Goal: Task Accomplishment & Management: Complete application form

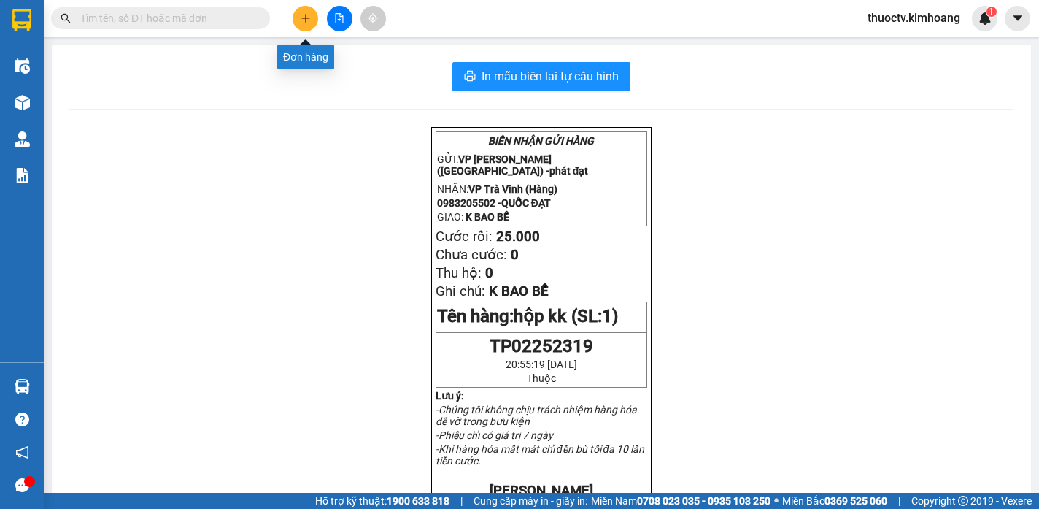
click at [306, 18] on icon "plus" at bounding box center [306, 18] width 10 height 10
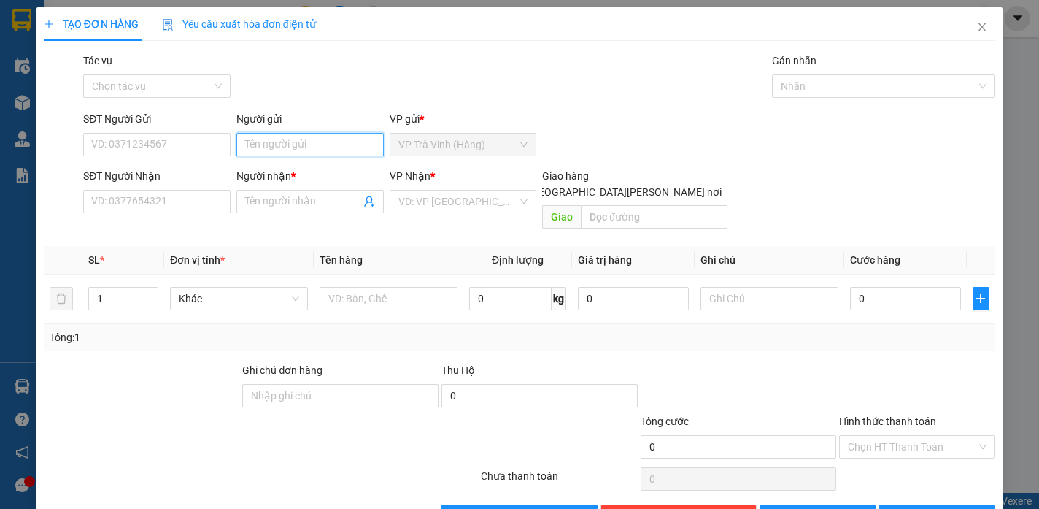
click at [329, 148] on input "Người gửi" at bounding box center [309, 144] width 147 height 23
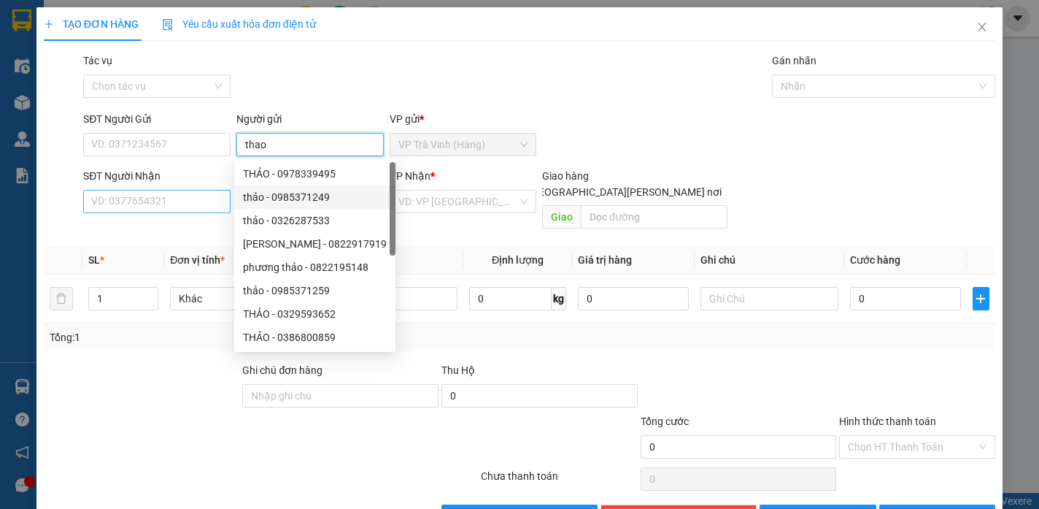
type input "thao"
click at [194, 201] on input "SĐT Người Nhận" at bounding box center [156, 201] width 147 height 23
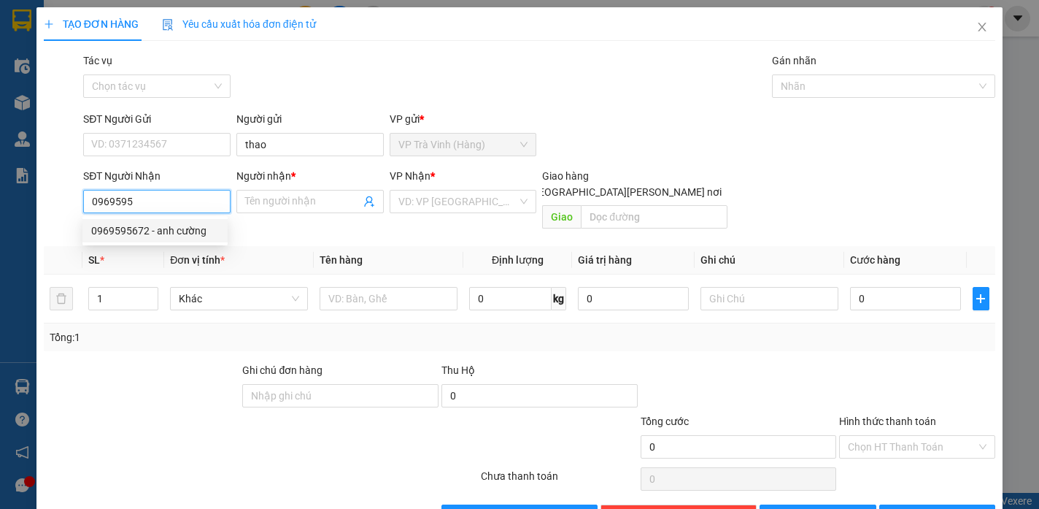
click at [158, 232] on div "0969595672 - anh cường" at bounding box center [155, 231] width 128 height 16
type input "0969595672"
type input "anh cường"
type input "70.000"
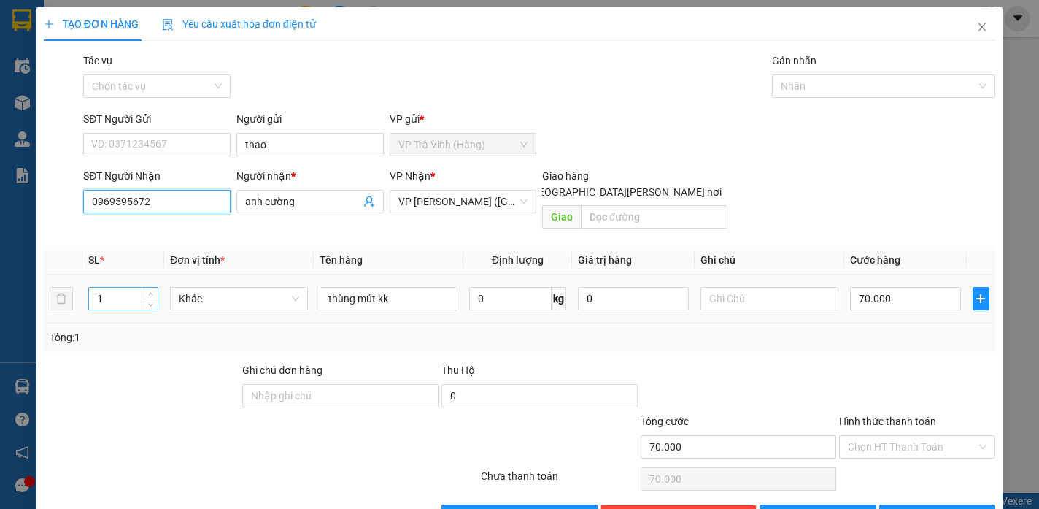
type input "0969595672"
click at [110, 287] on input "1" at bounding box center [123, 298] width 69 height 22
type input "2"
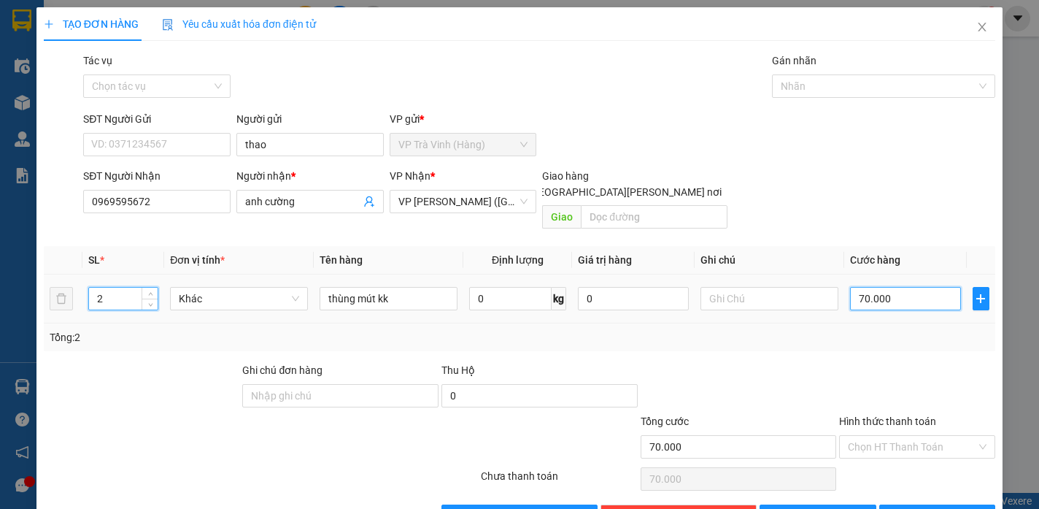
click at [893, 287] on input "70.000" at bounding box center [905, 298] width 111 height 23
type input "1"
type input "14"
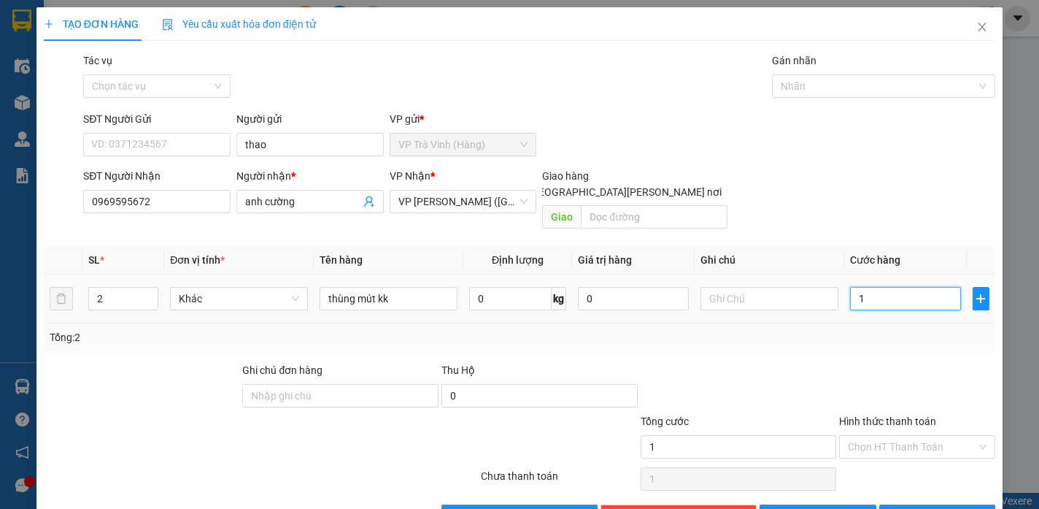
type input "14"
type input "140"
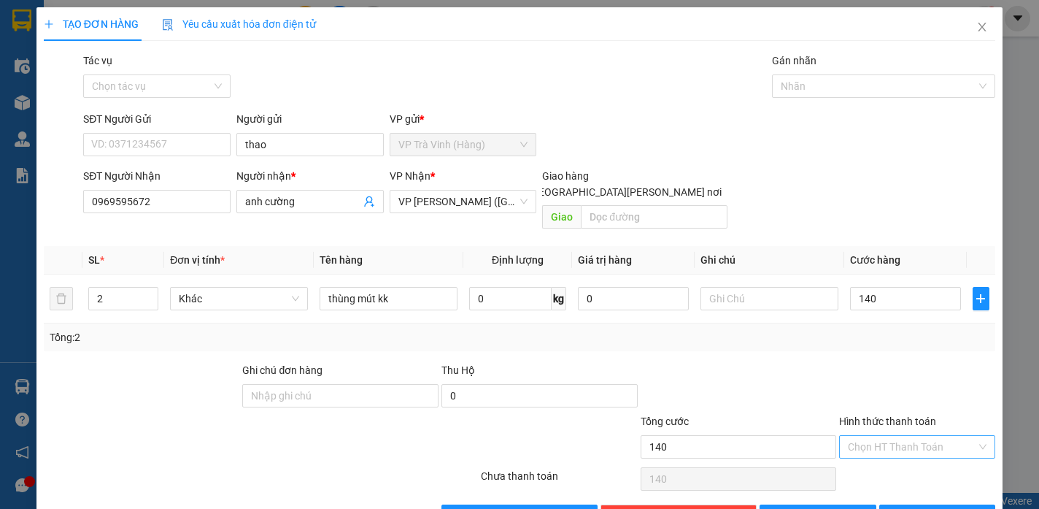
type input "140.000"
click at [889, 436] on input "Hình thức thanh toán" at bounding box center [912, 447] width 128 height 22
click at [887, 455] on div "Tại văn phòng" at bounding box center [908, 460] width 137 height 16
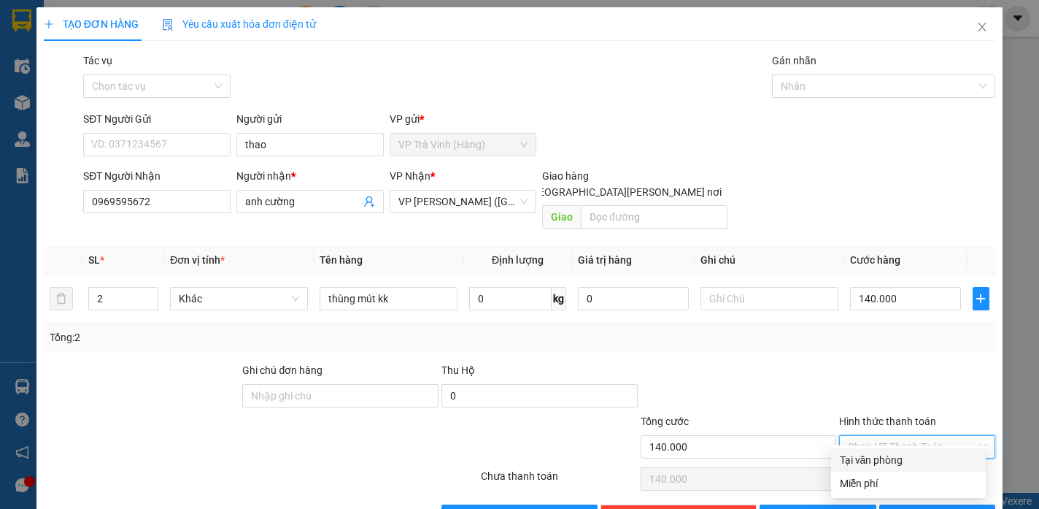
type input "0"
click at [922, 508] on span "[PERSON_NAME] và In" at bounding box center [958, 516] width 102 height 16
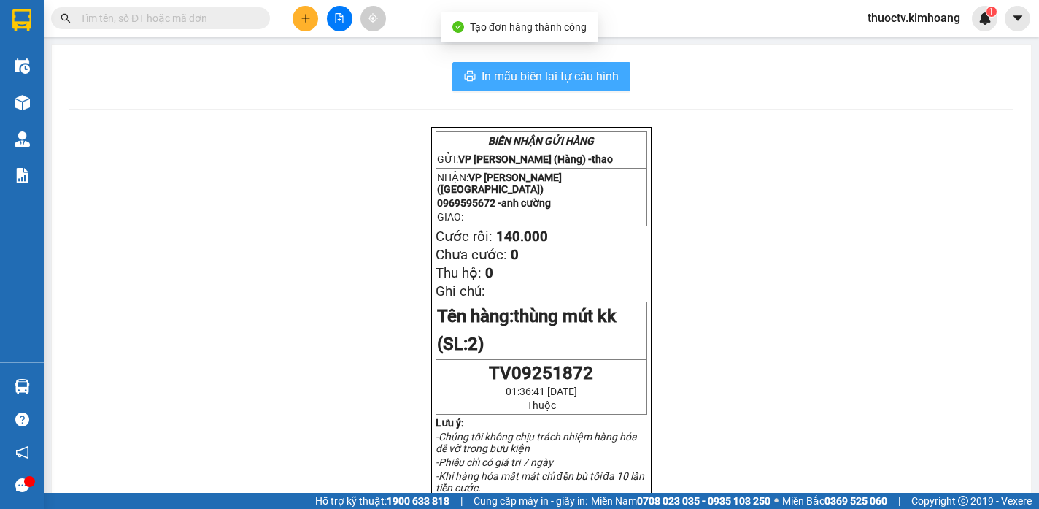
click at [519, 78] on span "In mẫu biên lai tự cấu hình" at bounding box center [550, 76] width 137 height 18
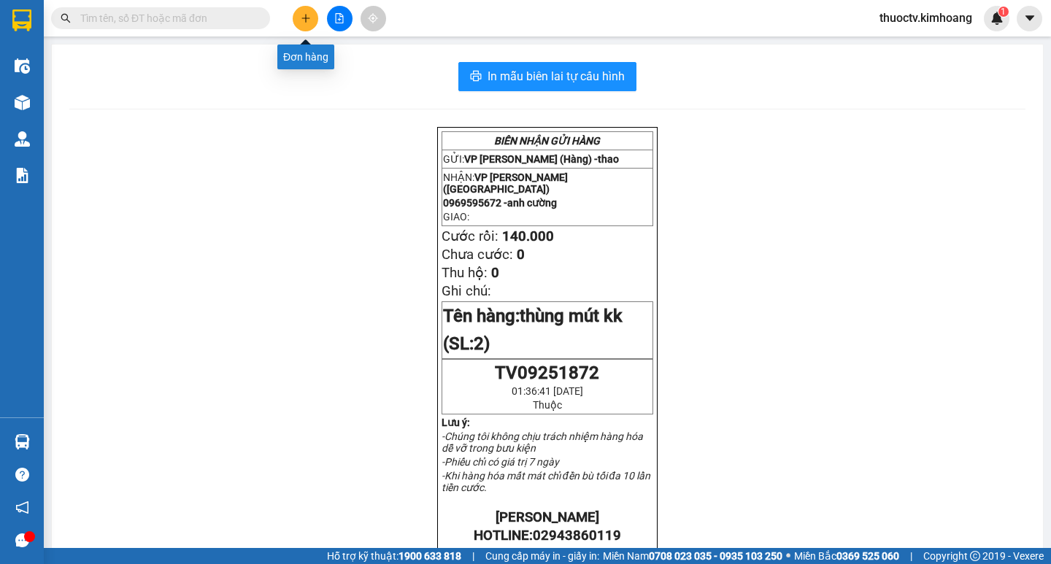
click at [310, 16] on icon "plus" at bounding box center [306, 18] width 10 height 10
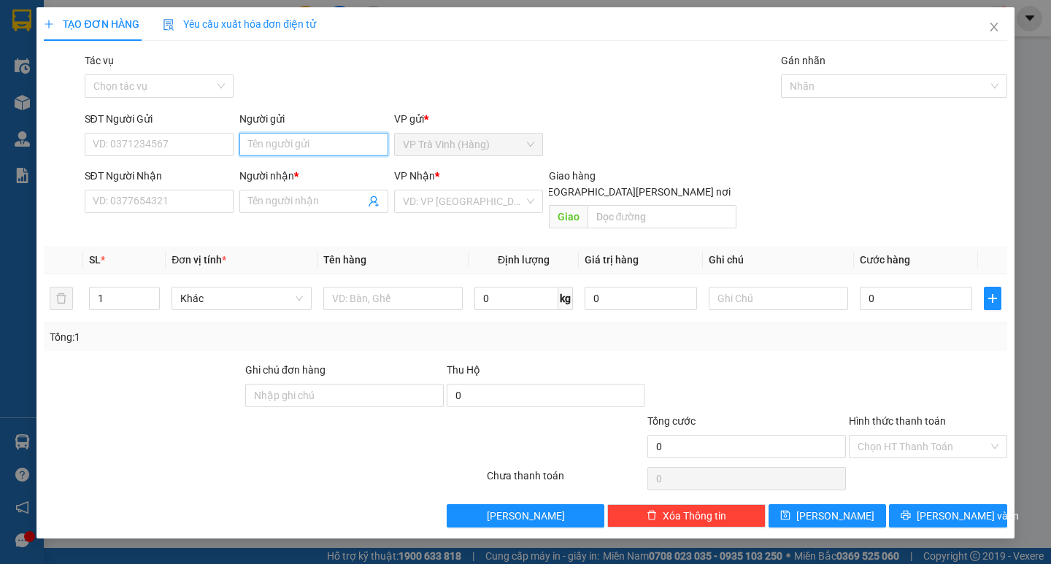
click at [308, 150] on input "Người gửi" at bounding box center [313, 144] width 149 height 23
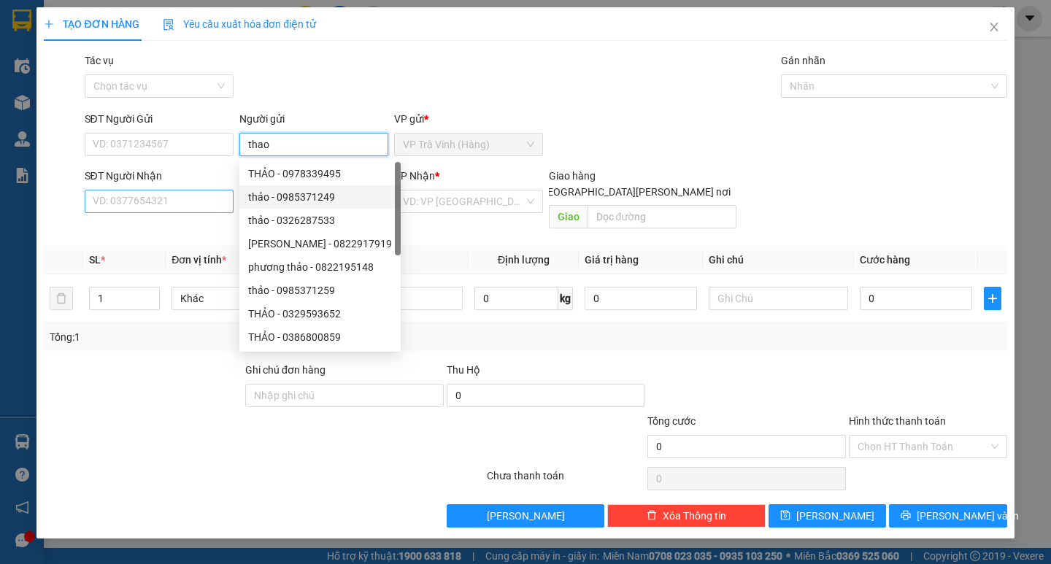
type input "thao"
click at [212, 205] on input "SĐT Người Nhận" at bounding box center [159, 201] width 149 height 23
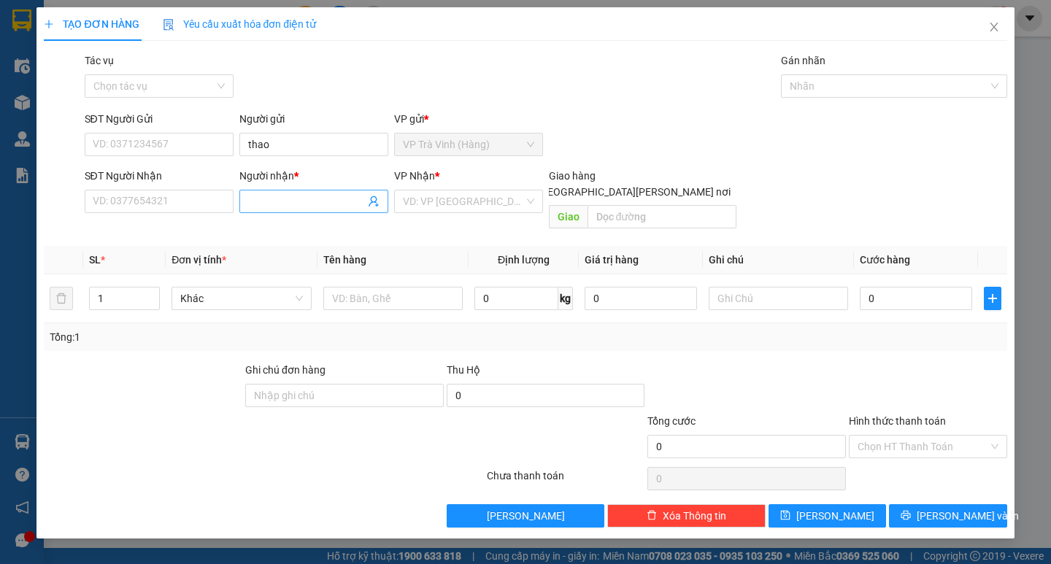
click at [285, 204] on input "Người nhận *" at bounding box center [306, 201] width 117 height 16
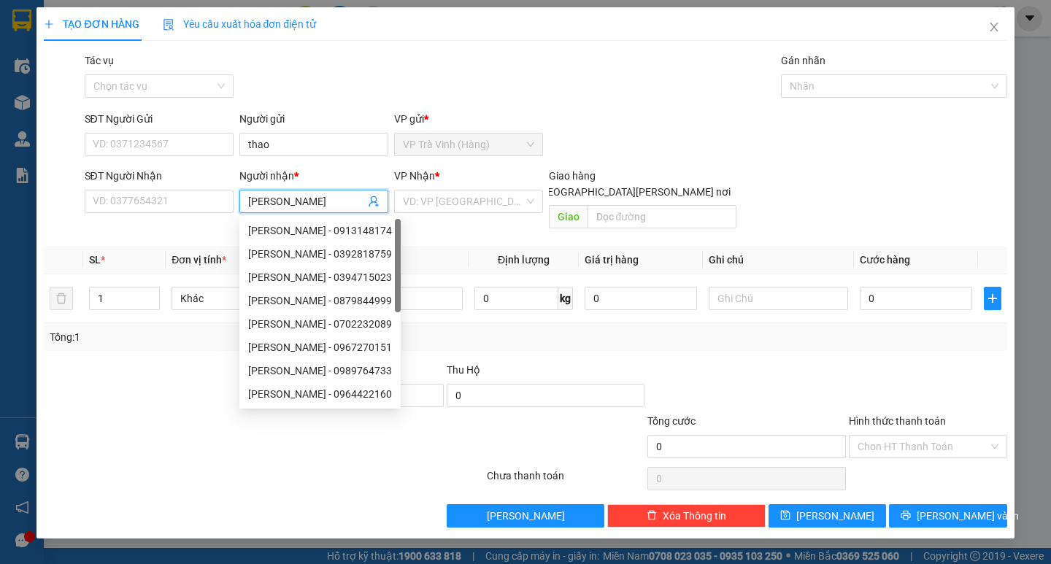
type input "[PERSON_NAME]"
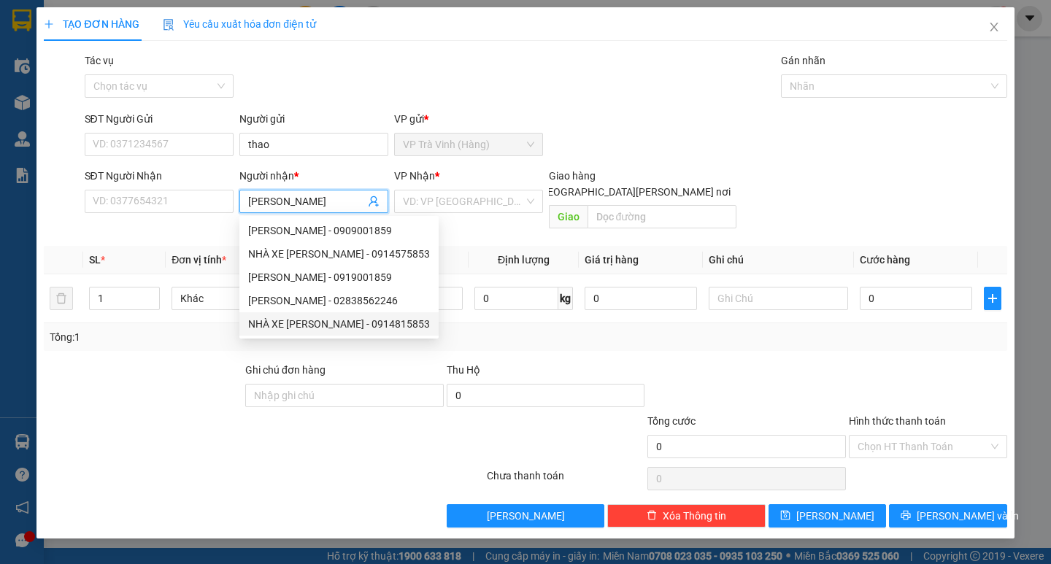
click at [326, 321] on div "NHÀ XE [PERSON_NAME] - 0914815853" at bounding box center [339, 324] width 182 height 16
type input "0914815853"
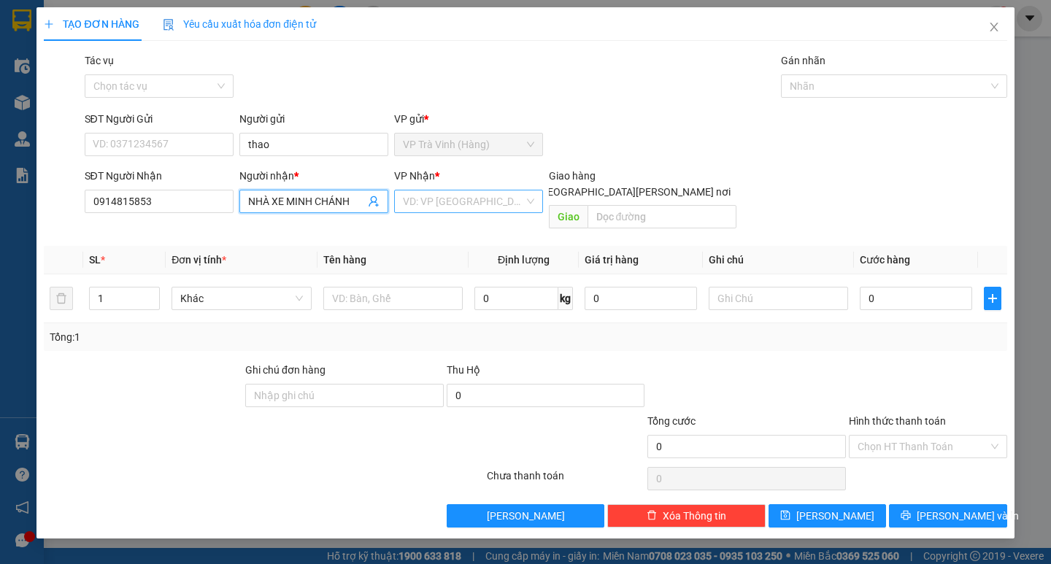
type input "NHÀ XE MINH CHÁNH"
click at [420, 203] on input "search" at bounding box center [463, 201] width 121 height 22
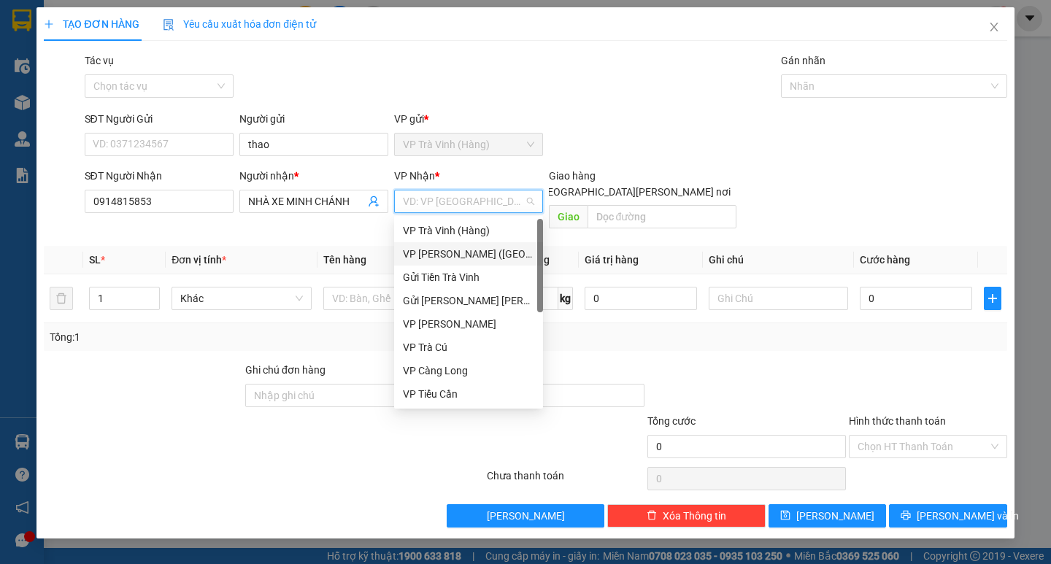
click at [421, 252] on div "VP [PERSON_NAME] ([GEOGRAPHIC_DATA])" at bounding box center [468, 254] width 131 height 16
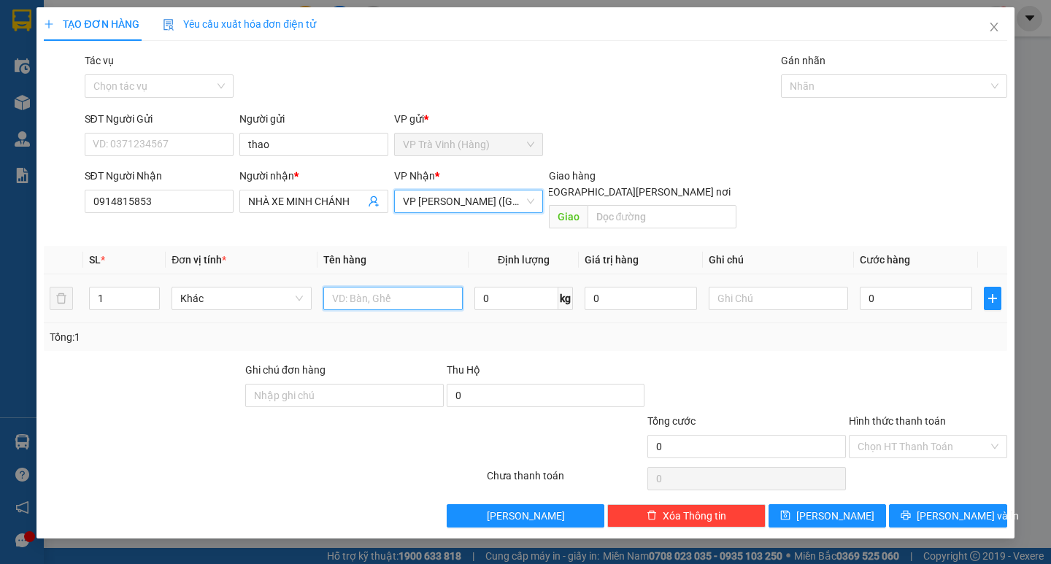
click at [381, 287] on input "text" at bounding box center [392, 298] width 139 height 23
type input "thung mút kk"
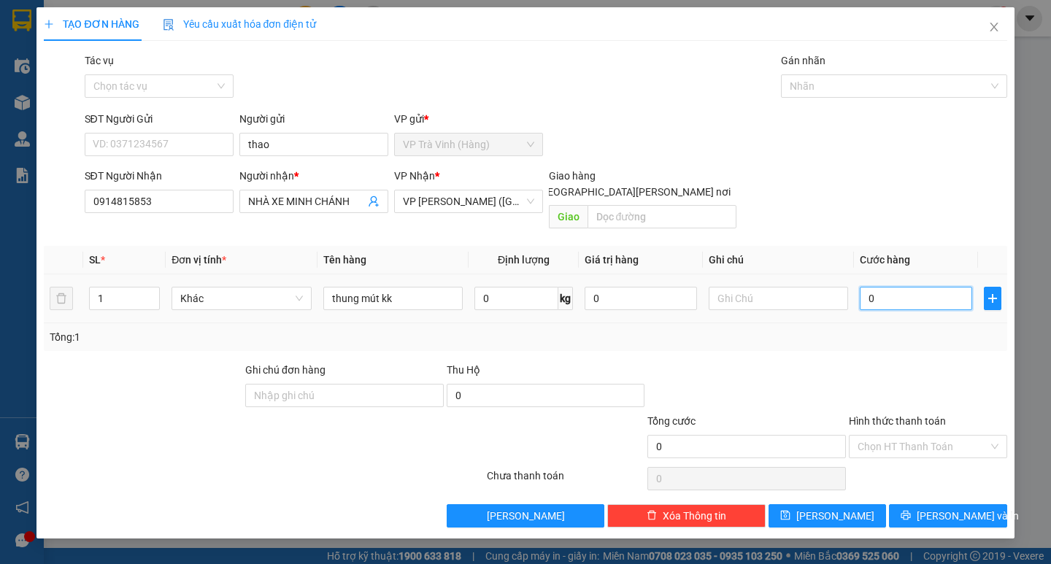
click at [914, 287] on input "0" at bounding box center [915, 298] width 112 height 23
type input "7"
type input "70"
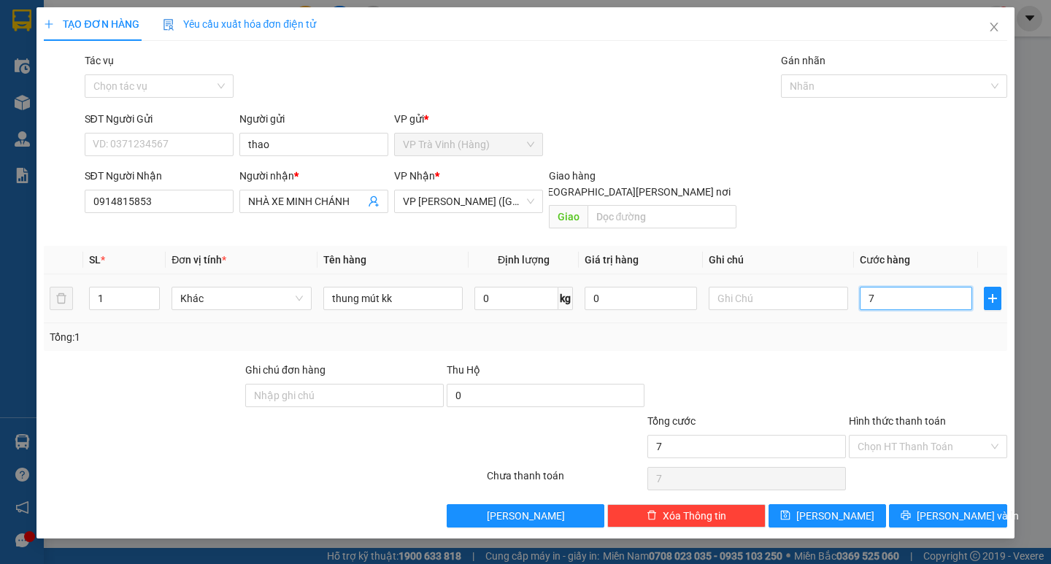
type input "70"
type input "70.000"
click at [922, 436] on input "Hình thức thanh toán" at bounding box center [922, 447] width 131 height 22
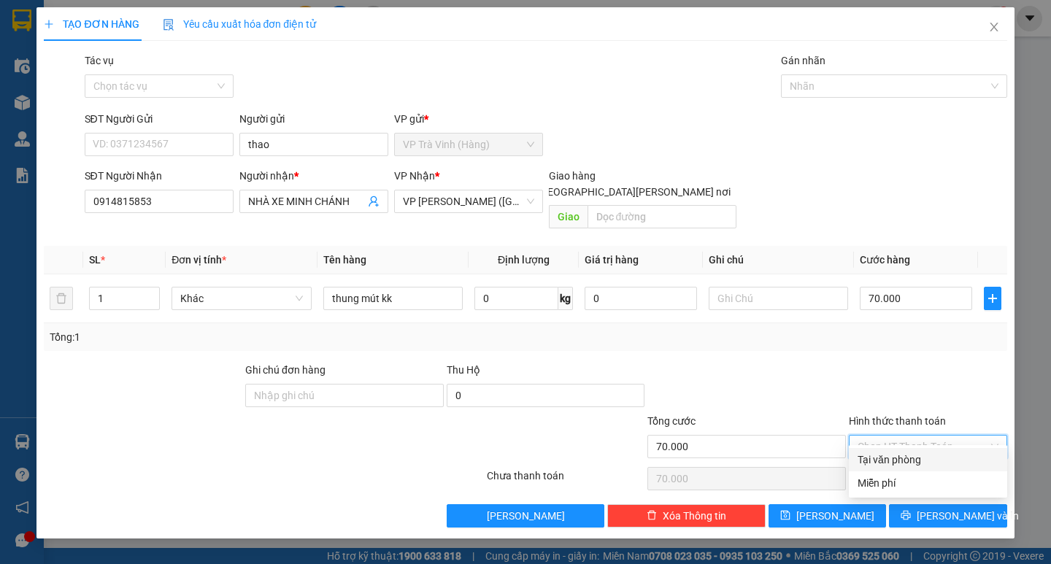
click at [910, 463] on div "Tại văn phòng" at bounding box center [927, 460] width 141 height 16
type input "0"
click at [952, 508] on span "[PERSON_NAME] và In" at bounding box center [967, 516] width 102 height 16
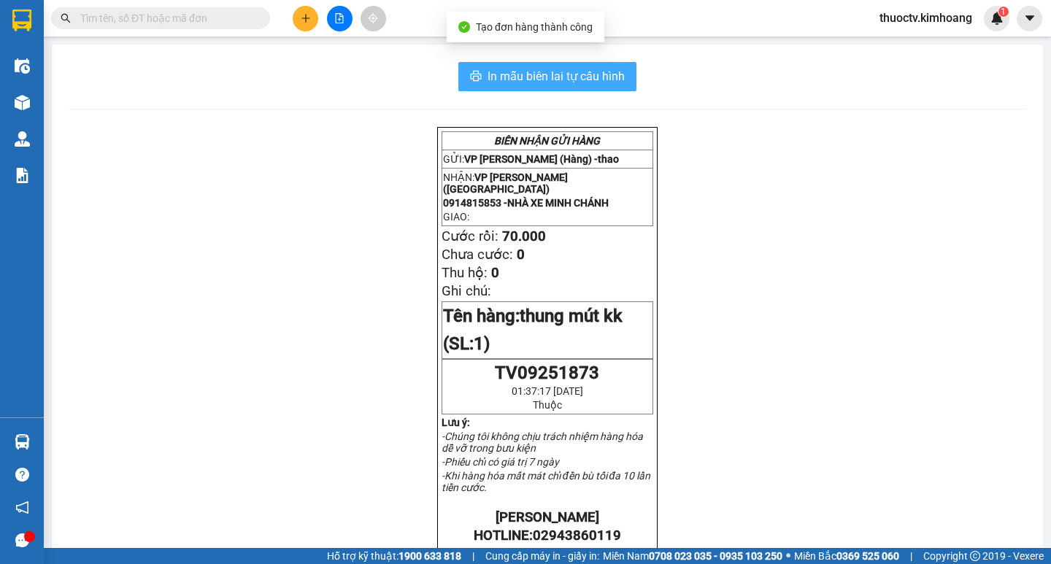
click at [487, 74] on span "In mẫu biên lai tự cấu hình" at bounding box center [555, 76] width 137 height 18
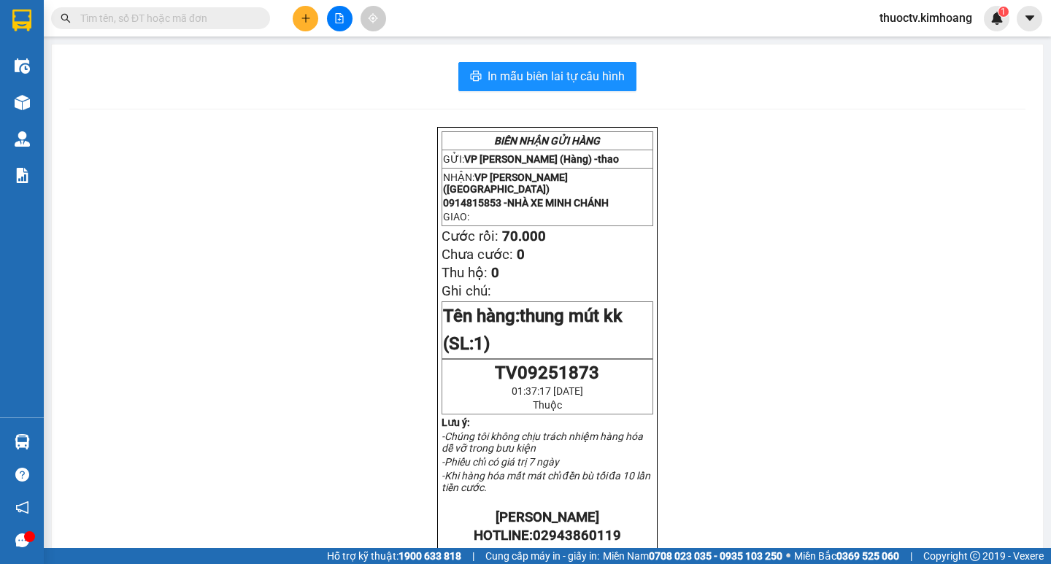
click at [158, 18] on input "text" at bounding box center [166, 18] width 172 height 16
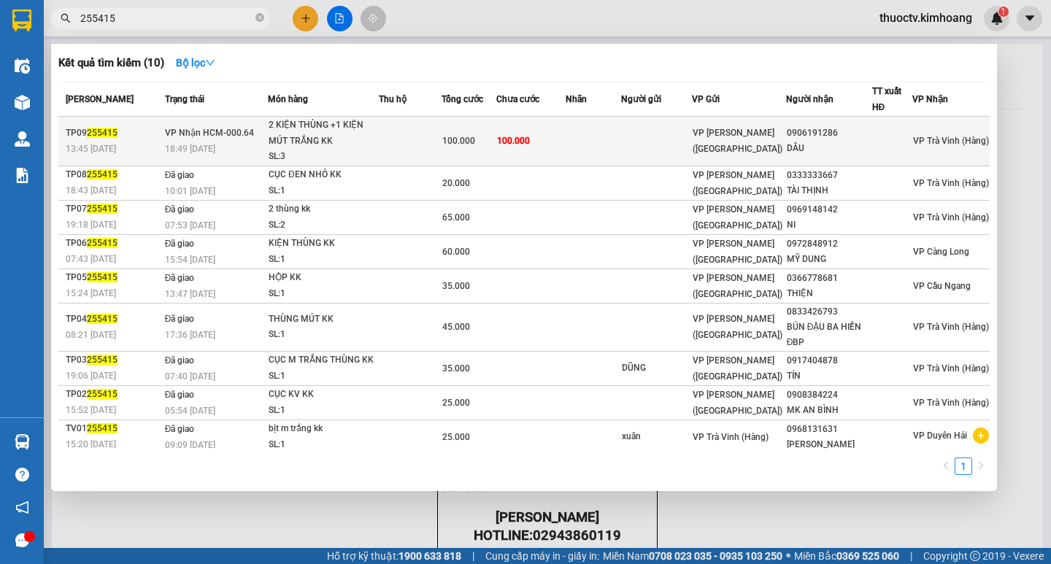
type input "255415"
click at [564, 147] on td "100.000" at bounding box center [530, 142] width 69 height 50
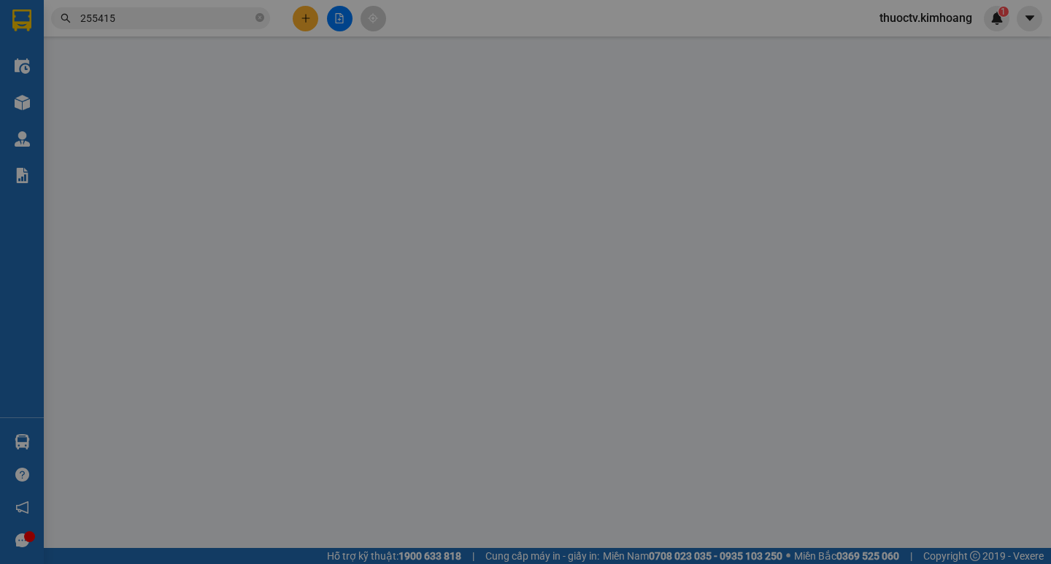
type input "0906191286"
type input "DÂU"
type input "100.000"
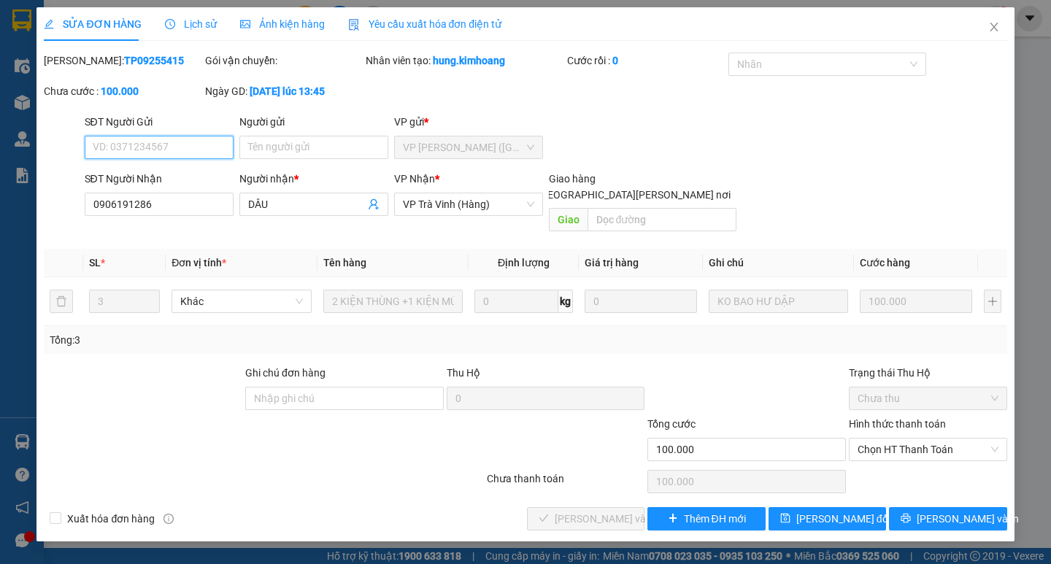
drag, startPoint x: 917, startPoint y: 430, endPoint x: 917, endPoint y: 447, distance: 16.1
click at [918, 438] on span "Chọn HT Thanh Toán" at bounding box center [927, 449] width 141 height 22
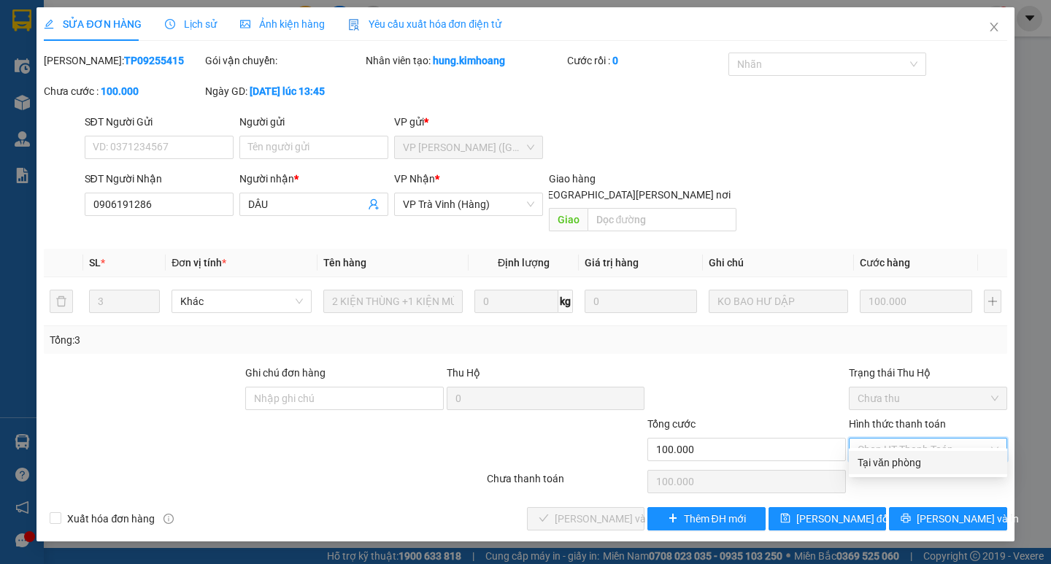
click at [914, 458] on div "Tại văn phòng" at bounding box center [927, 463] width 141 height 16
type input "0"
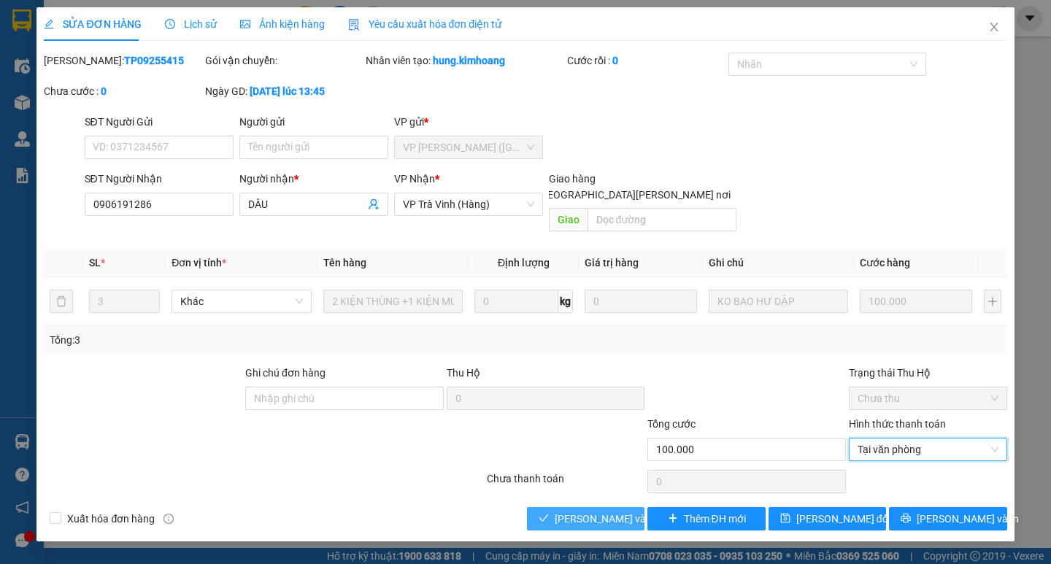
drag, startPoint x: 595, startPoint y: 496, endPoint x: 653, endPoint y: 509, distance: 59.0
click at [595, 508] on span "[PERSON_NAME] và [PERSON_NAME] hàng" at bounding box center [652, 519] width 197 height 16
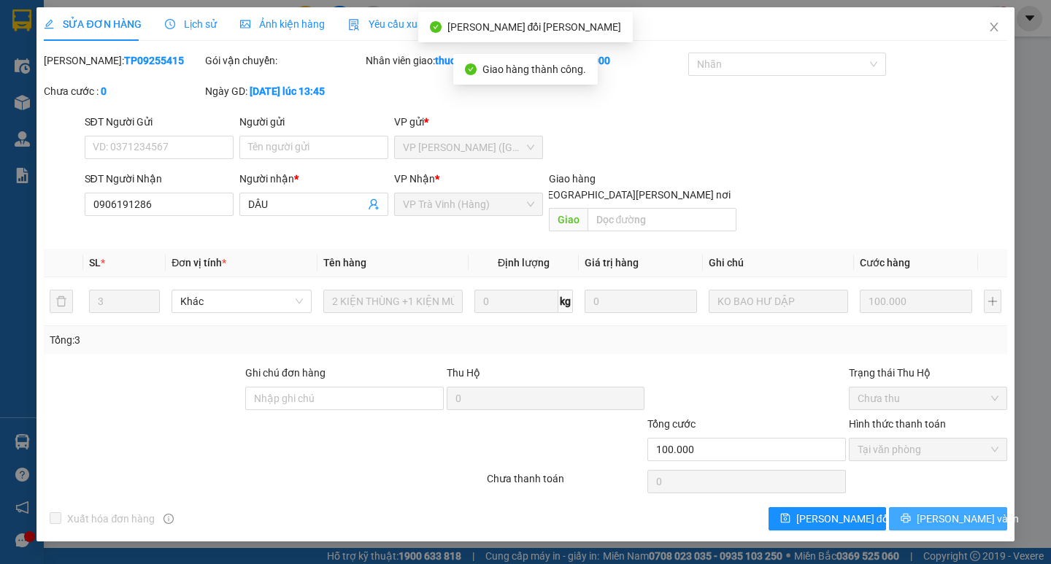
click at [954, 508] on span "[PERSON_NAME] và In" at bounding box center [967, 519] width 102 height 16
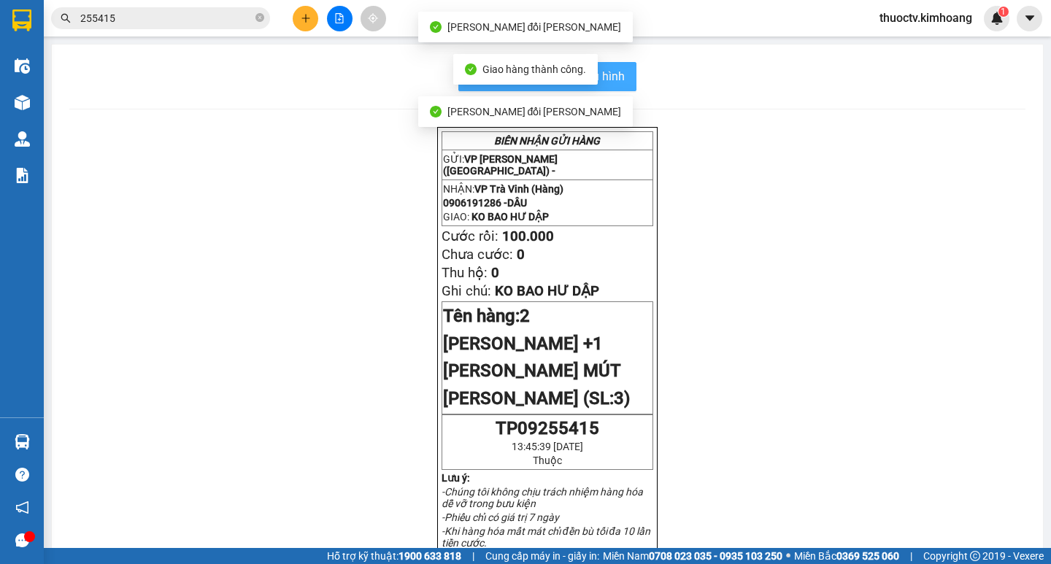
click at [613, 82] on span "In mẫu biên lai tự cấu hình" at bounding box center [555, 76] width 137 height 18
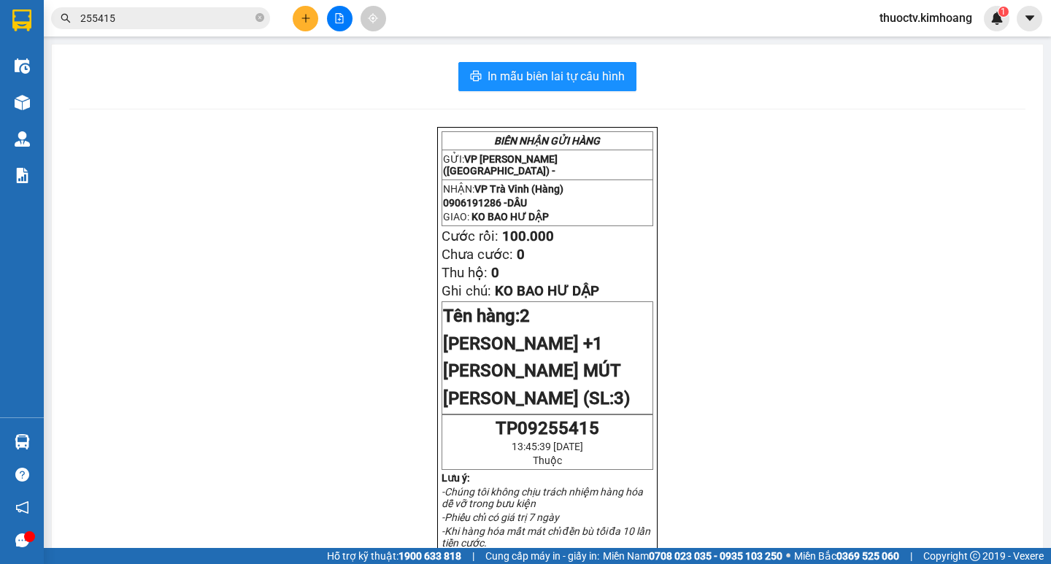
click at [124, 20] on input "255415" at bounding box center [166, 18] width 172 height 16
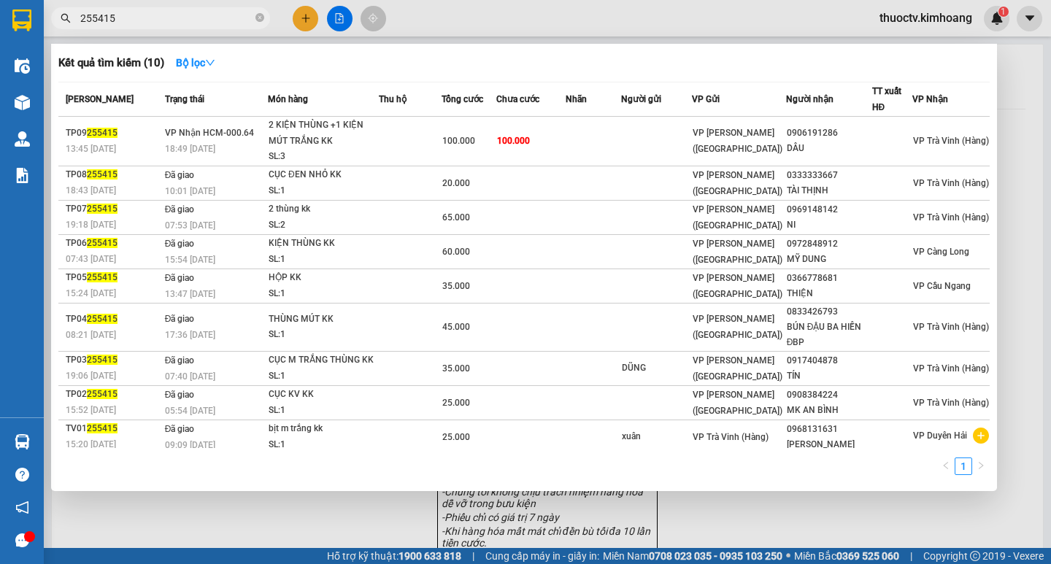
click at [124, 20] on input "255415" at bounding box center [166, 18] width 172 height 16
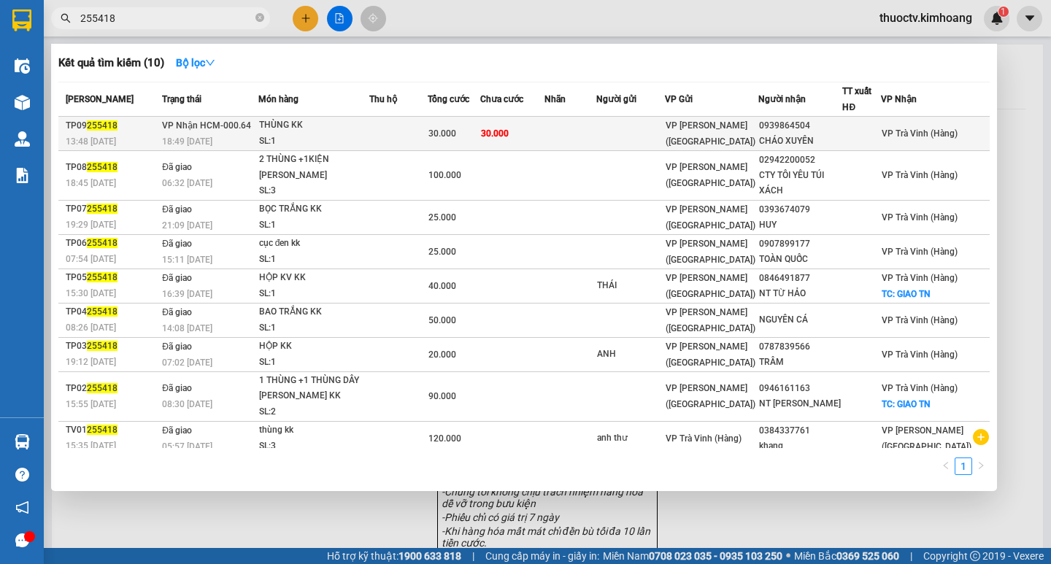
type input "255418"
click at [544, 137] on td "30.000" at bounding box center [511, 134] width 63 height 34
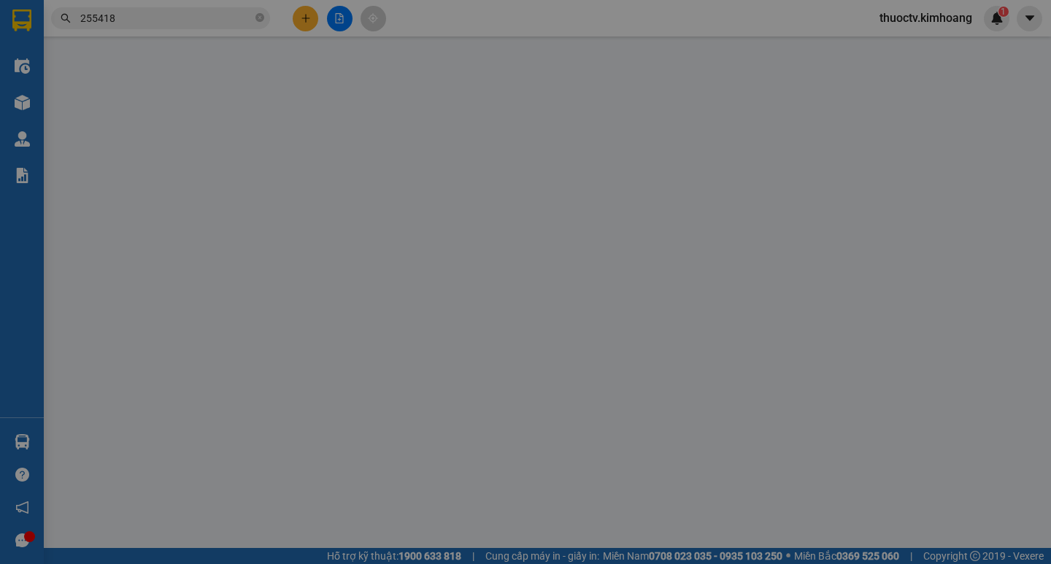
type input "0939864504"
type input "CHÁO XUYÊN"
type input "30.000"
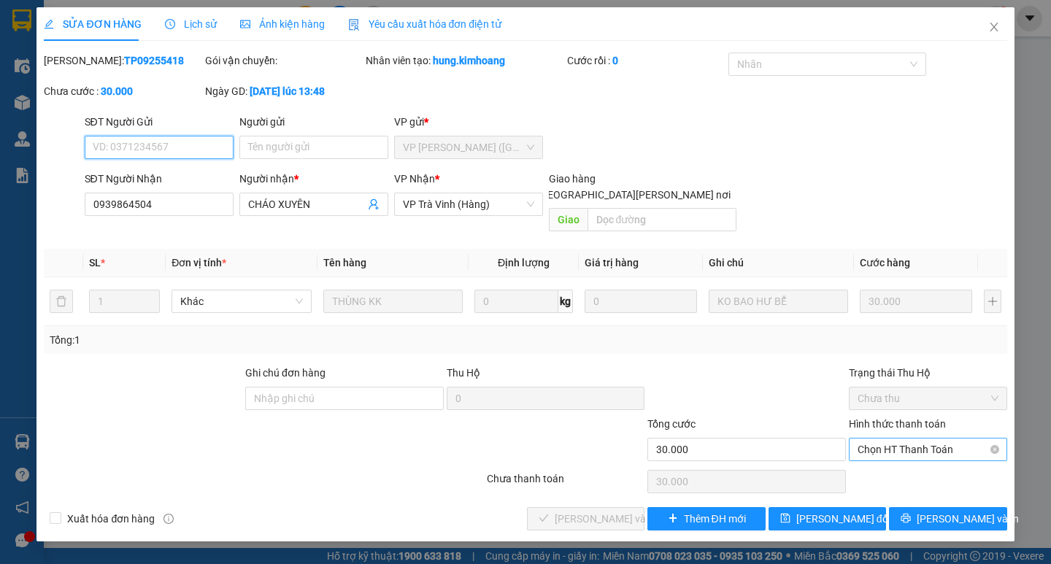
click at [918, 438] on span "Chọn HT Thanh Toán" at bounding box center [927, 449] width 141 height 22
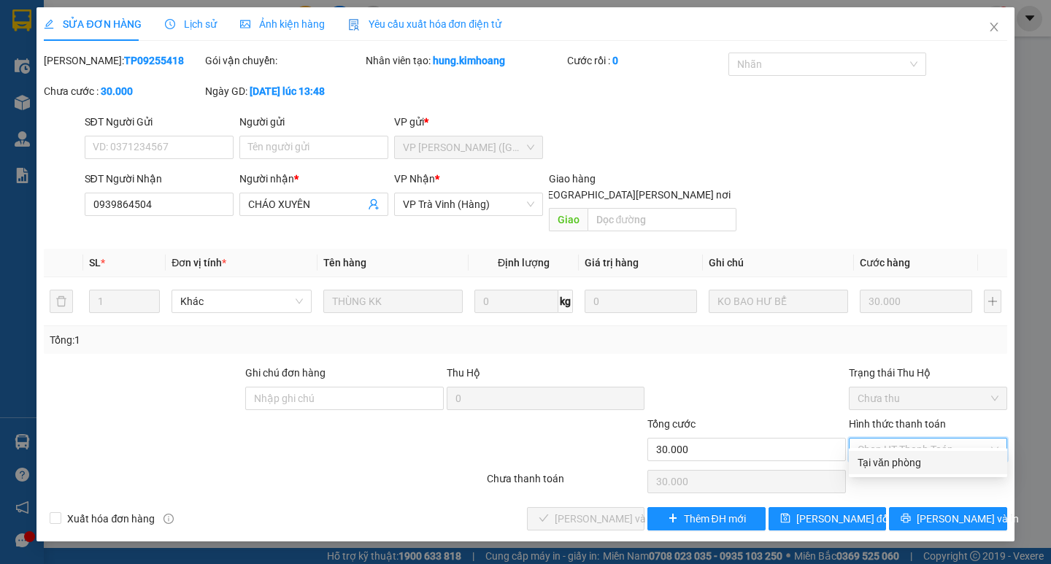
click at [903, 460] on div "Tại văn phòng" at bounding box center [927, 463] width 141 height 16
type input "0"
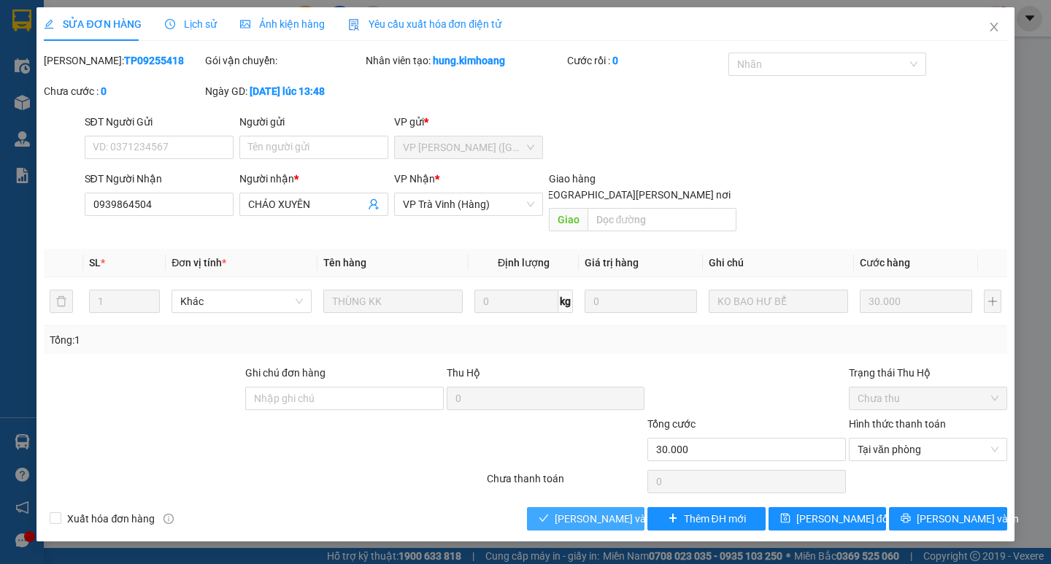
click at [625, 508] on span "[PERSON_NAME] và [PERSON_NAME] hàng" at bounding box center [652, 519] width 197 height 16
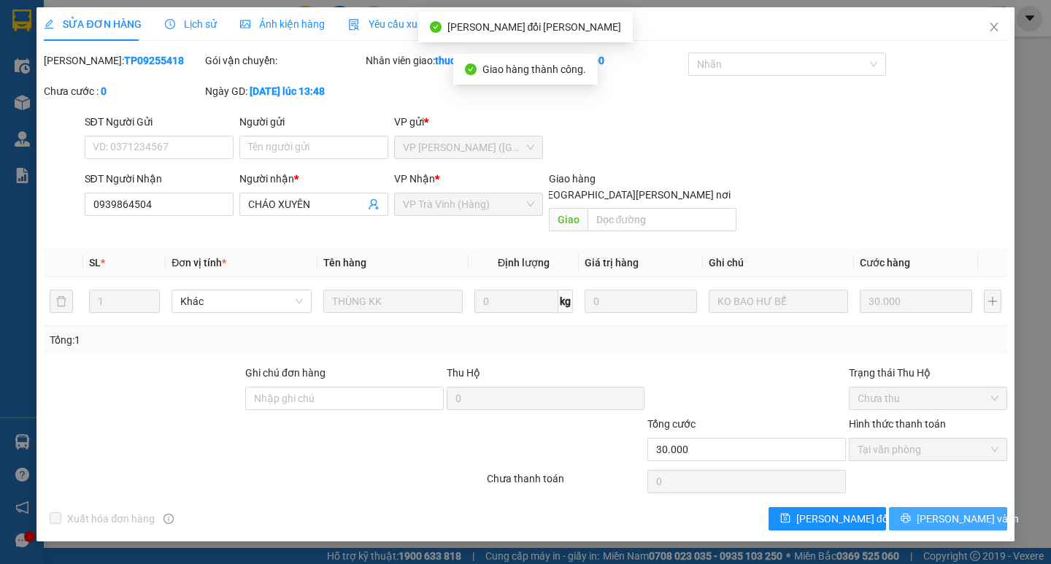
click at [938, 508] on span "[PERSON_NAME] và In" at bounding box center [967, 519] width 102 height 16
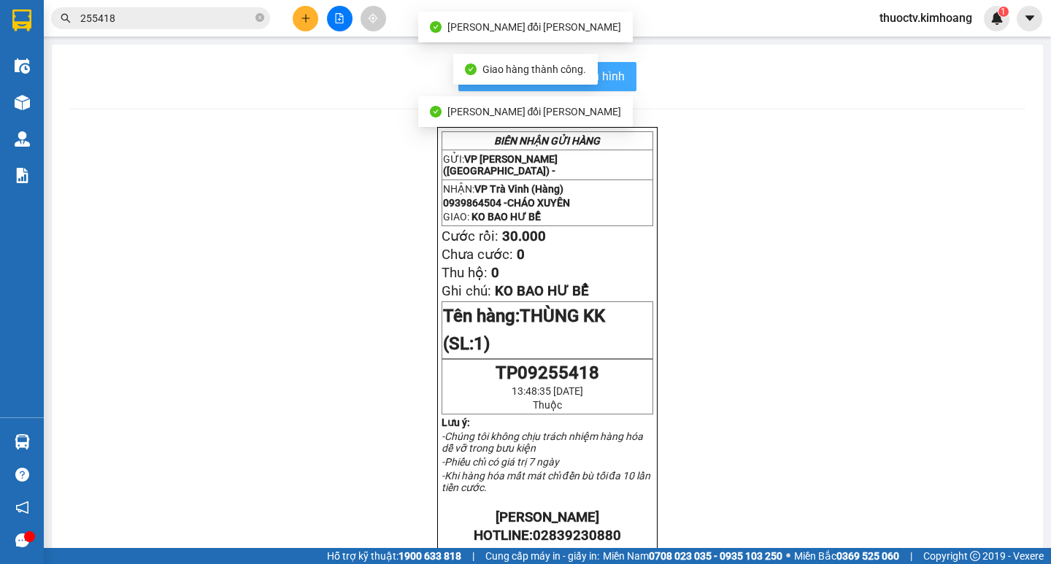
click at [619, 74] on span "In mẫu biên lai tự cấu hình" at bounding box center [555, 76] width 137 height 18
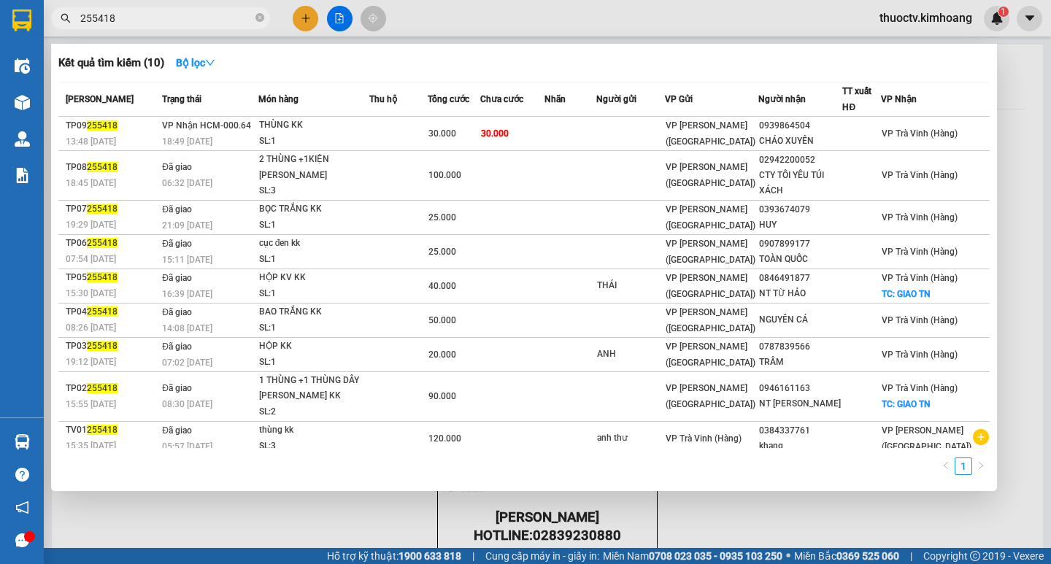
click at [142, 20] on input "255418" at bounding box center [166, 18] width 172 height 16
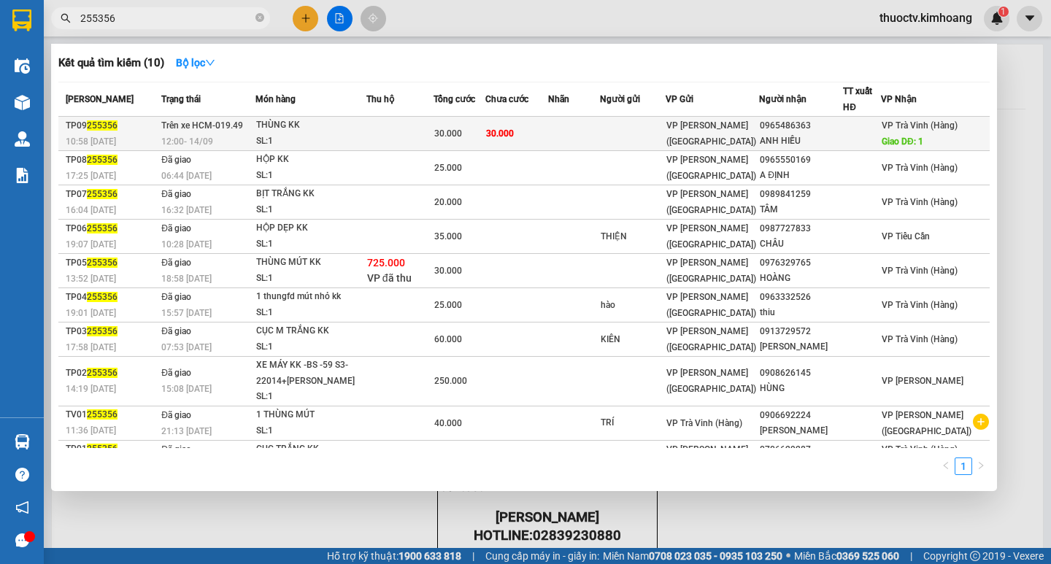
type input "255356"
click at [548, 131] on td "30.000" at bounding box center [516, 134] width 63 height 34
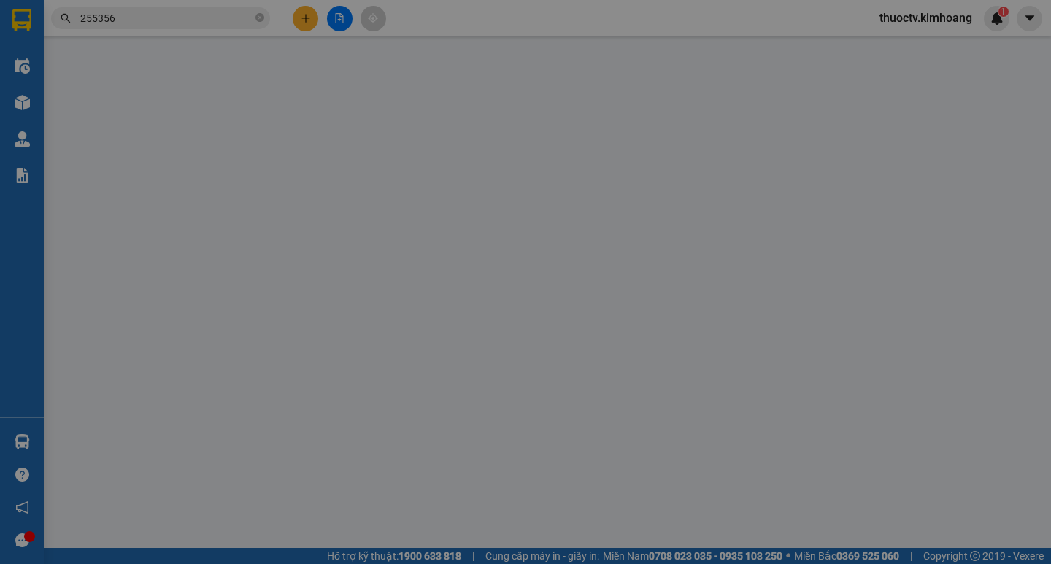
type input "0965486363"
type input "ANH HIẾU"
type input "1"
type input "30.000"
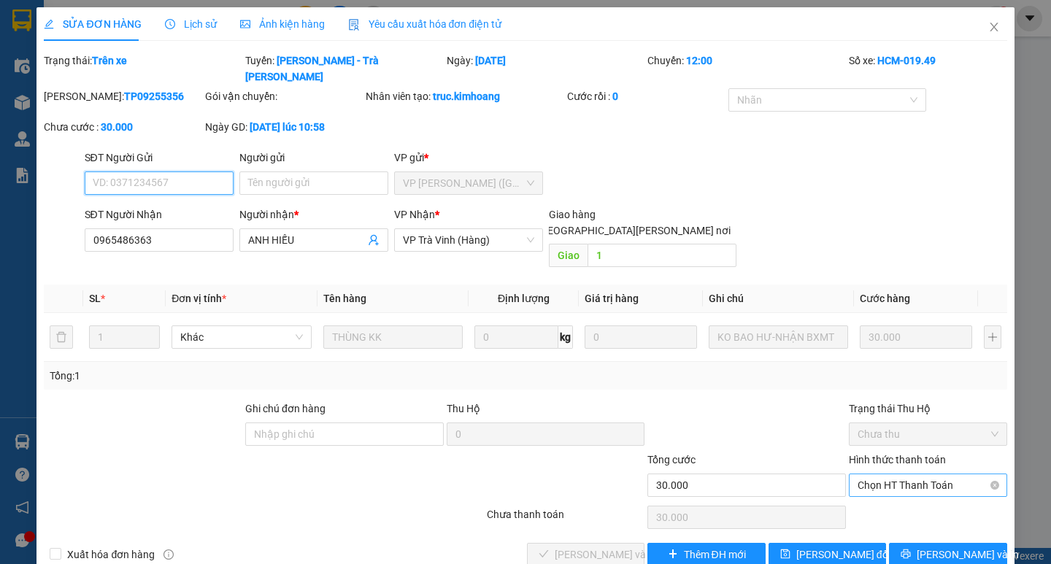
click at [905, 474] on span "Chọn HT Thanh Toán" at bounding box center [927, 485] width 141 height 22
click at [889, 474] on div "Tại văn phòng" at bounding box center [927, 482] width 141 height 16
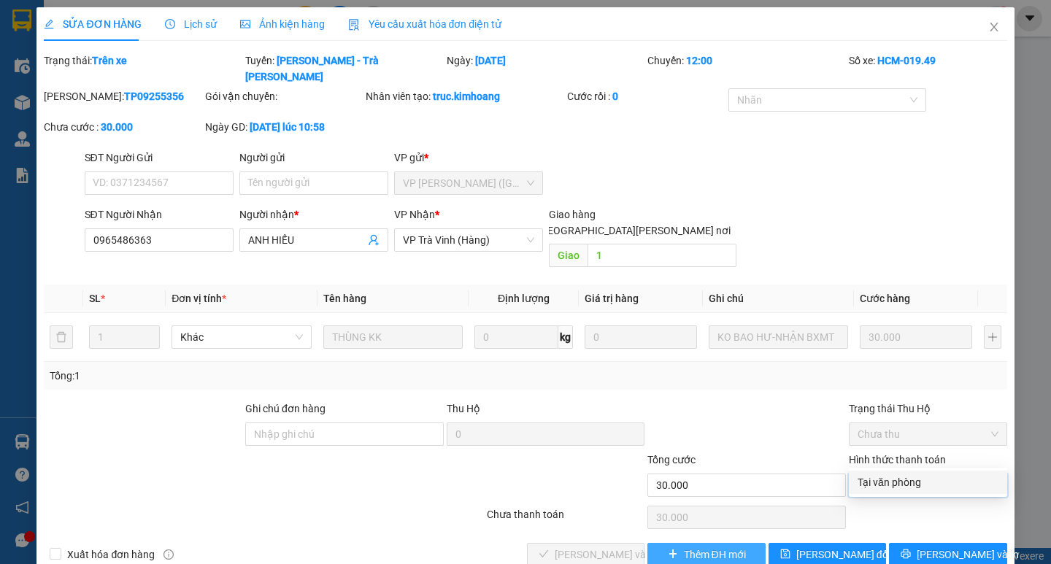
type input "0"
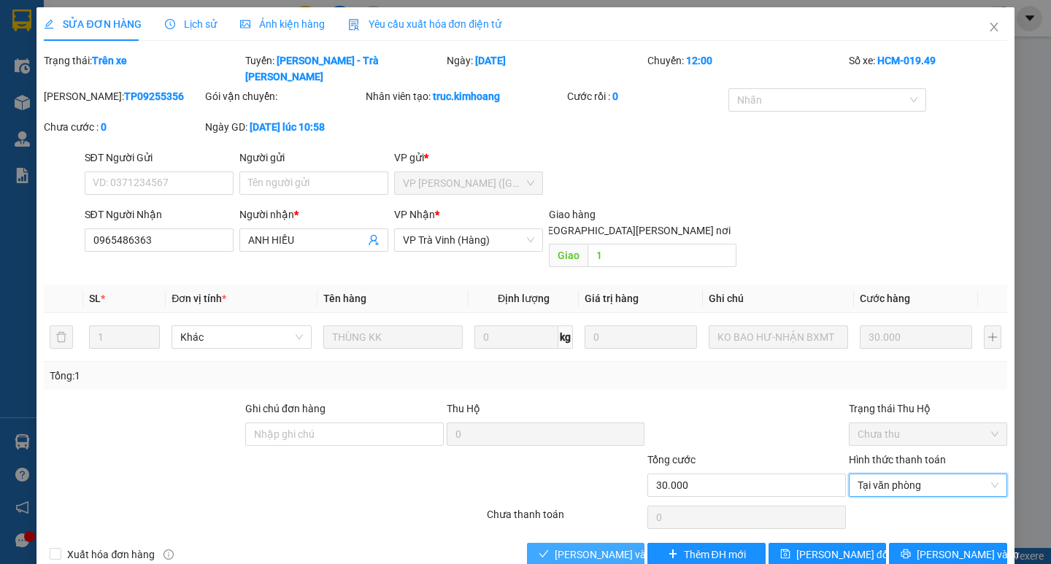
click at [638, 508] on button "[PERSON_NAME] và [PERSON_NAME] hàng" at bounding box center [585, 554] width 117 height 23
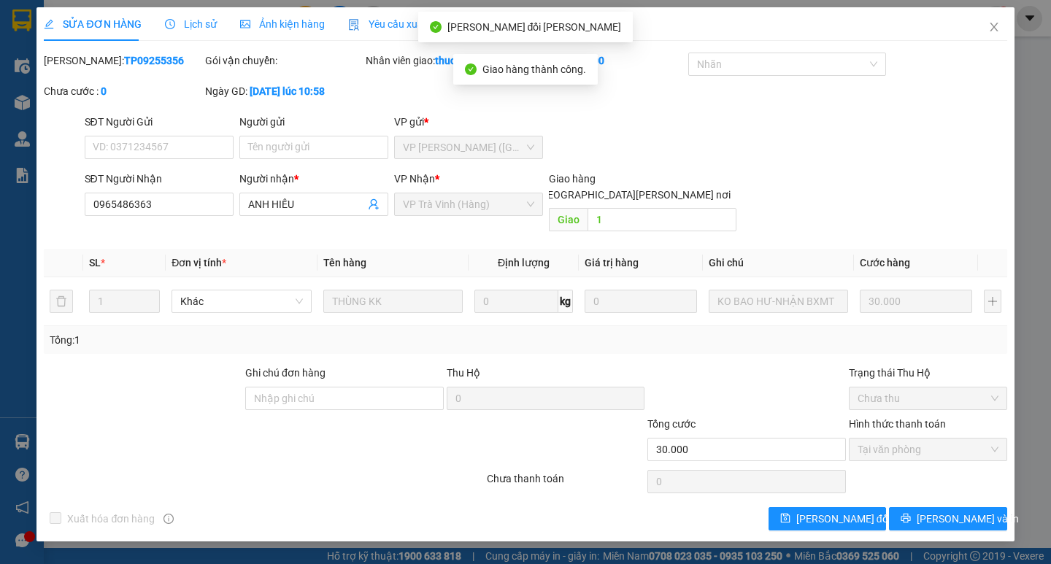
click at [943, 508] on div "SỬA ĐƠN HÀNG Lịch sử [PERSON_NAME] hàng Yêu cầu xuất [PERSON_NAME] điện tử Tota…" at bounding box center [524, 274] width 977 height 534
click at [943, 508] on span "[PERSON_NAME] và In" at bounding box center [967, 519] width 102 height 16
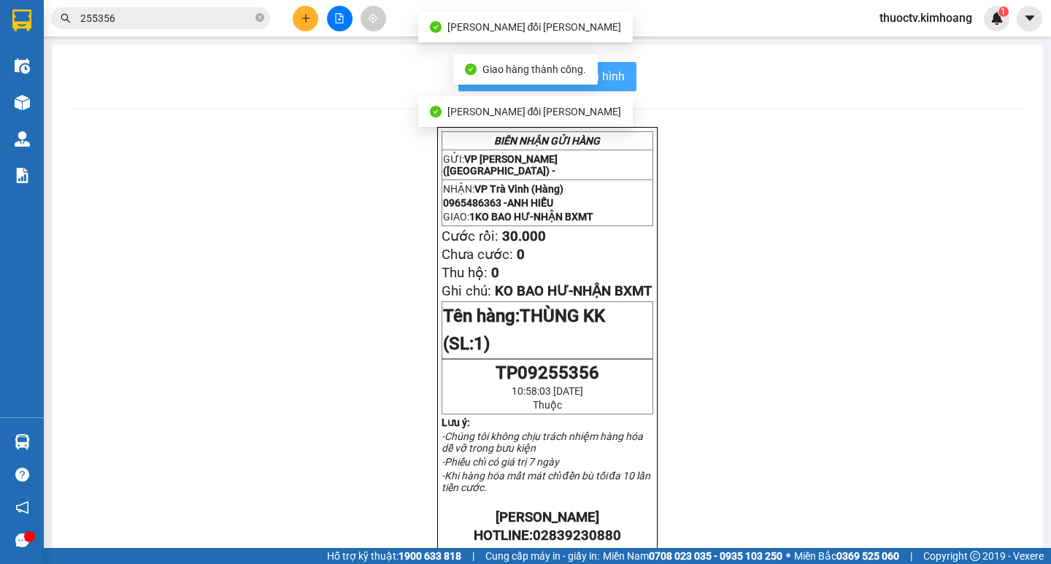
click at [613, 72] on span "In mẫu biên lai tự cấu hình" at bounding box center [555, 76] width 137 height 18
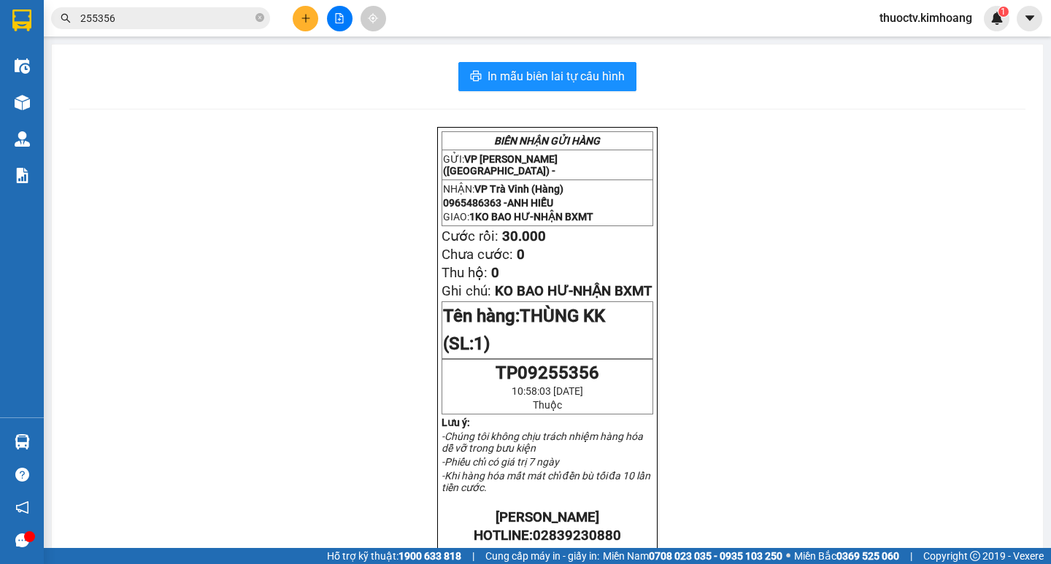
click at [134, 19] on input "255356" at bounding box center [166, 18] width 172 height 16
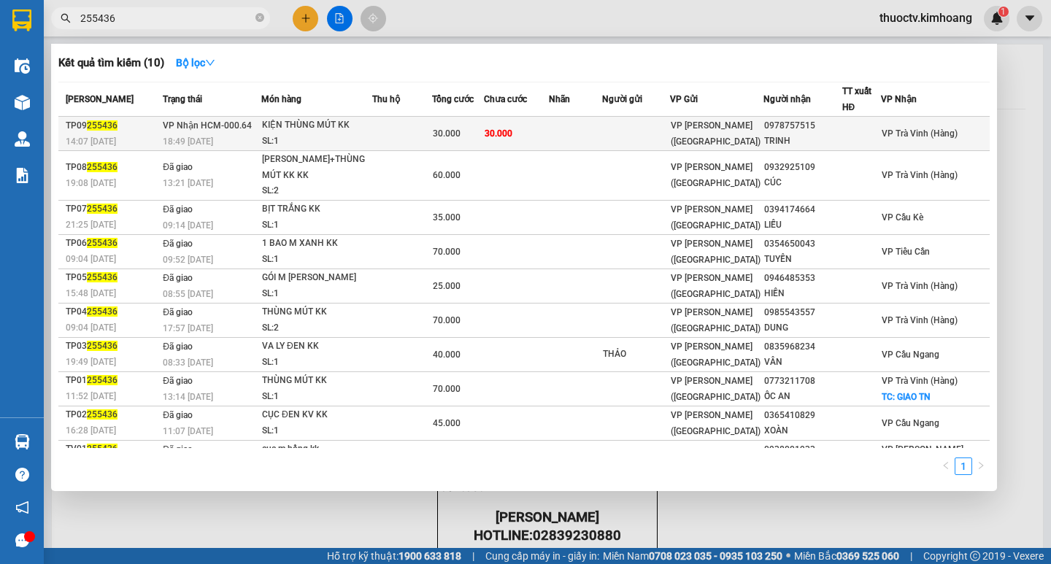
type input "255436"
click at [593, 134] on td at bounding box center [575, 134] width 53 height 34
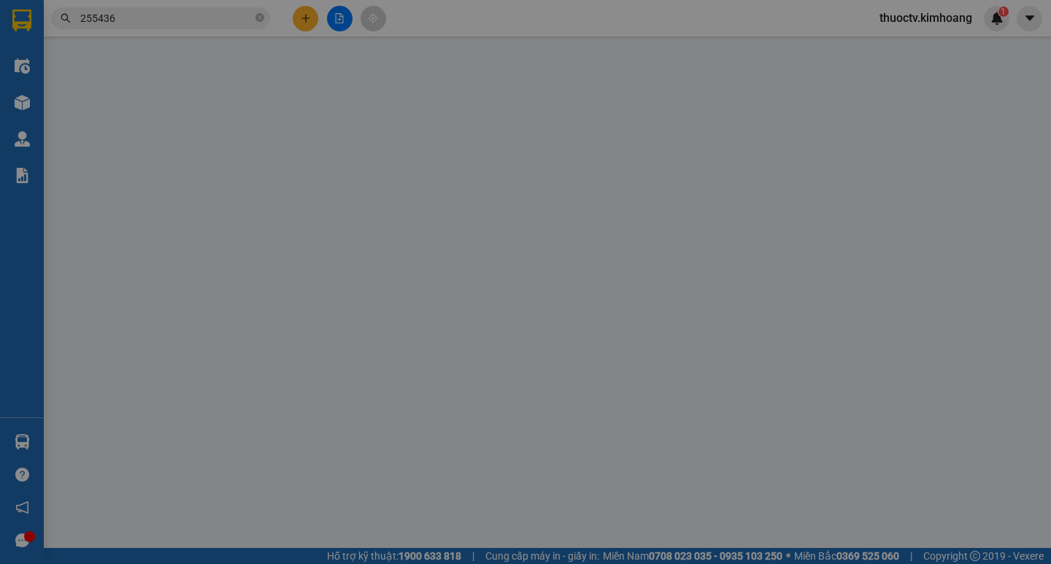
type input "0978757515"
type input "TRINH"
type input "30.000"
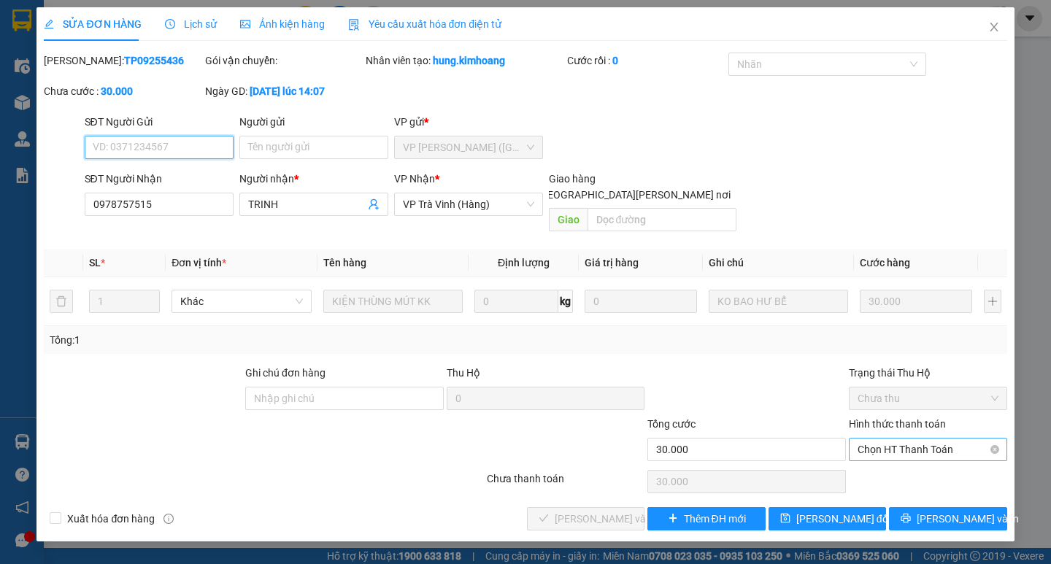
click at [916, 438] on span "Chọn HT Thanh Toán" at bounding box center [927, 449] width 141 height 22
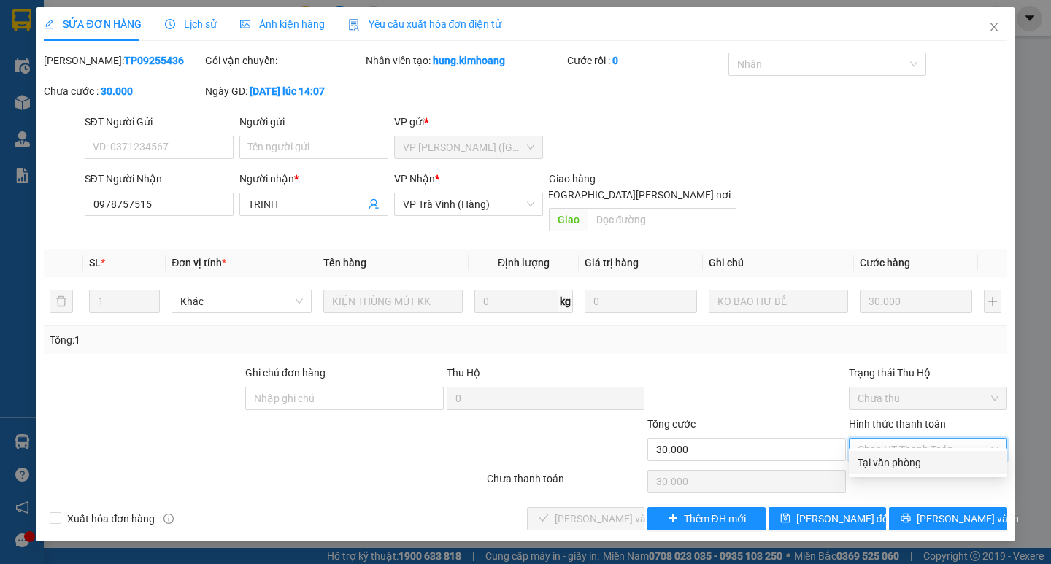
click at [910, 458] on div "Tại văn phòng" at bounding box center [927, 463] width 141 height 16
type input "0"
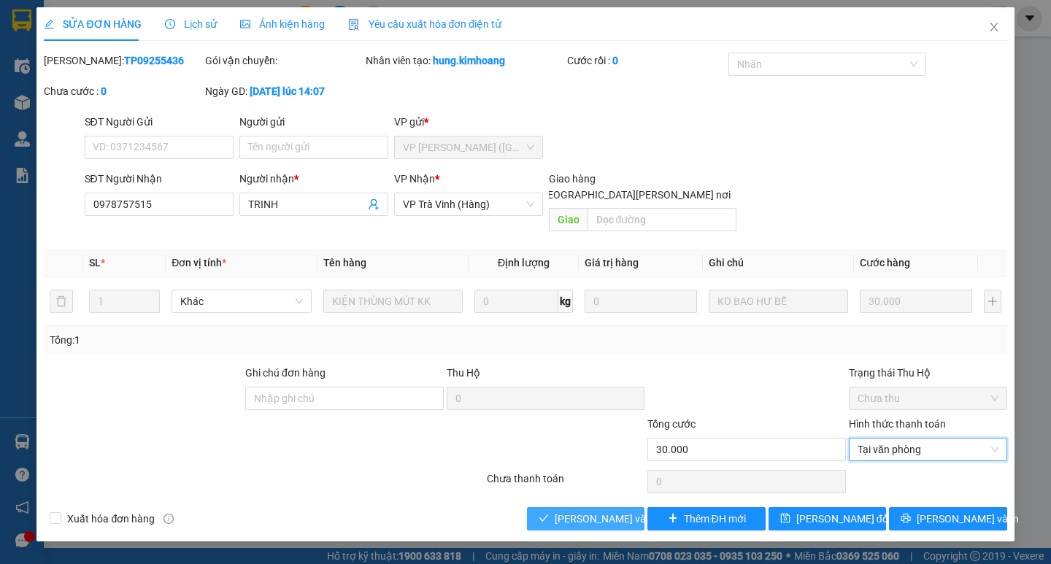
click at [622, 508] on span "[PERSON_NAME] và [PERSON_NAME] hàng" at bounding box center [652, 519] width 197 height 16
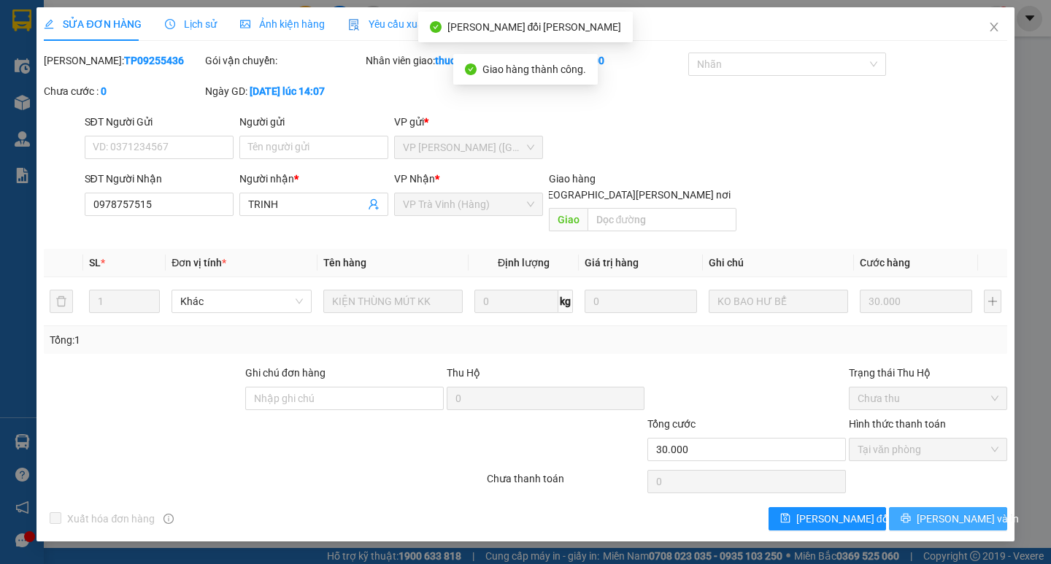
click at [956, 508] on span "[PERSON_NAME] và In" at bounding box center [967, 519] width 102 height 16
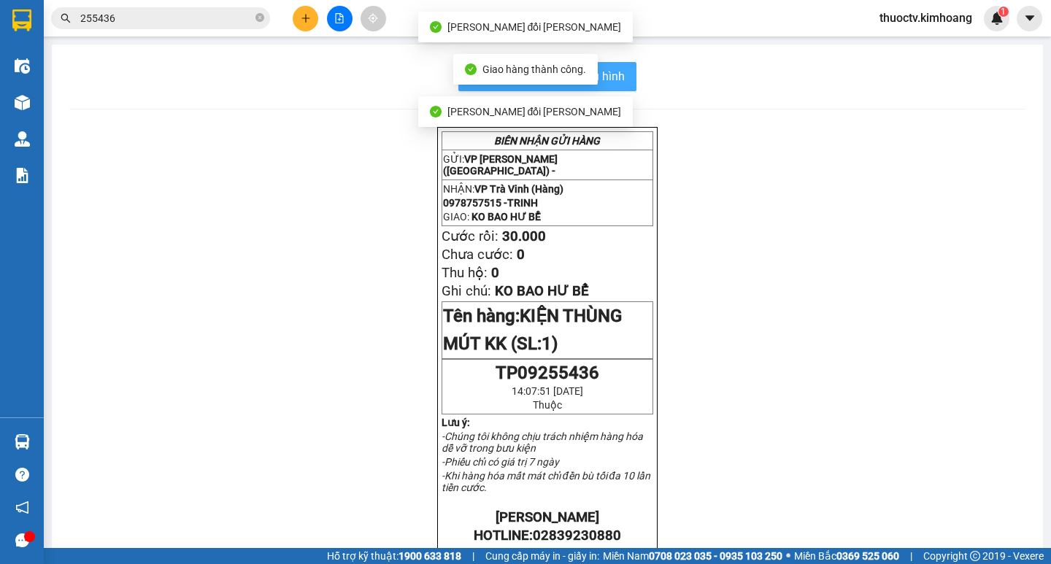
click at [620, 79] on button "In mẫu biên lai tự cấu hình" at bounding box center [547, 76] width 178 height 29
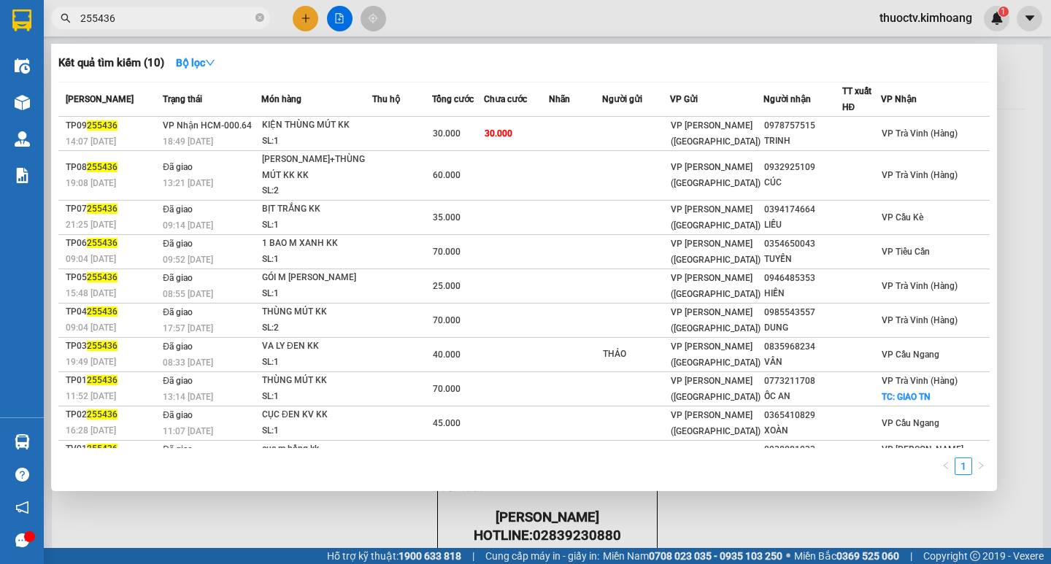
click at [144, 12] on input "255436" at bounding box center [166, 18] width 172 height 16
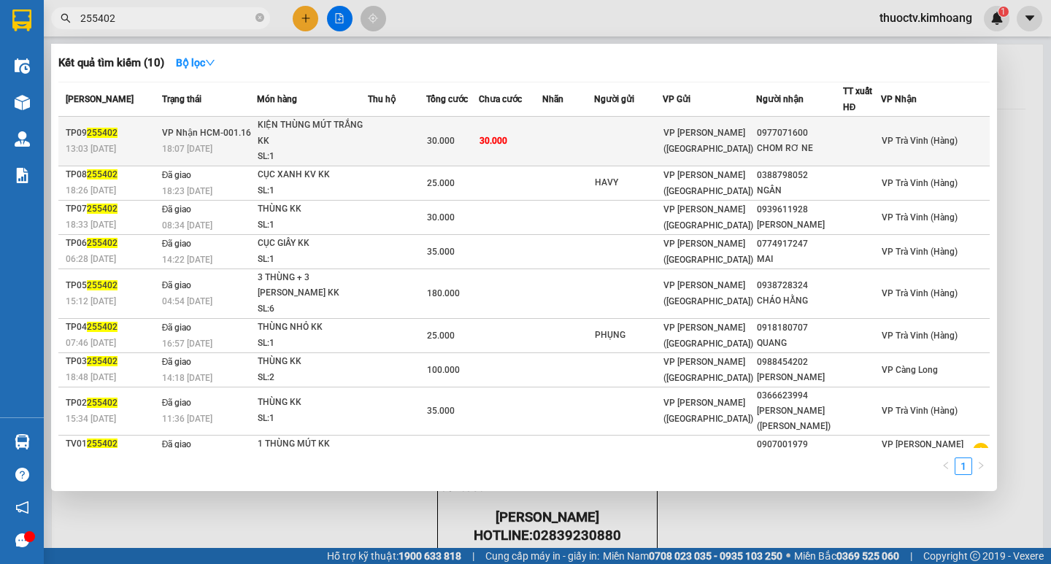
type input "255402"
click at [542, 146] on td "30.000" at bounding box center [510, 142] width 63 height 50
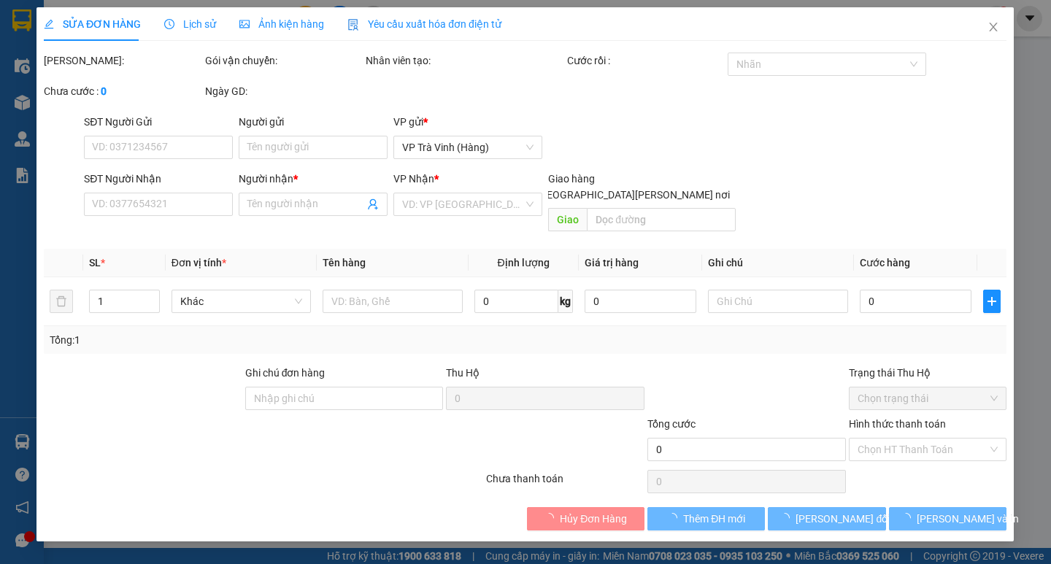
type input "0977071600"
type input "CHOM RƠ NE"
type input "30.000"
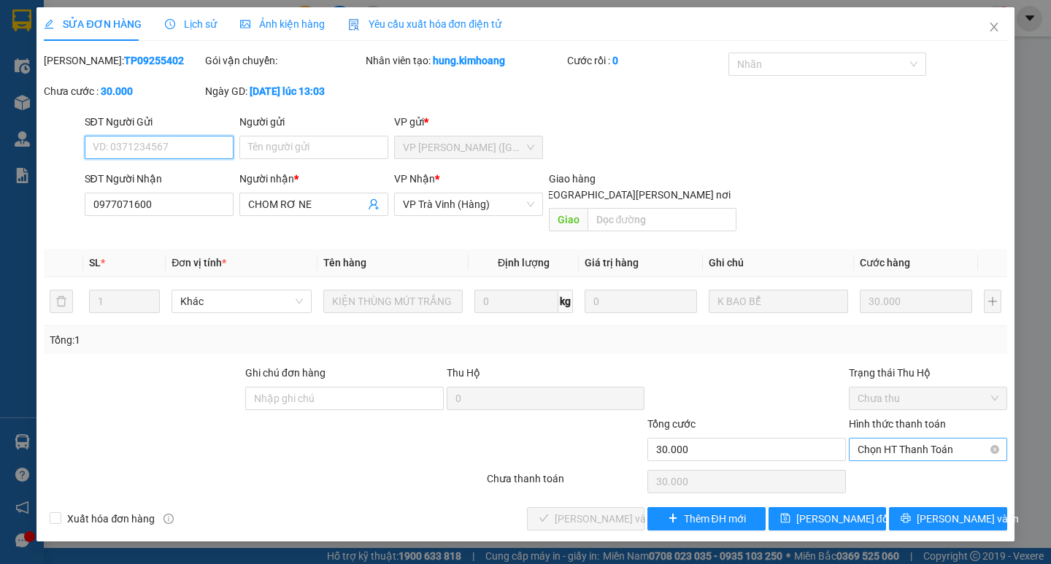
click at [927, 438] on span "Chọn HT Thanh Toán" at bounding box center [927, 449] width 141 height 22
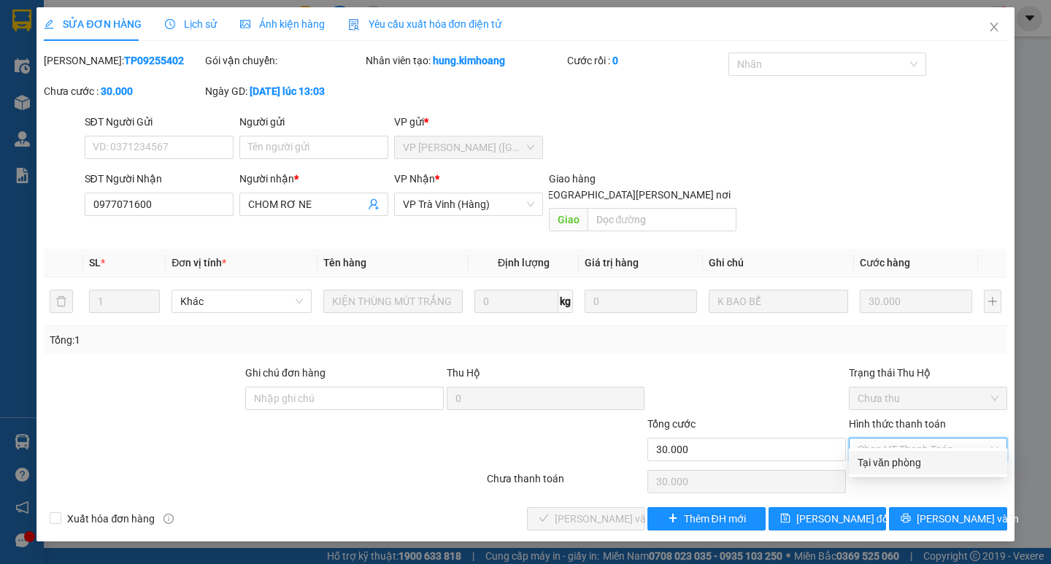
click at [911, 460] on div "Tại văn phòng" at bounding box center [927, 463] width 141 height 16
type input "0"
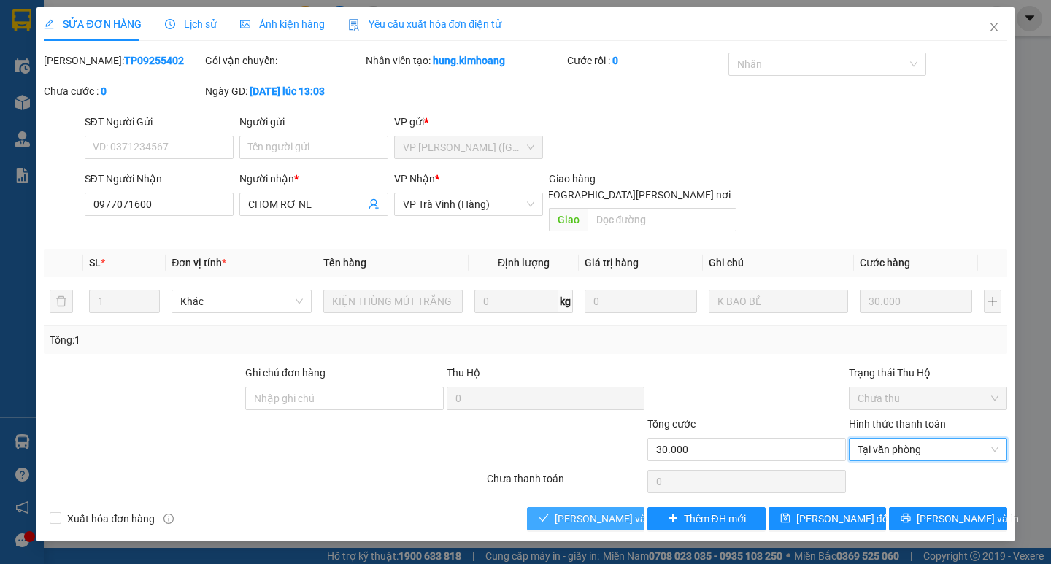
click at [623, 508] on span "[PERSON_NAME] và [PERSON_NAME] hàng" at bounding box center [652, 519] width 197 height 16
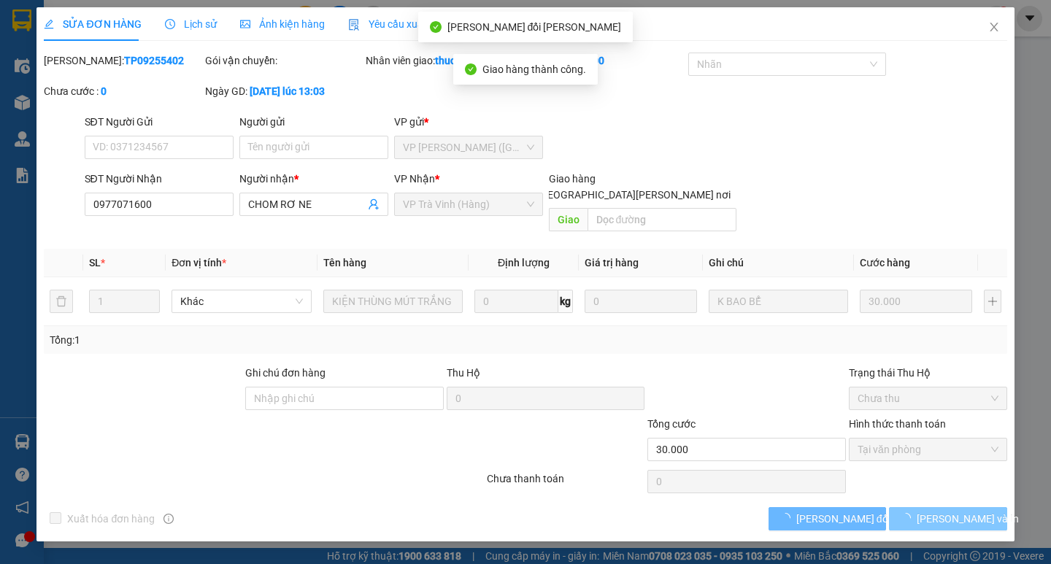
click at [953, 508] on span "[PERSON_NAME] và In" at bounding box center [967, 519] width 102 height 16
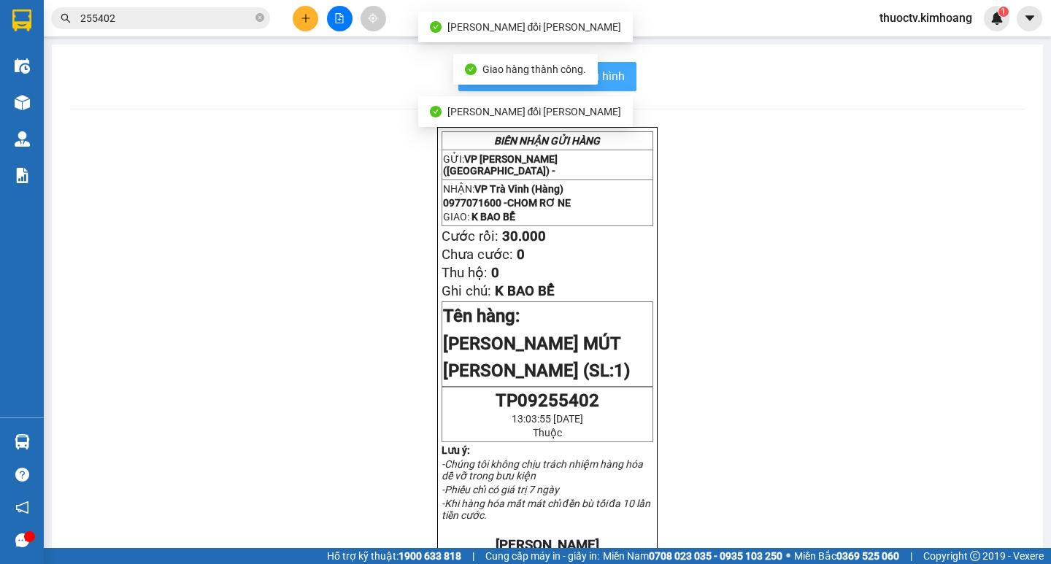
click at [618, 82] on span "In mẫu biên lai tự cấu hình" at bounding box center [555, 76] width 137 height 18
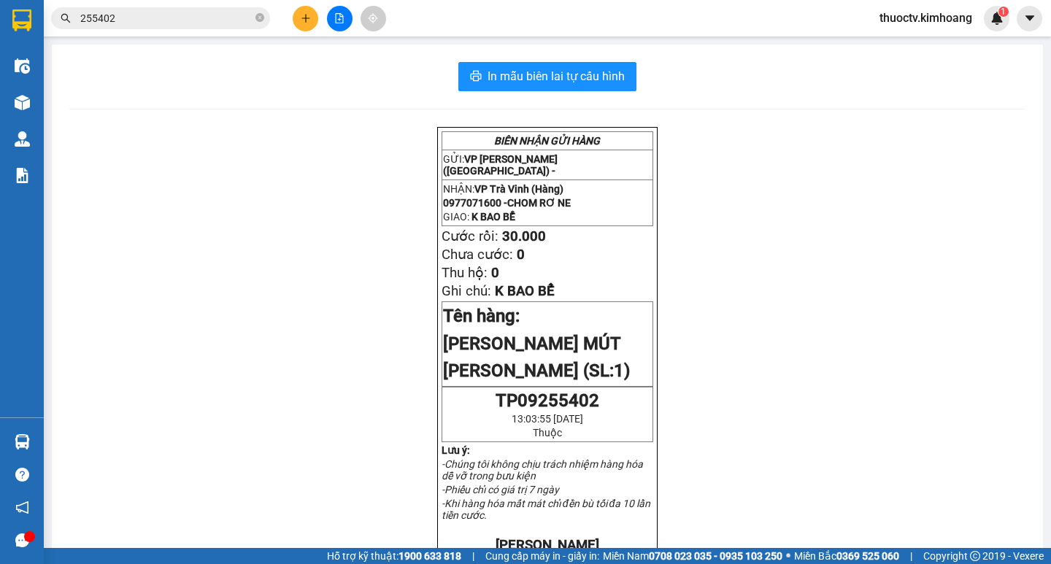
click at [159, 20] on input "255402" at bounding box center [166, 18] width 172 height 16
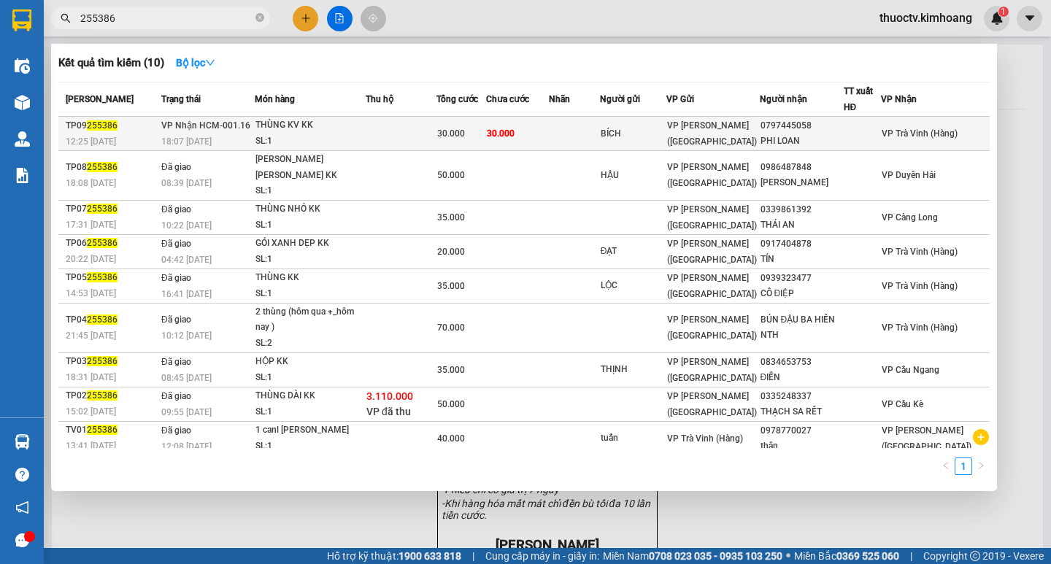
type input "255386"
click at [549, 131] on td "30.000" at bounding box center [517, 134] width 63 height 34
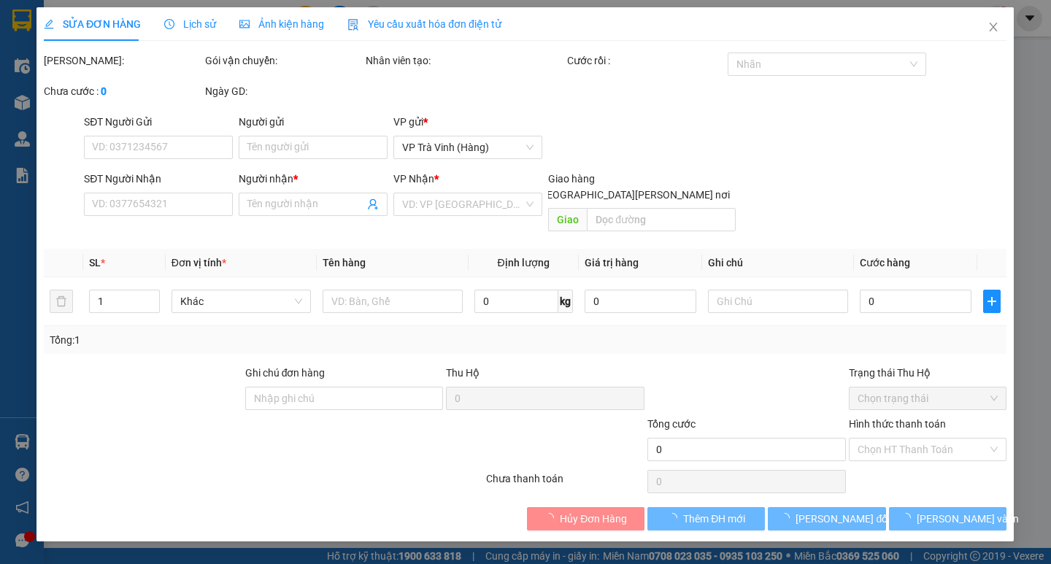
type input "BÍCH"
type input "0797445058"
type input "PHI LOAN"
type input "30.000"
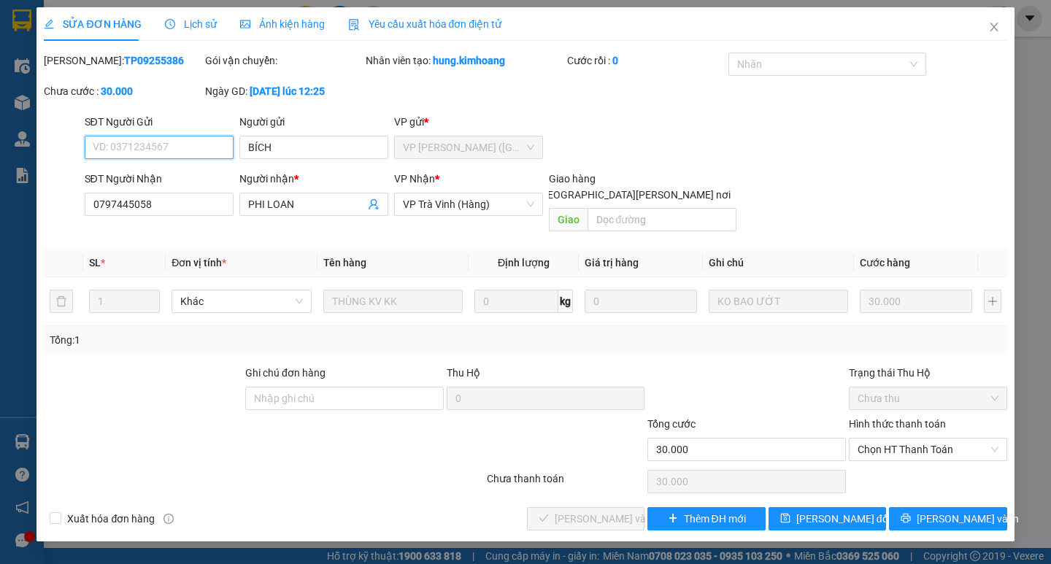
drag, startPoint x: 919, startPoint y: 428, endPoint x: 900, endPoint y: 476, distance: 51.8
click at [919, 438] on span "Chọn HT Thanh Toán" at bounding box center [927, 449] width 141 height 22
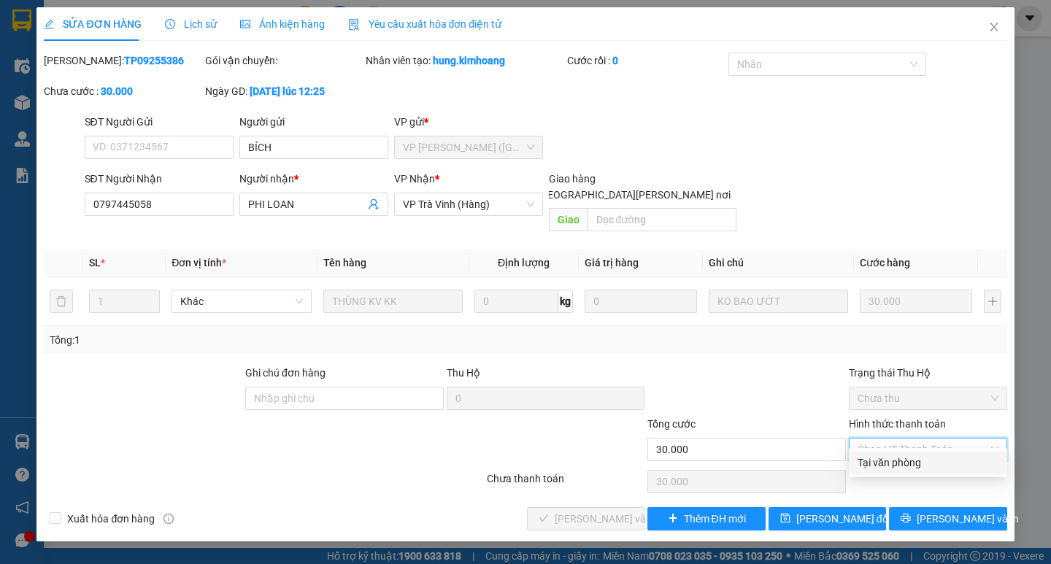
click at [892, 462] on div "Tại văn phòng" at bounding box center [927, 463] width 141 height 16
type input "0"
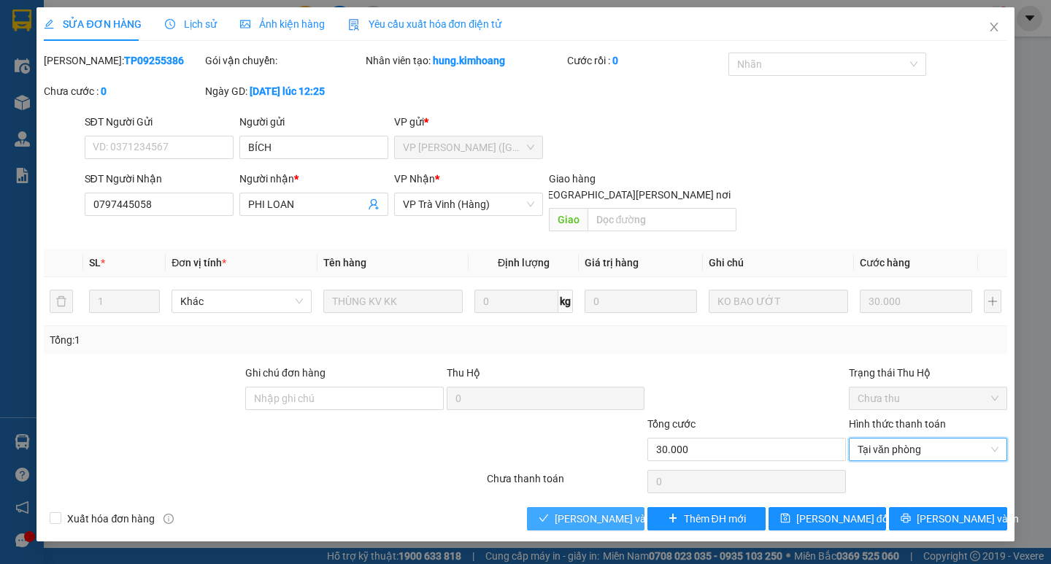
click at [609, 508] on span "[PERSON_NAME] và [PERSON_NAME] hàng" at bounding box center [652, 519] width 197 height 16
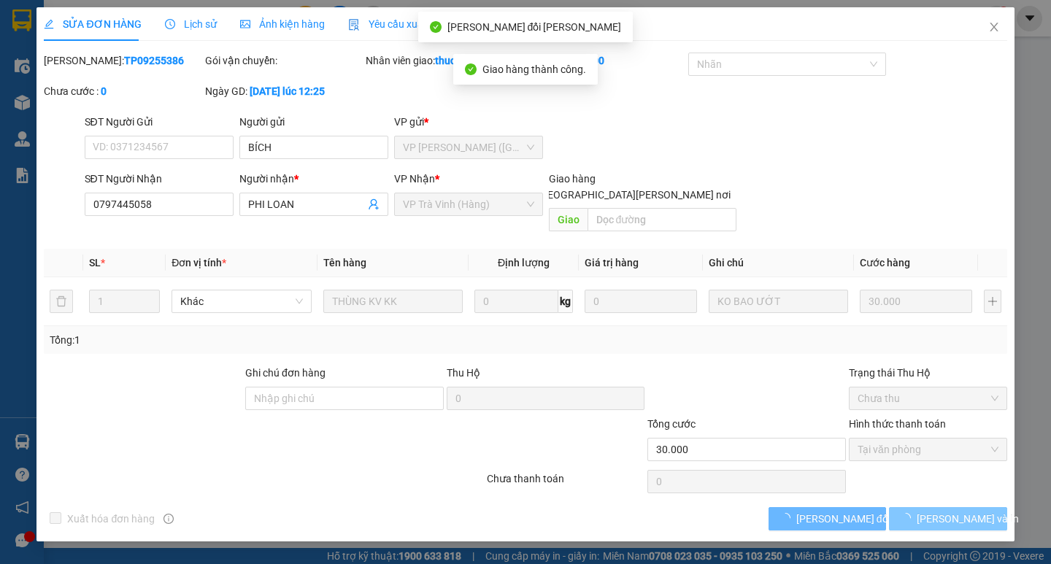
click at [947, 508] on span "[PERSON_NAME] và In" at bounding box center [967, 519] width 102 height 16
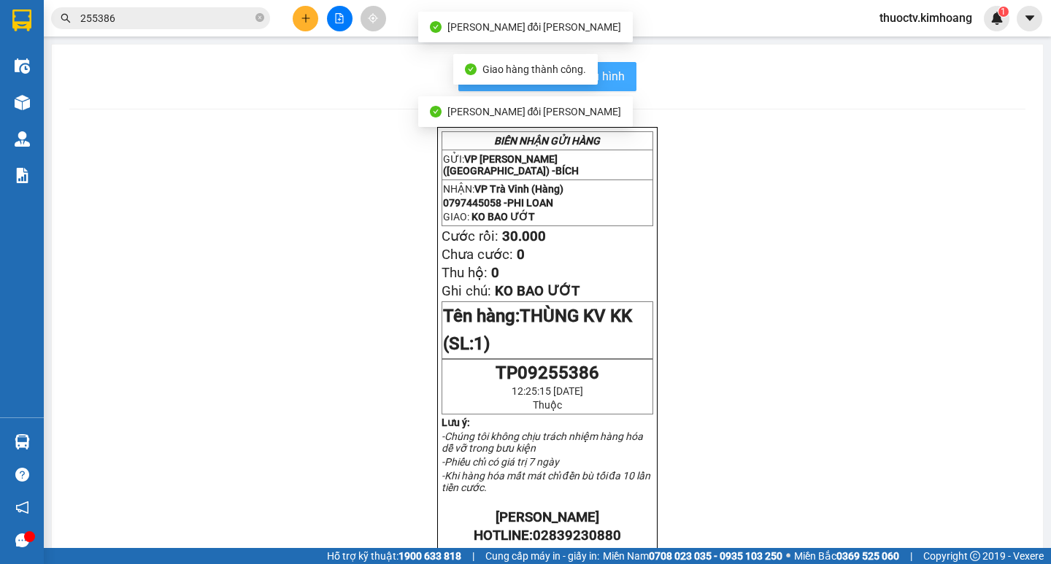
click at [619, 76] on span "In mẫu biên lai tự cấu hình" at bounding box center [555, 76] width 137 height 18
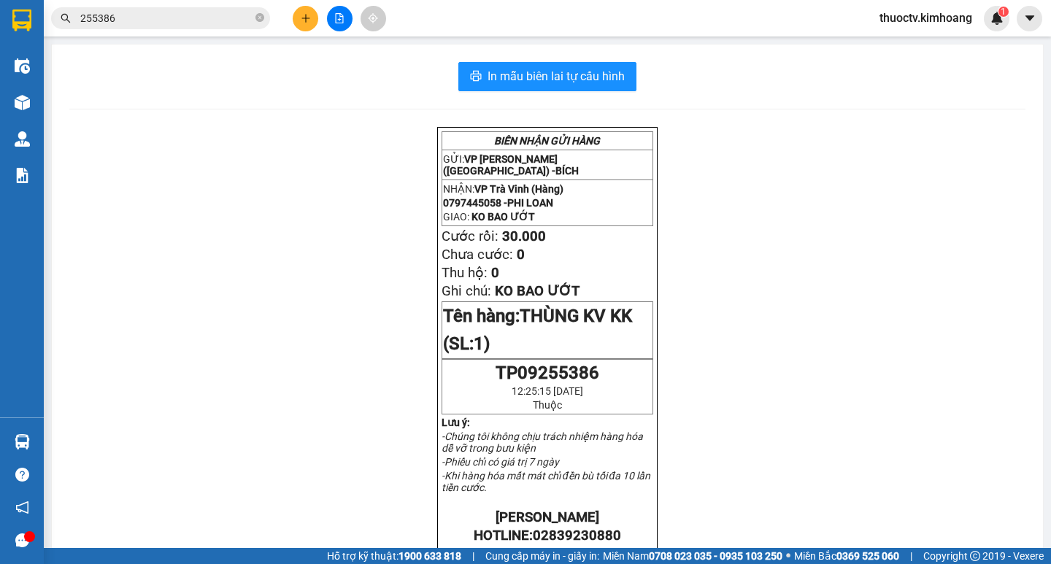
click at [123, 15] on input "255386" at bounding box center [166, 18] width 172 height 16
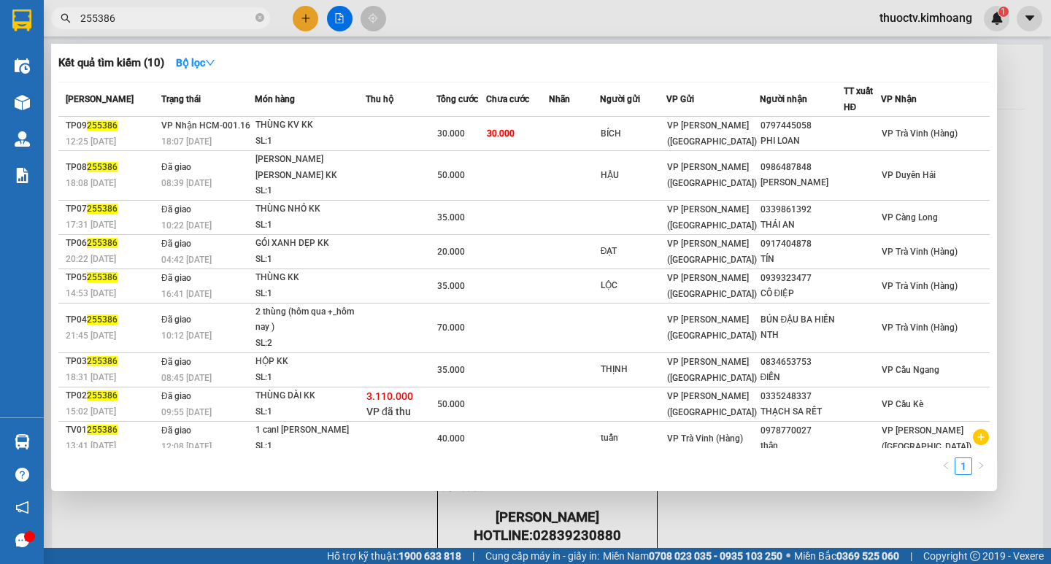
click at [123, 15] on input "255386" at bounding box center [166, 18] width 172 height 16
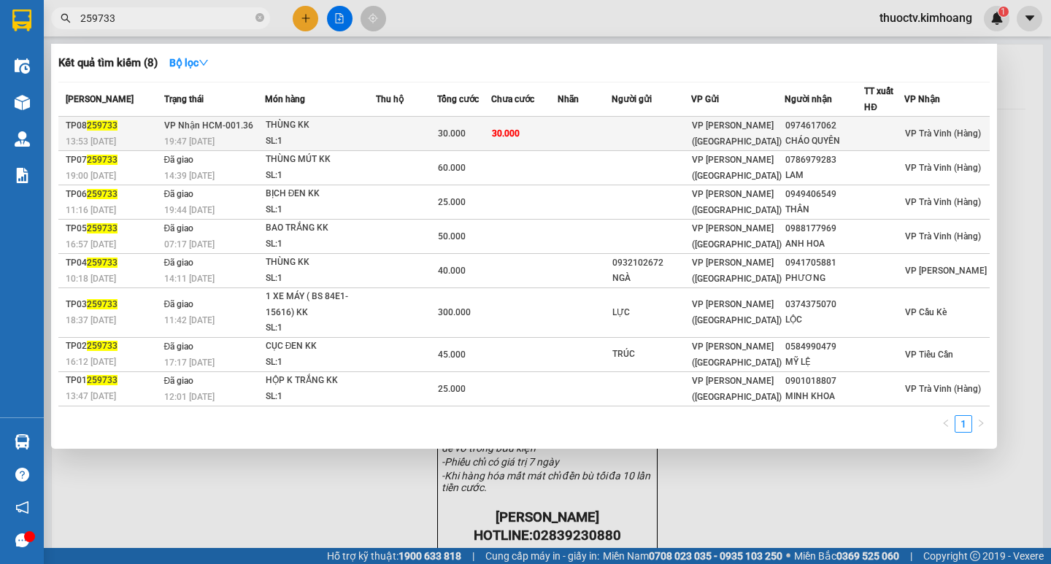
type input "259733"
click at [540, 130] on td "30.000" at bounding box center [524, 134] width 66 height 34
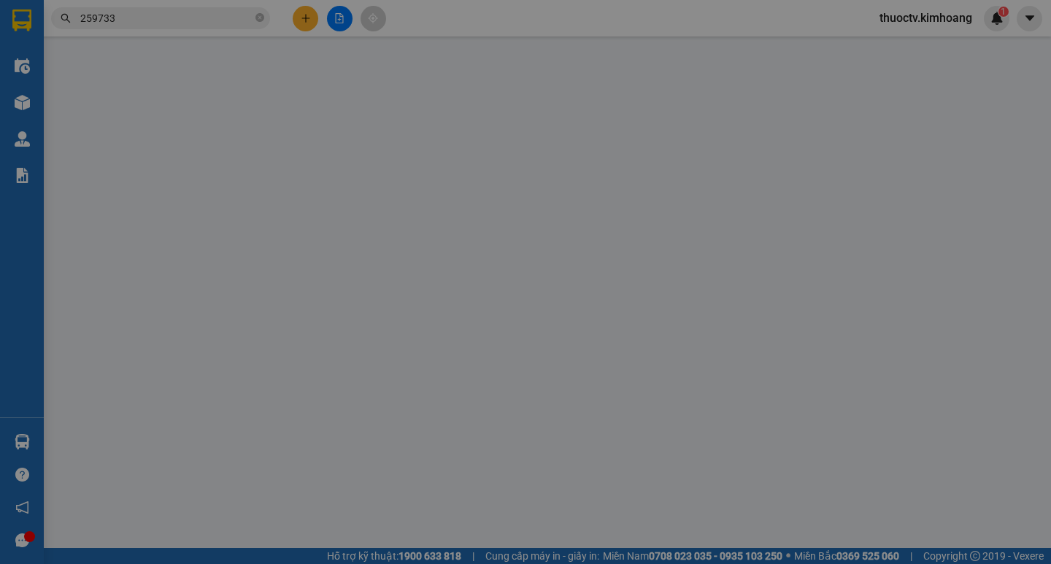
type input "0974617062"
type input "CHÁO QUYÊN"
type input "30.000"
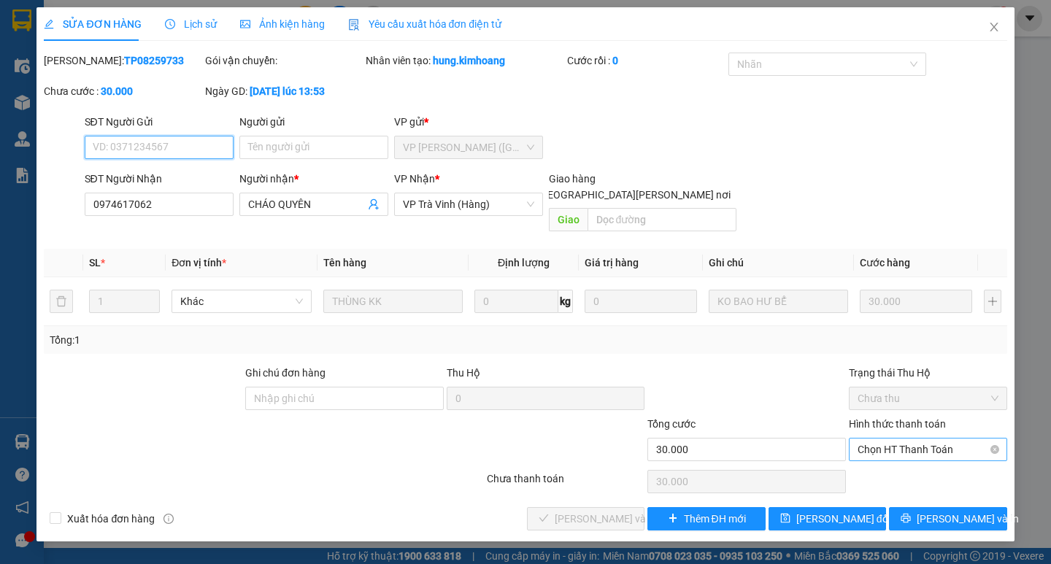
click at [919, 438] on span "Chọn HT Thanh Toán" at bounding box center [927, 449] width 141 height 22
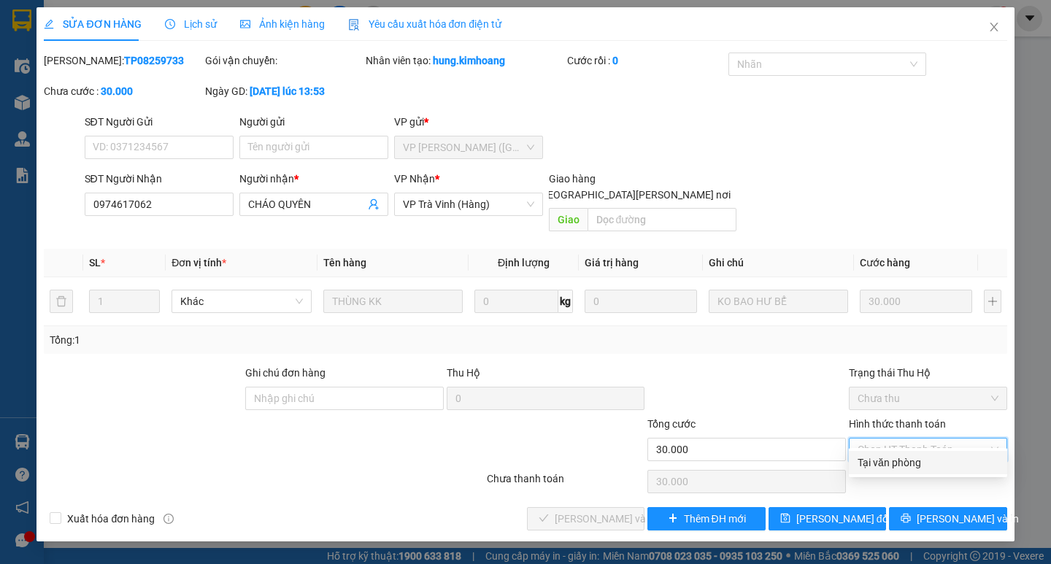
click at [908, 461] on div "Tại văn phòng" at bounding box center [927, 463] width 141 height 16
type input "0"
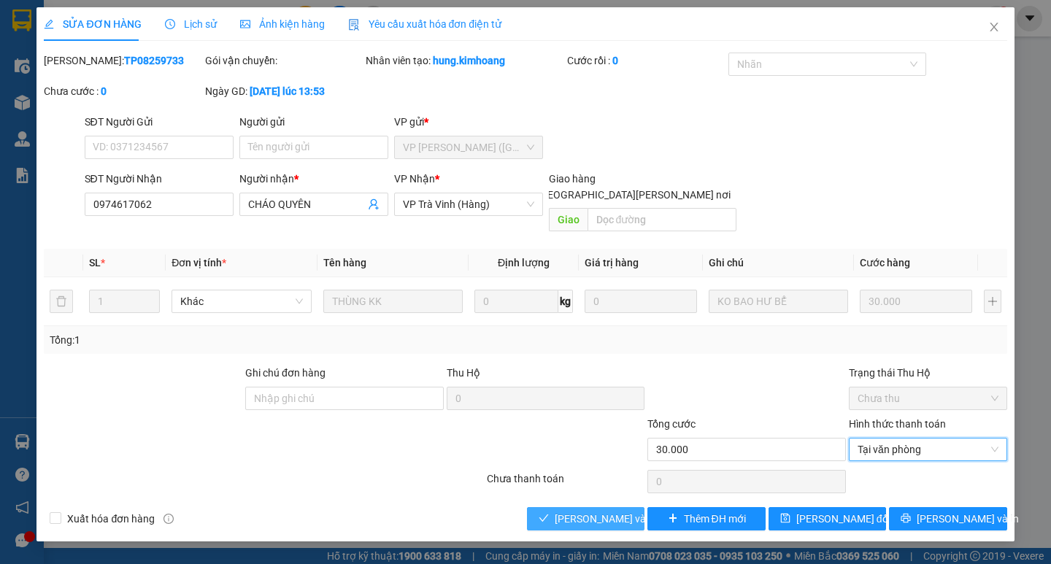
click at [616, 508] on span "[PERSON_NAME] và [PERSON_NAME] hàng" at bounding box center [652, 519] width 197 height 16
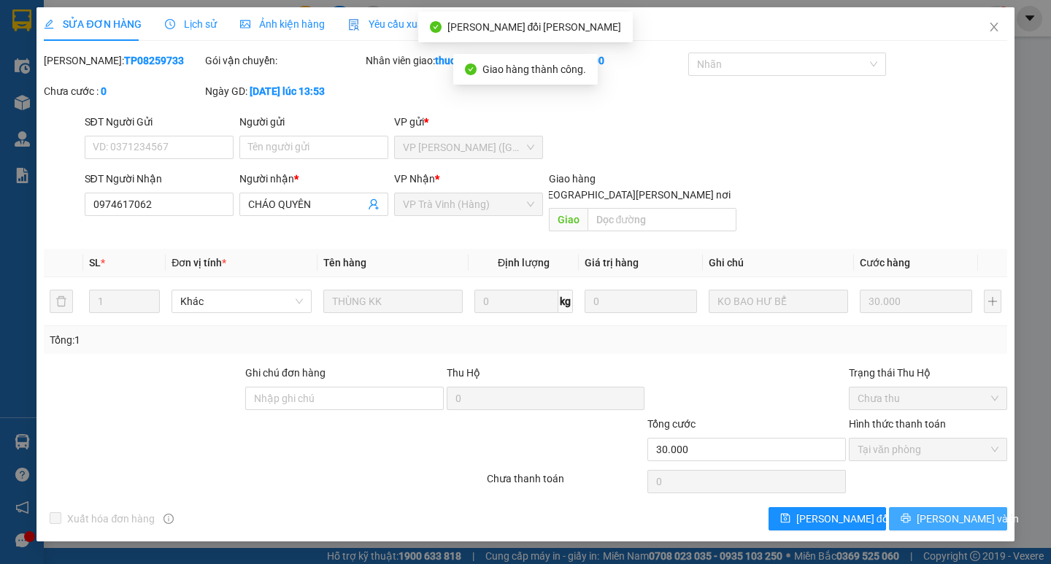
click at [949, 508] on span "[PERSON_NAME] và In" at bounding box center [967, 519] width 102 height 16
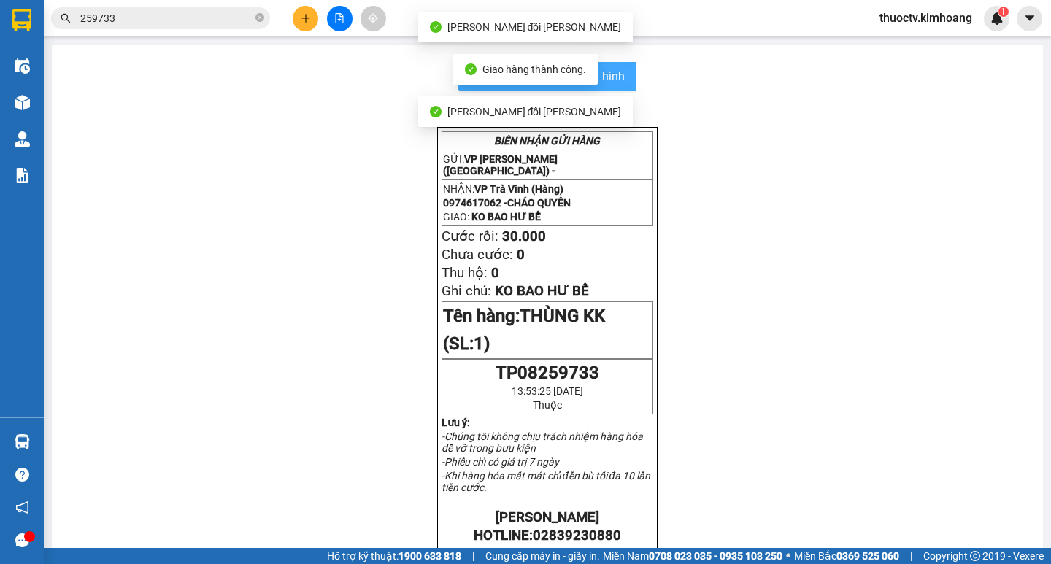
click at [619, 74] on button "In mẫu biên lai tự cấu hình" at bounding box center [547, 76] width 178 height 29
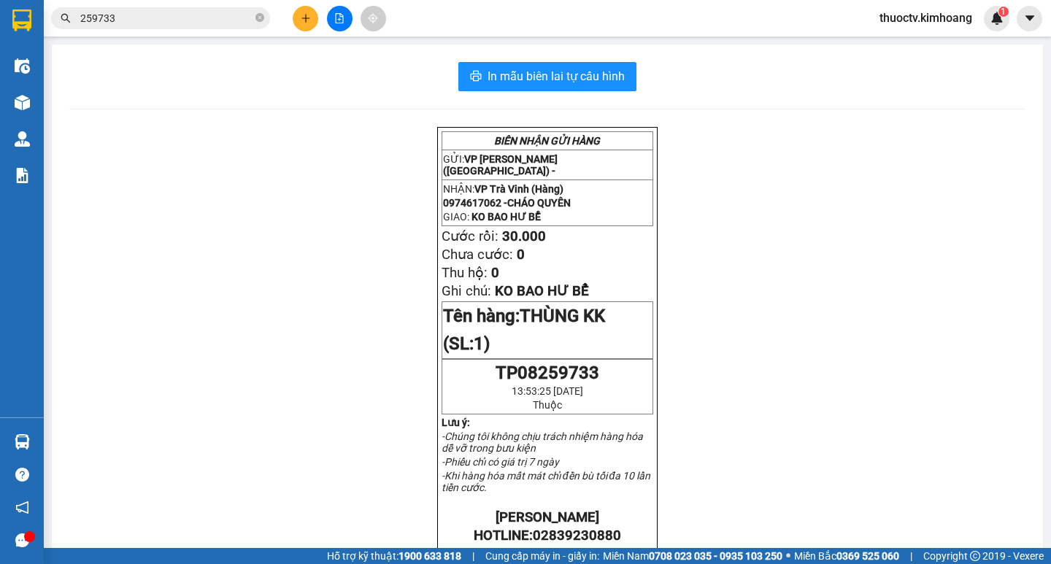
click at [188, 12] on input "259733" at bounding box center [166, 18] width 172 height 16
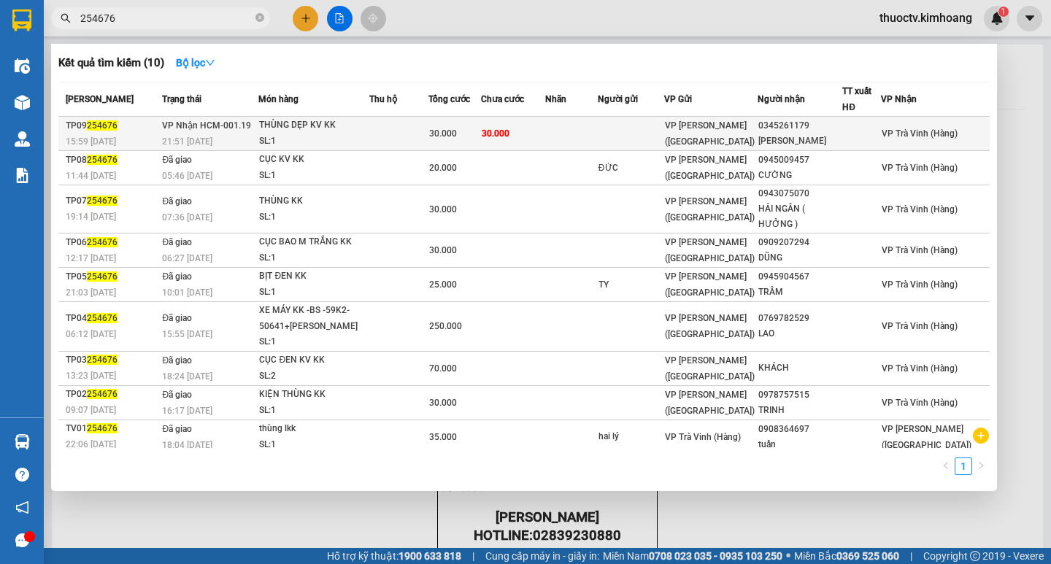
type input "254676"
click at [633, 127] on td at bounding box center [631, 134] width 67 height 34
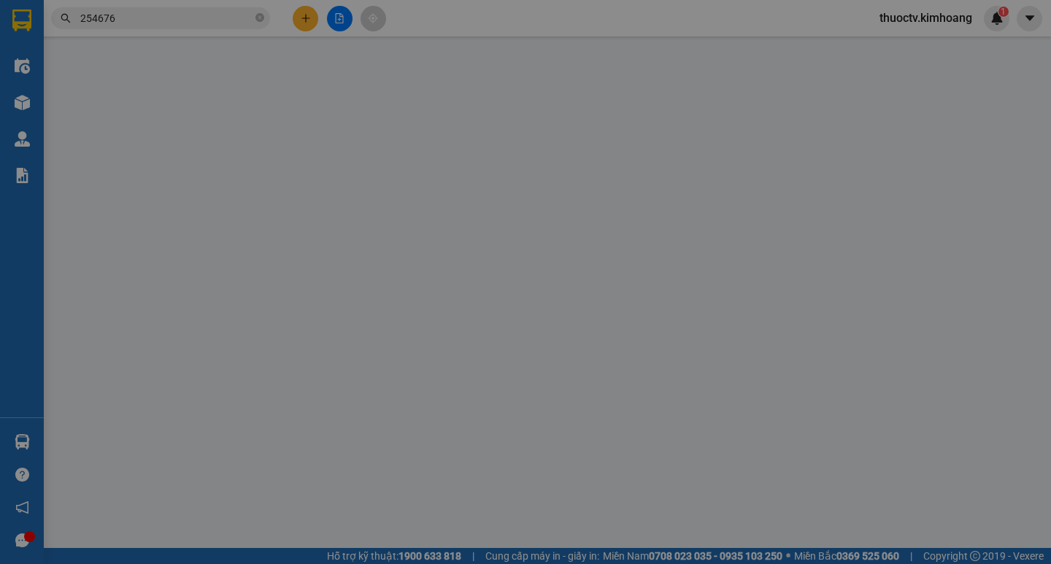
type input "0345261179"
type input "[PERSON_NAME]"
type input "30.000"
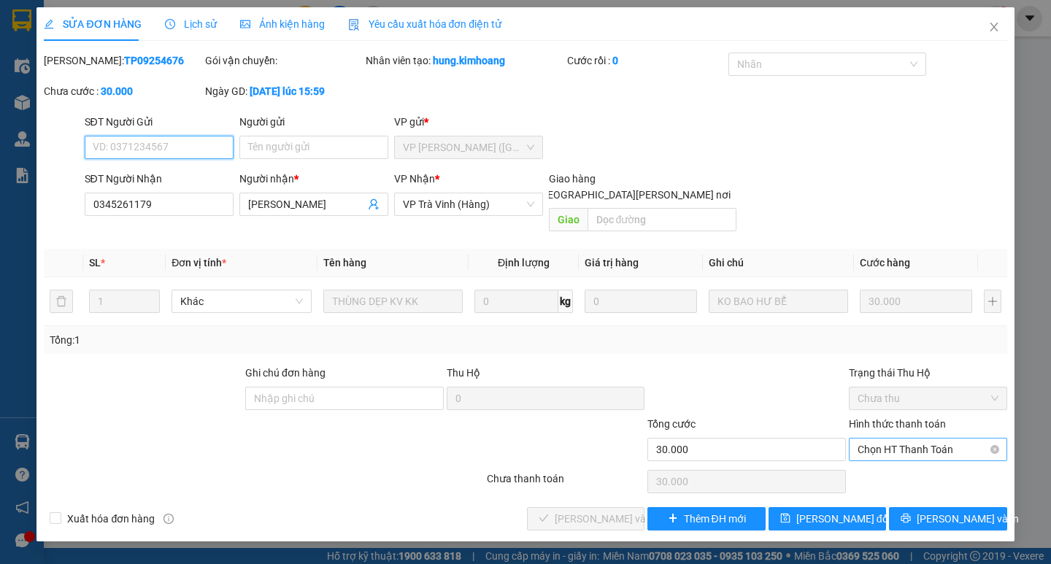
click at [929, 438] on span "Chọn HT Thanh Toán" at bounding box center [927, 449] width 141 height 22
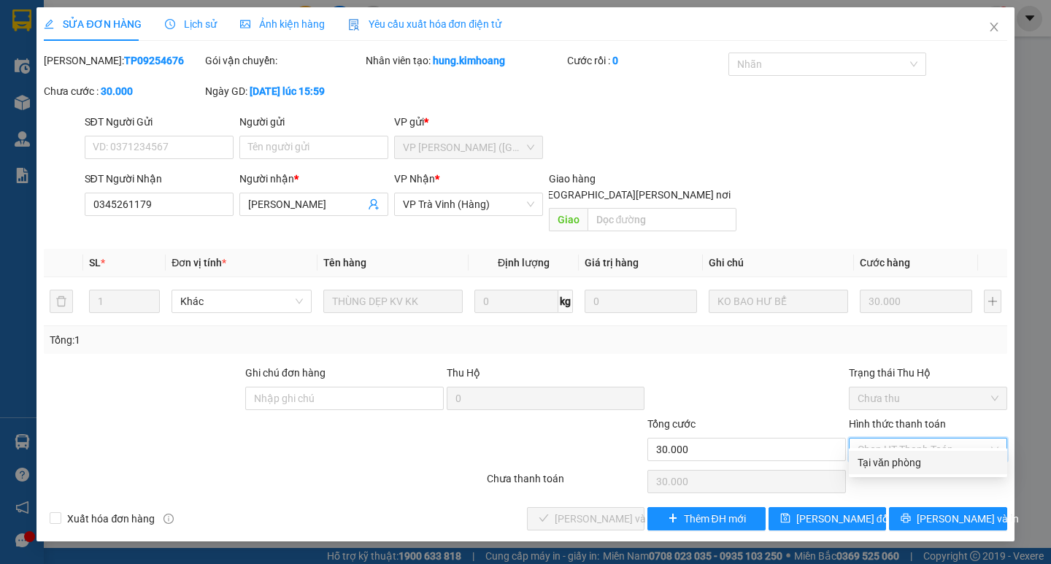
click at [905, 462] on div "Tại văn phòng" at bounding box center [927, 463] width 141 height 16
type input "0"
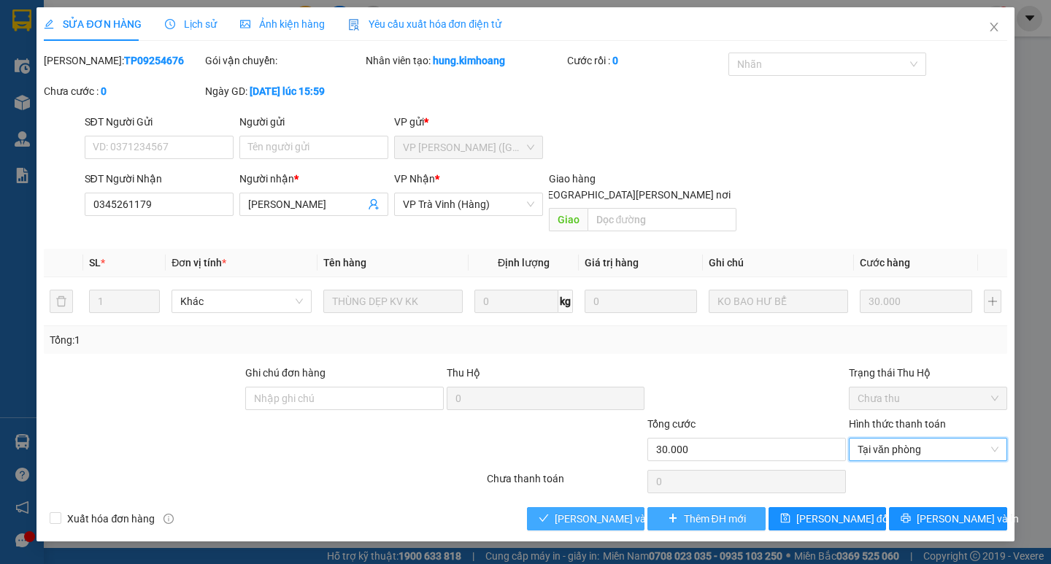
drag, startPoint x: 630, startPoint y: 503, endPoint x: 686, endPoint y: 503, distance: 55.4
click at [630, 508] on span "[PERSON_NAME] và [PERSON_NAME] hàng" at bounding box center [652, 519] width 197 height 16
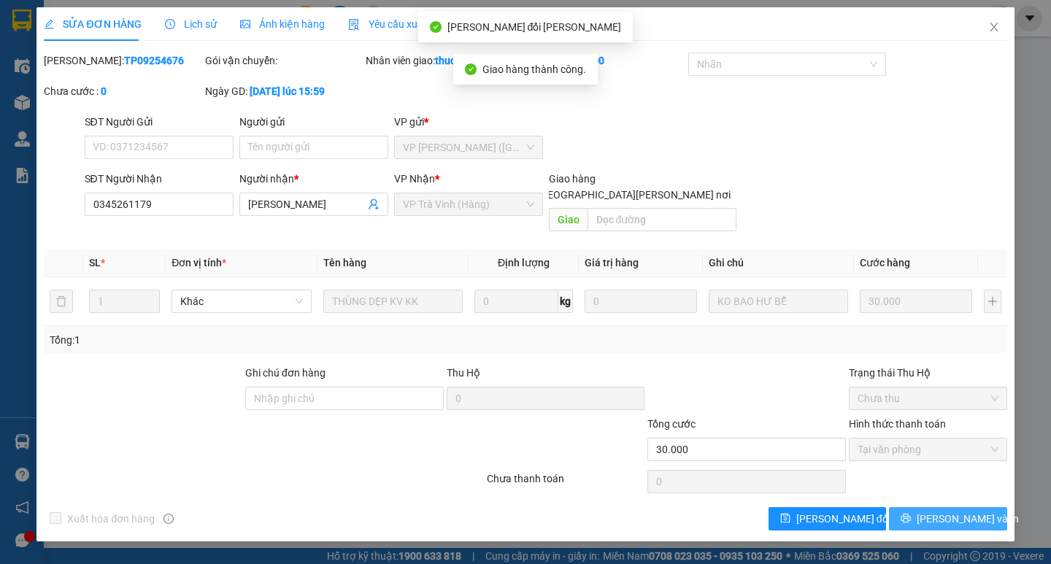
drag, startPoint x: 967, startPoint y: 515, endPoint x: 964, endPoint y: 497, distance: 18.5
click at [965, 508] on span "[PERSON_NAME] và In" at bounding box center [967, 519] width 102 height 16
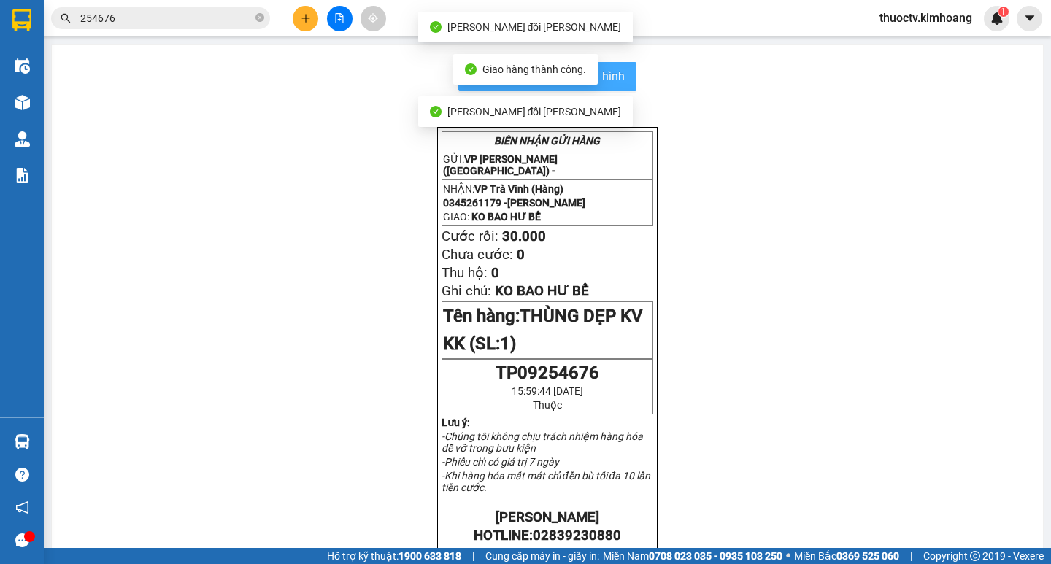
click at [613, 75] on span "In mẫu biên lai tự cấu hình" at bounding box center [555, 76] width 137 height 18
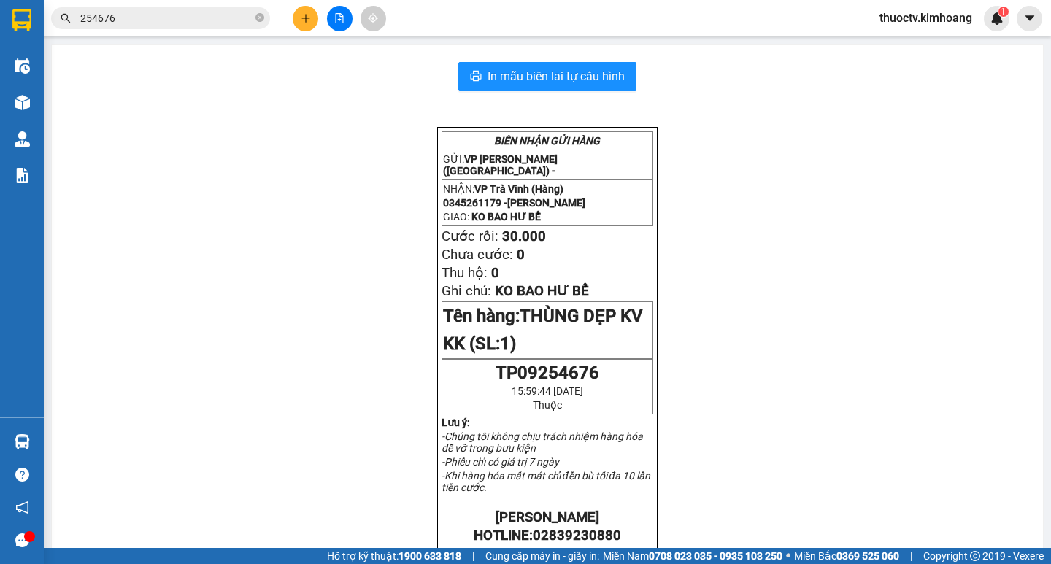
click at [125, 20] on input "254676" at bounding box center [166, 18] width 172 height 16
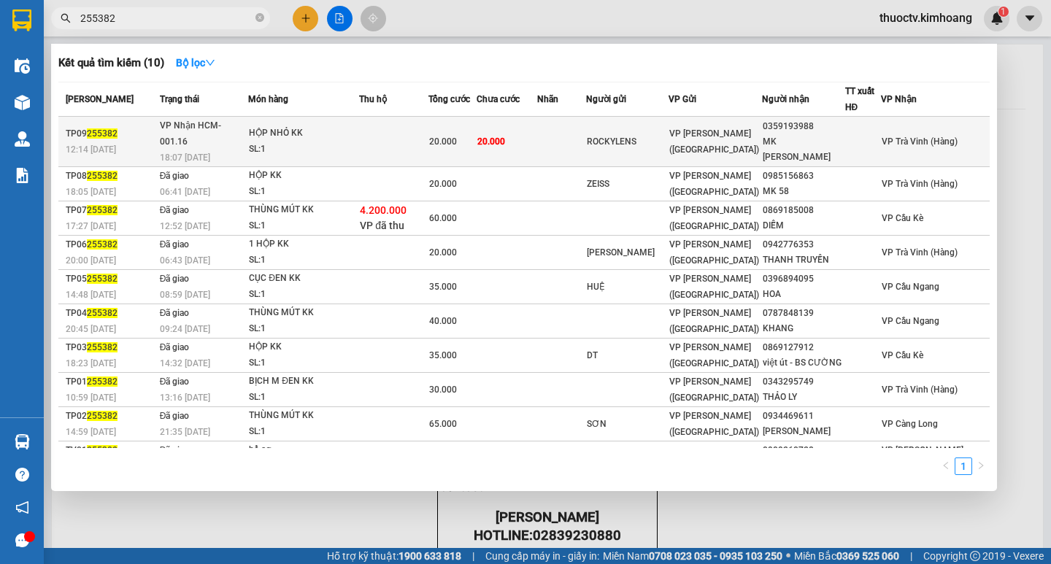
type input "255382"
click at [536, 130] on td "20.000" at bounding box center [506, 142] width 60 height 50
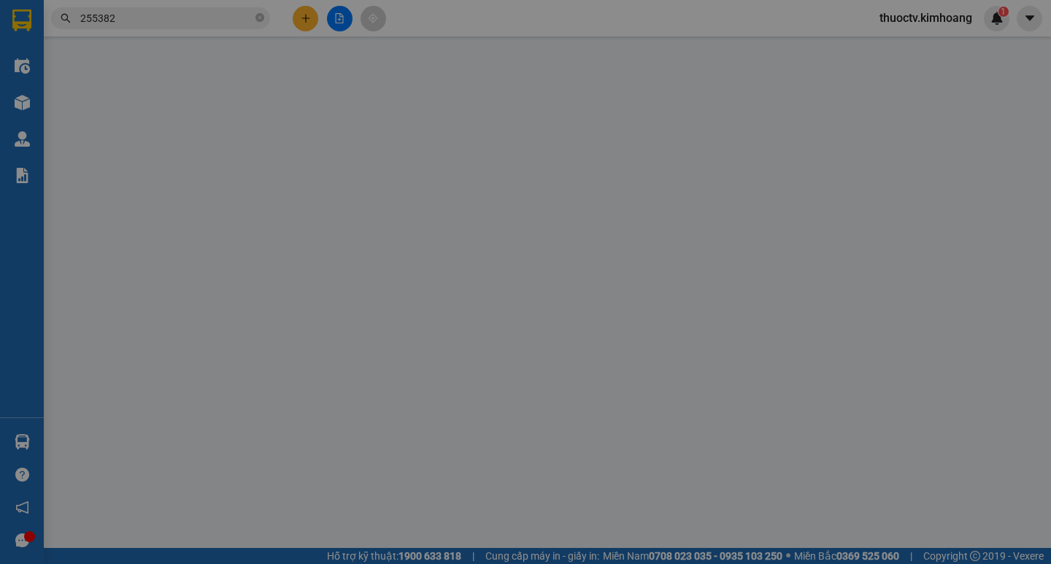
type input "ROCKYLENS"
type input "0359193988"
type input "MK [PERSON_NAME]"
type input "20.000"
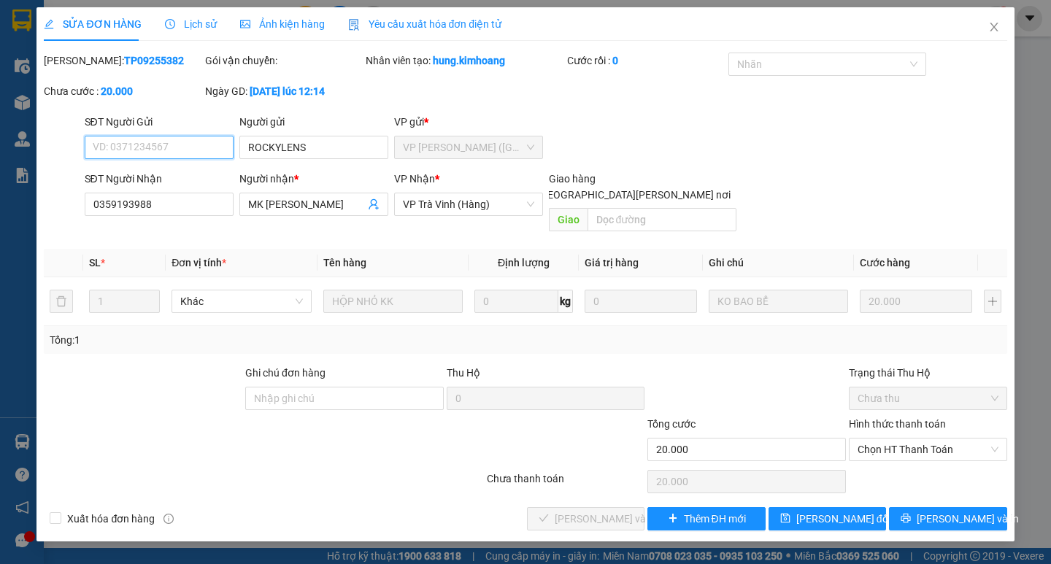
drag, startPoint x: 922, startPoint y: 428, endPoint x: 922, endPoint y: 445, distance: 17.5
click at [922, 438] on span "Chọn HT Thanh Toán" at bounding box center [927, 449] width 141 height 22
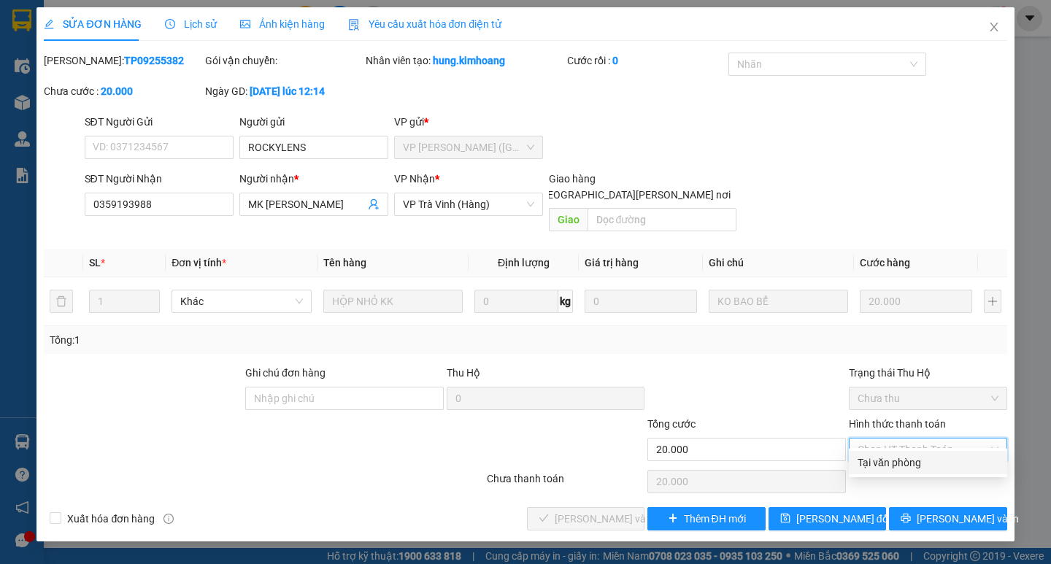
drag, startPoint x: 916, startPoint y: 457, endPoint x: 909, endPoint y: 463, distance: 9.3
click at [916, 457] on div "Tại văn phòng" at bounding box center [927, 463] width 141 height 16
type input "0"
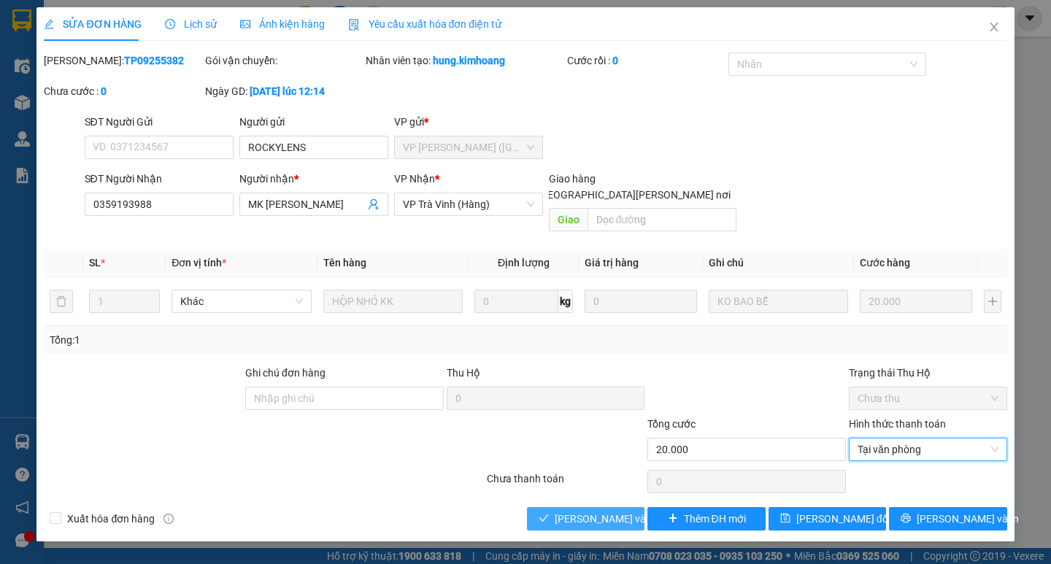
drag, startPoint x: 607, startPoint y: 501, endPoint x: 664, endPoint y: 515, distance: 58.6
click at [608, 508] on span "[PERSON_NAME] và [PERSON_NAME] hàng" at bounding box center [652, 519] width 197 height 16
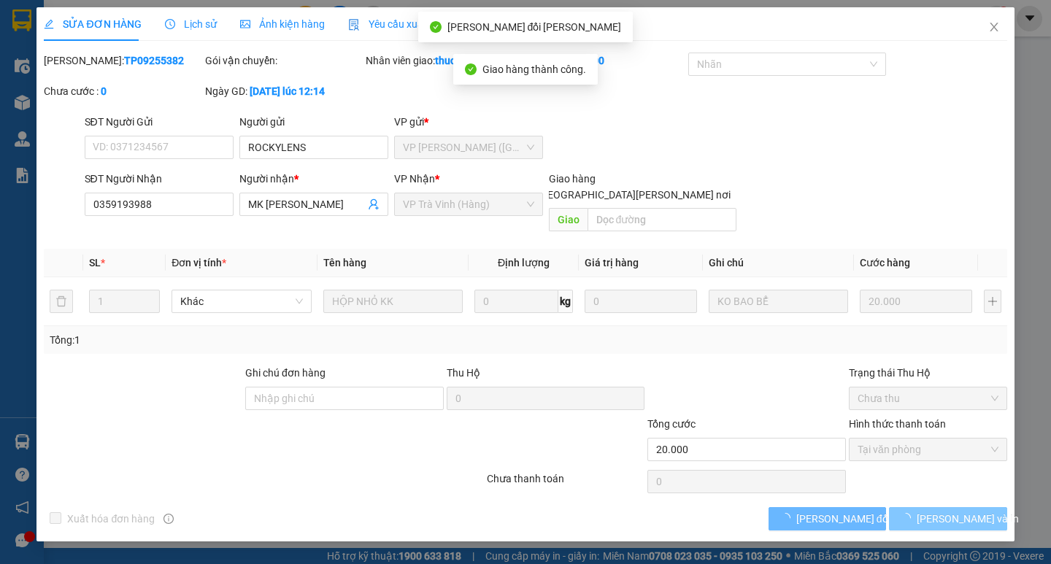
click at [946, 508] on span "[PERSON_NAME] và In" at bounding box center [967, 519] width 102 height 16
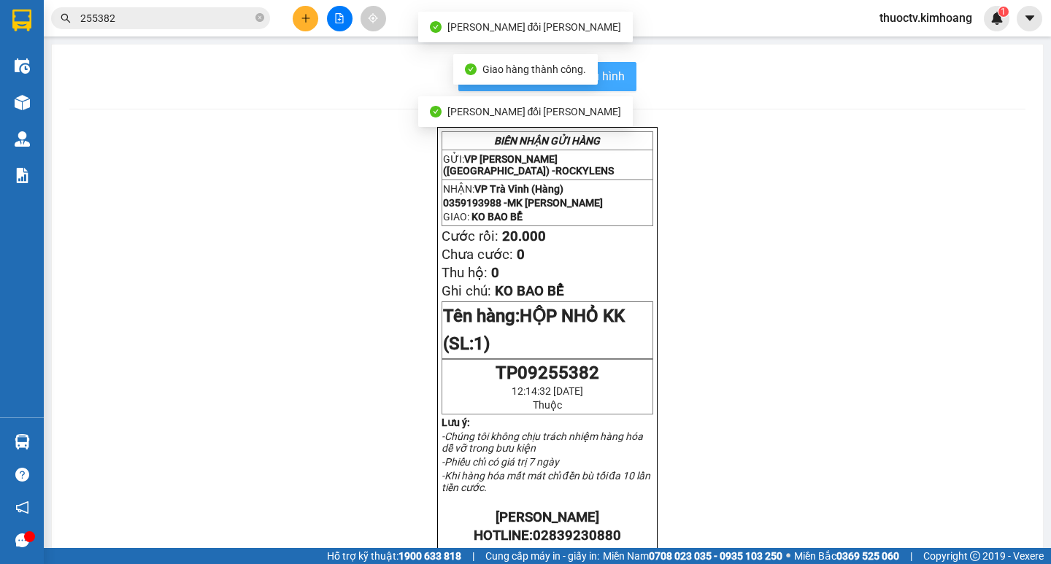
click at [611, 72] on span "In mẫu biên lai tự cấu hình" at bounding box center [555, 76] width 137 height 18
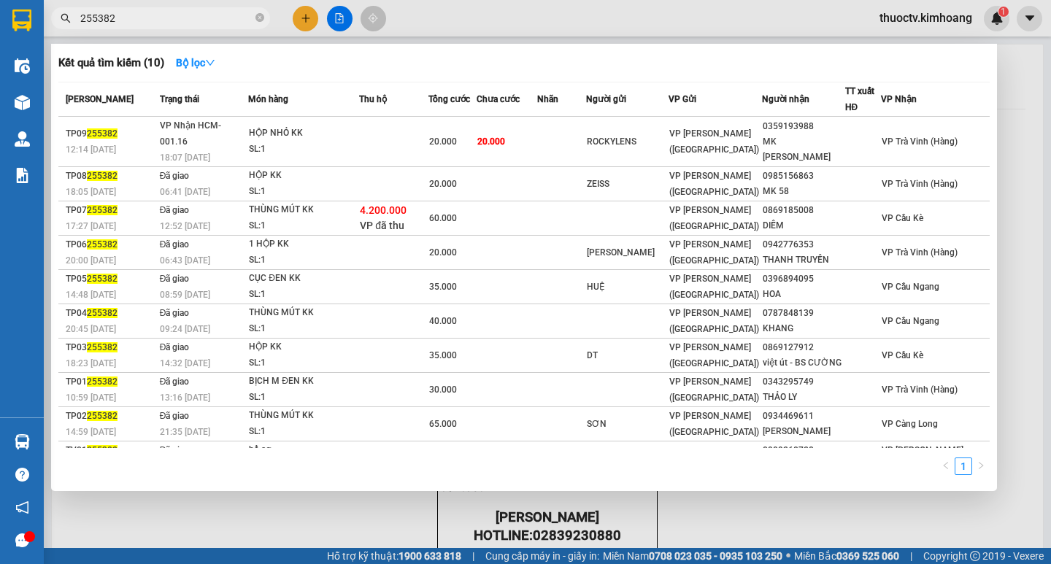
click at [158, 26] on input "255382" at bounding box center [166, 18] width 172 height 16
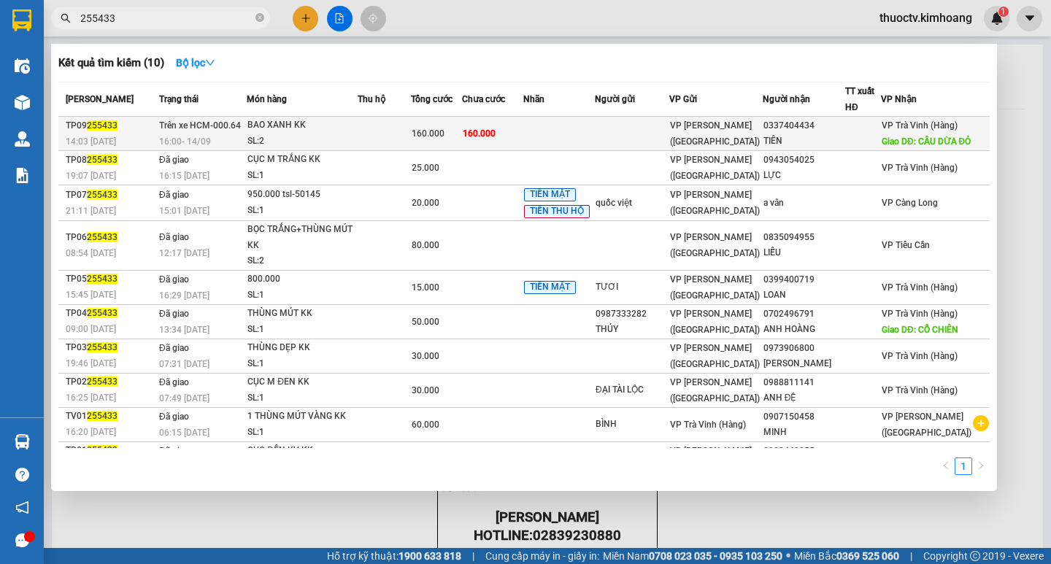
type input "255433"
click at [567, 141] on td at bounding box center [559, 134] width 72 height 34
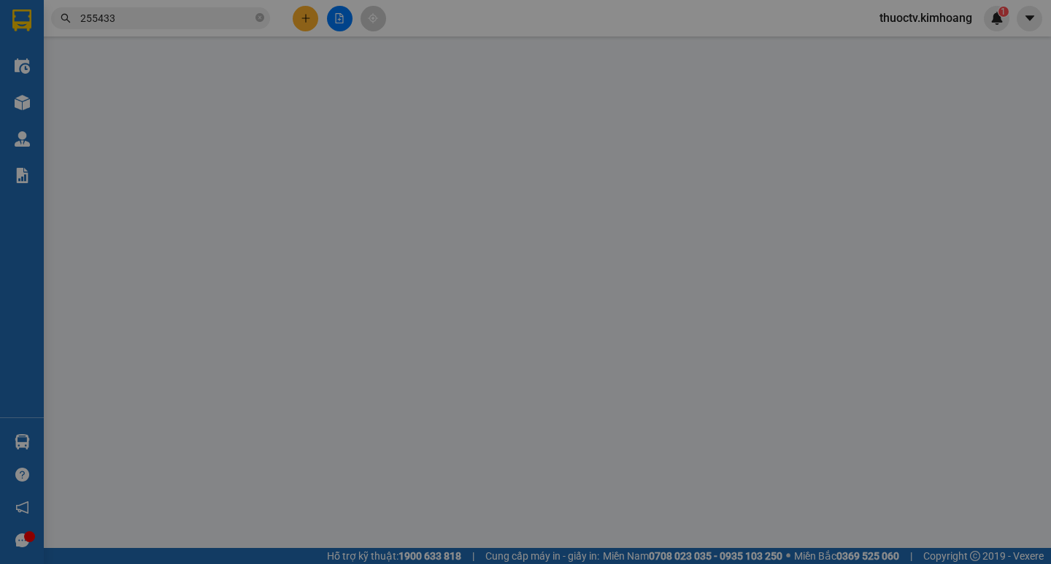
type input "0337404434"
type input "TIÊN"
type input "CẦU DỪA ĐỎ"
type input "160.000"
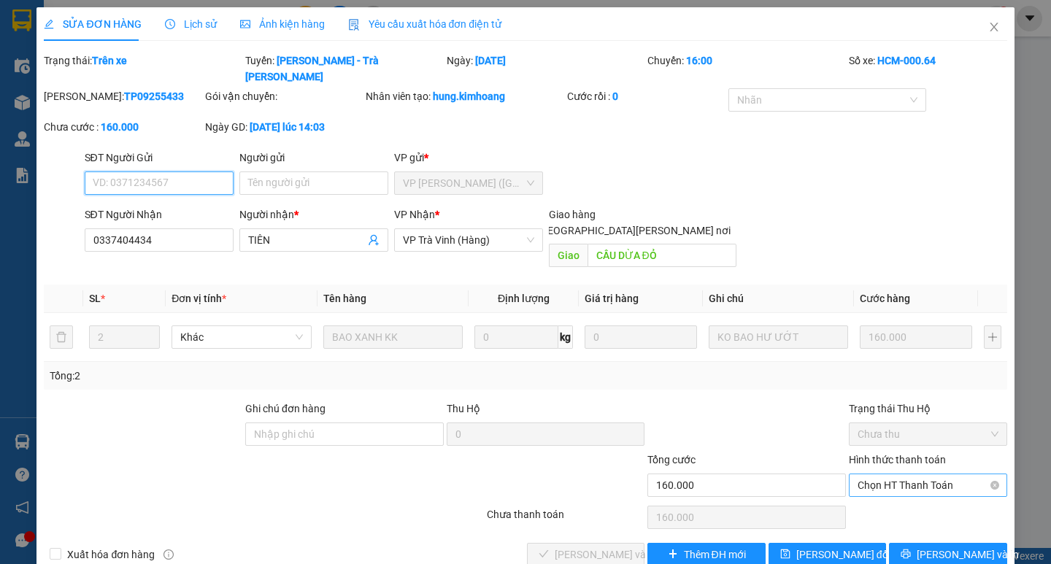
click at [936, 474] on span "Chọn HT Thanh Toán" at bounding box center [927, 485] width 141 height 22
click at [915, 481] on div "Tại văn phòng" at bounding box center [927, 482] width 141 height 16
type input "0"
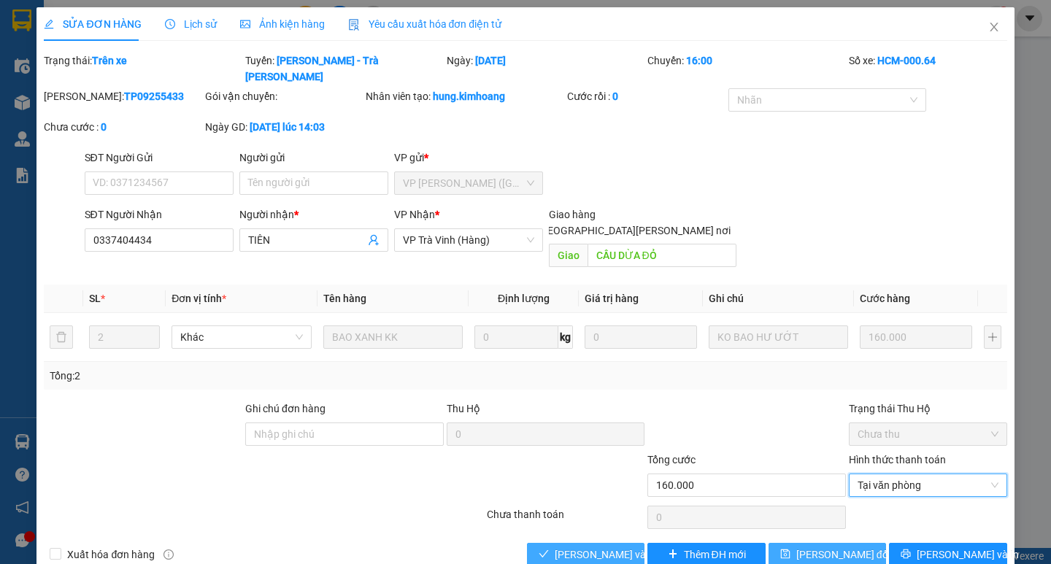
drag, startPoint x: 625, startPoint y: 521, endPoint x: 818, endPoint y: 528, distance: 193.5
click at [630, 508] on span "[PERSON_NAME] và [PERSON_NAME] hàng" at bounding box center [652, 554] width 197 height 16
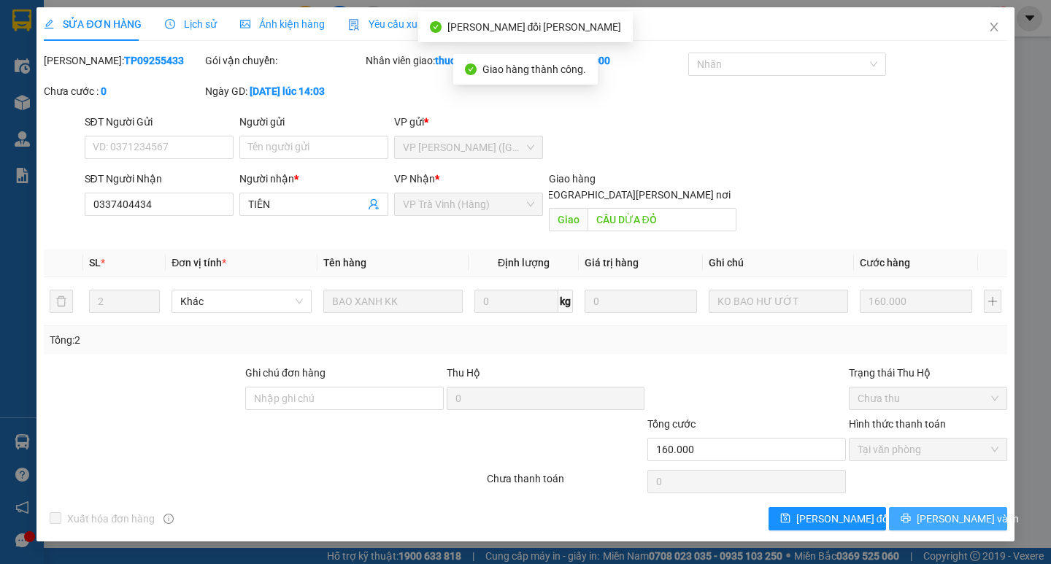
click at [965, 508] on span "[PERSON_NAME] và In" at bounding box center [967, 519] width 102 height 16
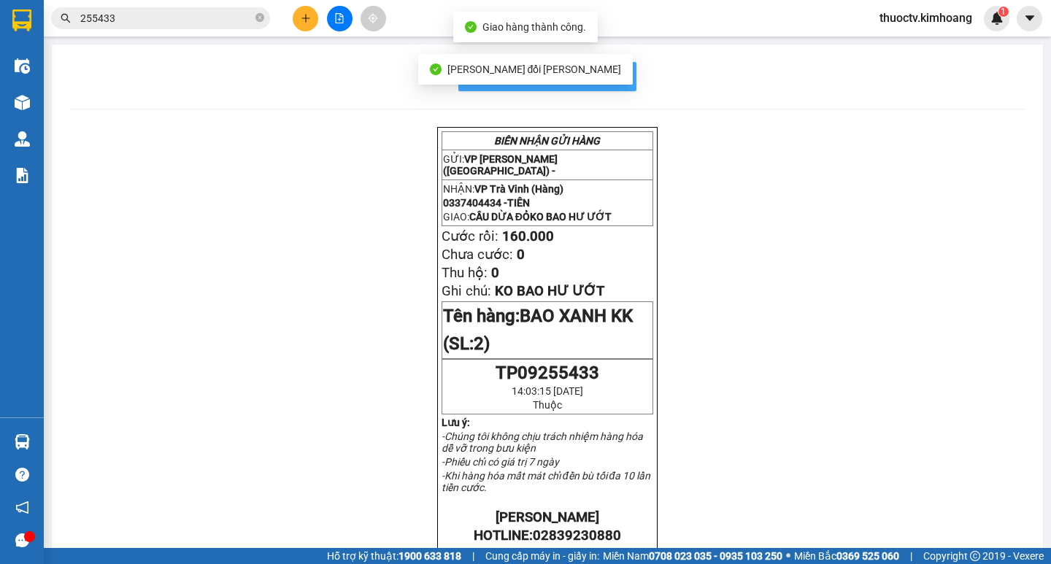
click at [614, 74] on span "In mẫu biên lai tự cấu hình" at bounding box center [555, 76] width 137 height 18
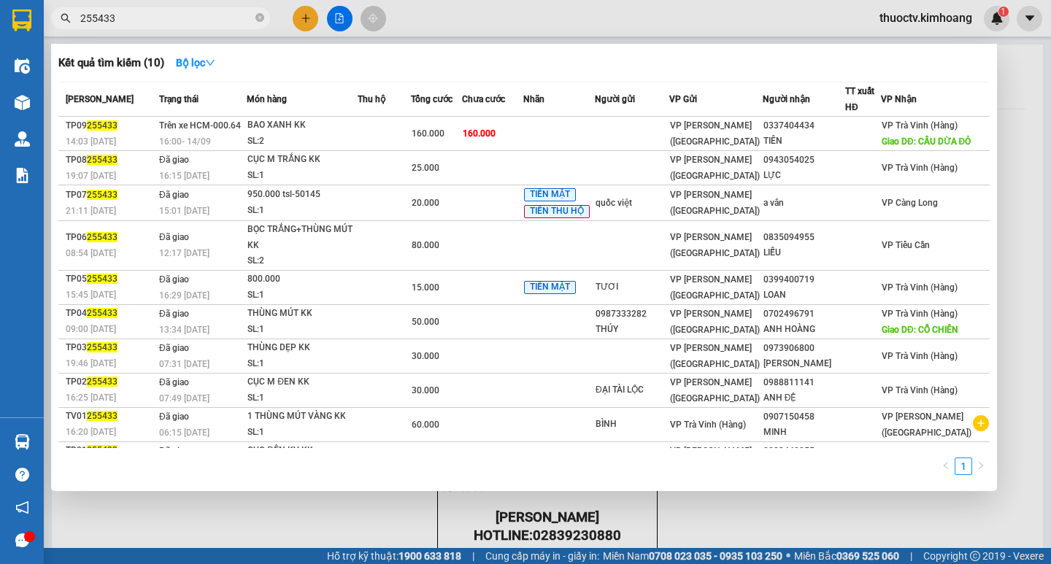
click at [123, 23] on input "255433" at bounding box center [166, 18] width 172 height 16
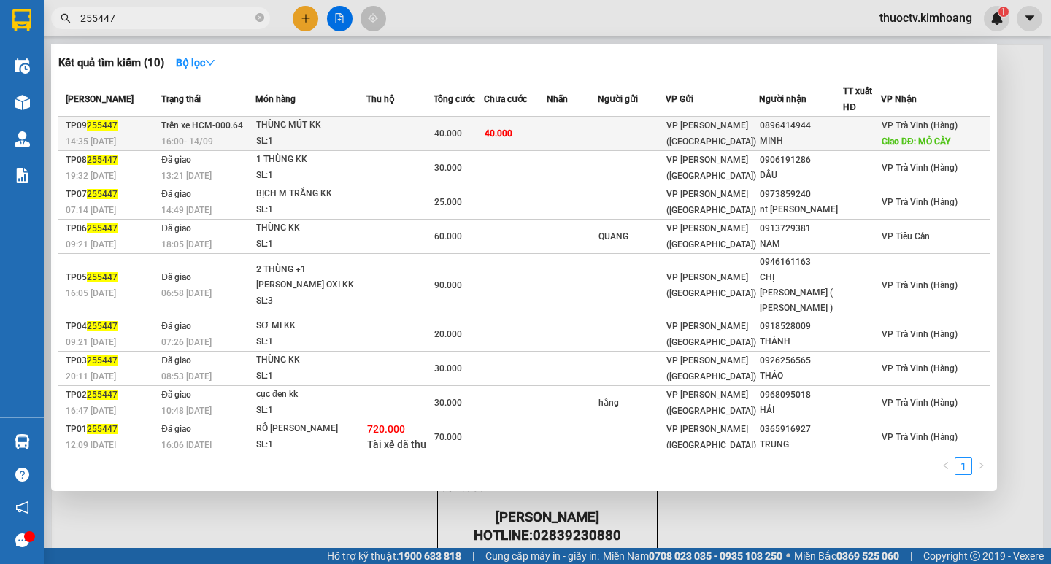
type input "255447"
click at [546, 134] on td "40.000" at bounding box center [515, 134] width 63 height 34
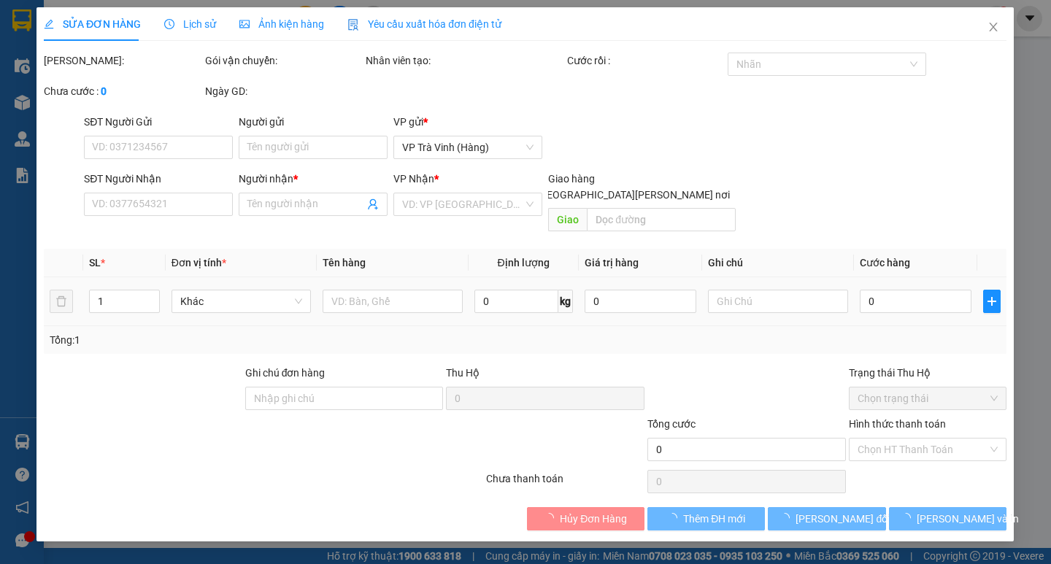
type input "0896414944"
type input "MINH"
type input "MỎ CÀY"
type input "40.000"
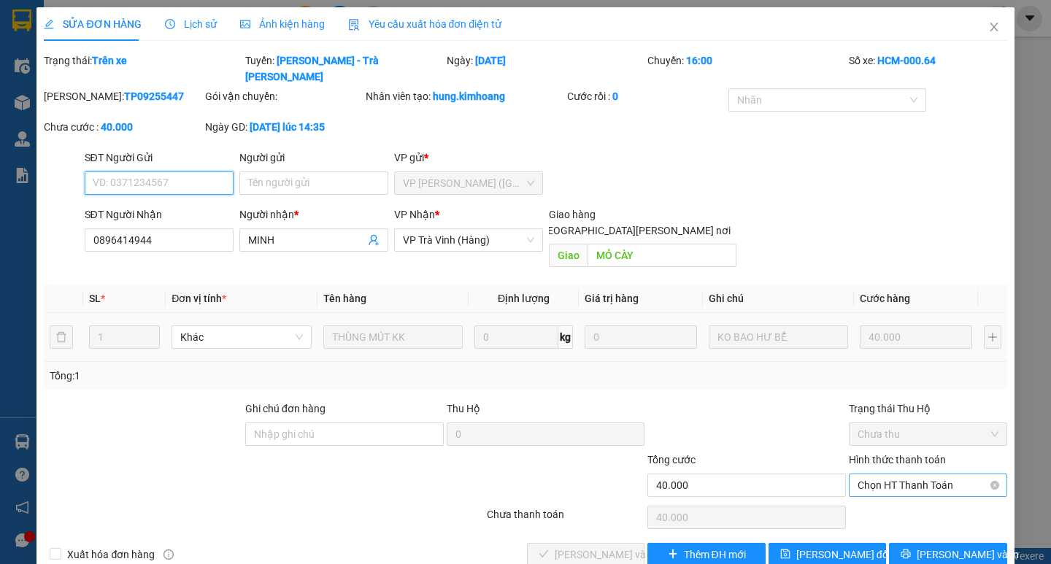
click at [929, 474] on span "Chọn HT Thanh Toán" at bounding box center [927, 485] width 141 height 22
click at [907, 486] on div "Tại văn phòng" at bounding box center [927, 482] width 141 height 16
type input "0"
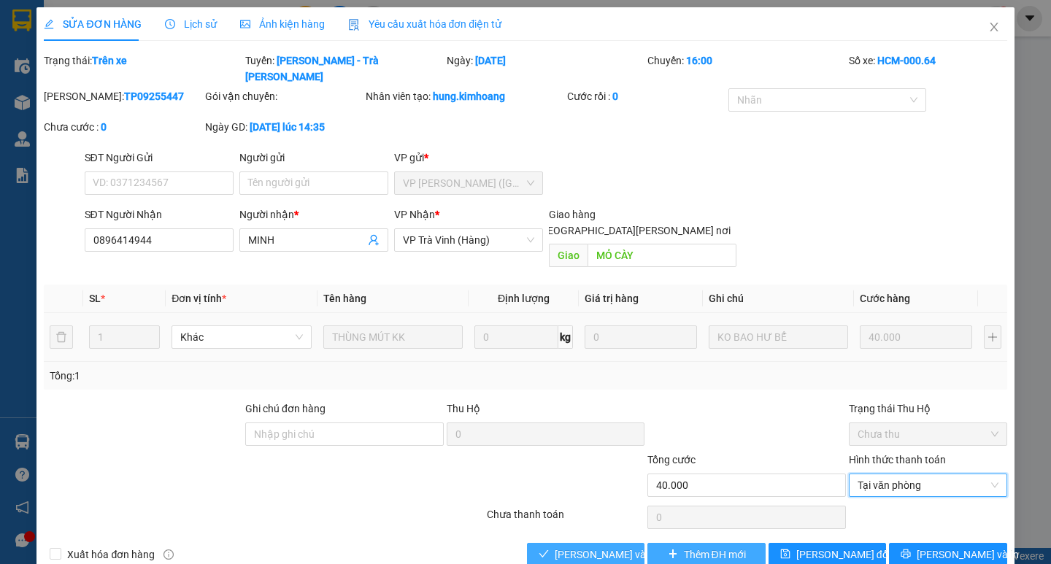
drag, startPoint x: 614, startPoint y: 517, endPoint x: 648, endPoint y: 527, distance: 35.8
click at [614, 508] on span "[PERSON_NAME] và [PERSON_NAME] hàng" at bounding box center [652, 554] width 197 height 16
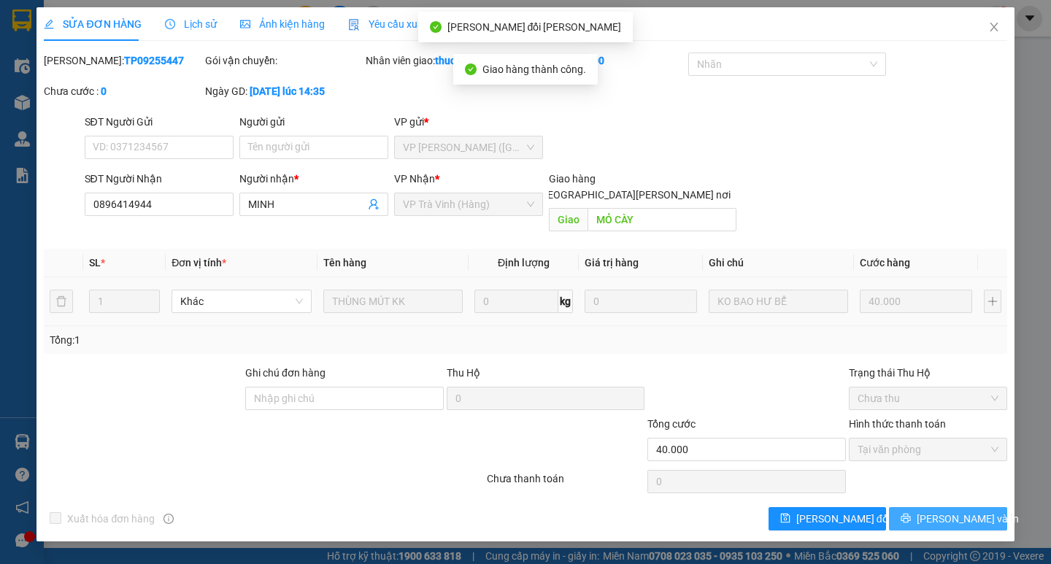
click at [954, 508] on span "[PERSON_NAME] và In" at bounding box center [967, 519] width 102 height 16
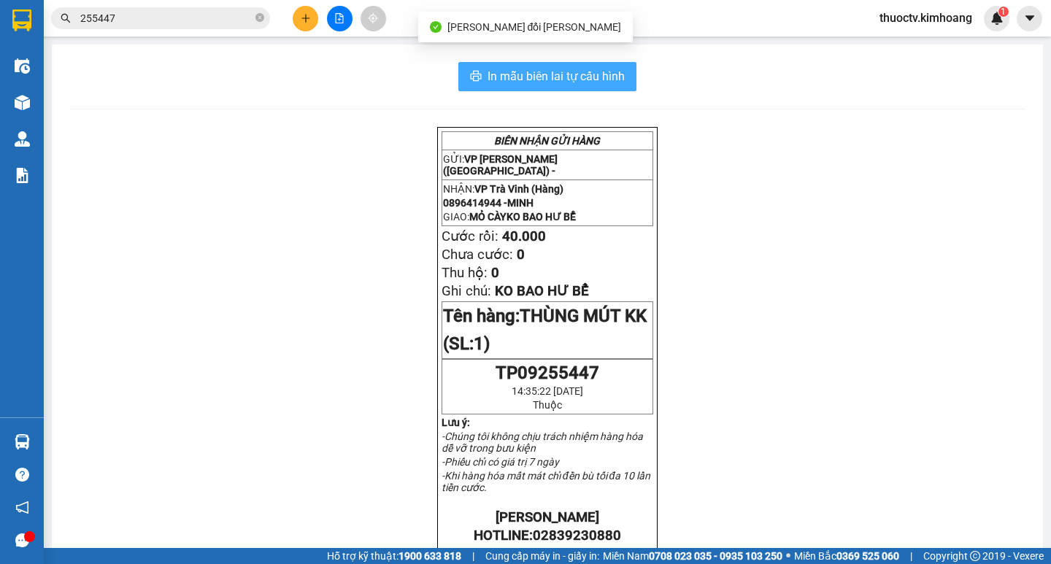
click at [619, 78] on span "In mẫu biên lai tự cấu hình" at bounding box center [555, 76] width 137 height 18
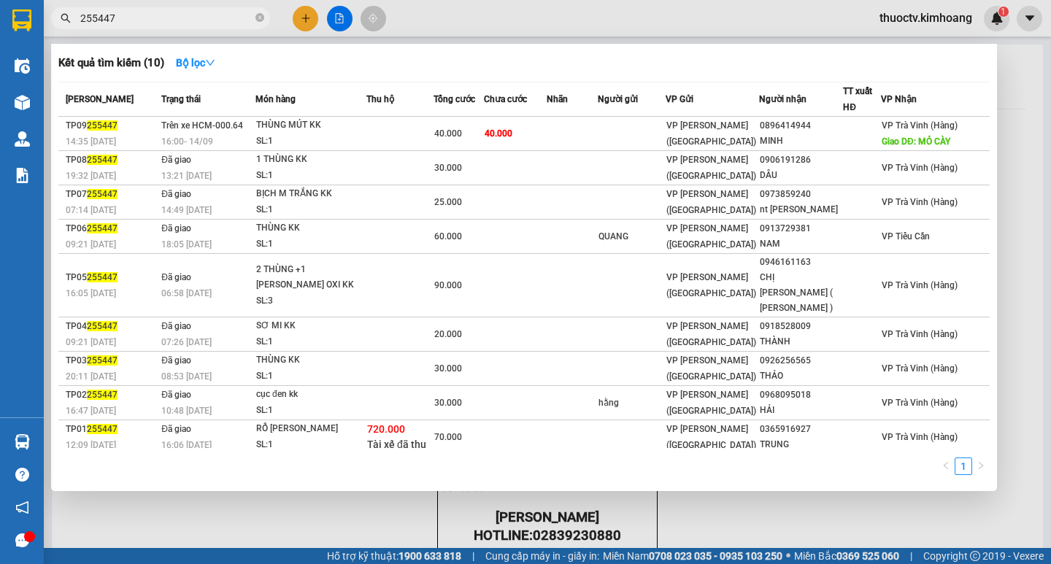
click at [150, 22] on input "255447" at bounding box center [166, 18] width 172 height 16
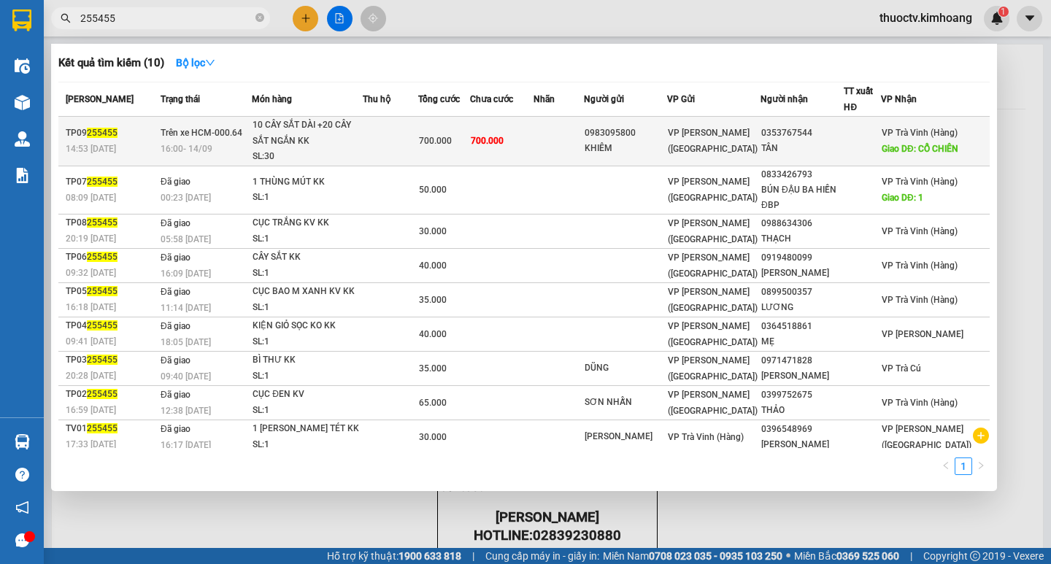
type input "255455"
click at [575, 140] on td at bounding box center [558, 142] width 50 height 50
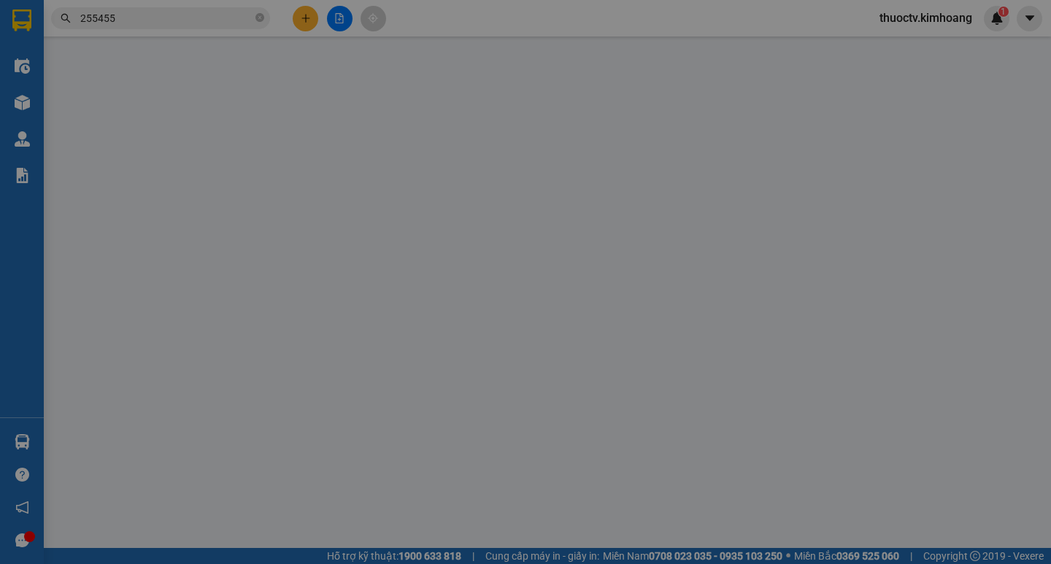
type input "0983095800"
type input "KHIÊM"
type input "0353767544"
type input "TÂN"
type input "CỔ CHIÊN"
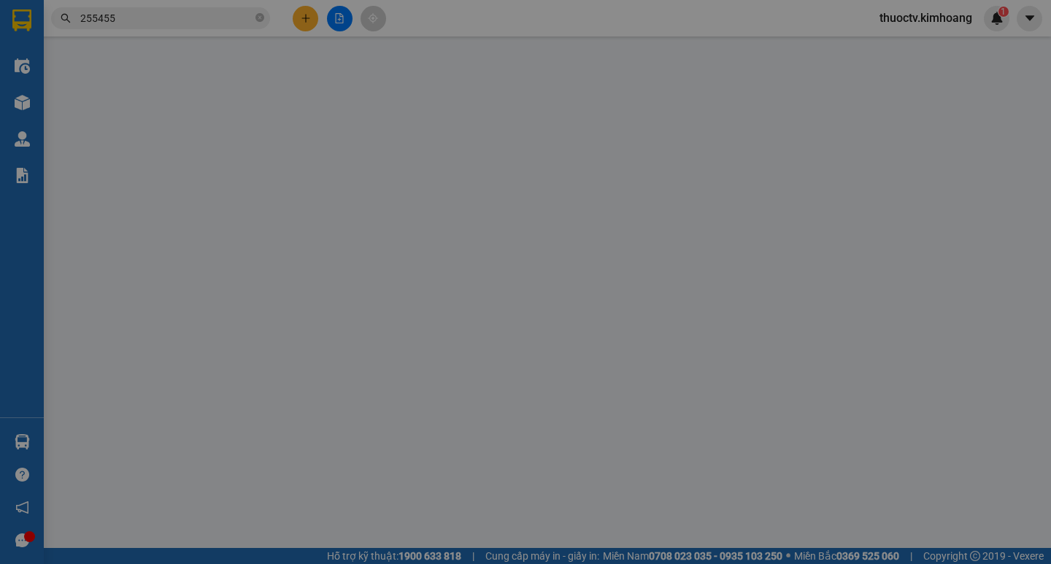
type input "700.000"
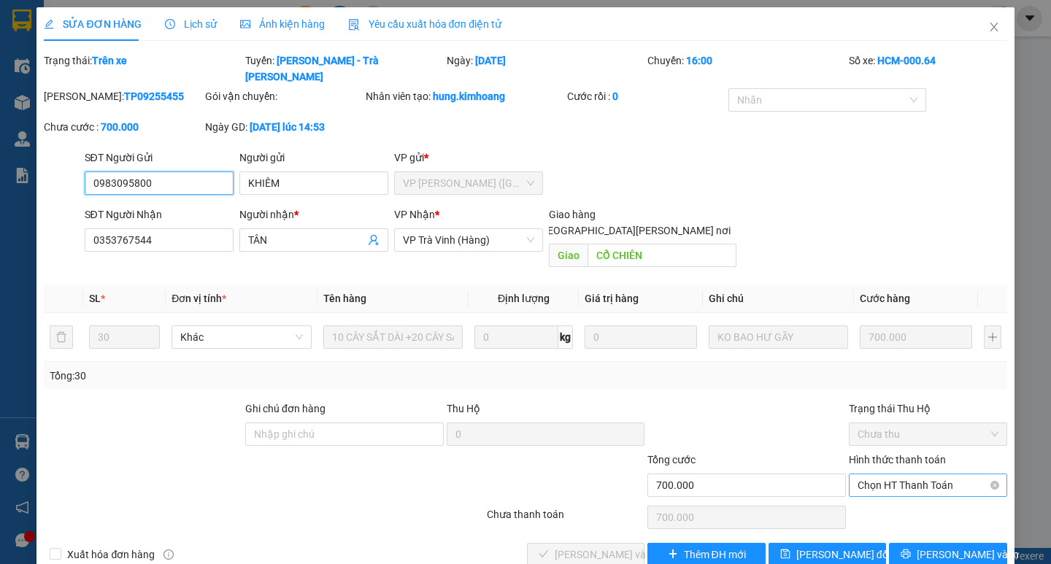
click at [923, 474] on span "Chọn HT Thanh Toán" at bounding box center [927, 485] width 141 height 22
click at [893, 486] on div "Tại văn phòng" at bounding box center [927, 482] width 141 height 16
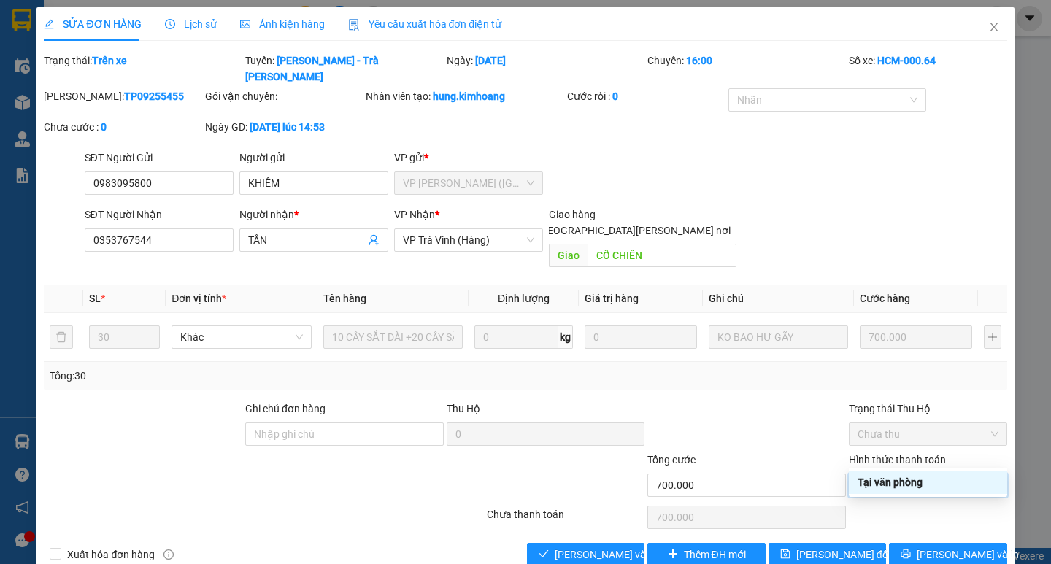
type input "0"
drag, startPoint x: 592, startPoint y: 524, endPoint x: 603, endPoint y: 521, distance: 11.3
click at [593, 508] on span "[PERSON_NAME] và [PERSON_NAME] hàng" at bounding box center [652, 554] width 197 height 16
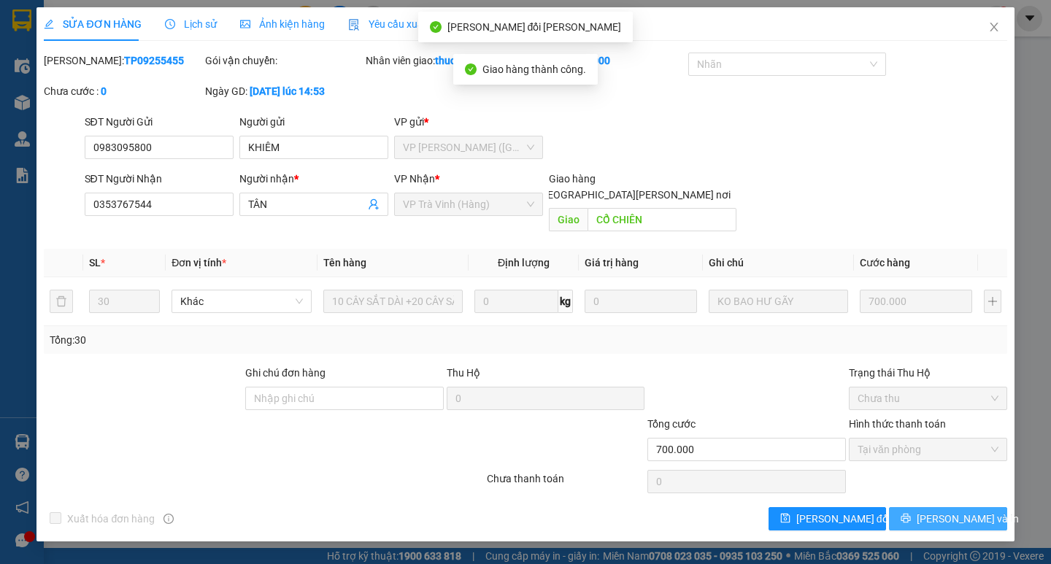
click at [946, 508] on span "[PERSON_NAME] và In" at bounding box center [967, 519] width 102 height 16
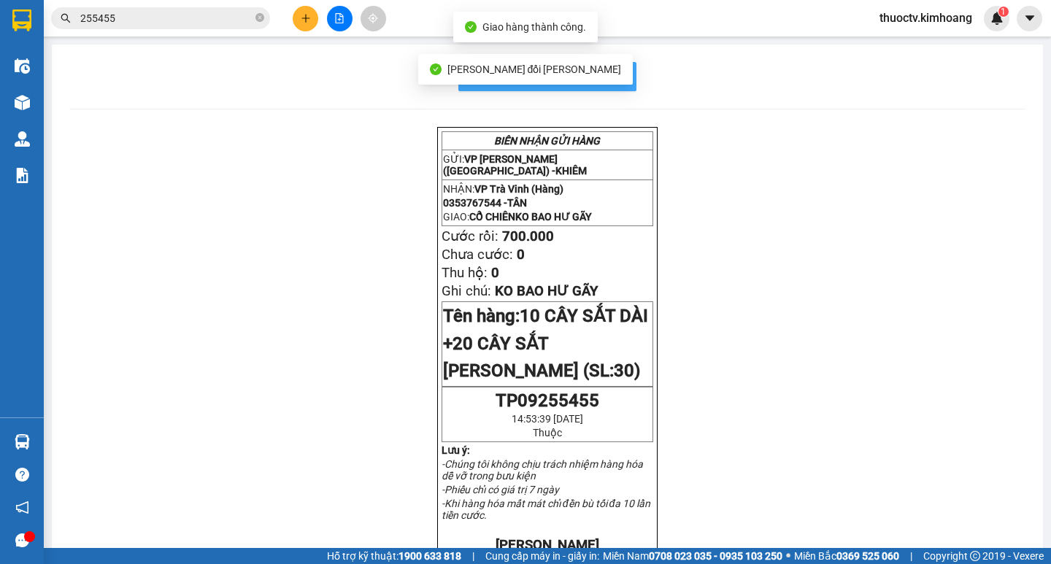
click at [617, 77] on span "In mẫu biên lai tự cấu hình" at bounding box center [555, 76] width 137 height 18
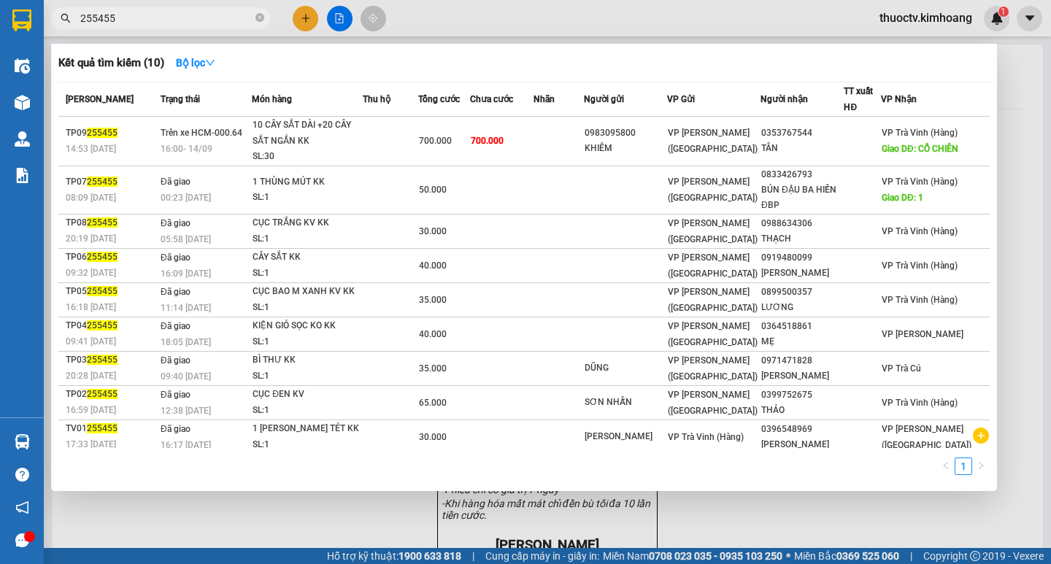
click at [123, 21] on input "255455" at bounding box center [166, 18] width 172 height 16
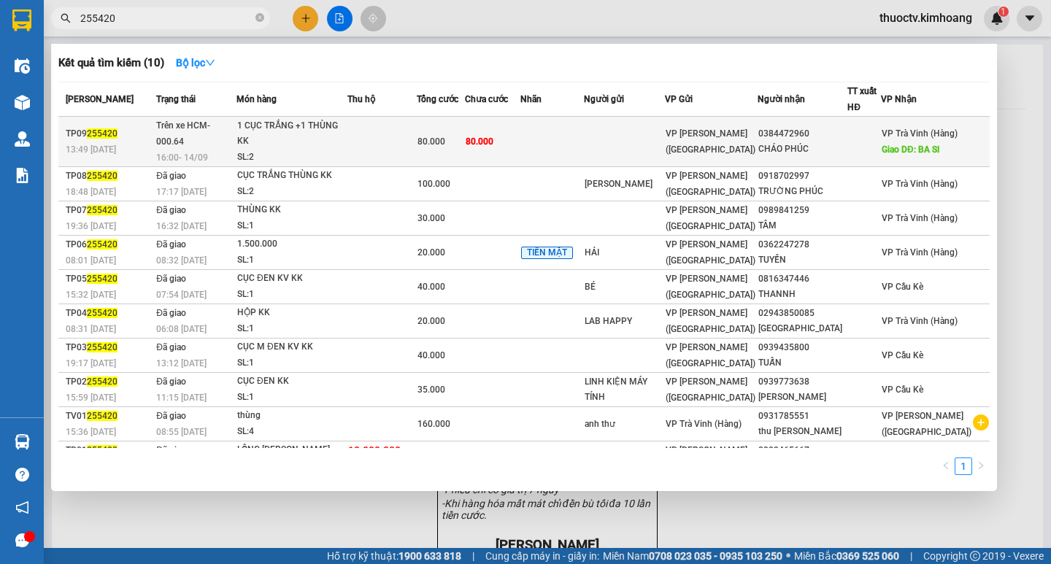
type input "255420"
click at [571, 149] on td at bounding box center [551, 142] width 63 height 50
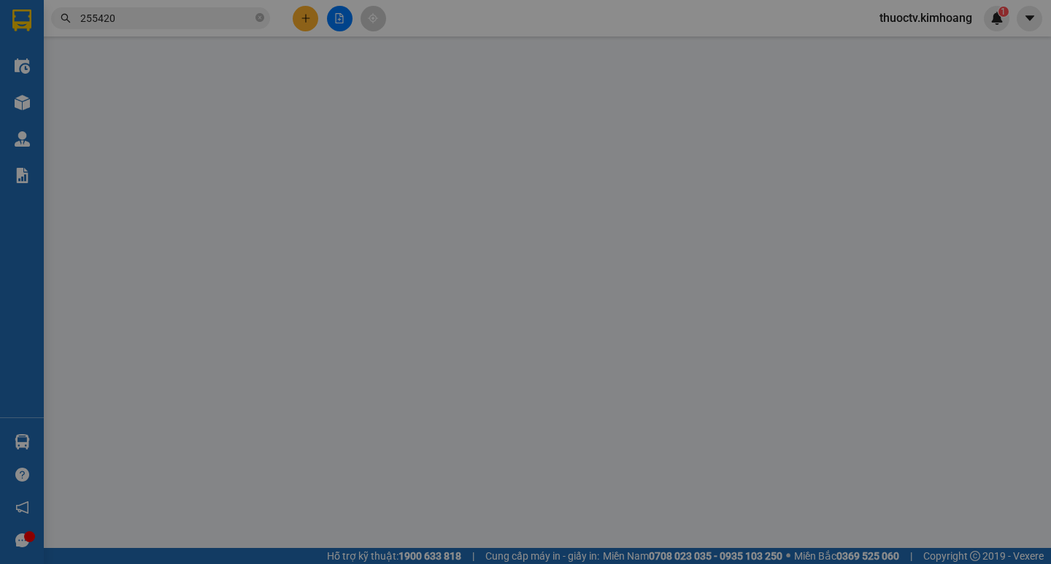
type input "0384472960"
type input "CHÁO PHÚC"
type input "BA SI"
type input "80.000"
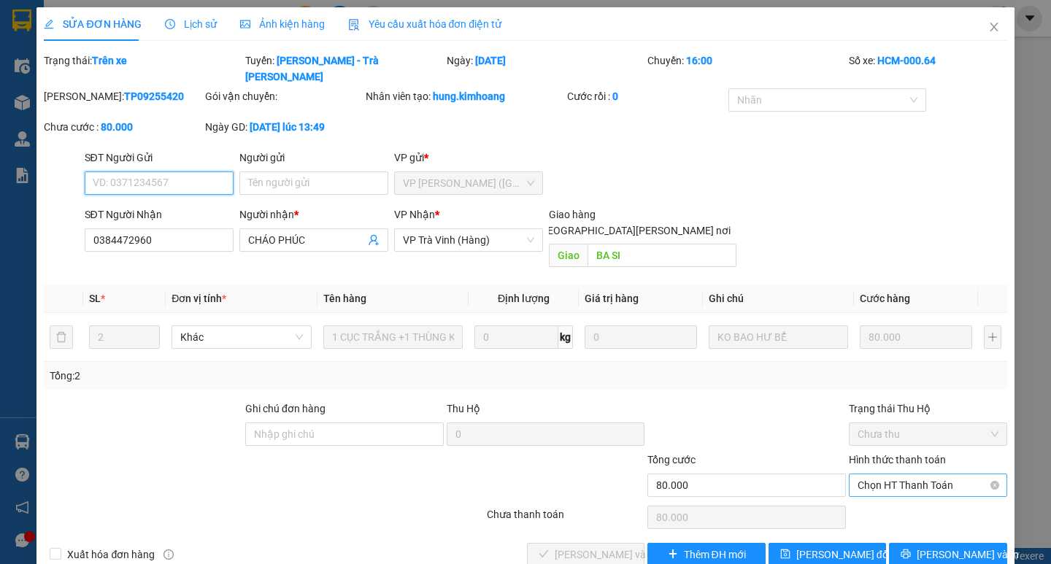
click at [916, 474] on span "Chọn HT Thanh Toán" at bounding box center [927, 485] width 141 height 22
click at [904, 475] on div "Tại văn phòng" at bounding box center [927, 482] width 141 height 16
type input "0"
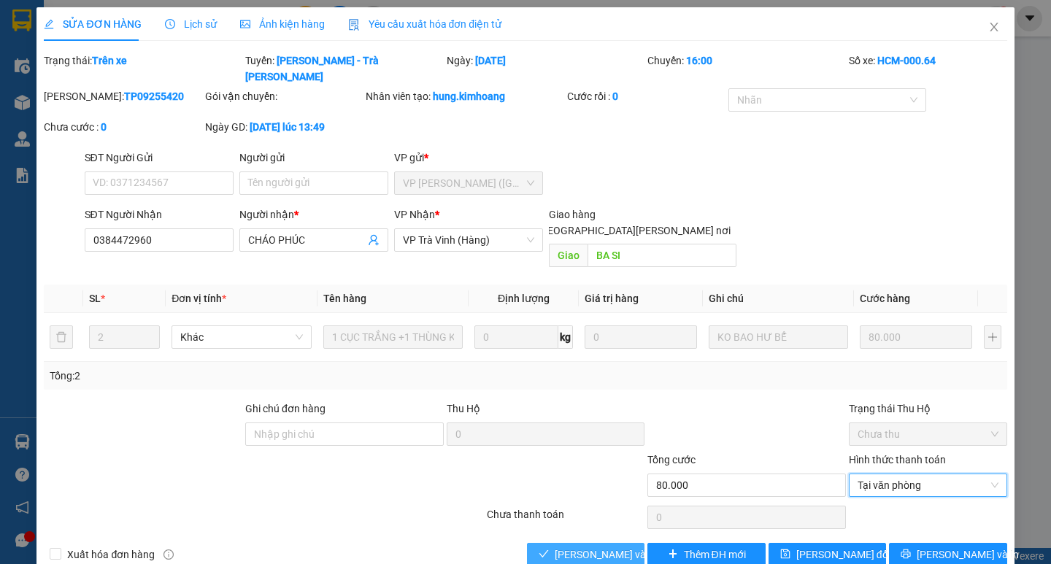
drag, startPoint x: 624, startPoint y: 520, endPoint x: 646, endPoint y: 521, distance: 22.6
click at [624, 508] on span "[PERSON_NAME] và [PERSON_NAME] hàng" at bounding box center [652, 554] width 197 height 16
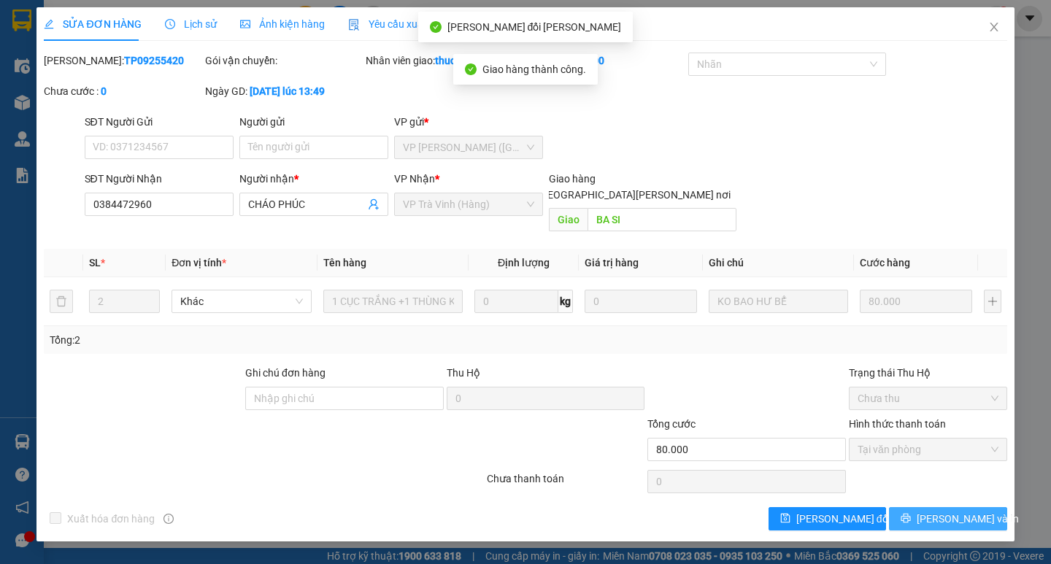
click at [951, 508] on span "[PERSON_NAME] và In" at bounding box center [967, 519] width 102 height 16
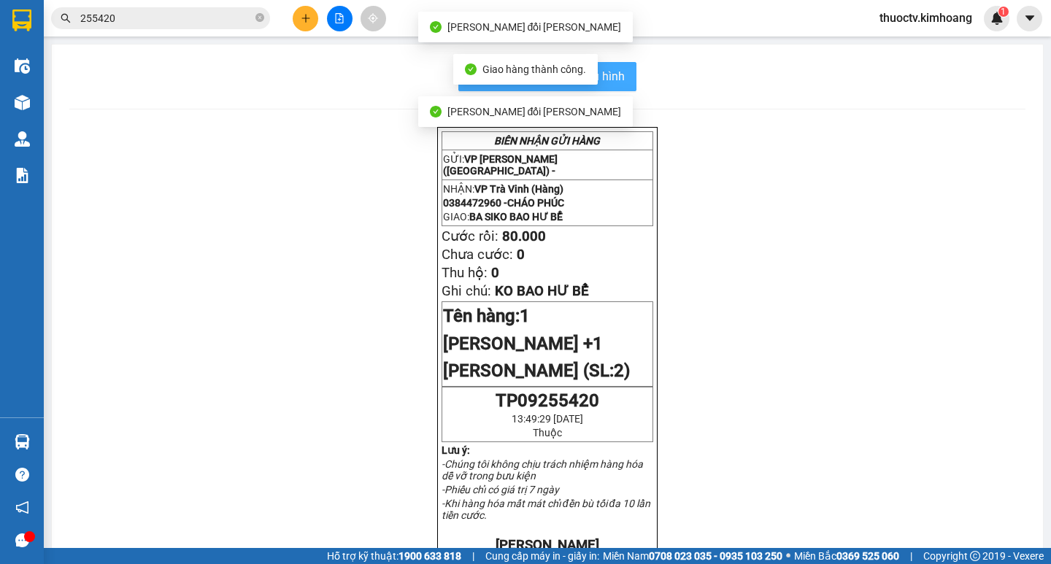
click at [617, 79] on span "In mẫu biên lai tự cấu hình" at bounding box center [555, 76] width 137 height 18
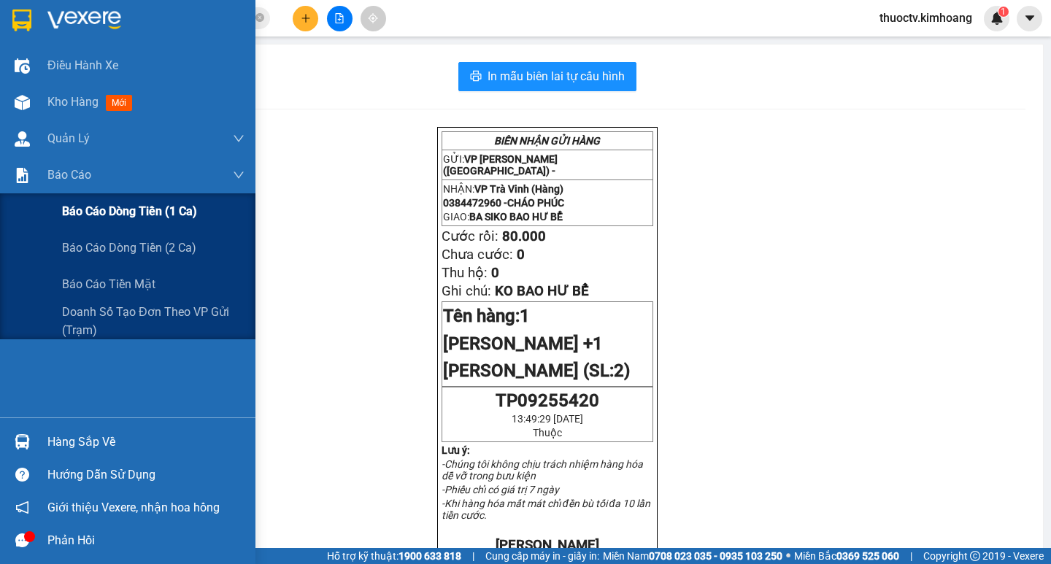
click at [125, 212] on span "Báo cáo dòng tiền (1 ca)" at bounding box center [129, 211] width 135 height 18
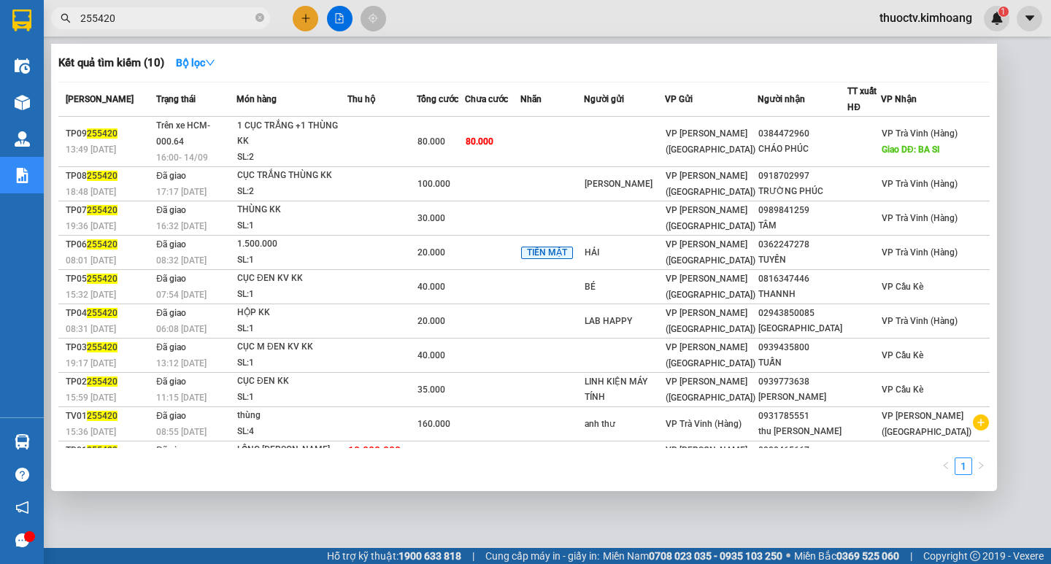
click at [142, 21] on input "255420" at bounding box center [166, 18] width 172 height 16
click at [141, 21] on input "255420" at bounding box center [166, 18] width 172 height 16
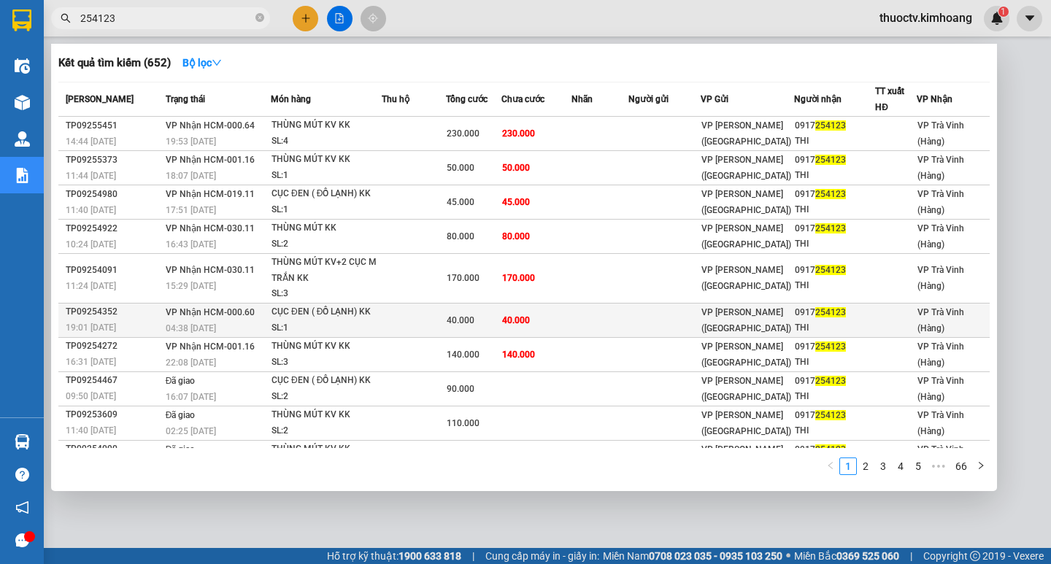
type input "254123"
click at [545, 319] on td "40.000" at bounding box center [536, 320] width 70 height 34
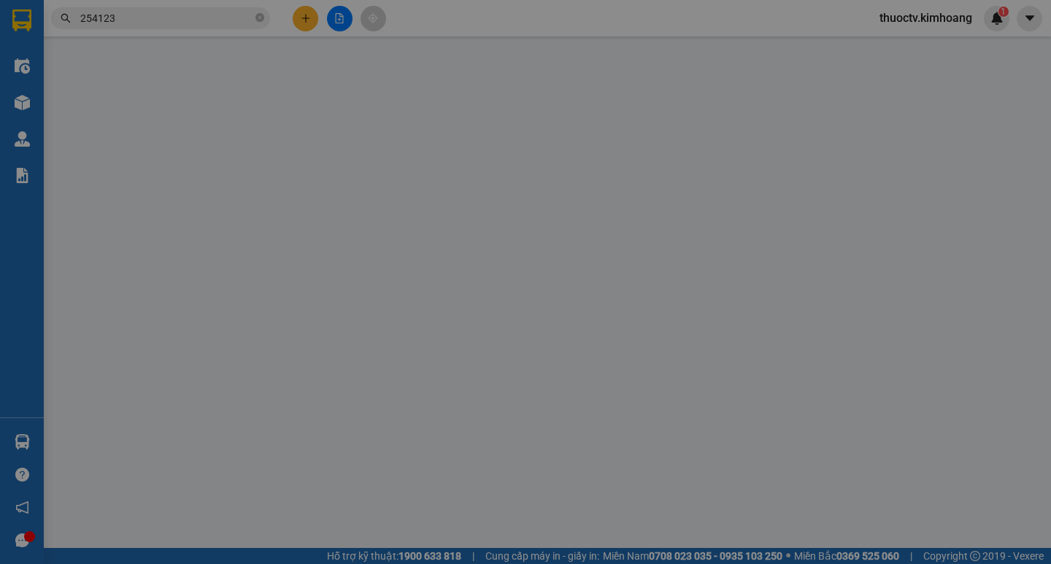
type input "0917254123"
type input "THI"
type input "40.000"
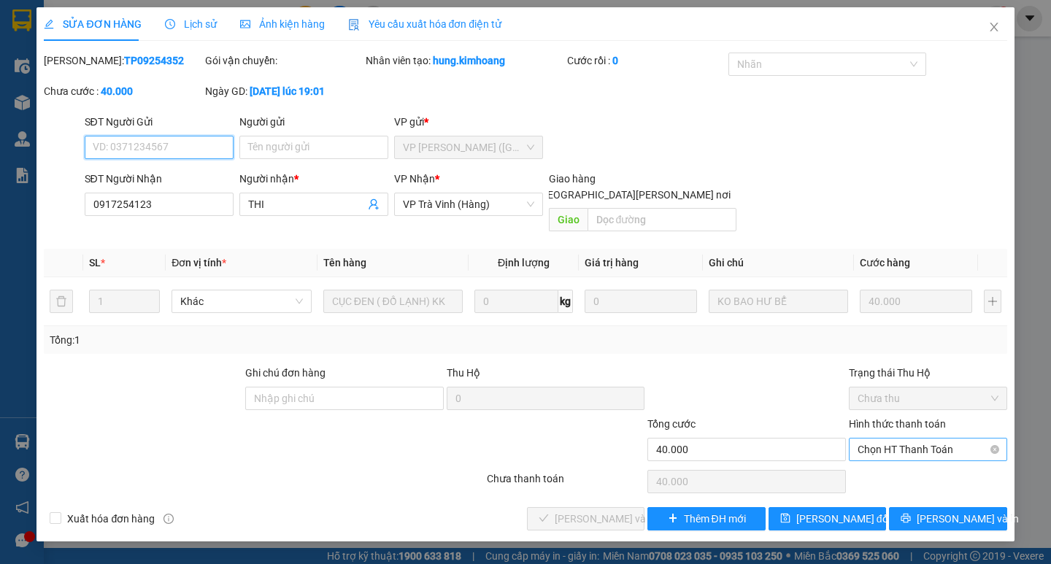
drag, startPoint x: 902, startPoint y: 433, endPoint x: 903, endPoint y: 442, distance: 9.6
click at [903, 438] on span "Chọn HT Thanh Toán" at bounding box center [927, 449] width 141 height 22
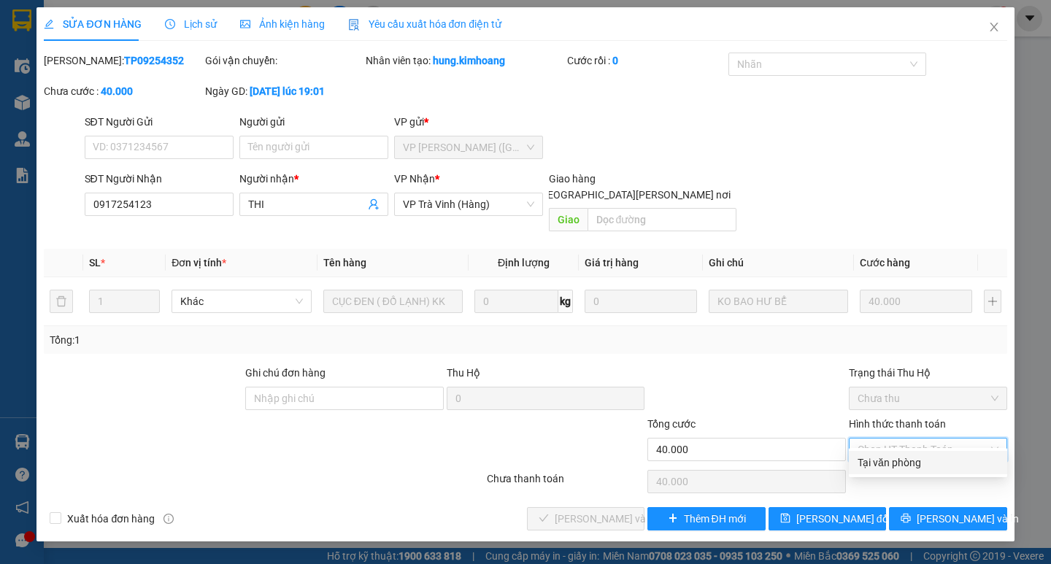
drag, startPoint x: 891, startPoint y: 461, endPoint x: 830, endPoint y: 465, distance: 61.4
click at [890, 462] on div "Tại văn phòng" at bounding box center [927, 463] width 141 height 16
type input "0"
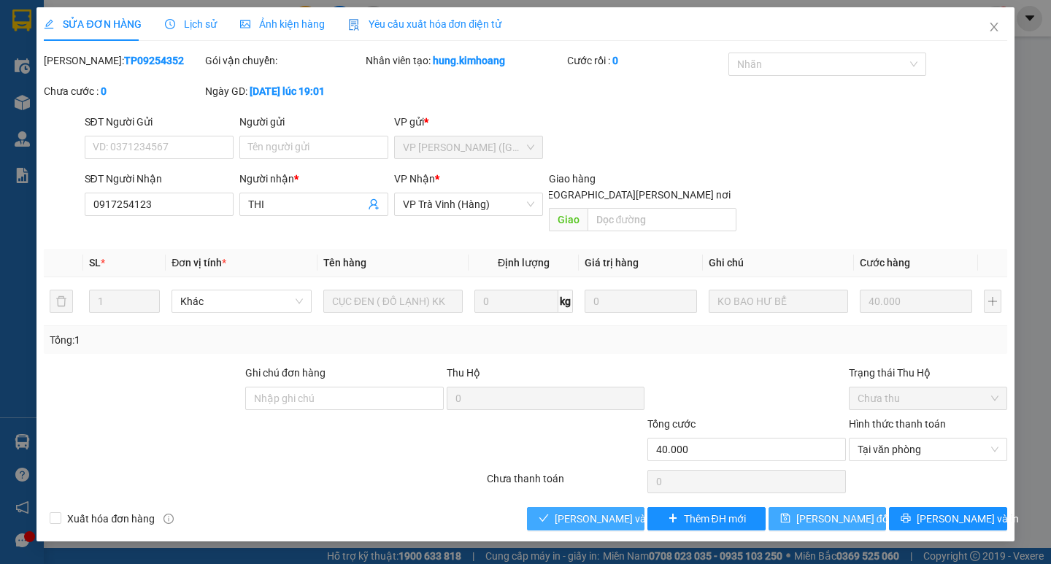
drag, startPoint x: 622, startPoint y: 505, endPoint x: 773, endPoint y: 502, distance: 151.1
click at [625, 508] on span "[PERSON_NAME] và [PERSON_NAME] hàng" at bounding box center [652, 519] width 197 height 16
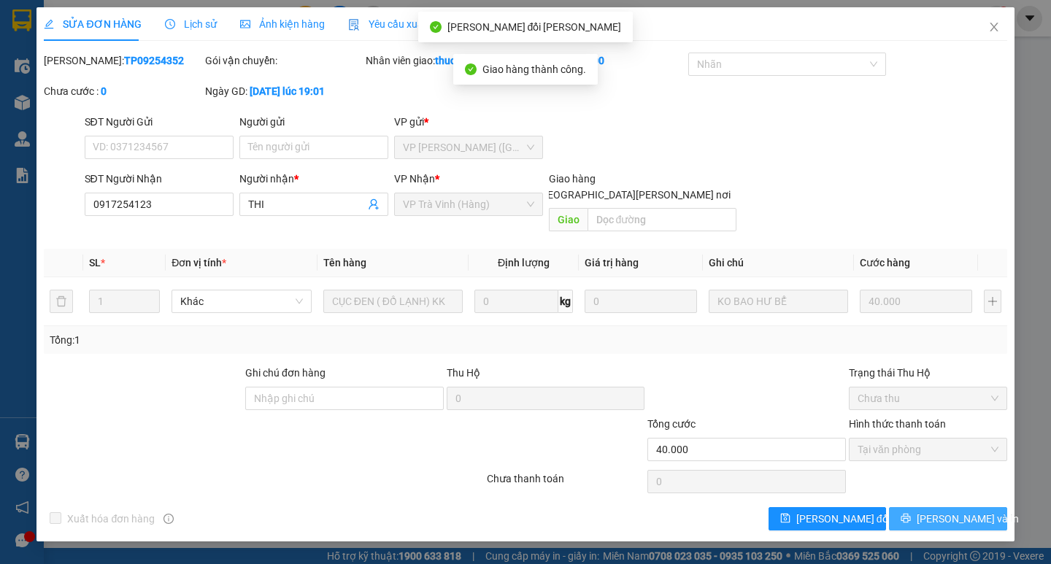
drag, startPoint x: 967, startPoint y: 506, endPoint x: 965, endPoint y: 498, distance: 7.6
click at [967, 508] on span "[PERSON_NAME] và In" at bounding box center [967, 519] width 102 height 16
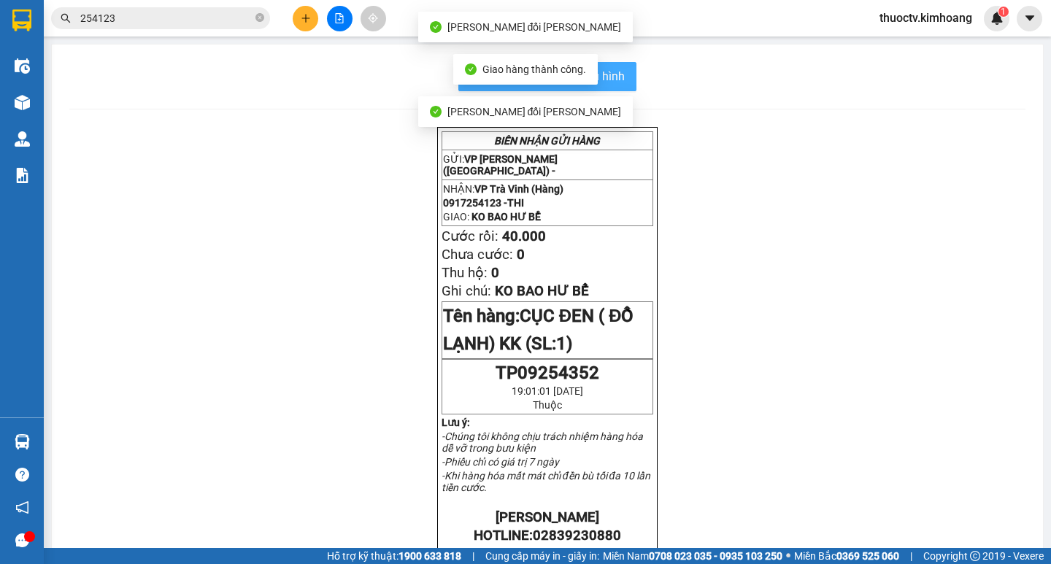
click at [617, 79] on span "In mẫu biên lai tự cấu hình" at bounding box center [555, 76] width 137 height 18
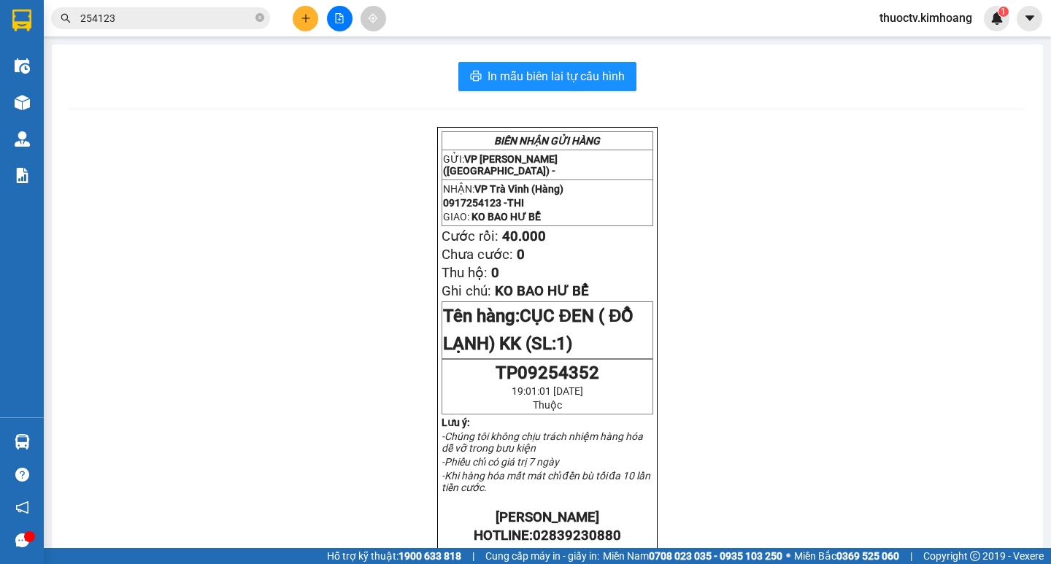
click at [218, 18] on input "254123" at bounding box center [166, 18] width 172 height 16
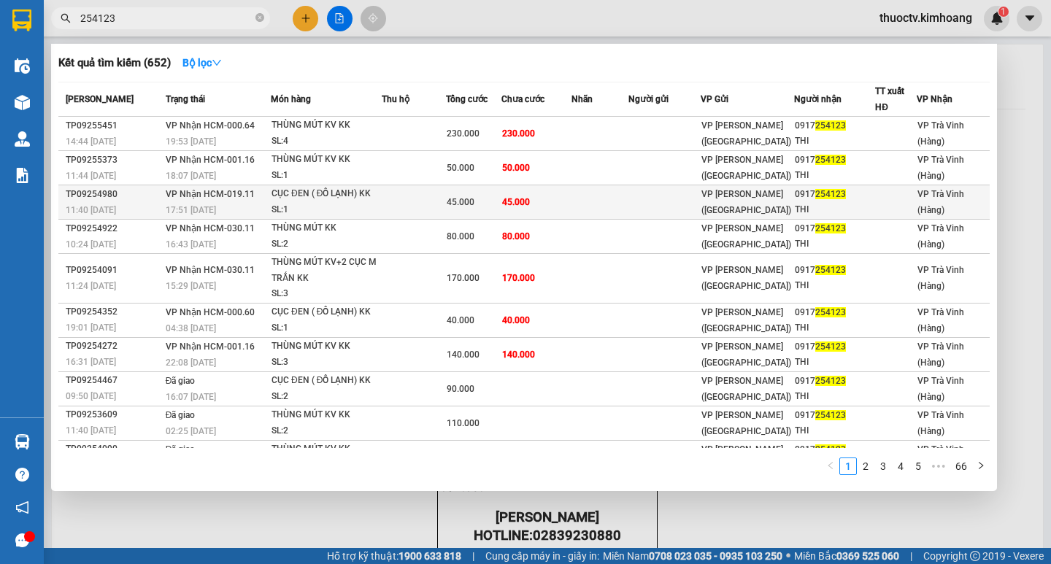
click at [539, 201] on td "45.000" at bounding box center [536, 202] width 70 height 34
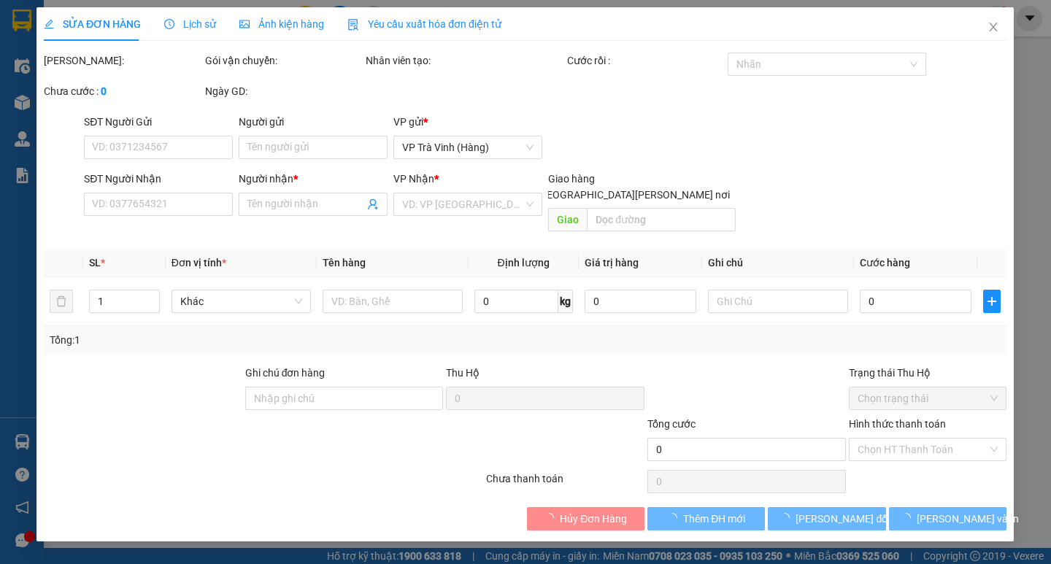
type input "0917254123"
type input "THI"
type input "45.000"
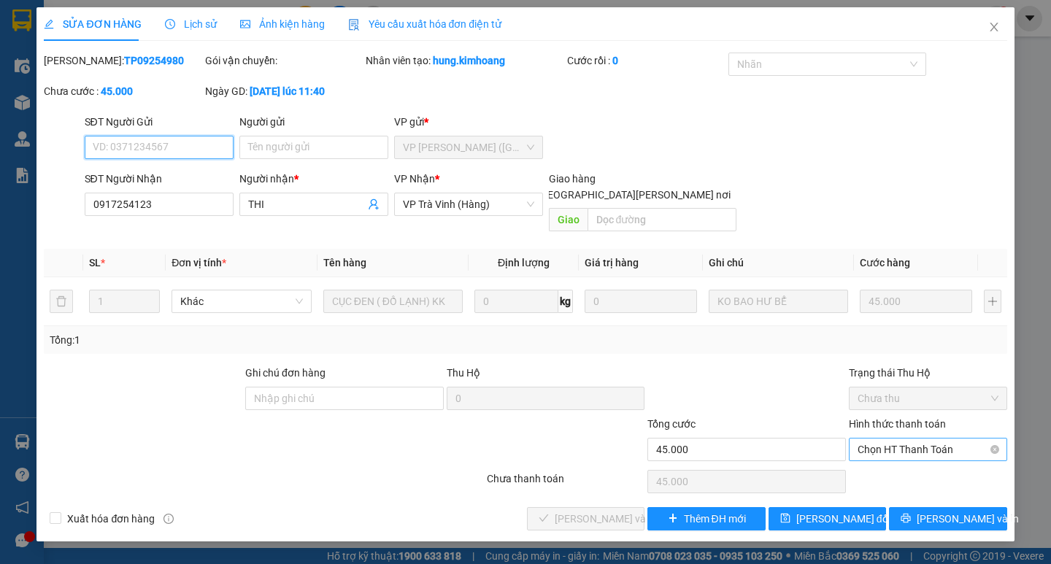
click at [927, 438] on span "Chọn HT Thanh Toán" at bounding box center [927, 449] width 141 height 22
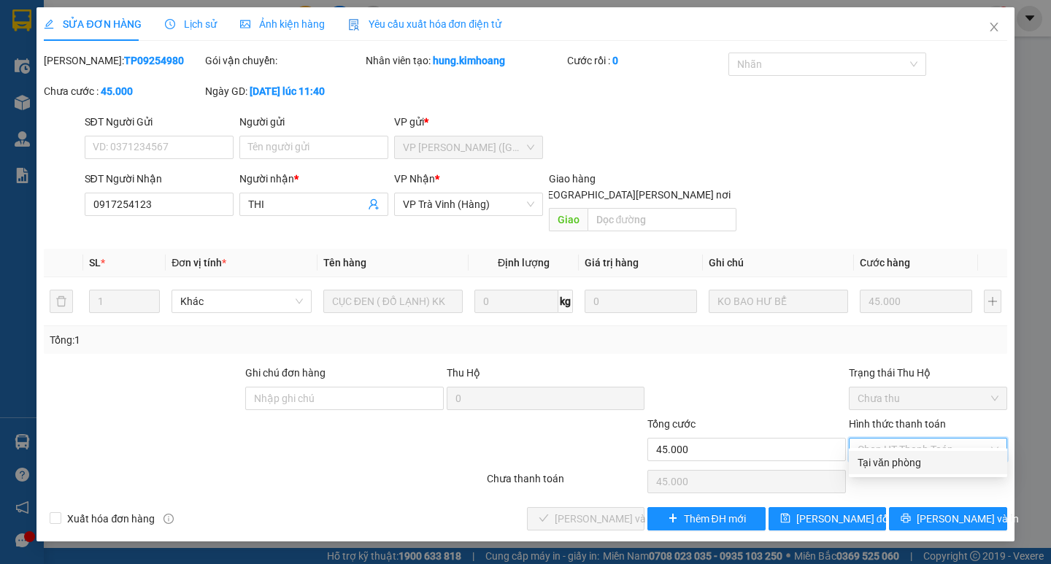
click at [912, 458] on div "Tại văn phòng" at bounding box center [927, 463] width 141 height 16
type input "0"
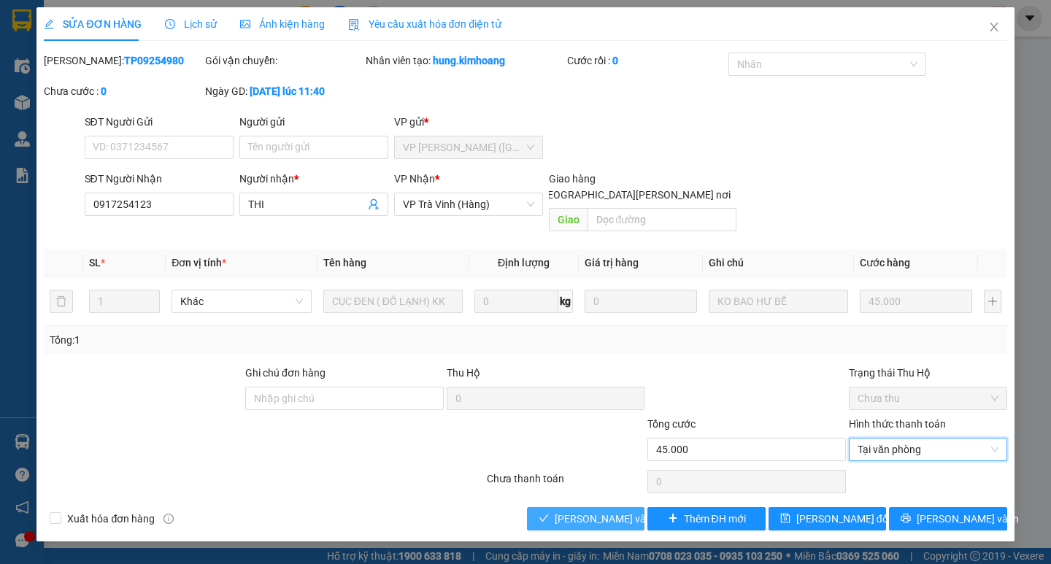
drag, startPoint x: 607, startPoint y: 501, endPoint x: 635, endPoint y: 502, distance: 28.5
click at [608, 508] on span "[PERSON_NAME] và [PERSON_NAME] hàng" at bounding box center [652, 519] width 197 height 16
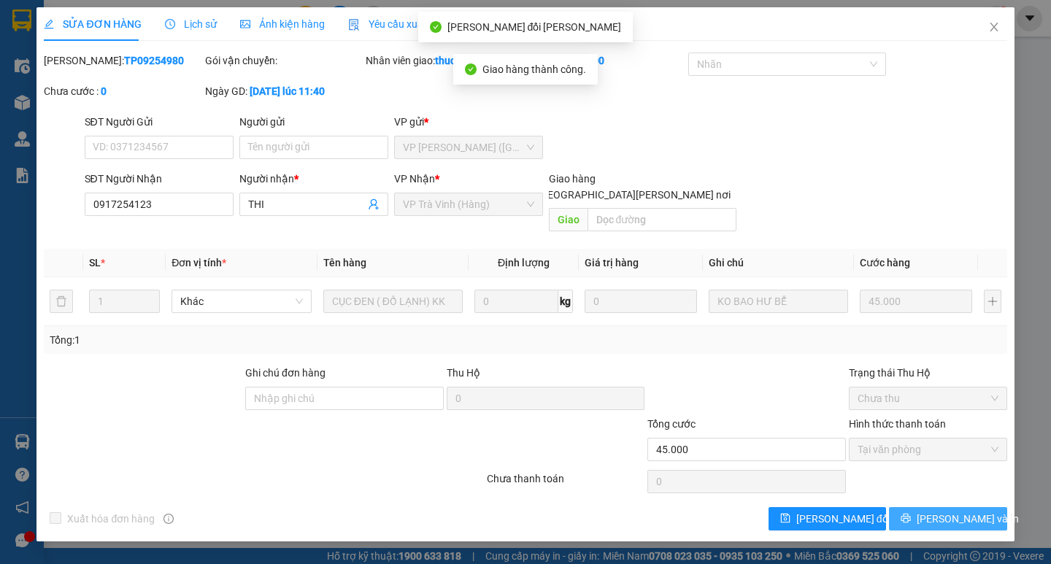
click at [945, 508] on span "[PERSON_NAME] và In" at bounding box center [967, 519] width 102 height 16
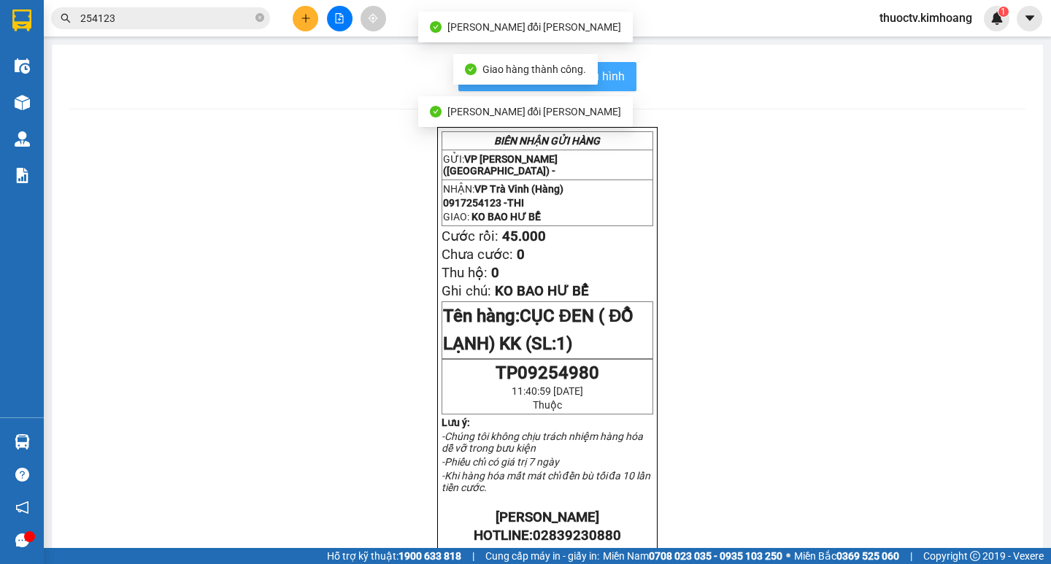
click at [615, 84] on span "In mẫu biên lai tự cấu hình" at bounding box center [555, 76] width 137 height 18
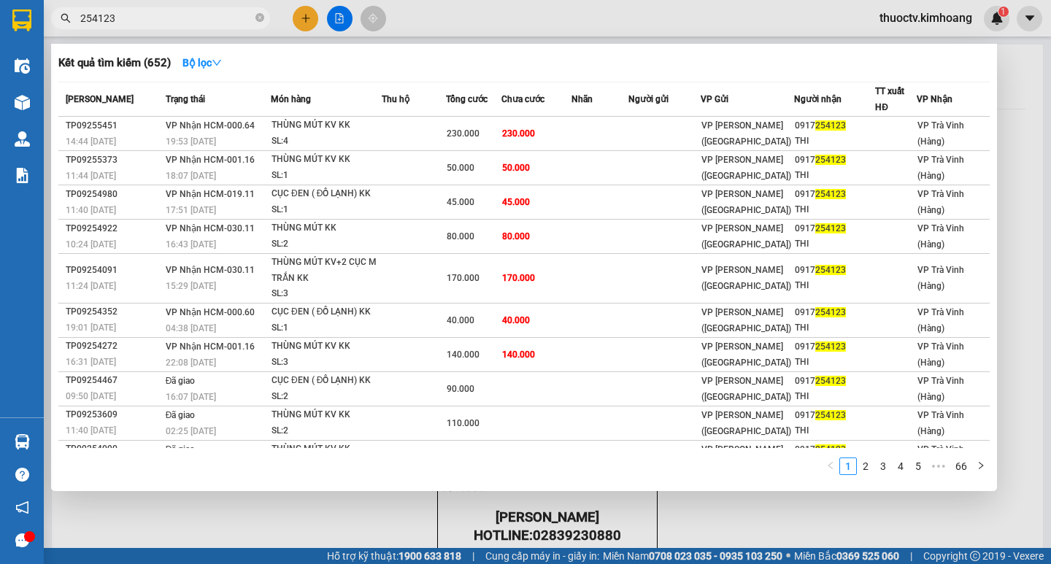
click at [169, 19] on input "254123" at bounding box center [166, 18] width 172 height 16
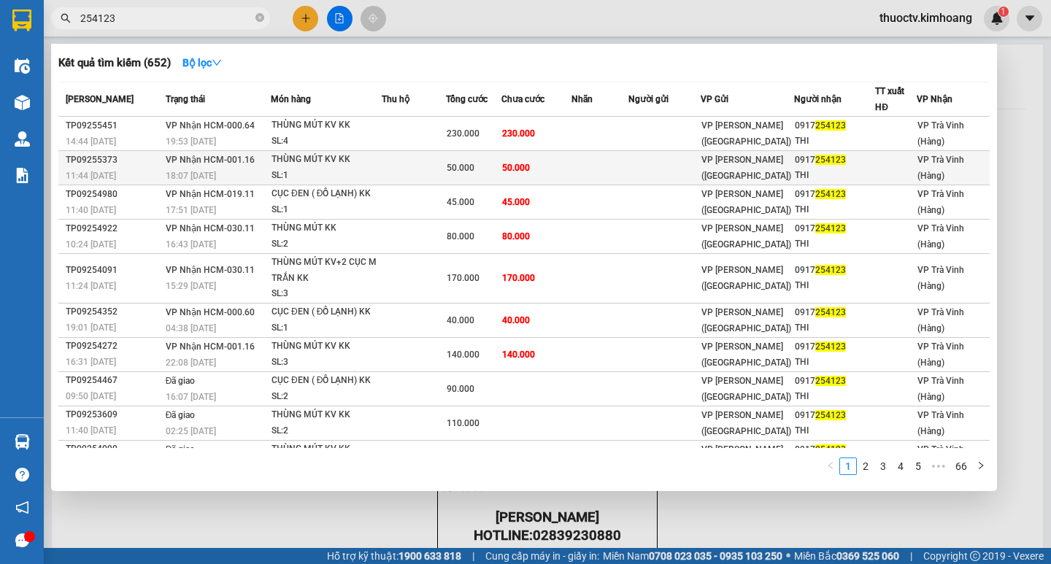
click at [545, 169] on td "50.000" at bounding box center [536, 168] width 70 height 34
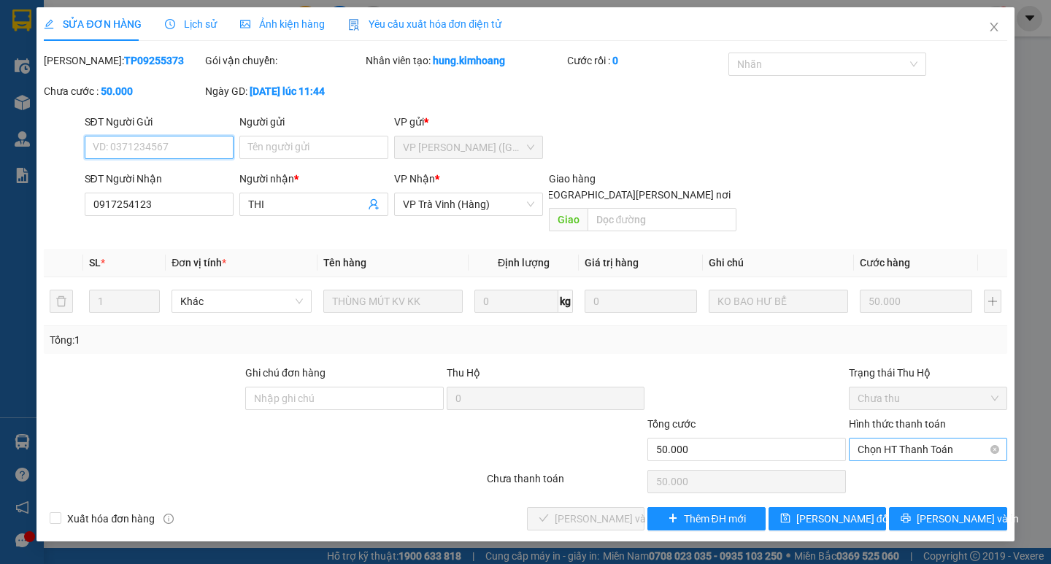
click at [914, 438] on span "Chọn HT Thanh Toán" at bounding box center [927, 449] width 141 height 22
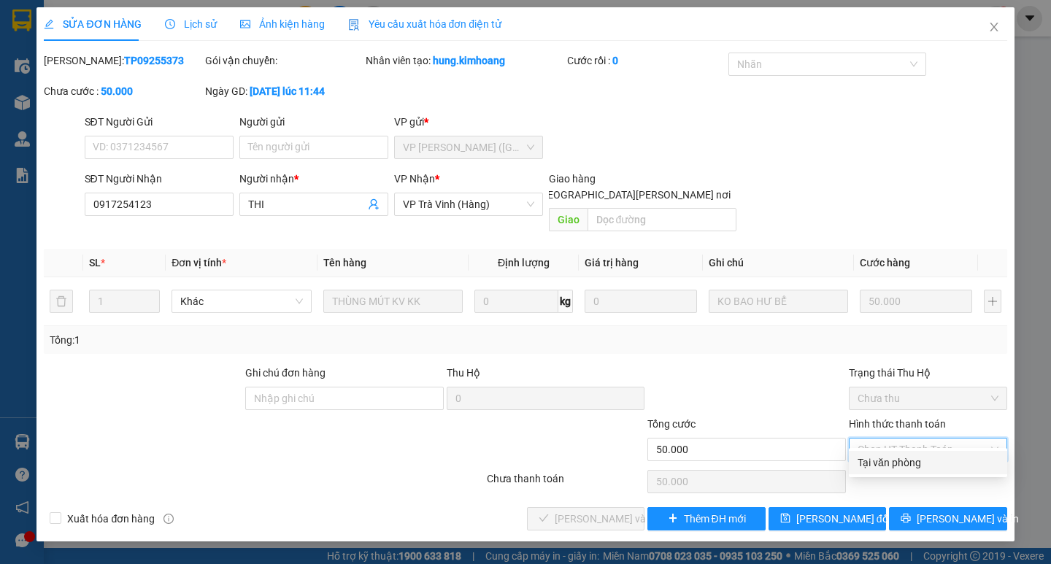
click at [899, 458] on div "Tại văn phòng" at bounding box center [927, 463] width 141 height 16
type input "0"
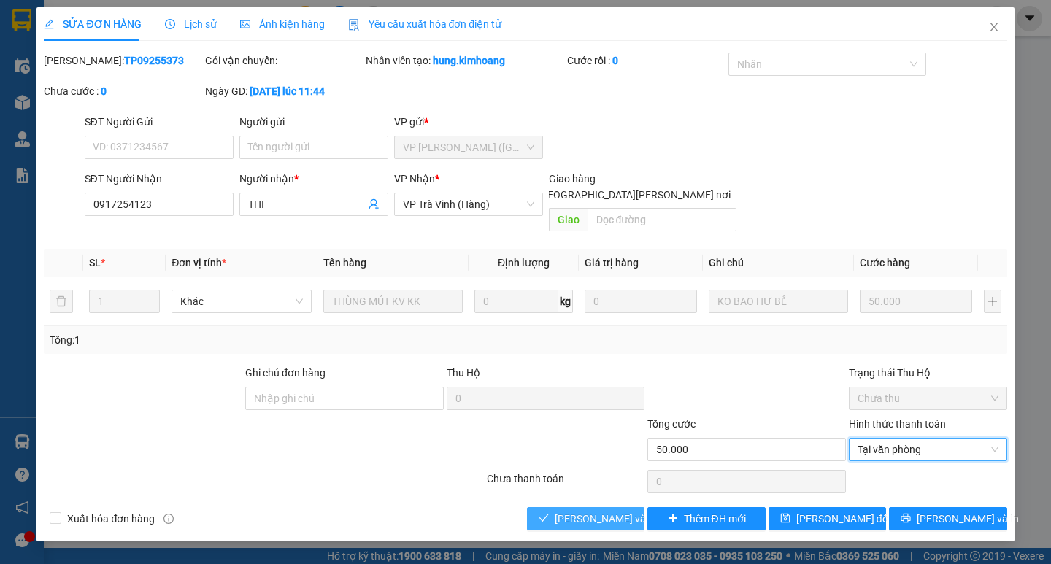
click at [632, 508] on span "[PERSON_NAME] và [PERSON_NAME] hàng" at bounding box center [652, 519] width 197 height 16
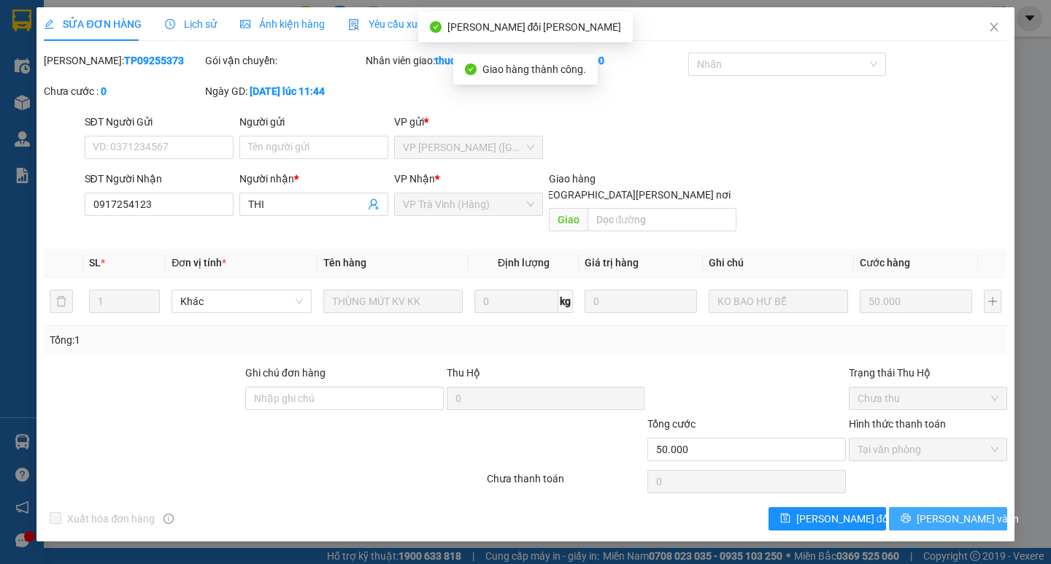
click at [941, 508] on span "[PERSON_NAME] và In" at bounding box center [967, 519] width 102 height 16
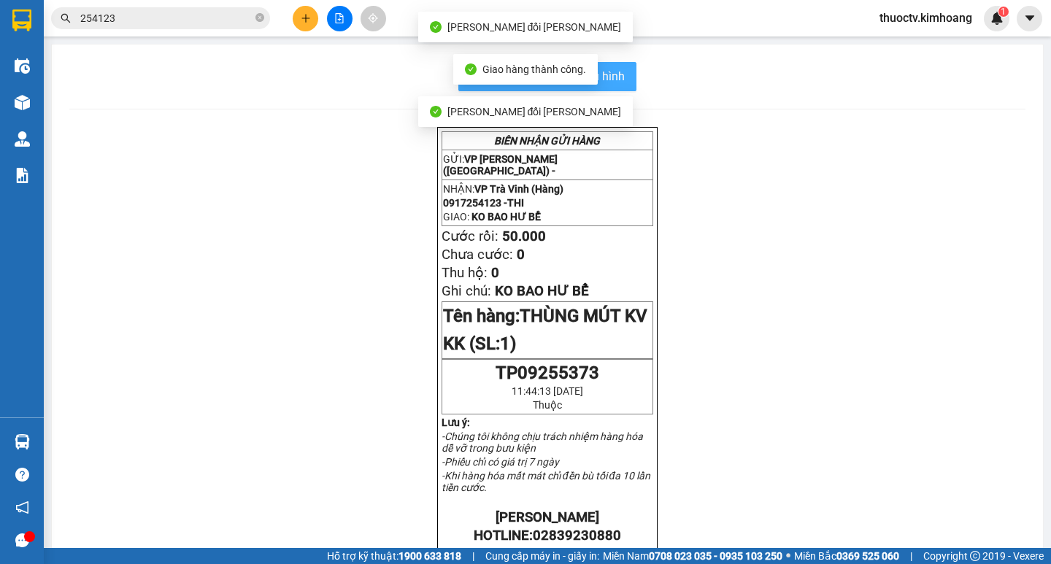
click at [614, 72] on span "In mẫu biên lai tự cấu hình" at bounding box center [555, 76] width 137 height 18
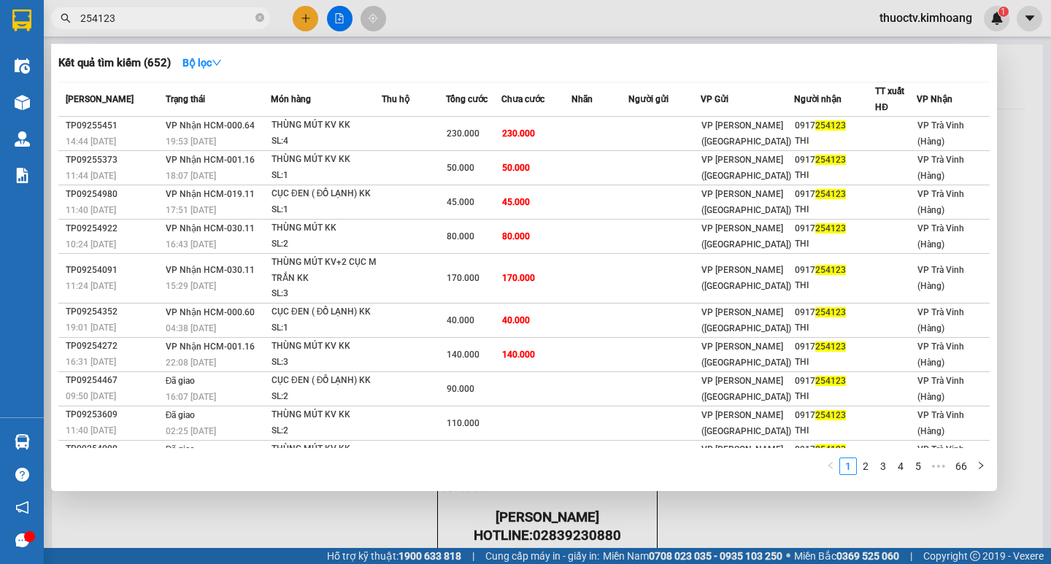
click at [143, 20] on input "254123" at bounding box center [166, 18] width 172 height 16
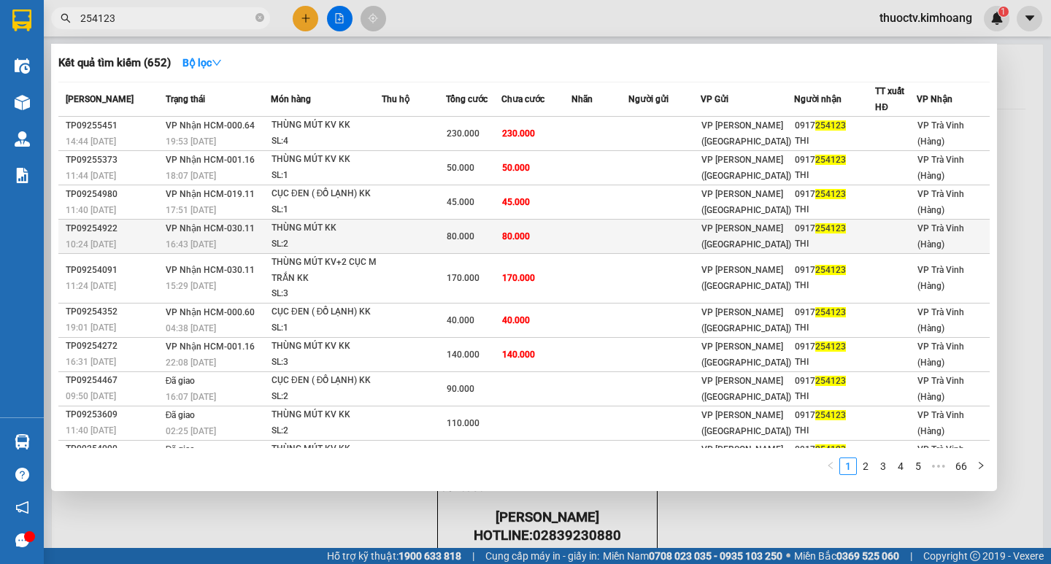
click at [543, 232] on td "80.000" at bounding box center [536, 237] width 70 height 34
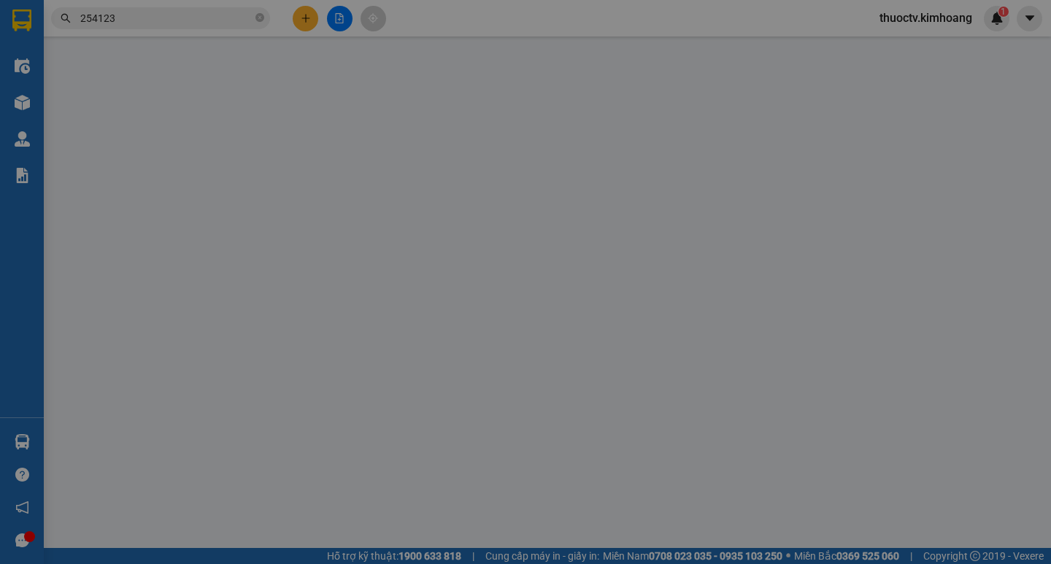
type input "0917254123"
type input "THI"
type input "80.000"
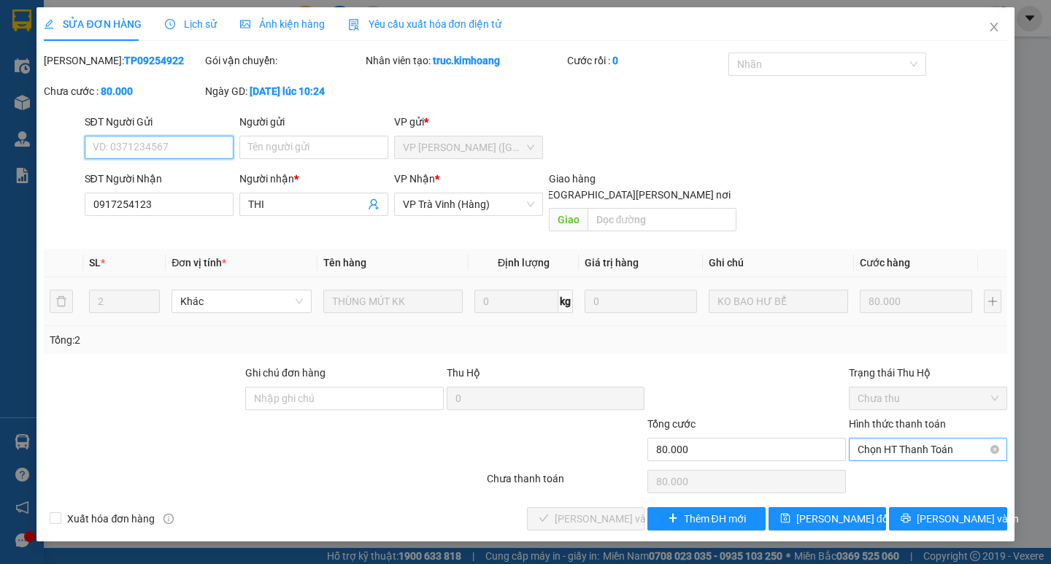
click at [914, 438] on span "Chọn HT Thanh Toán" at bounding box center [927, 449] width 141 height 22
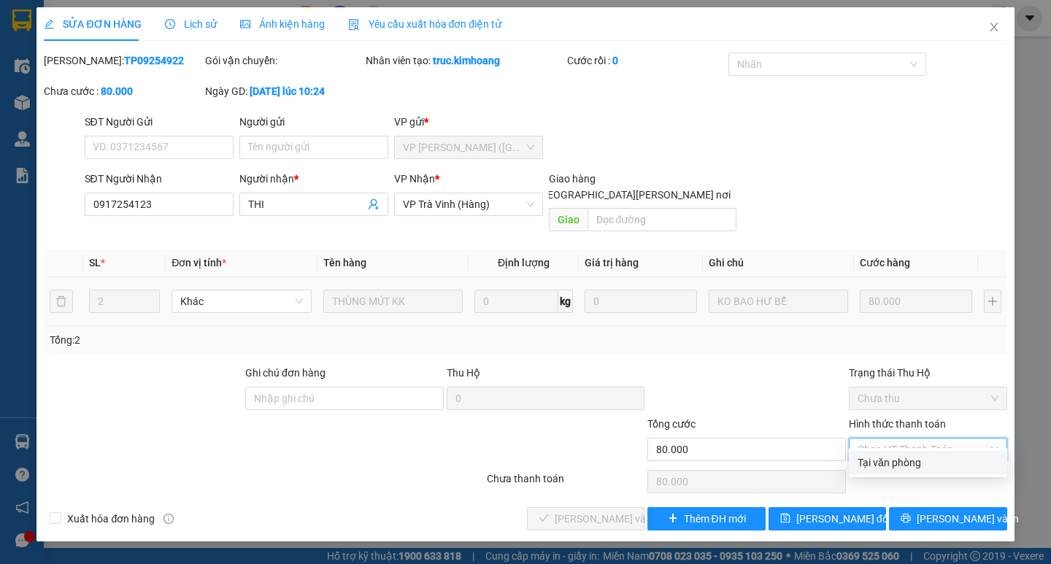
drag, startPoint x: 901, startPoint y: 463, endPoint x: 881, endPoint y: 465, distance: 19.8
click at [900, 463] on div "Tại văn phòng" at bounding box center [927, 463] width 141 height 16
type input "0"
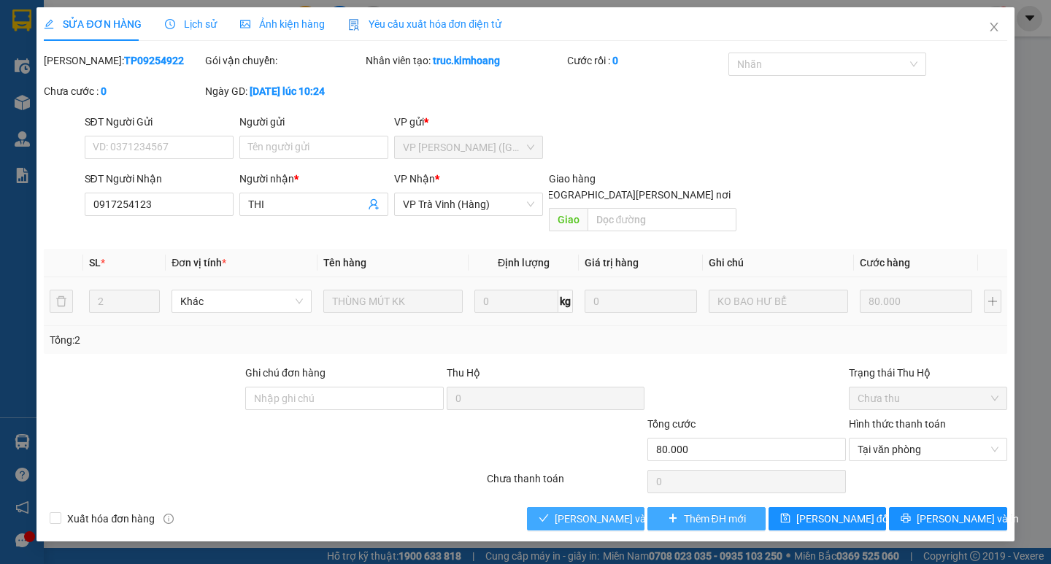
drag, startPoint x: 613, startPoint y: 503, endPoint x: 662, endPoint y: 498, distance: 49.2
click at [613, 508] on span "[PERSON_NAME] và [PERSON_NAME] hàng" at bounding box center [652, 519] width 197 height 16
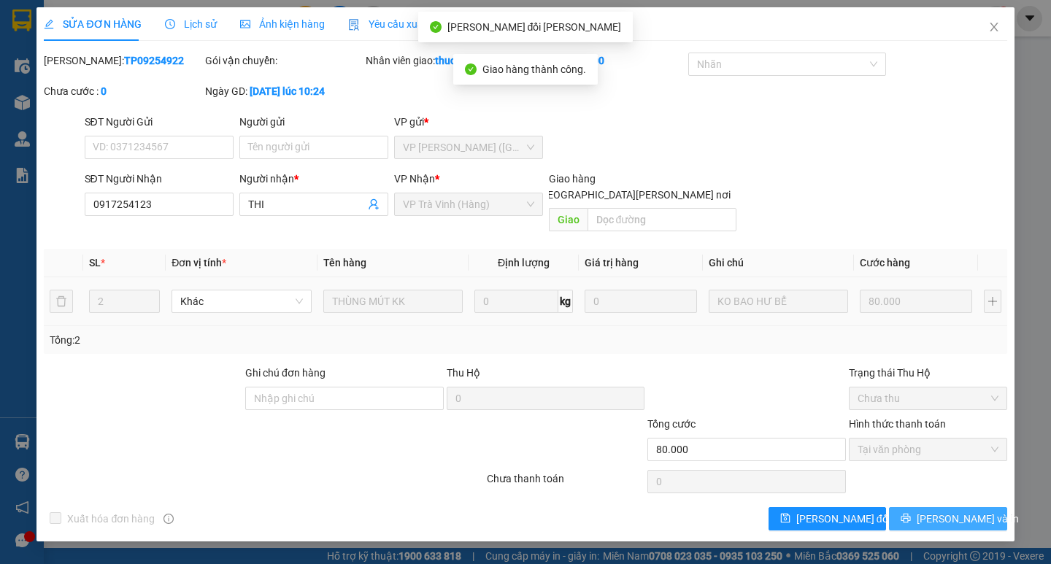
click at [961, 508] on span "[PERSON_NAME] và In" at bounding box center [967, 519] width 102 height 16
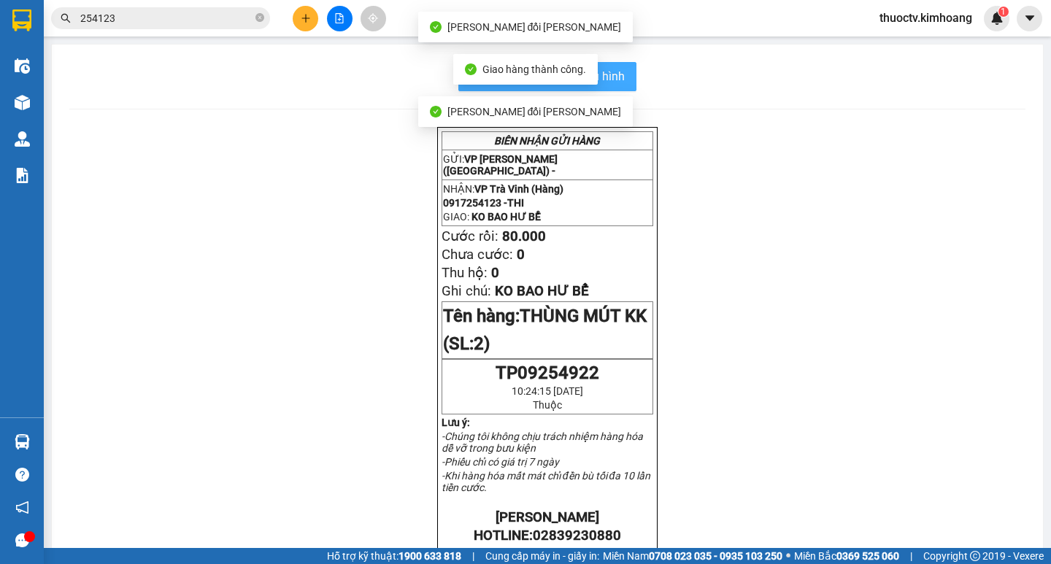
drag, startPoint x: 617, startPoint y: 78, endPoint x: 657, endPoint y: 78, distance: 40.9
click at [617, 77] on span "In mẫu biên lai tự cấu hình" at bounding box center [555, 76] width 137 height 18
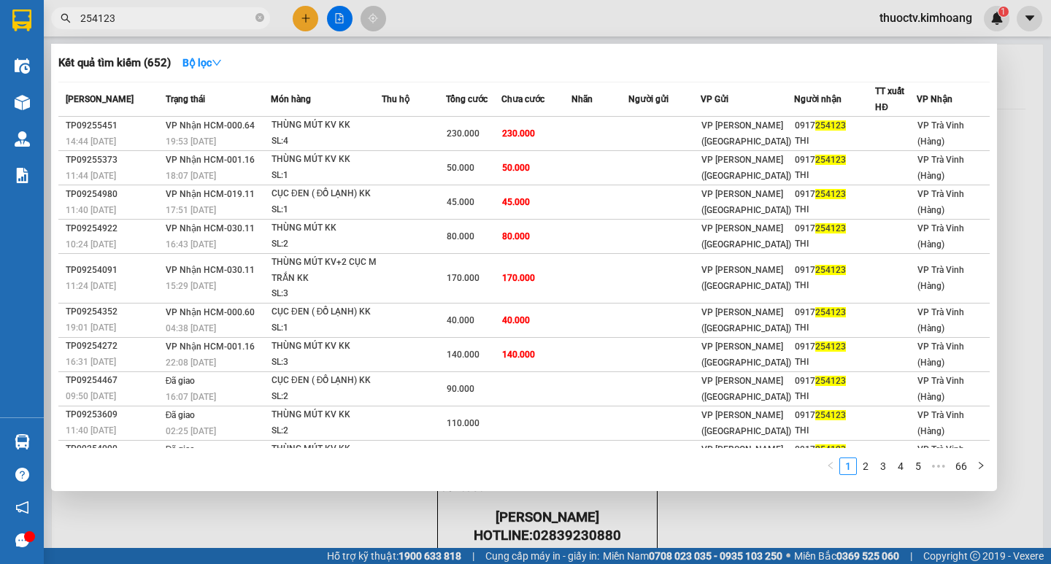
click at [132, 20] on input "254123" at bounding box center [166, 18] width 172 height 16
click at [131, 19] on input "254123" at bounding box center [166, 18] width 172 height 16
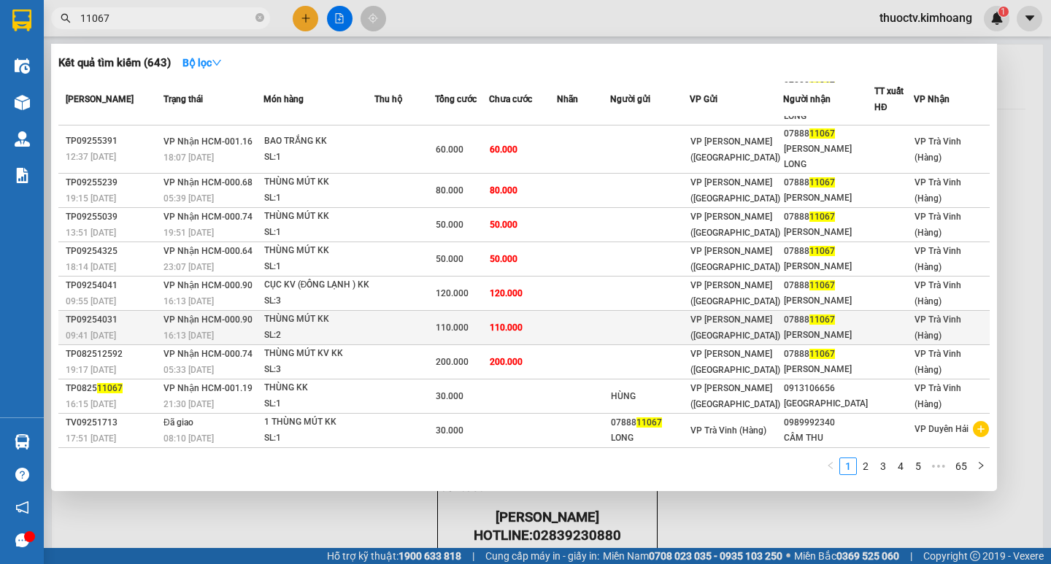
scroll to position [95, 0]
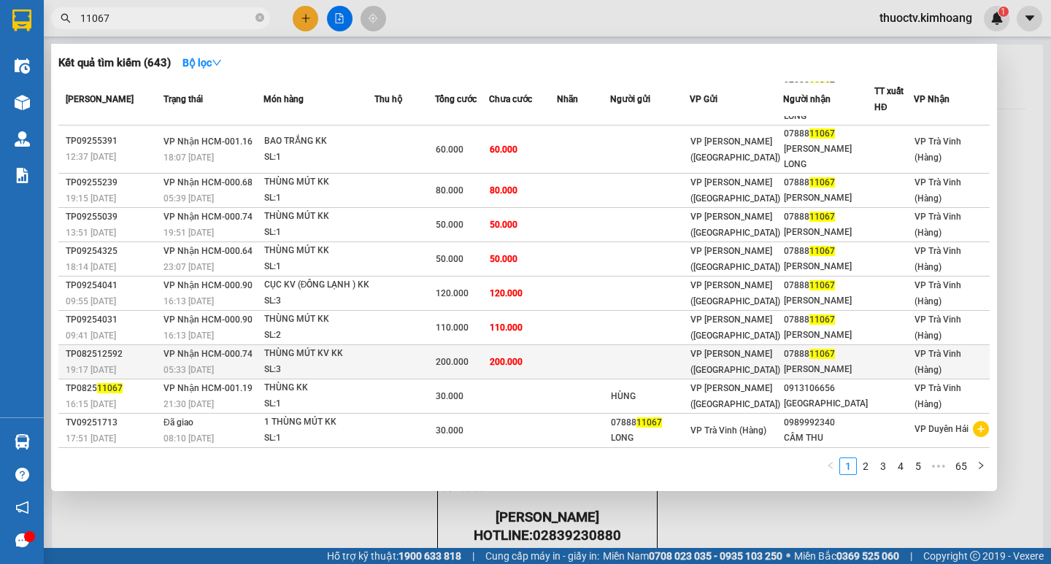
type input "11067"
click at [557, 356] on td "200.000" at bounding box center [523, 362] width 68 height 34
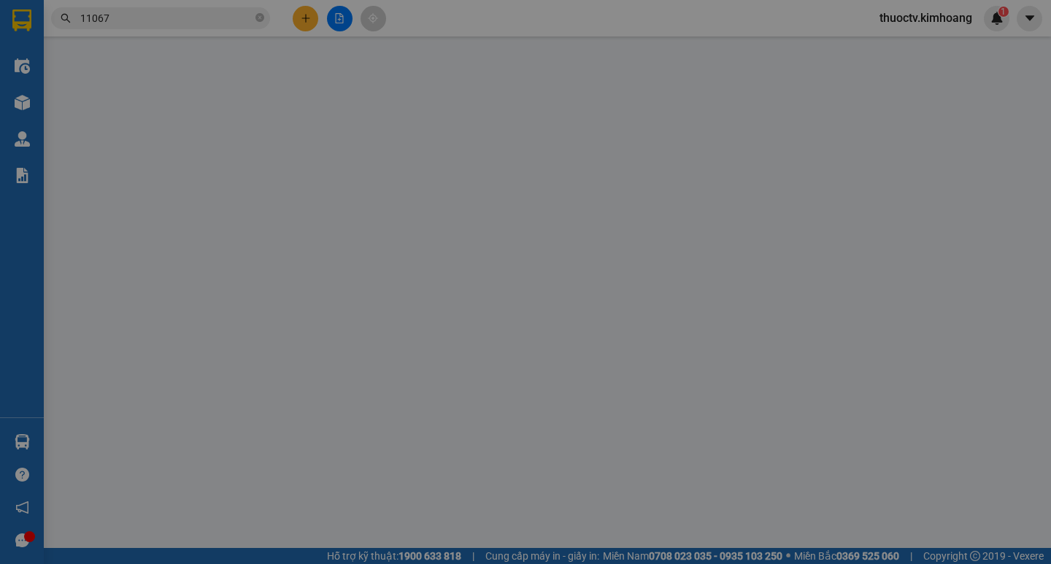
type input "0788811067"
type input "[PERSON_NAME]"
type input "200.000"
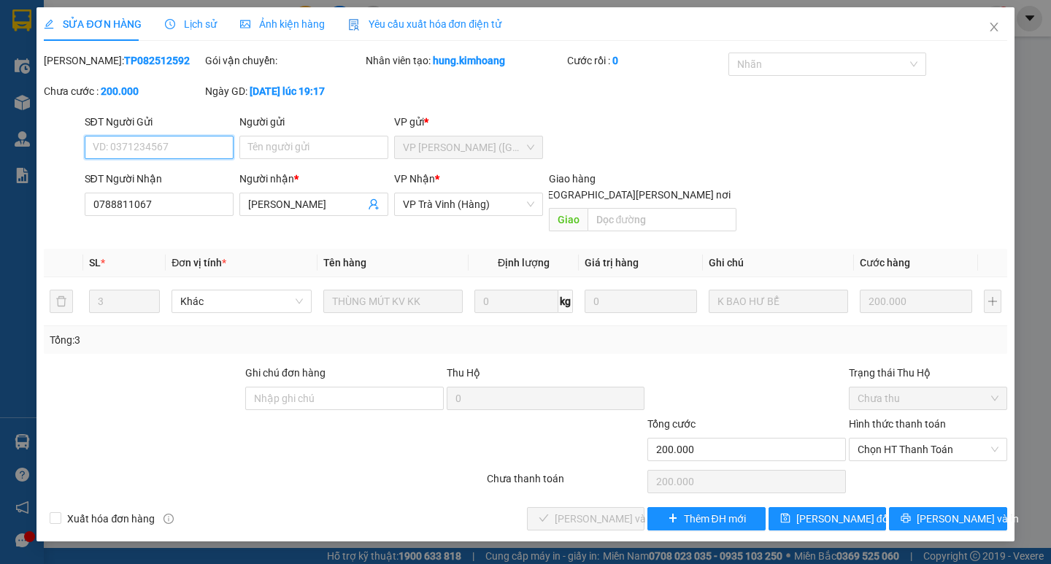
drag, startPoint x: 911, startPoint y: 431, endPoint x: 908, endPoint y: 447, distance: 16.3
click at [911, 438] on span "Chọn HT Thanh Toán" at bounding box center [927, 449] width 141 height 22
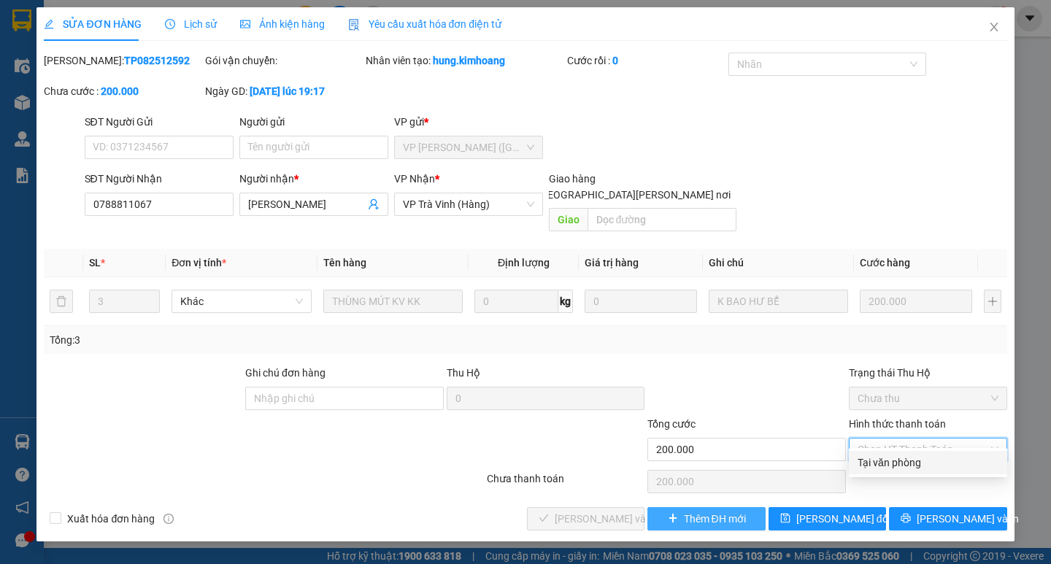
drag, startPoint x: 891, startPoint y: 463, endPoint x: 764, endPoint y: 506, distance: 134.3
click at [889, 463] on div "Tại văn phòng" at bounding box center [927, 463] width 141 height 16
type input "0"
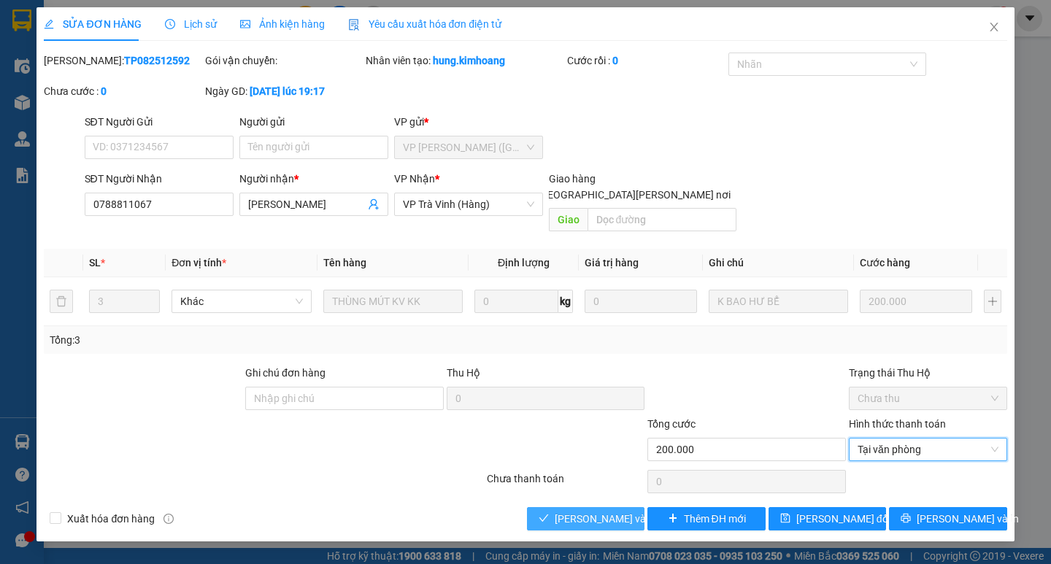
click at [622, 508] on span "[PERSON_NAME] và [PERSON_NAME] hàng" at bounding box center [652, 519] width 197 height 16
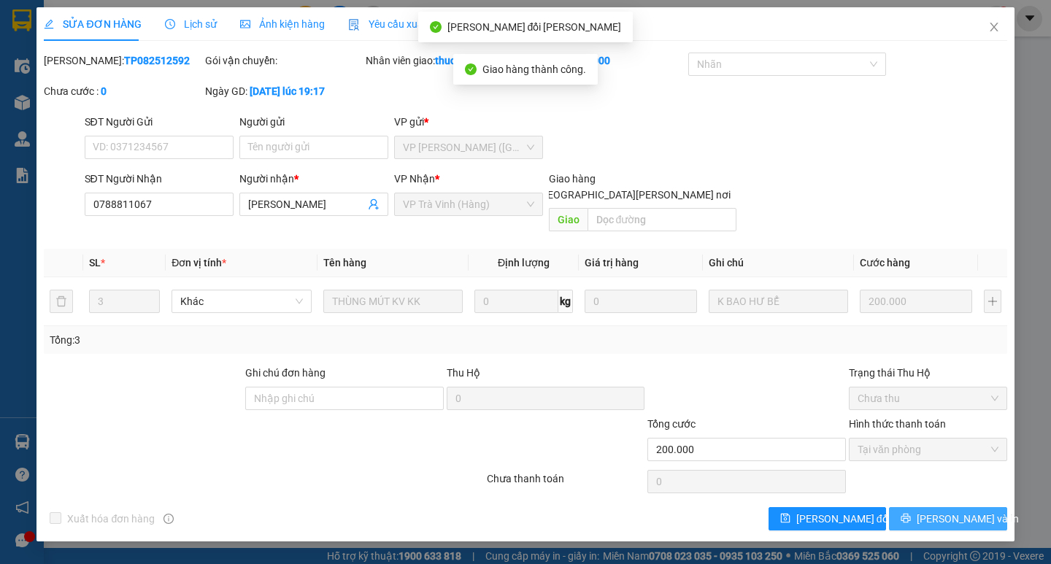
click at [951, 508] on span "[PERSON_NAME] và In" at bounding box center [967, 519] width 102 height 16
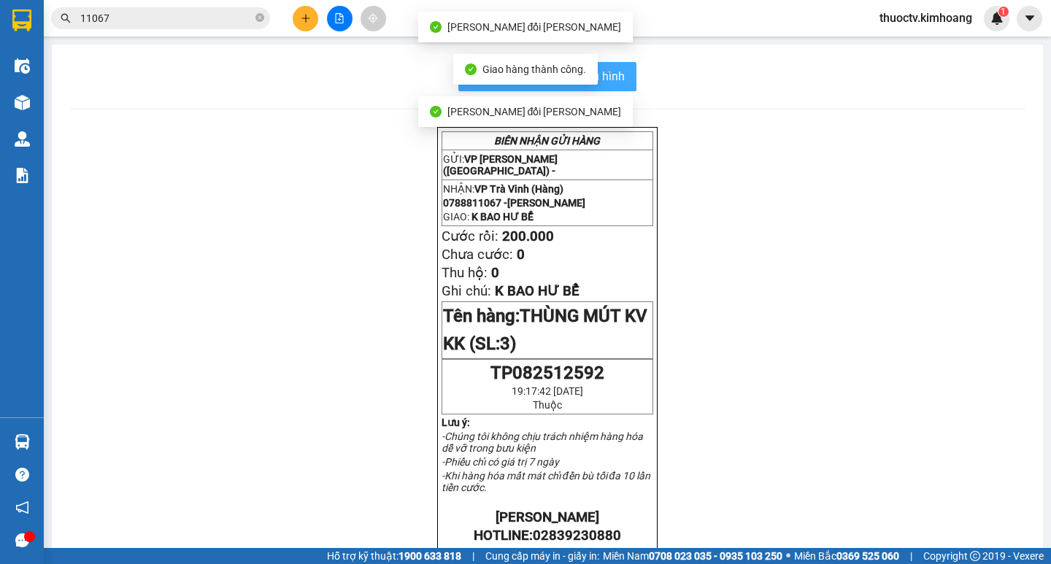
click at [617, 69] on span "In mẫu biên lai tự cấu hình" at bounding box center [555, 76] width 137 height 18
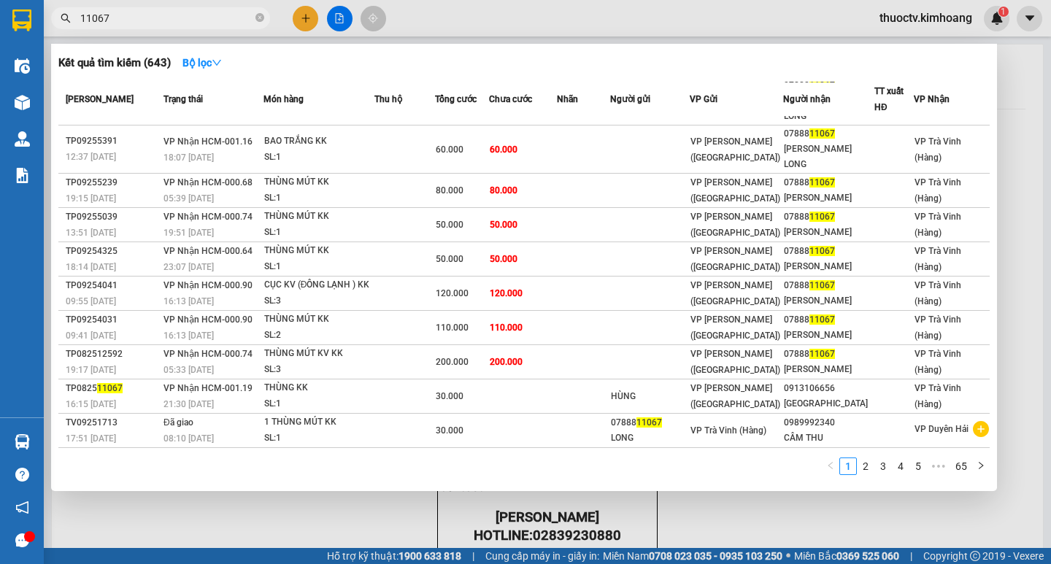
click at [142, 18] on input "11067" at bounding box center [166, 18] width 172 height 16
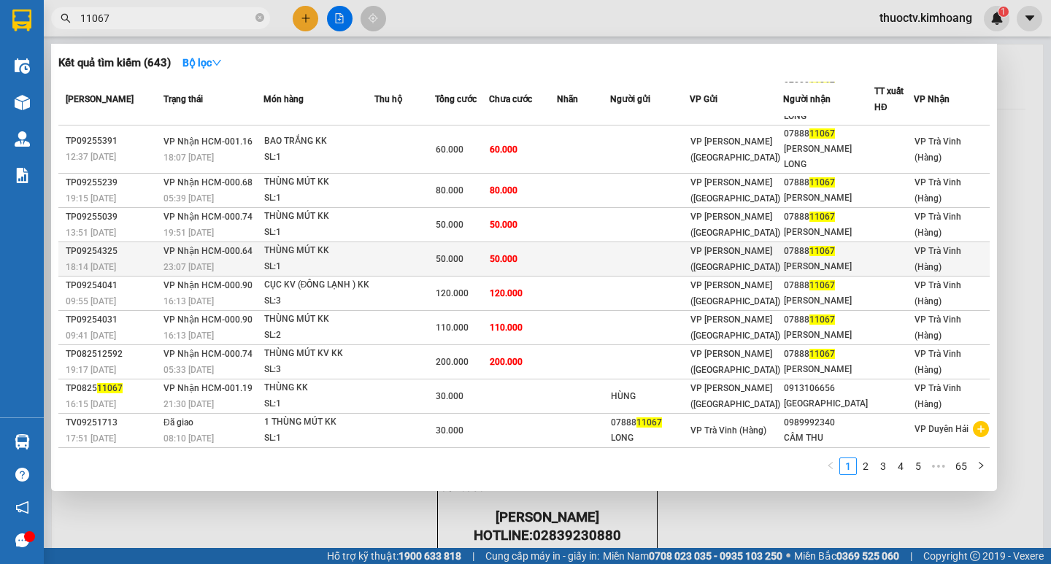
click at [549, 242] on td "50.000" at bounding box center [523, 259] width 68 height 34
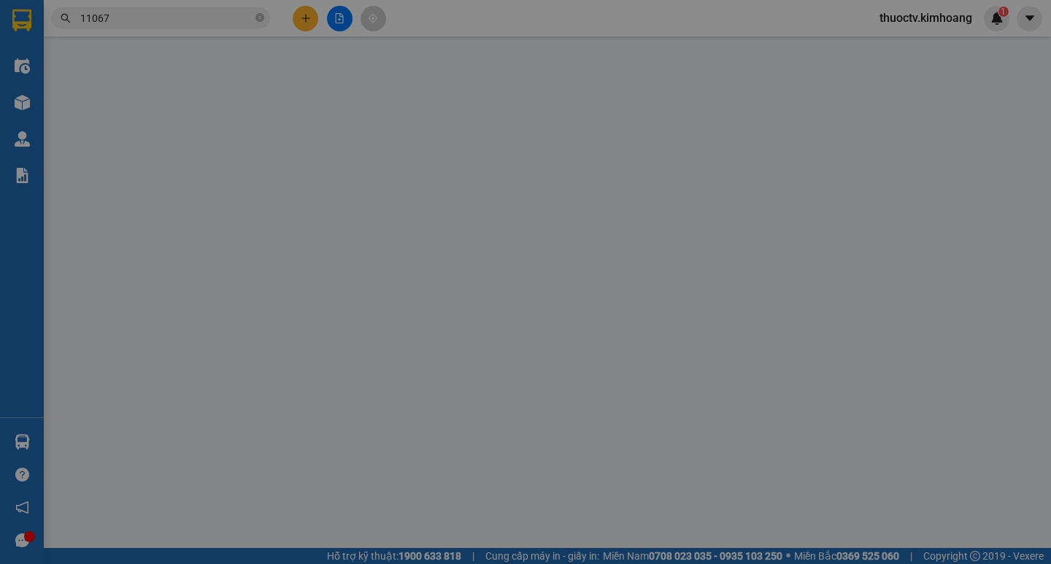
type input "0788811067"
type input "[PERSON_NAME]"
type input "50.000"
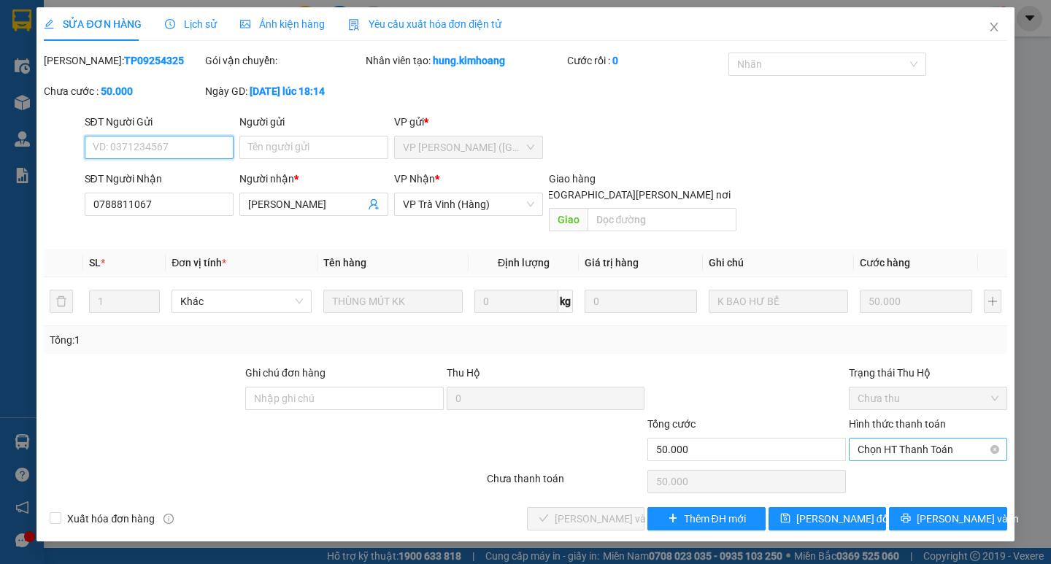
drag, startPoint x: 911, startPoint y: 423, endPoint x: 911, endPoint y: 431, distance: 8.1
click at [911, 438] on span "Chọn HT Thanh Toán" at bounding box center [927, 449] width 141 height 22
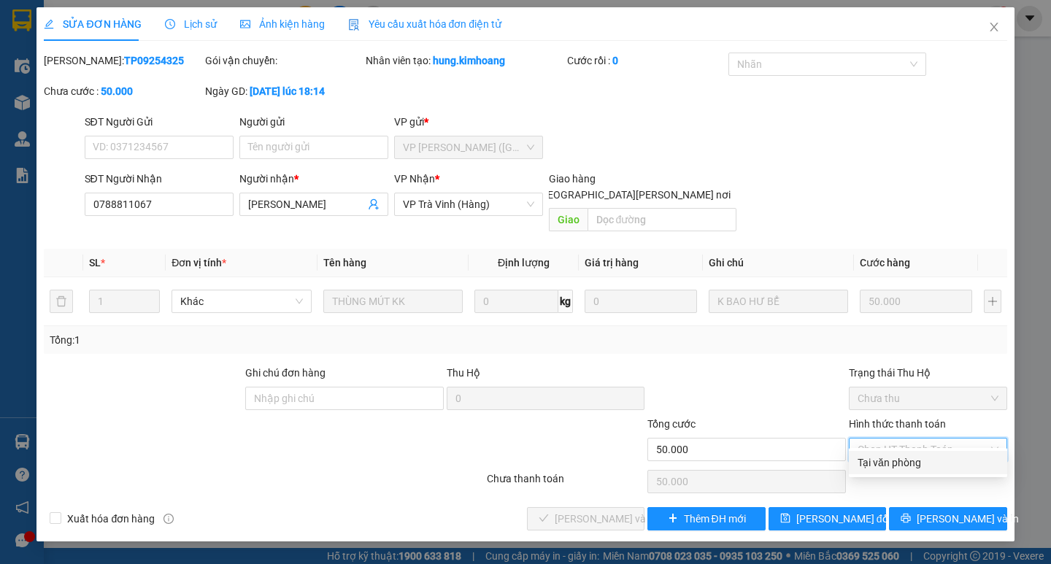
drag, startPoint x: 913, startPoint y: 458, endPoint x: 824, endPoint y: 479, distance: 91.3
click at [913, 458] on div "Tại văn phòng" at bounding box center [927, 463] width 141 height 16
type input "0"
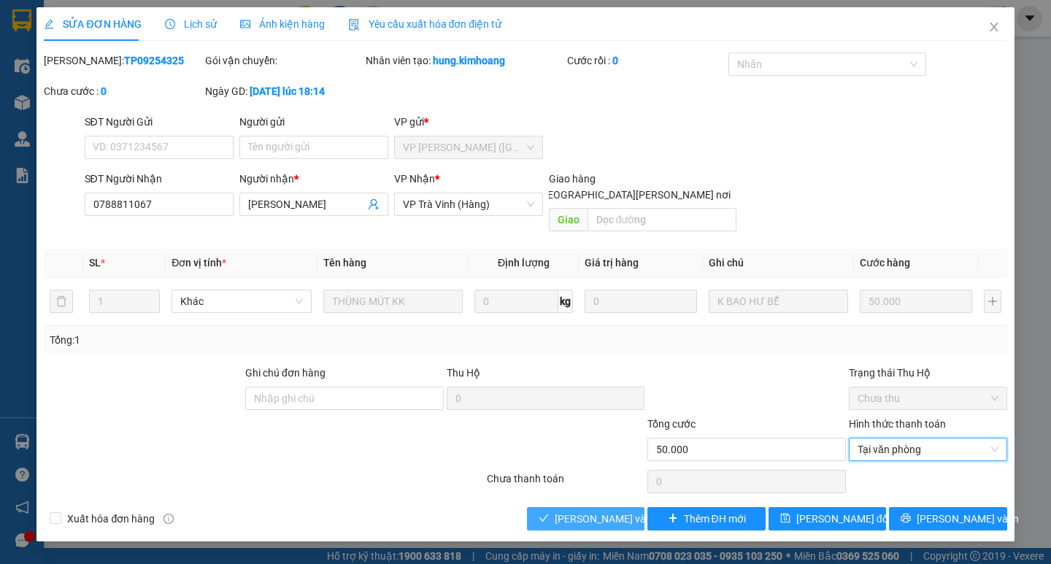
click at [626, 508] on span "[PERSON_NAME] và [PERSON_NAME] hàng" at bounding box center [652, 519] width 197 height 16
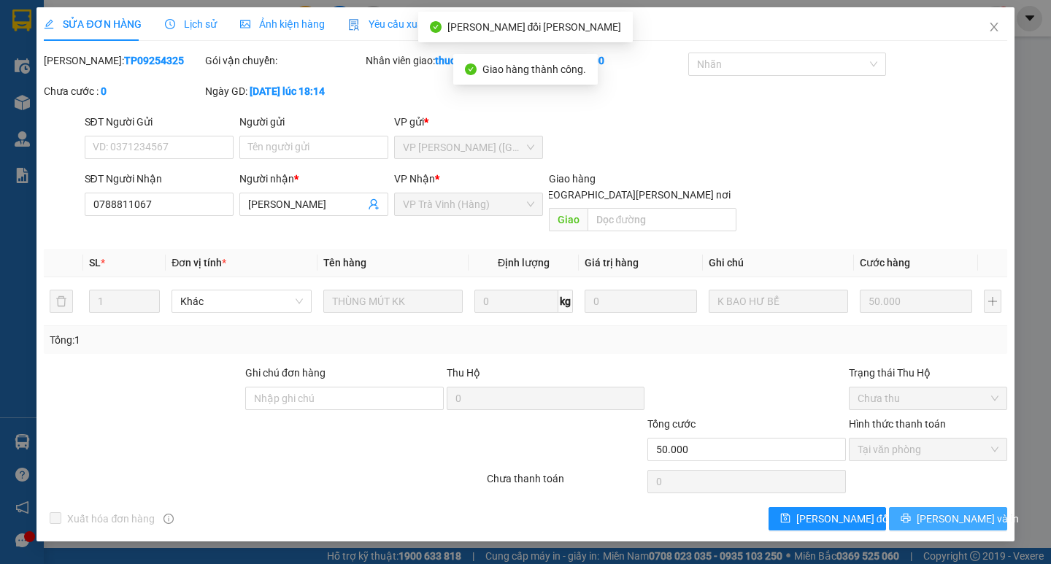
click at [960, 508] on span "[PERSON_NAME] và In" at bounding box center [967, 519] width 102 height 16
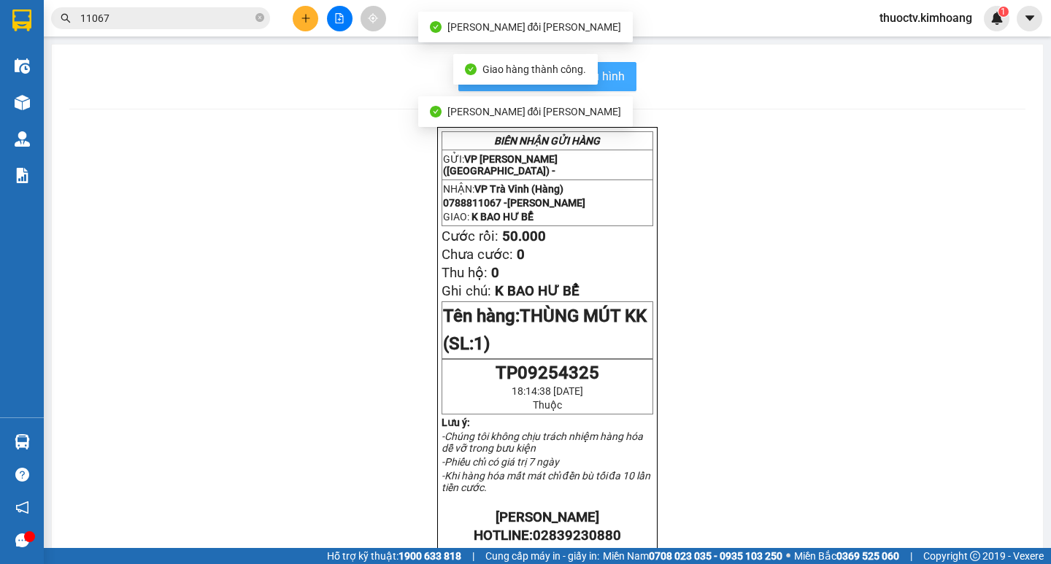
click at [612, 77] on span "In mẫu biên lai tự cấu hình" at bounding box center [555, 76] width 137 height 18
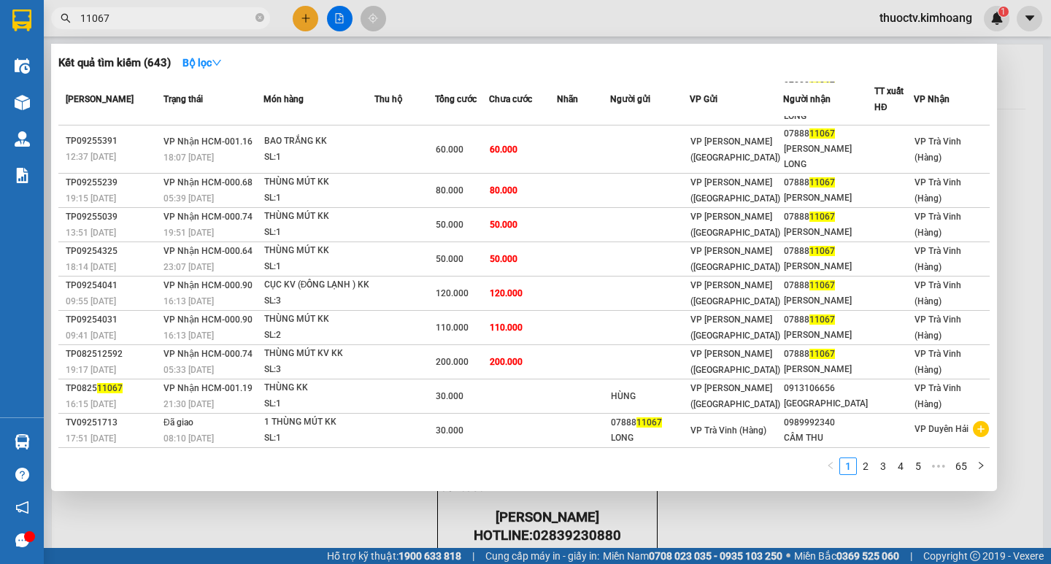
click at [196, 20] on input "11067" at bounding box center [166, 18] width 172 height 16
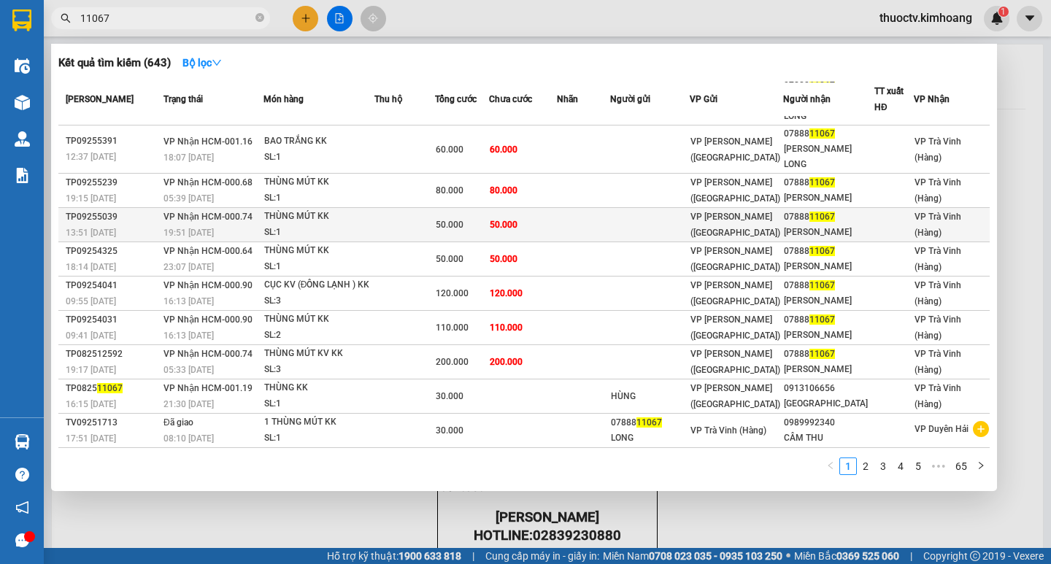
click at [557, 208] on td "50.000" at bounding box center [523, 225] width 68 height 34
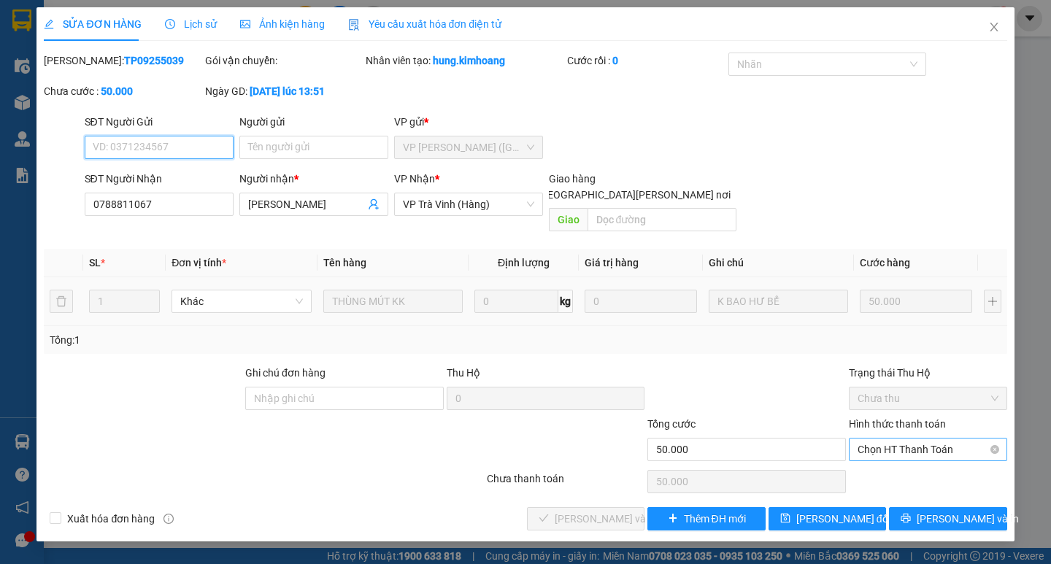
click at [935, 438] on span "Chọn HT Thanh Toán" at bounding box center [927, 449] width 141 height 22
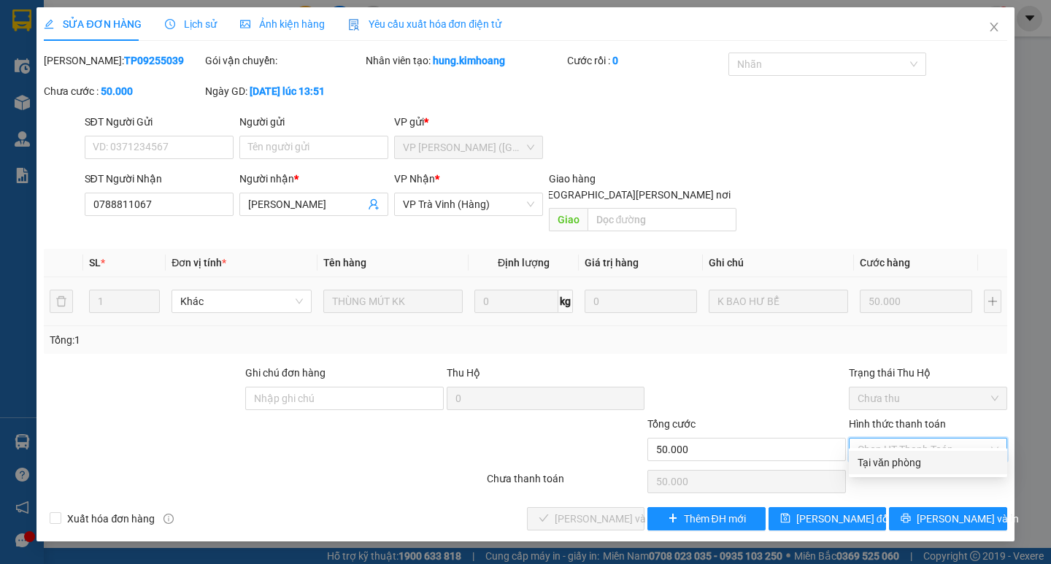
click at [937, 455] on div "Tại văn phòng" at bounding box center [927, 463] width 141 height 16
type input "0"
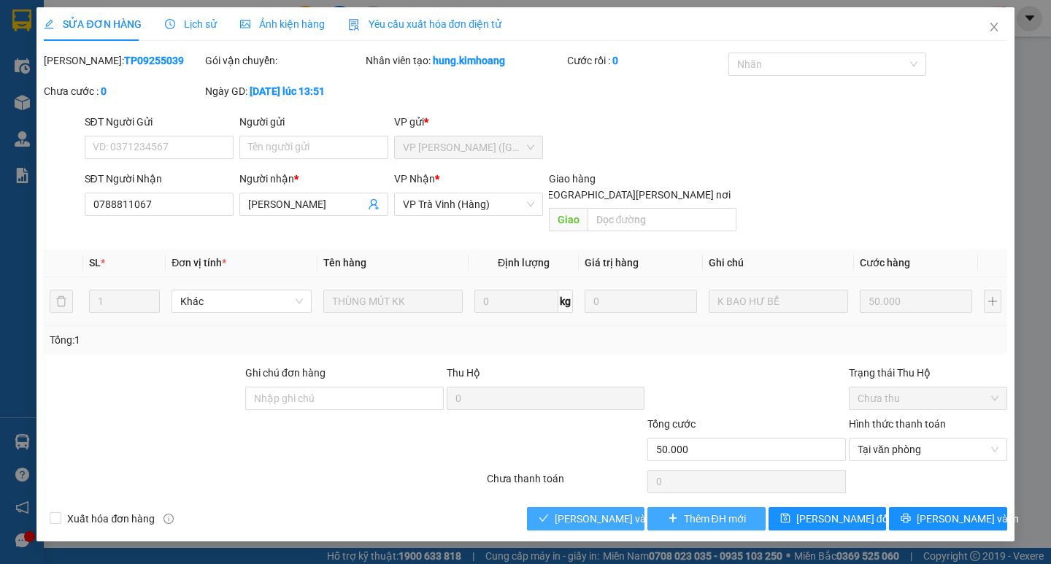
drag, startPoint x: 633, startPoint y: 495, endPoint x: 680, endPoint y: 490, distance: 47.0
click at [633, 507] on button "[PERSON_NAME] và [PERSON_NAME] hàng" at bounding box center [585, 518] width 117 height 23
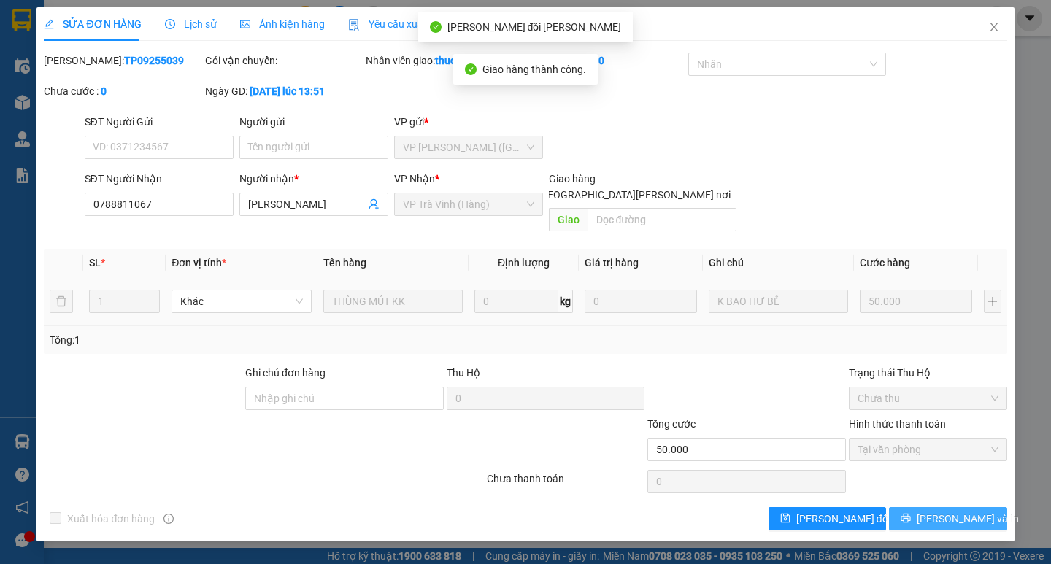
click at [958, 508] on span "[PERSON_NAME] và In" at bounding box center [967, 519] width 102 height 16
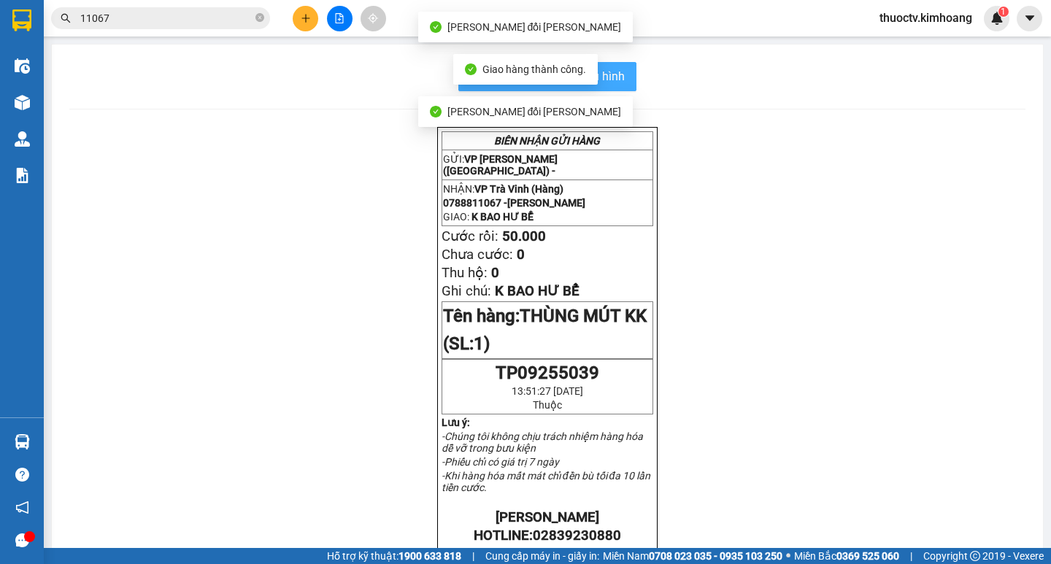
click at [615, 74] on span "In mẫu biên lai tự cấu hình" at bounding box center [555, 76] width 137 height 18
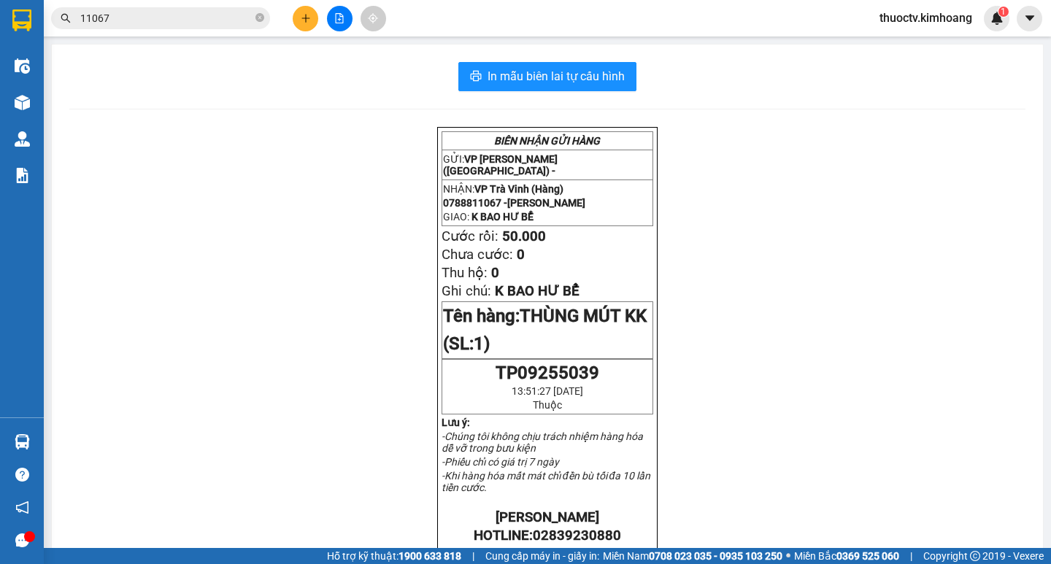
click at [228, 24] on input "11067" at bounding box center [166, 18] width 172 height 16
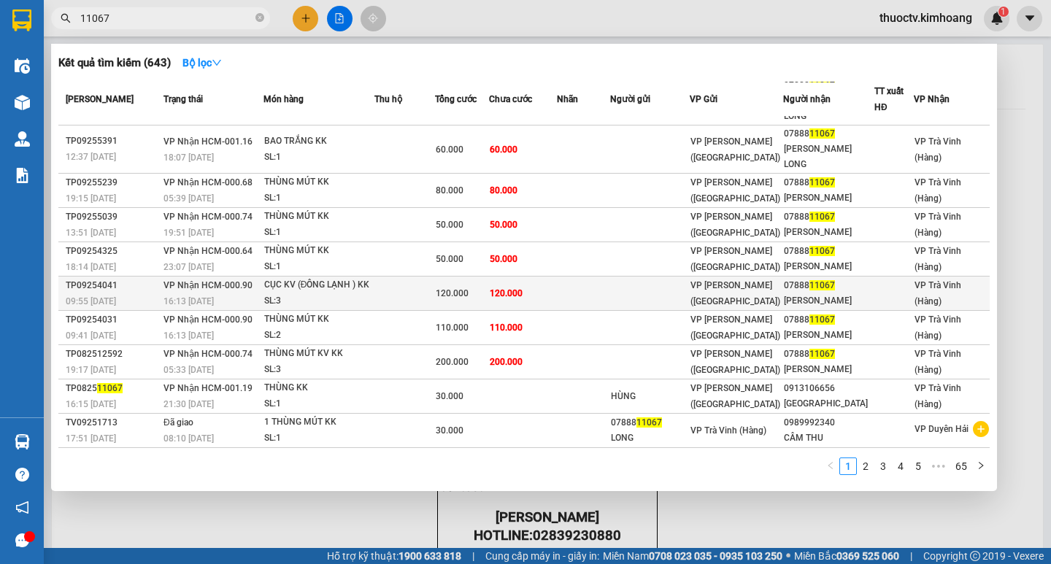
scroll to position [95, 0]
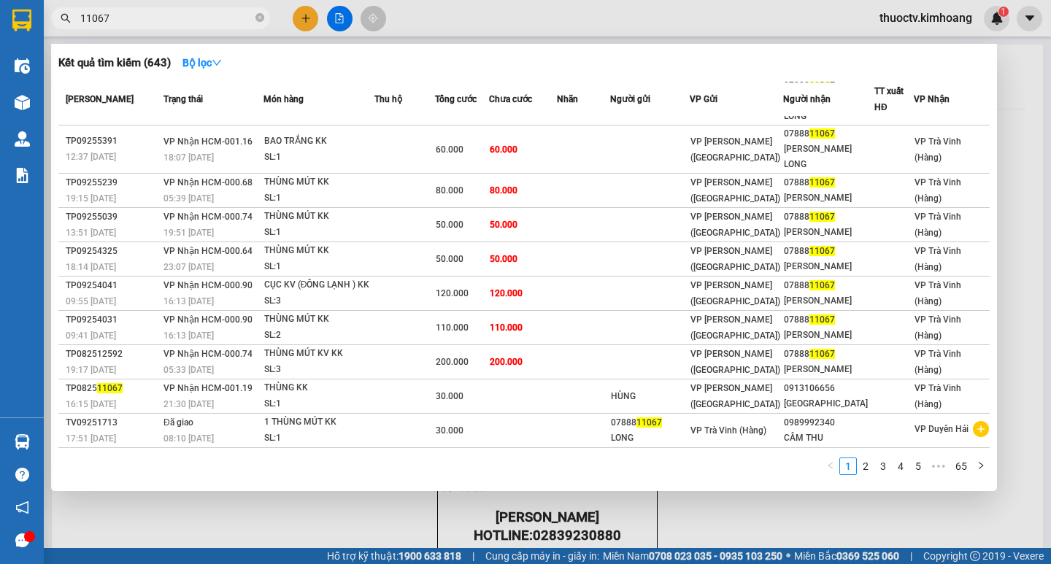
click at [115, 18] on input "11067" at bounding box center [166, 18] width 172 height 16
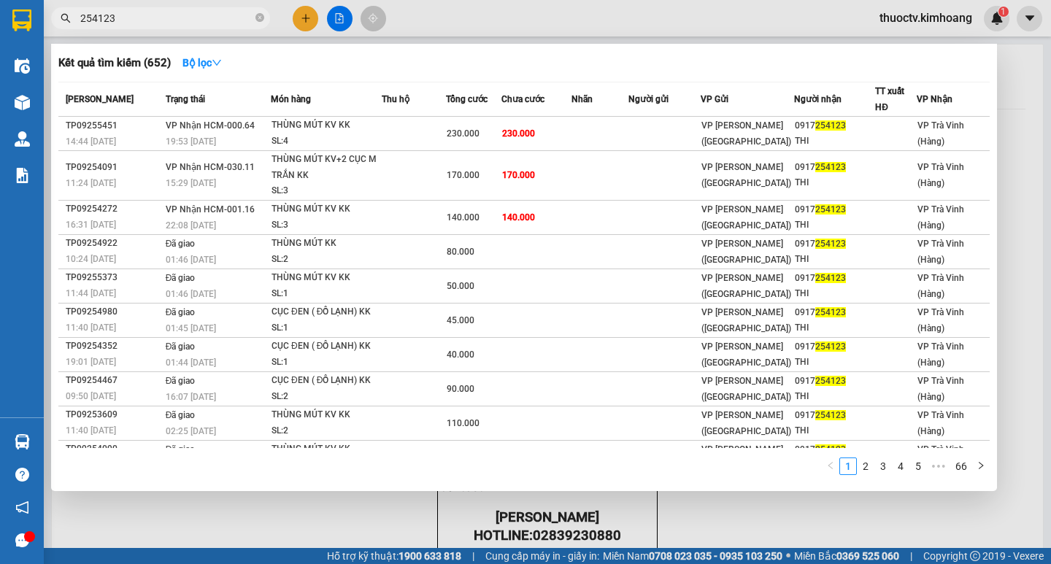
click at [118, 13] on input "254123" at bounding box center [166, 18] width 172 height 16
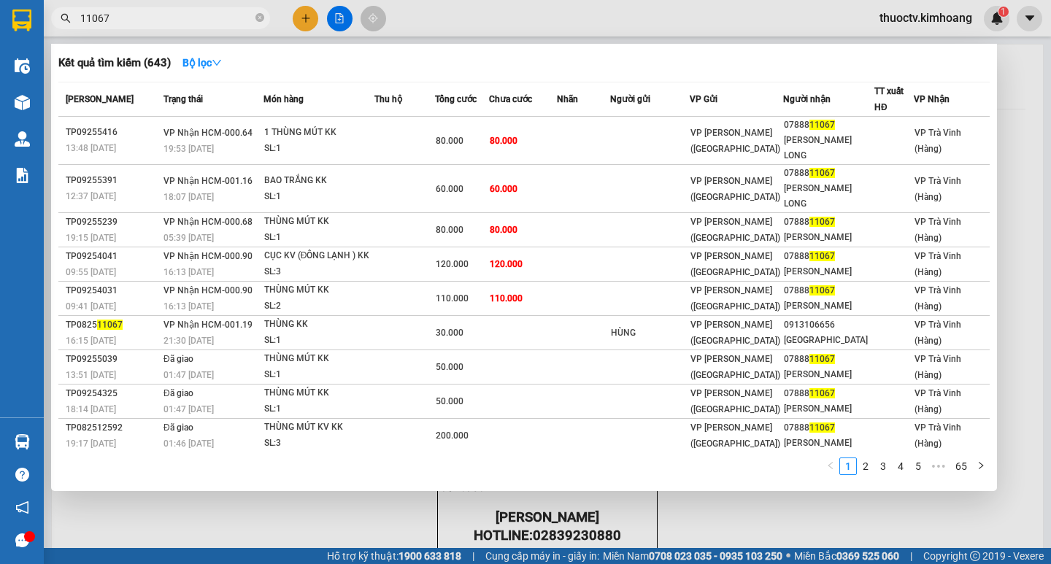
click at [115, 24] on input "11067" at bounding box center [166, 18] width 172 height 16
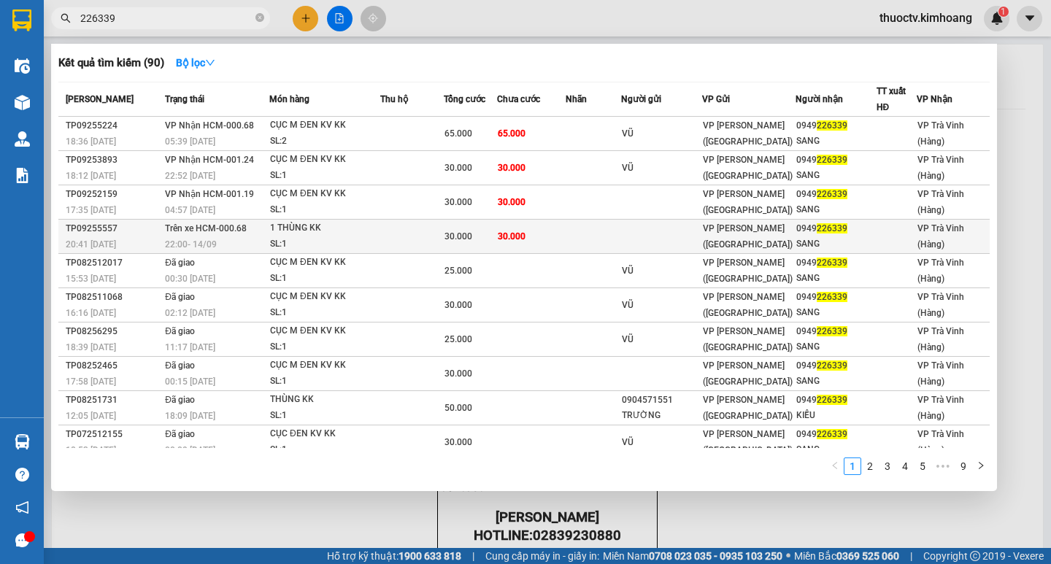
type input "226339"
click at [549, 239] on td "30.000" at bounding box center [531, 237] width 68 height 34
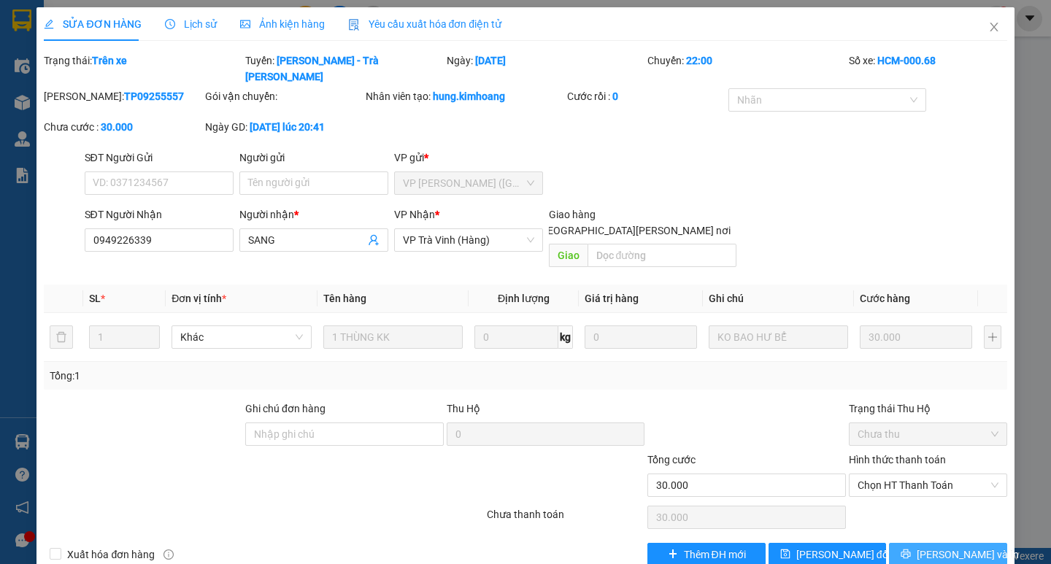
click at [938, 508] on span "[PERSON_NAME] và In" at bounding box center [967, 554] width 102 height 16
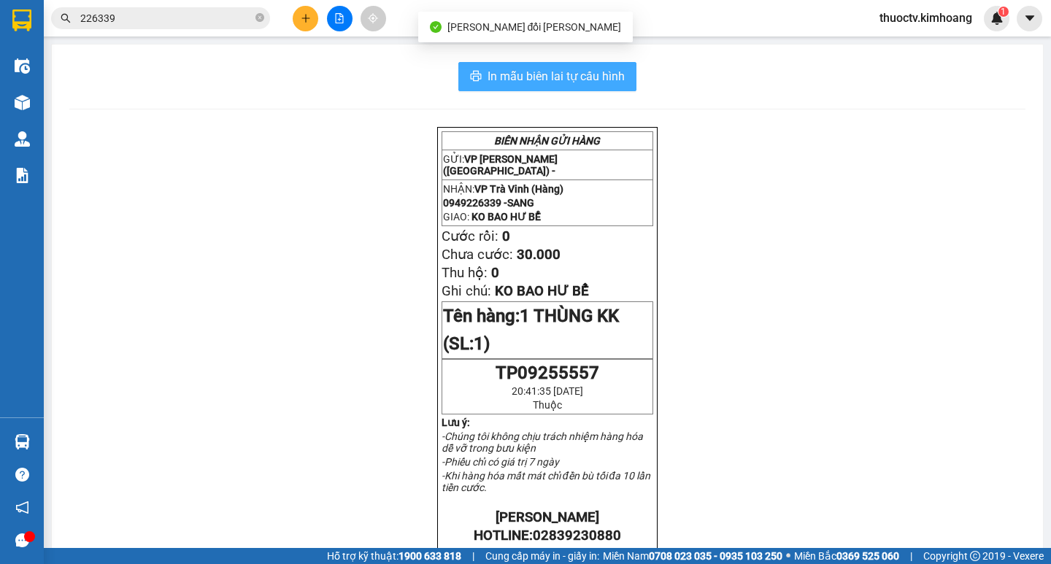
click at [543, 70] on span "In mẫu biên lai tự cấu hình" at bounding box center [555, 76] width 137 height 18
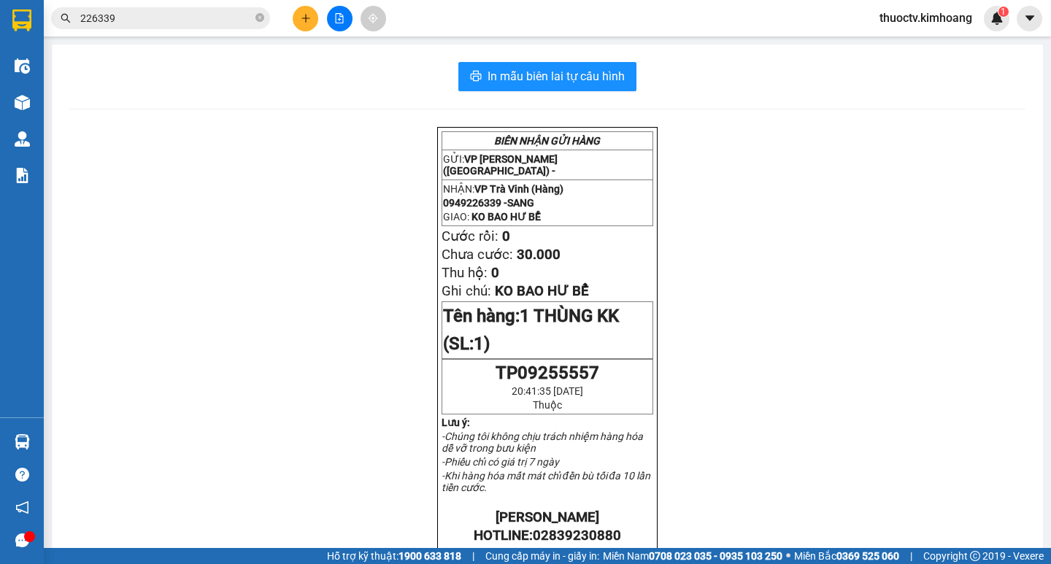
click at [136, 18] on input "226339" at bounding box center [166, 18] width 172 height 16
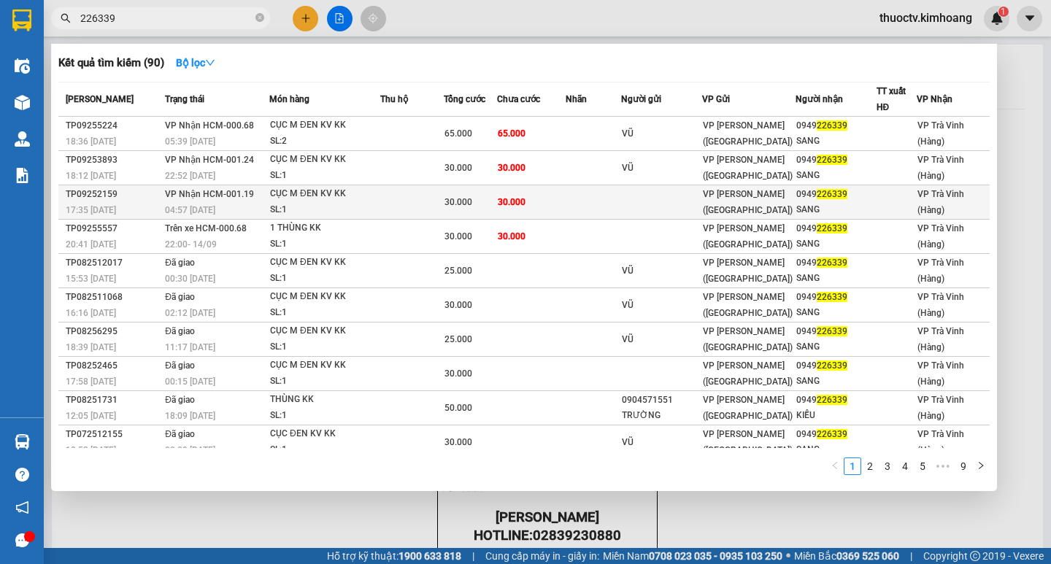
click at [556, 202] on td "30.000" at bounding box center [531, 202] width 68 height 34
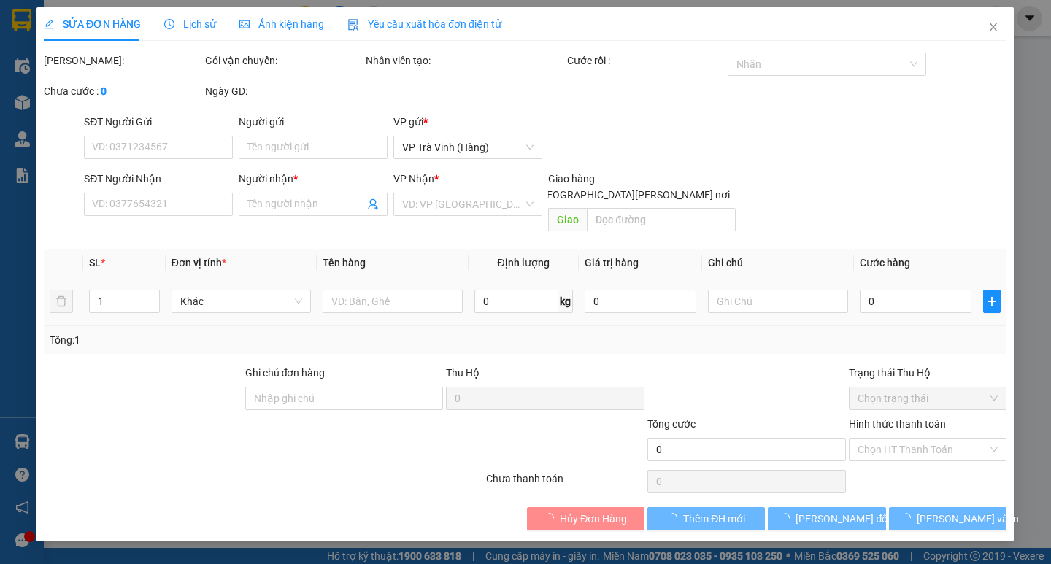
type input "0949226339"
type input "SANG"
type input "30.000"
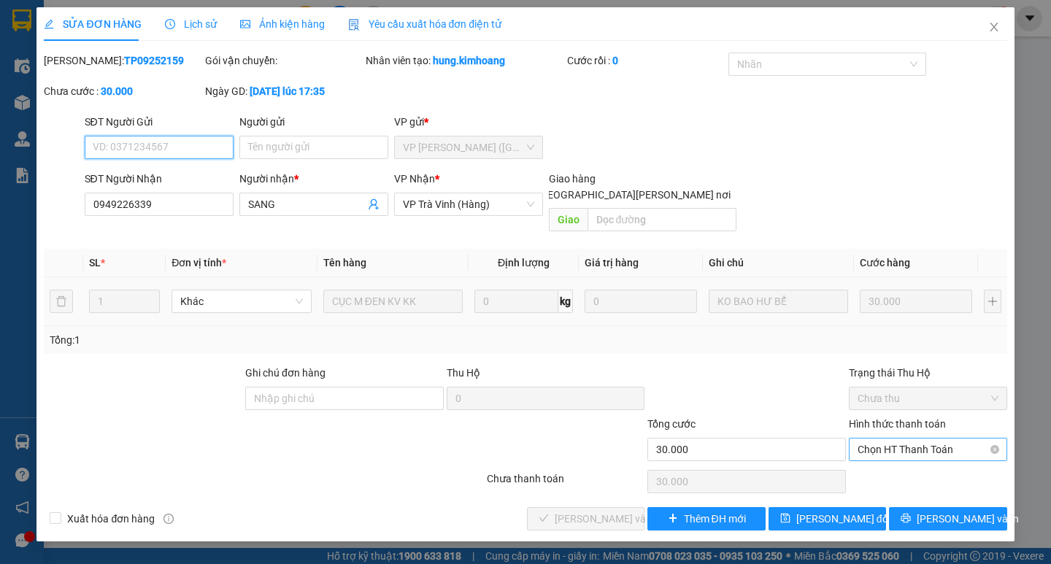
click at [923, 438] on span "Chọn HT Thanh Toán" at bounding box center [927, 449] width 141 height 22
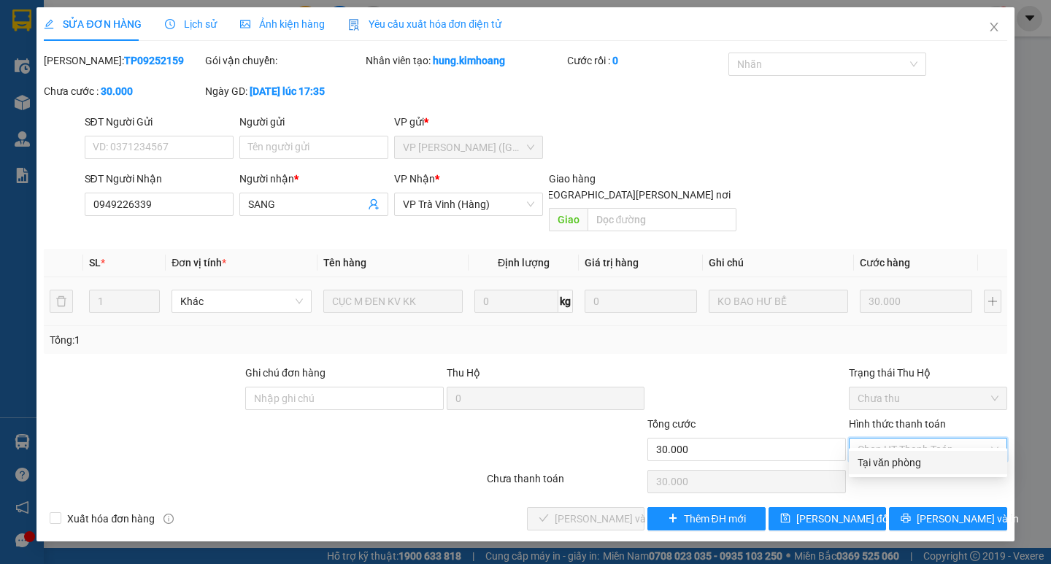
click at [911, 460] on div "Tại văn phòng" at bounding box center [927, 463] width 141 height 16
type input "0"
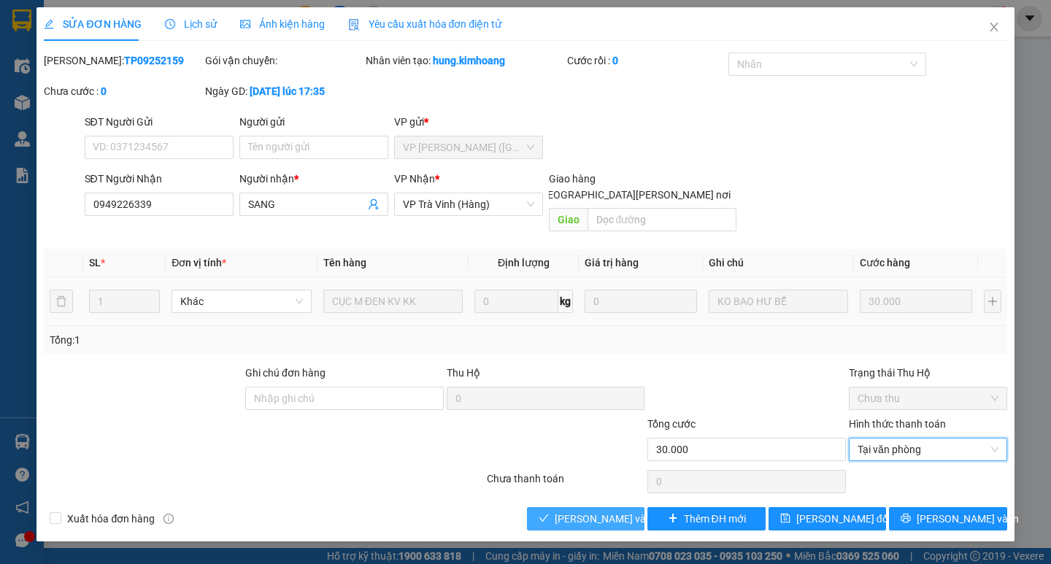
drag, startPoint x: 588, startPoint y: 503, endPoint x: 622, endPoint y: 502, distance: 33.6
click at [590, 508] on span "[PERSON_NAME] và [PERSON_NAME] hàng" at bounding box center [652, 519] width 197 height 16
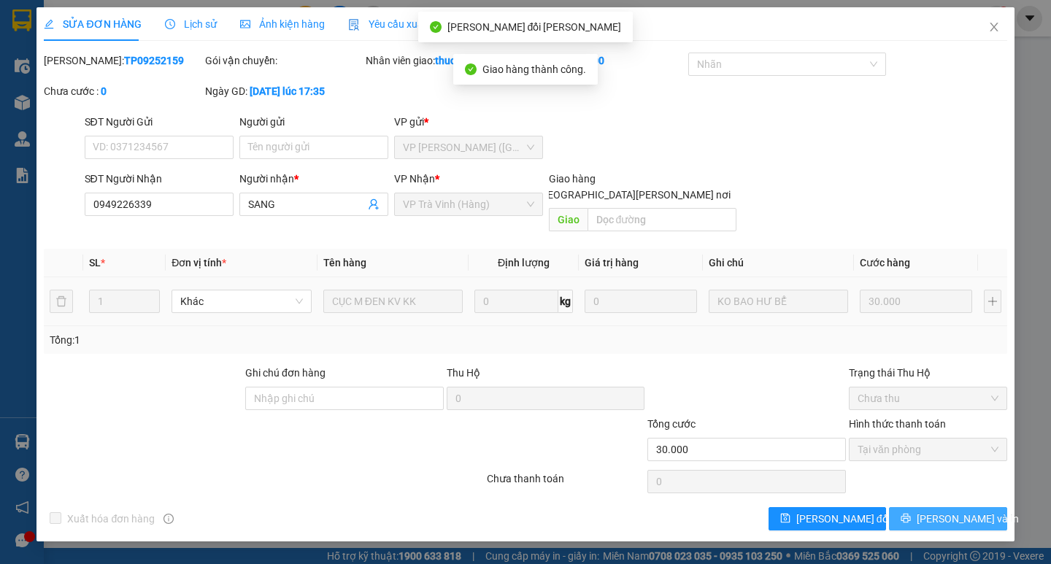
click at [955, 508] on span "[PERSON_NAME] và In" at bounding box center [967, 519] width 102 height 16
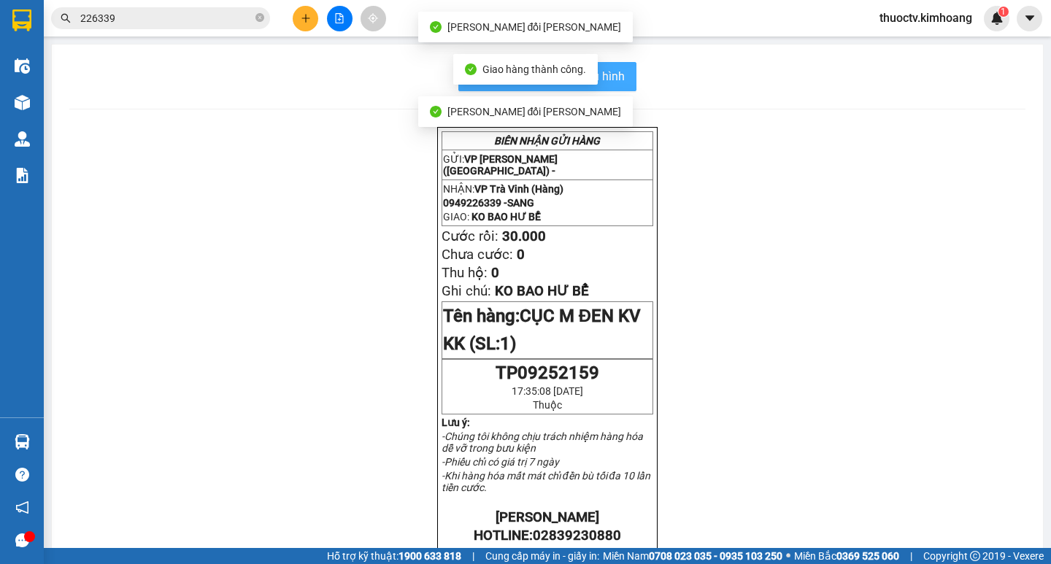
click at [609, 78] on span "In mẫu biên lai tự cấu hình" at bounding box center [555, 76] width 137 height 18
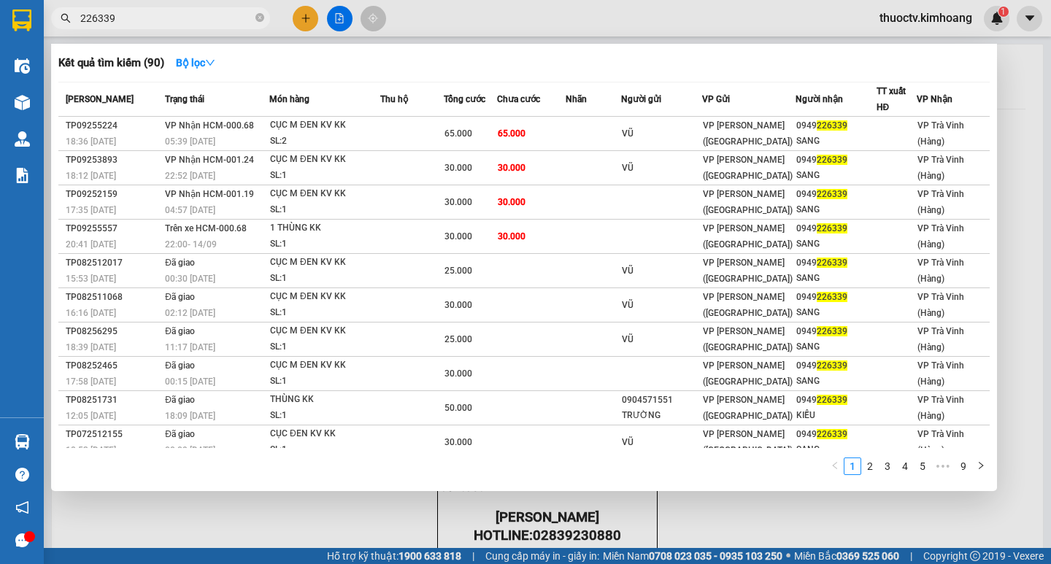
click at [163, 19] on input "226339" at bounding box center [166, 18] width 172 height 16
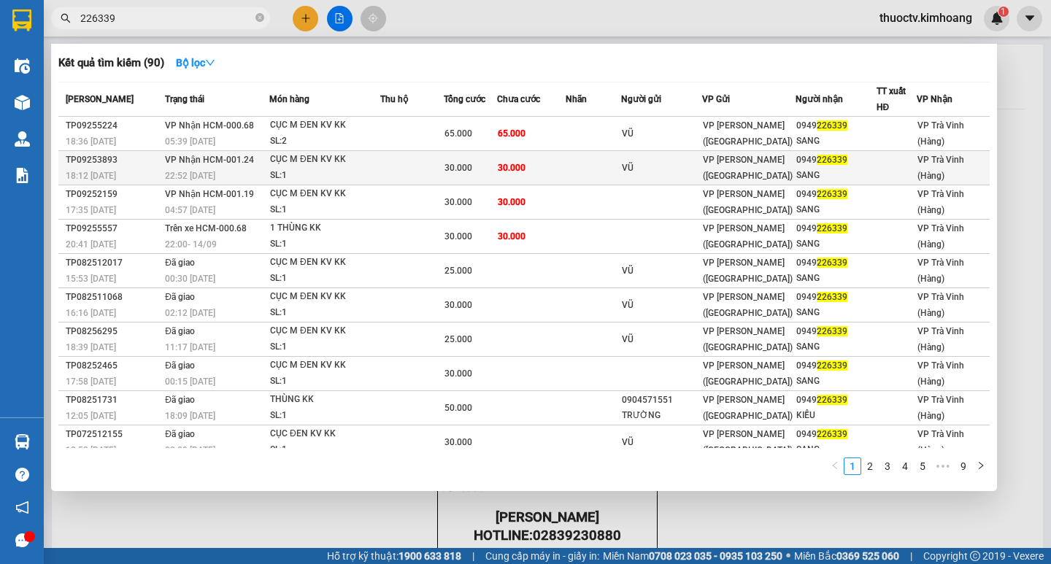
click at [539, 172] on td "30.000" at bounding box center [531, 168] width 68 height 34
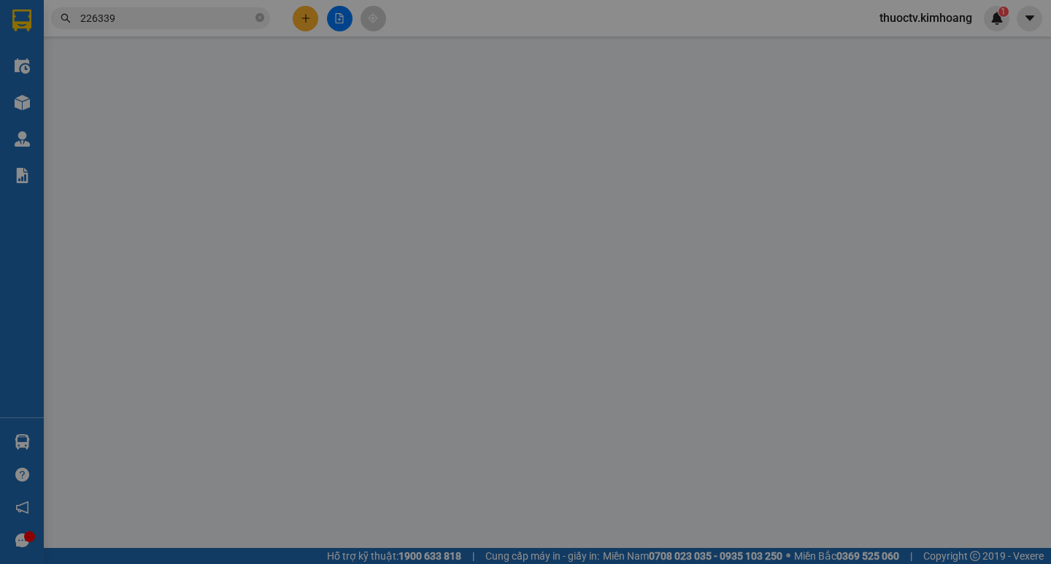
type input "VŨ"
type input "0949226339"
type input "SANG"
type input "30.000"
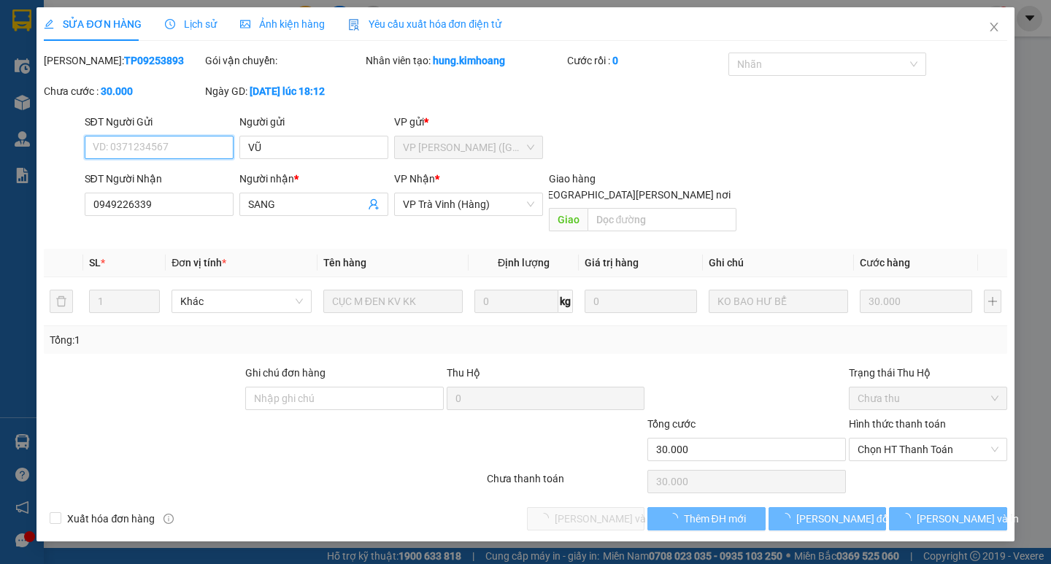
click at [926, 438] on span "Chọn HT Thanh Toán" at bounding box center [927, 449] width 141 height 22
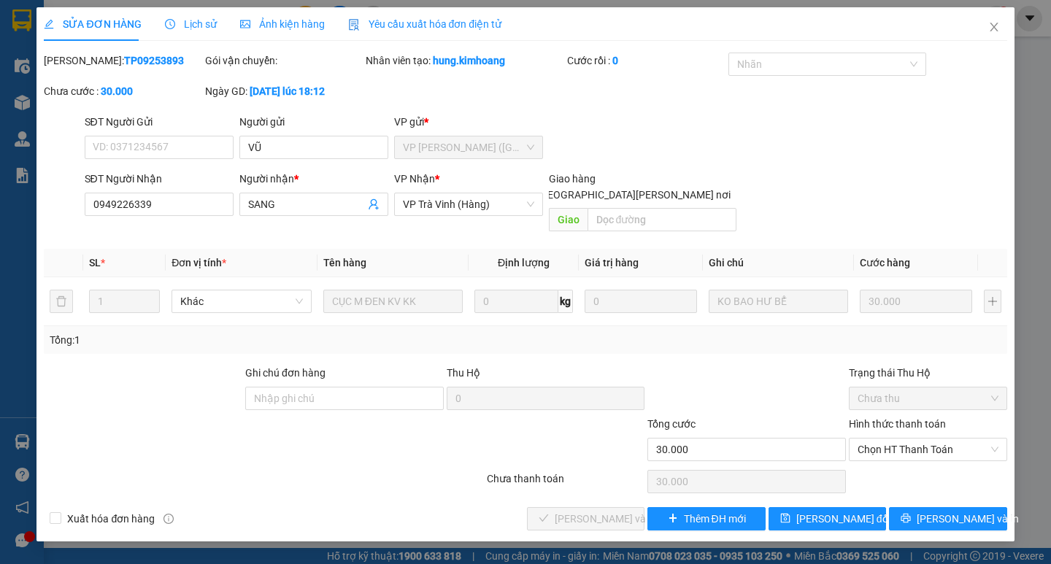
click at [905, 449] on div "Total Paid Fee 0 Total UnPaid Fee 30.000 Cash Collection Total Fee Mã ĐH: TP092…" at bounding box center [525, 292] width 962 height 478
click at [932, 438] on span "Chọn HT Thanh Toán" at bounding box center [927, 449] width 141 height 22
click at [903, 460] on div "Tại văn phòng" at bounding box center [927, 463] width 141 height 16
type input "0"
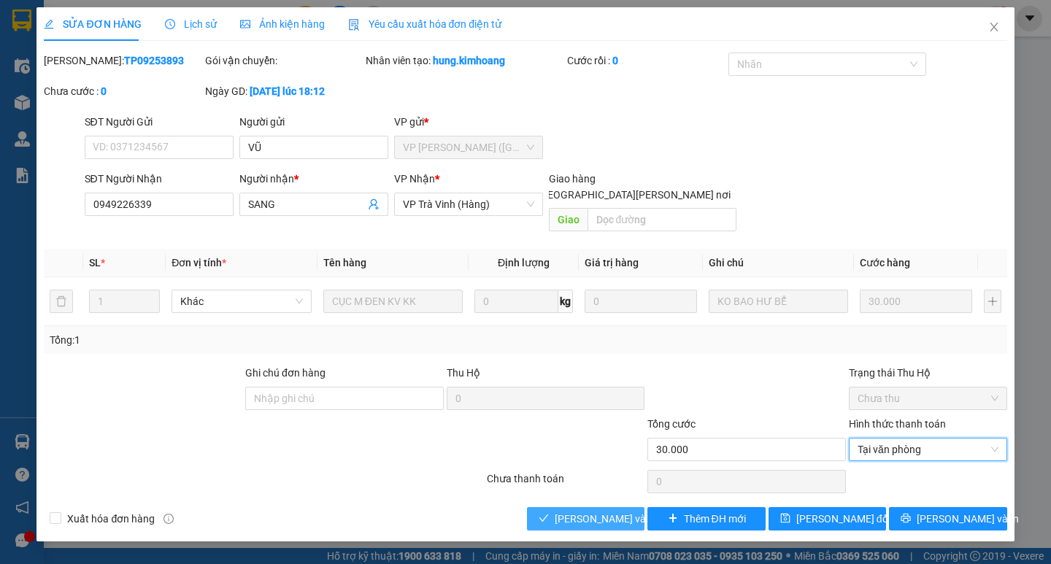
click at [608, 508] on span "[PERSON_NAME] và [PERSON_NAME] hàng" at bounding box center [652, 519] width 197 height 16
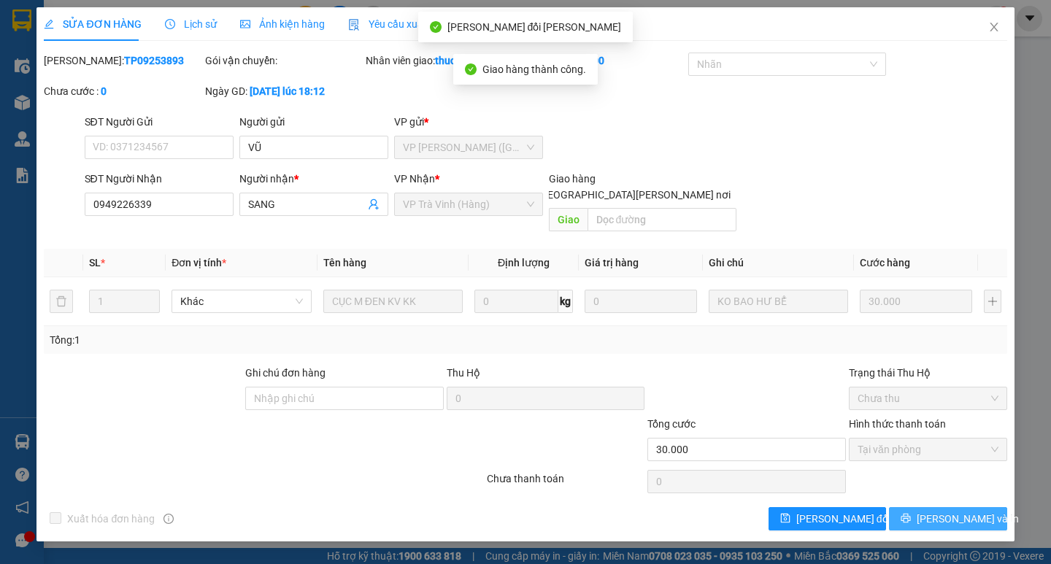
click at [951, 508] on span "[PERSON_NAME] và In" at bounding box center [967, 519] width 102 height 16
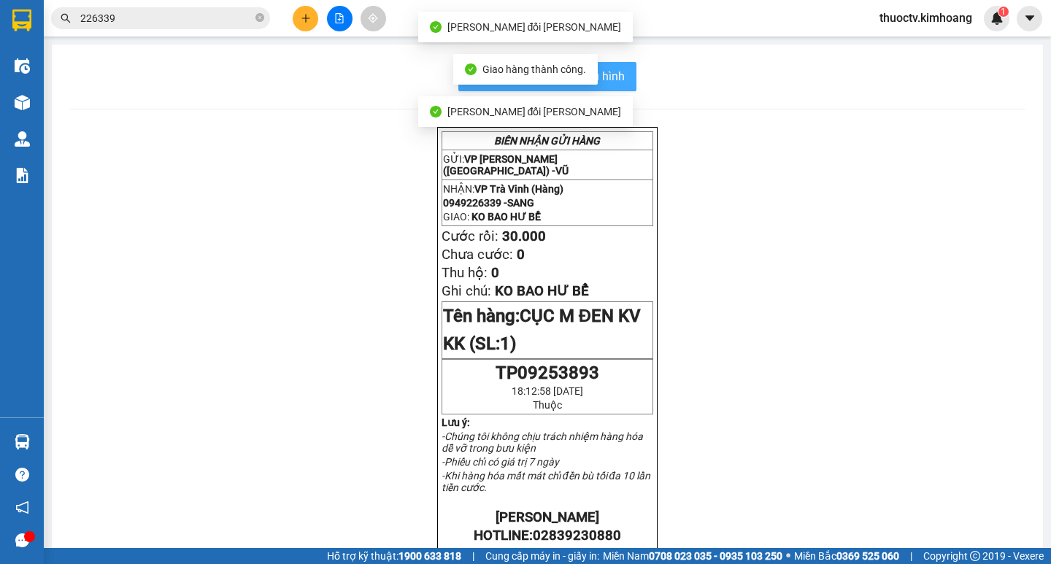
click at [617, 77] on span "In mẫu biên lai tự cấu hình" at bounding box center [555, 76] width 137 height 18
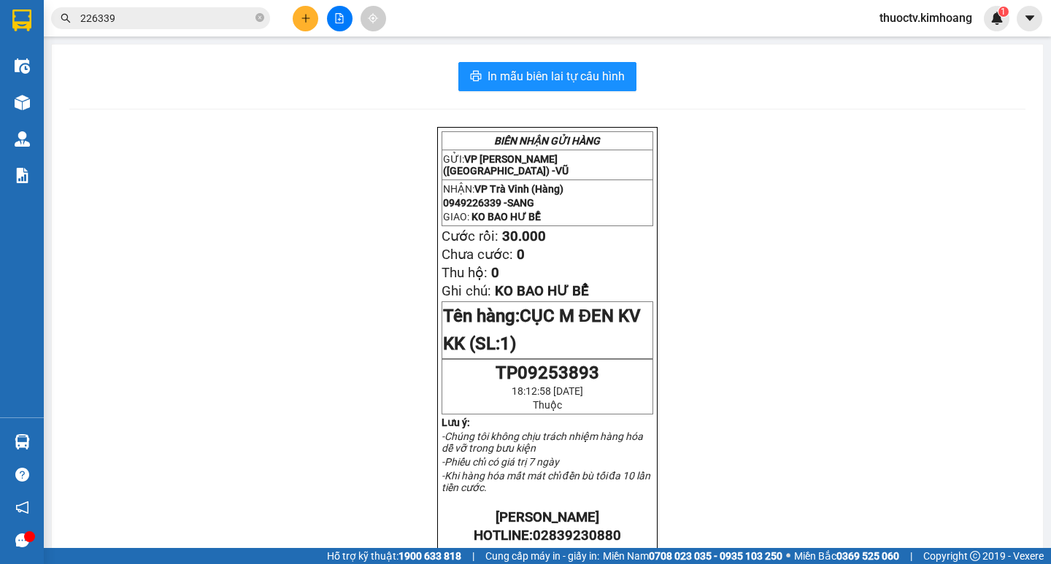
click at [178, 20] on input "226339" at bounding box center [166, 18] width 172 height 16
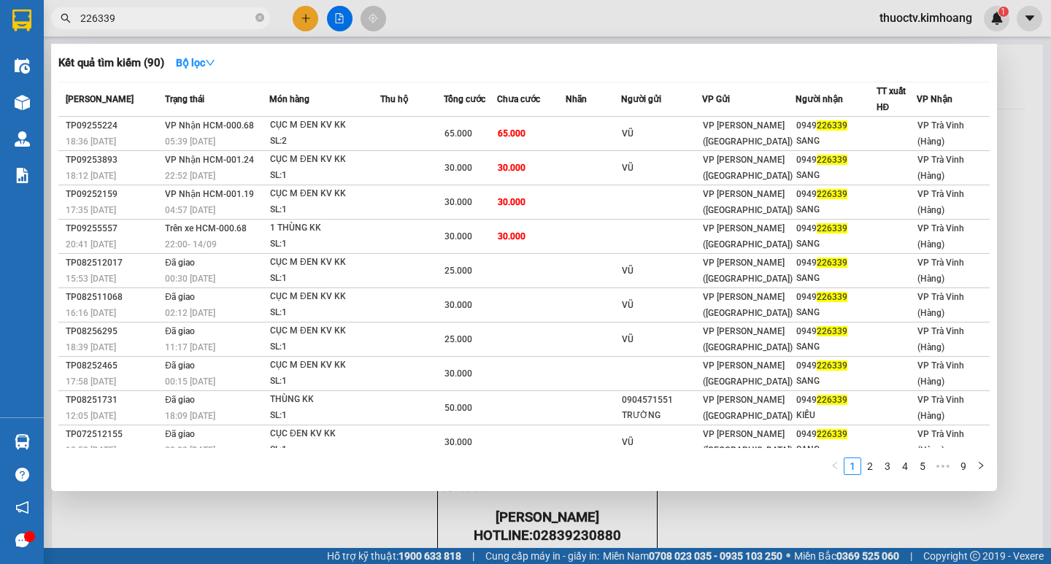
click at [144, 19] on input "226339" at bounding box center [166, 18] width 172 height 16
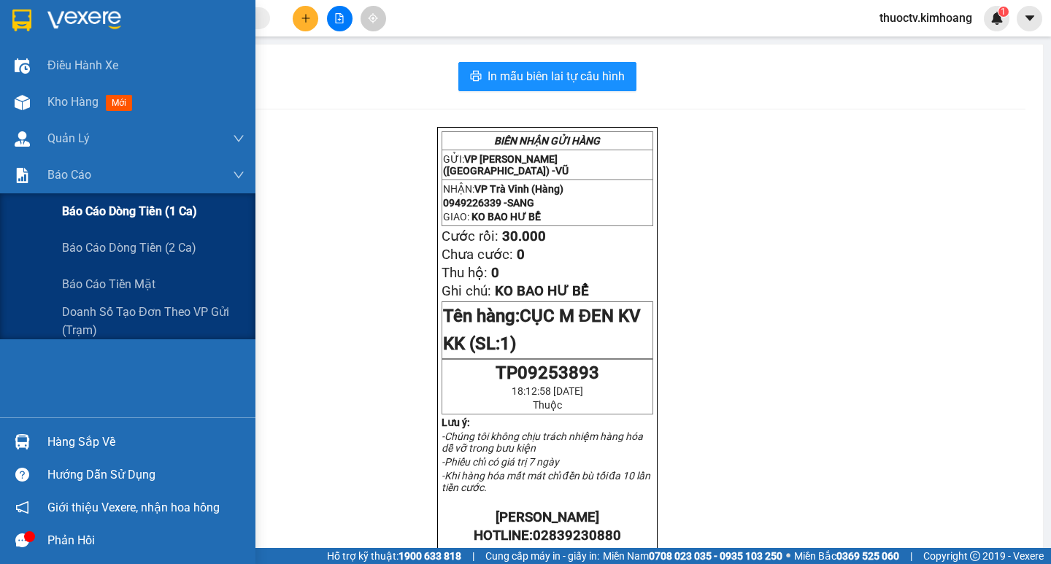
click at [152, 212] on span "Báo cáo dòng tiền (1 ca)" at bounding box center [129, 211] width 135 height 18
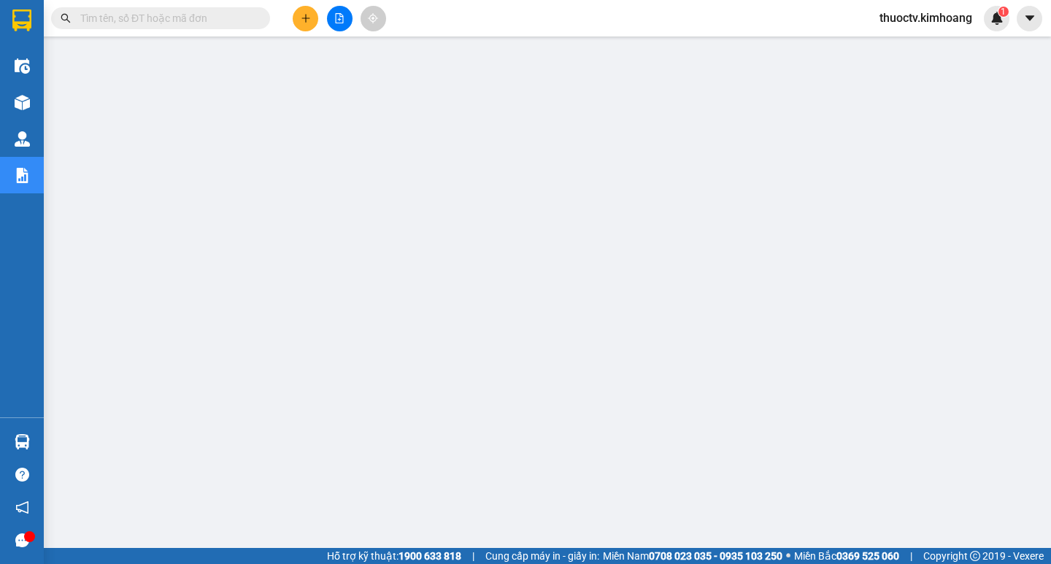
click at [188, 20] on input "text" at bounding box center [166, 18] width 172 height 16
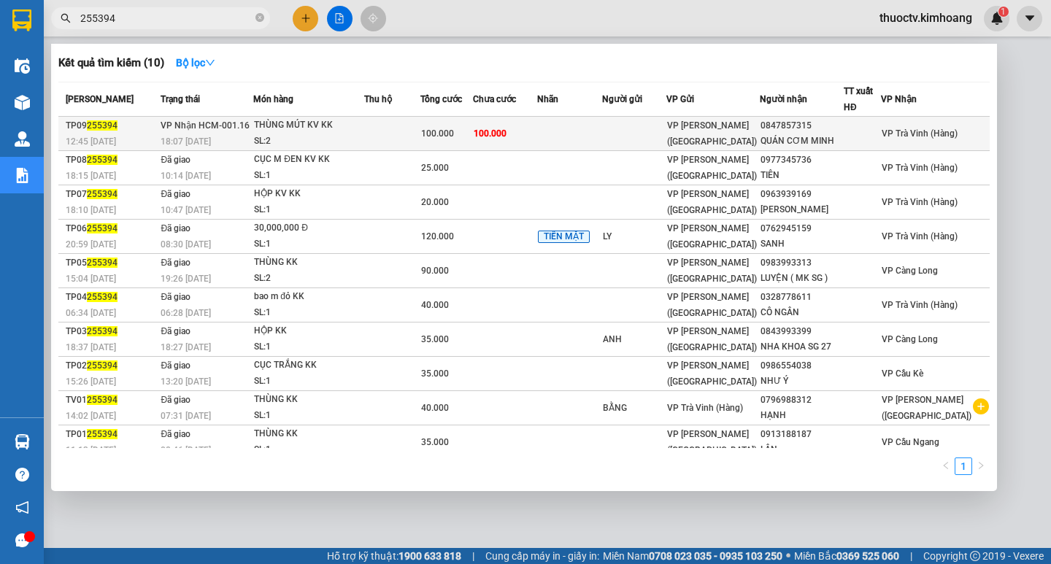
type input "255394"
click at [571, 136] on td at bounding box center [569, 134] width 65 height 34
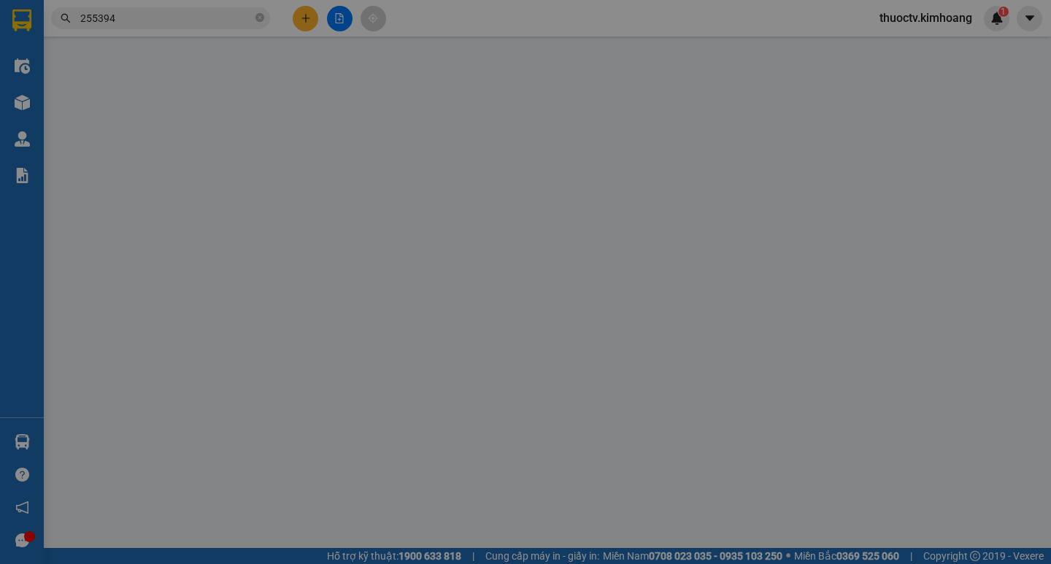
type input "0847857315"
type input "QUÁN CƠM MINH"
type input "100.000"
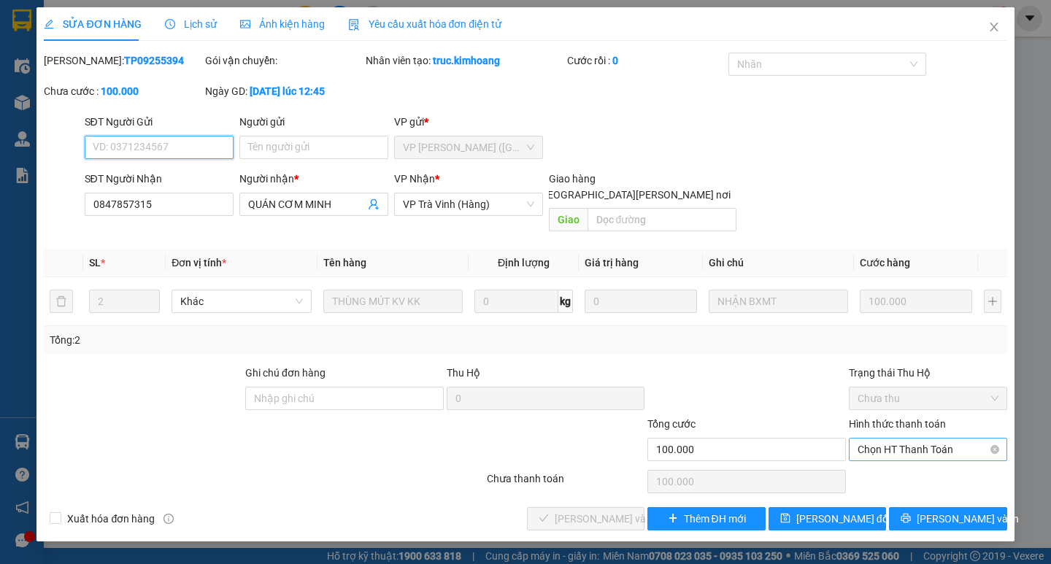
click at [915, 438] on span "Chọn HT Thanh Toán" at bounding box center [927, 449] width 141 height 22
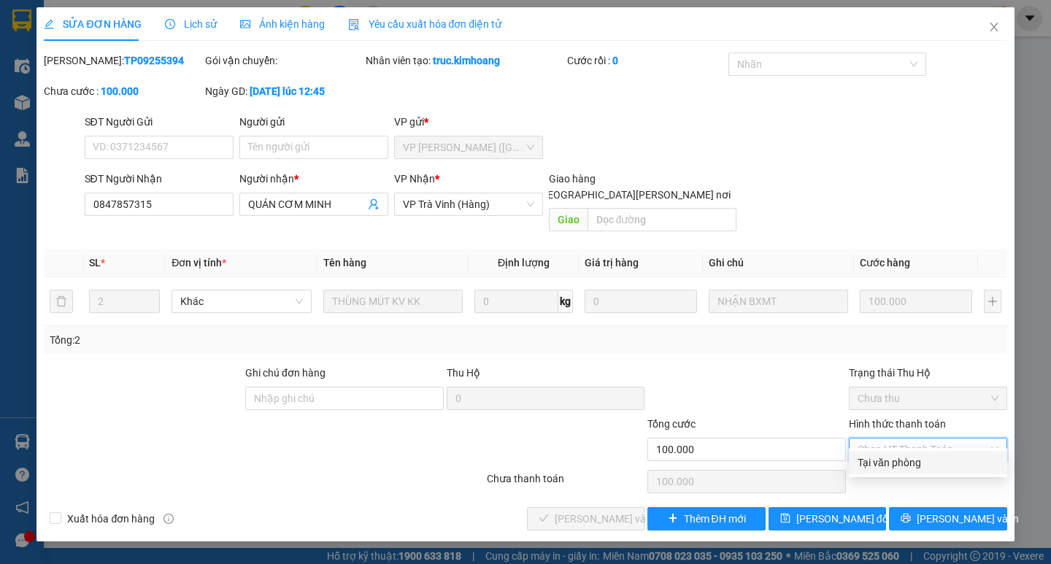
click at [892, 463] on div "Tại văn phòng" at bounding box center [927, 463] width 141 height 16
type input "0"
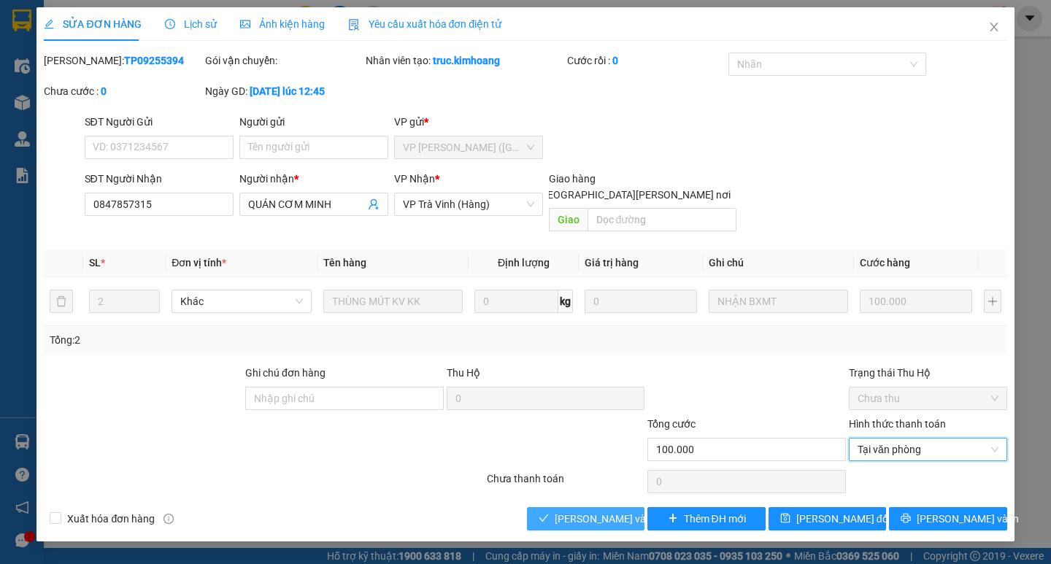
click at [598, 508] on span "[PERSON_NAME] và [PERSON_NAME] hàng" at bounding box center [652, 519] width 197 height 16
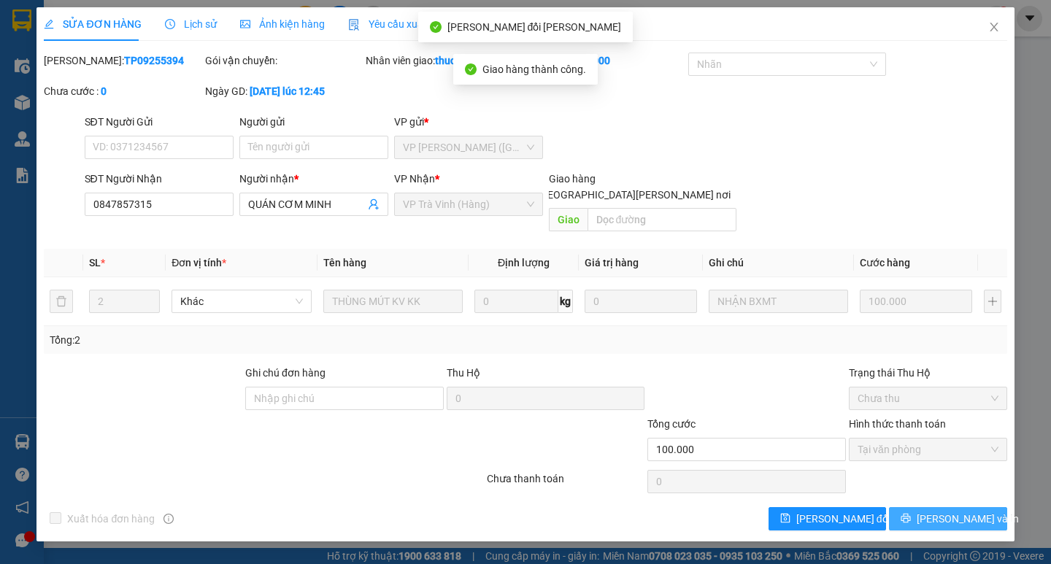
click at [947, 508] on span "[PERSON_NAME] và In" at bounding box center [967, 519] width 102 height 16
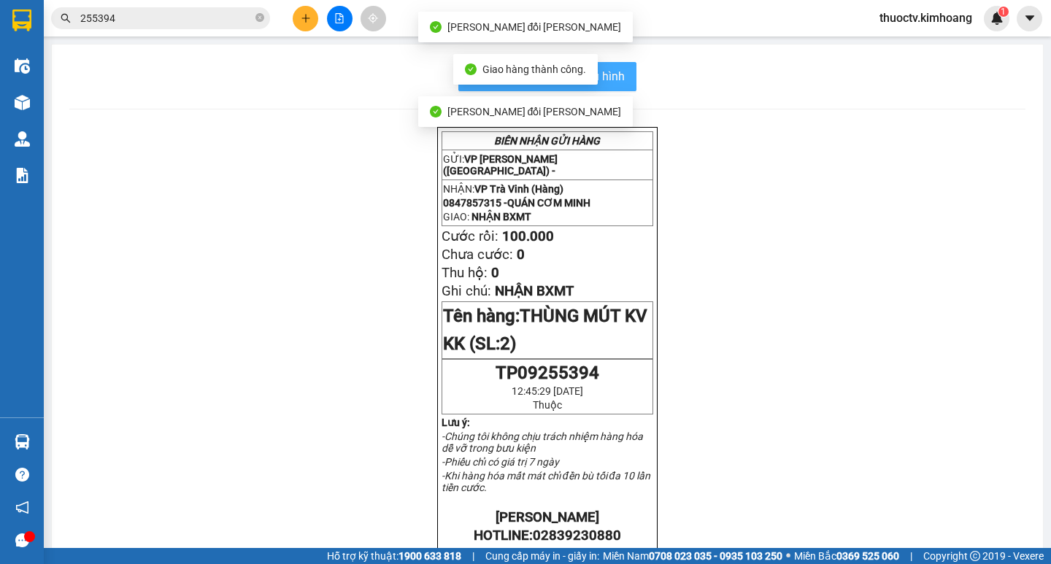
click at [614, 77] on span "In mẫu biên lai tự cấu hình" at bounding box center [555, 76] width 137 height 18
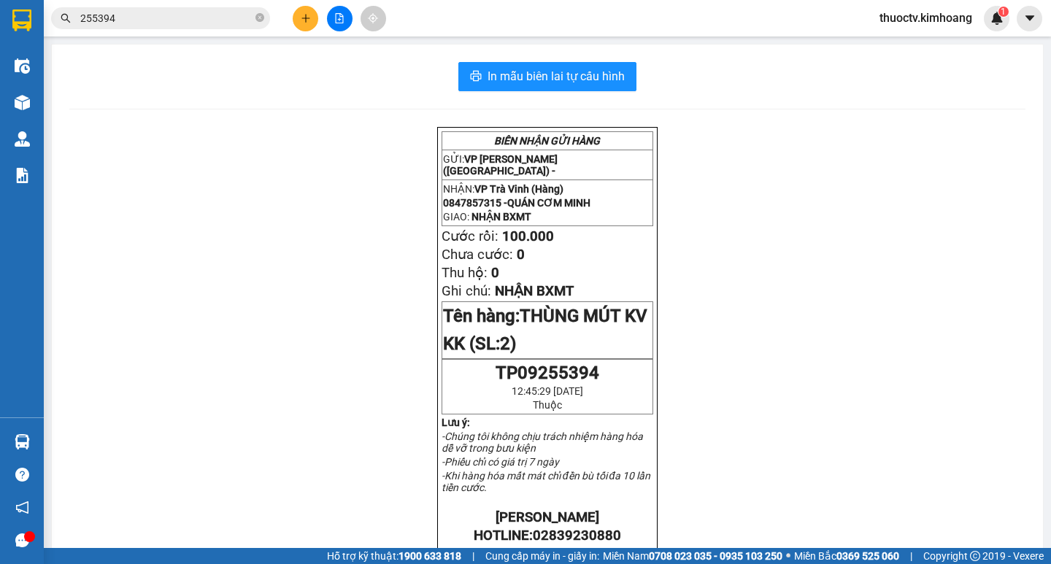
click at [130, 20] on input "255394" at bounding box center [166, 18] width 172 height 16
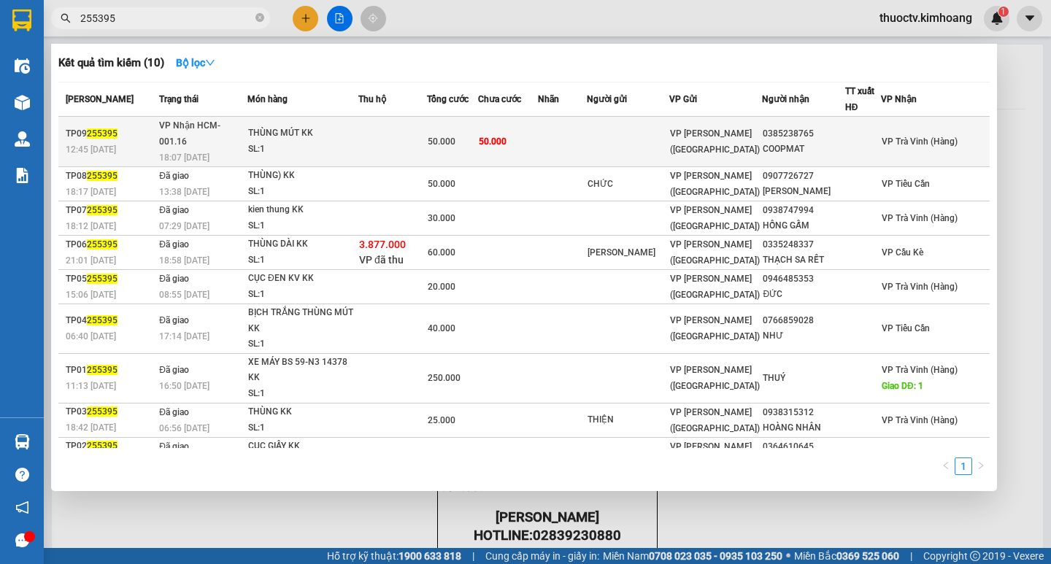
type input "255395"
click at [538, 133] on td "50.000" at bounding box center [508, 142] width 60 height 50
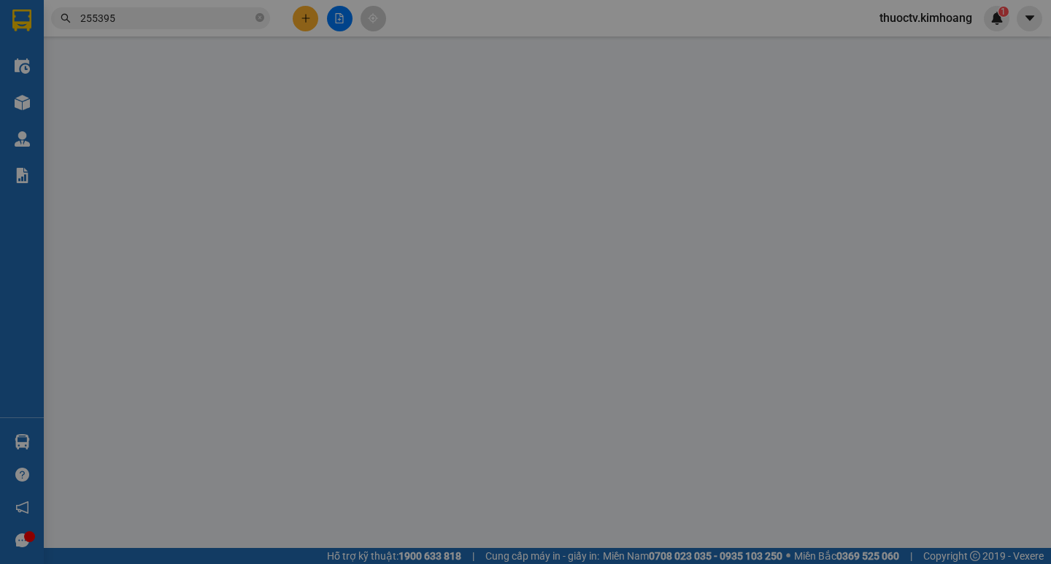
type input "0385238765"
type input "COOPMAT"
type input "50.000"
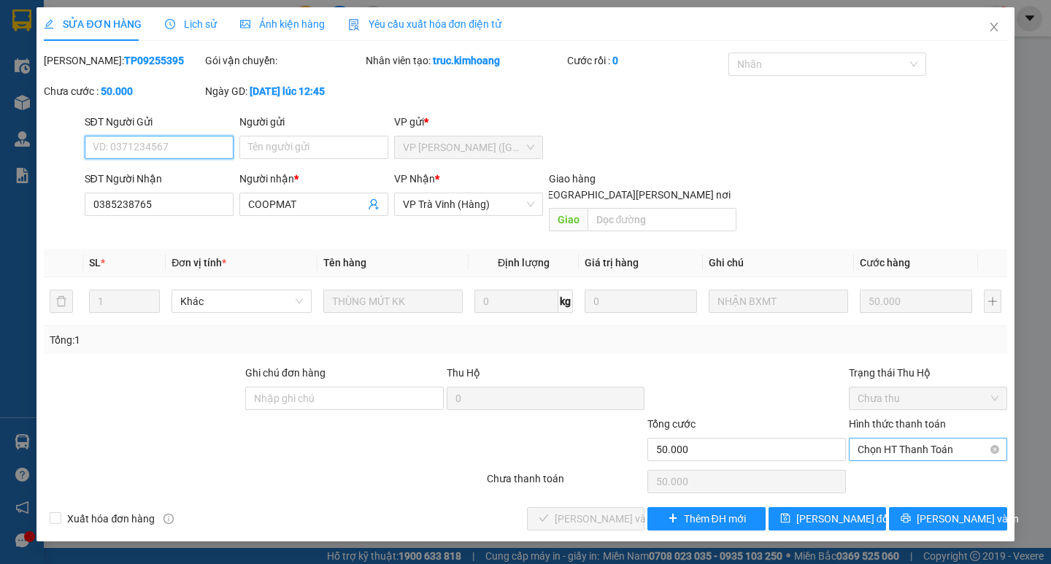
click at [929, 438] on span "Chọn HT Thanh Toán" at bounding box center [927, 449] width 141 height 22
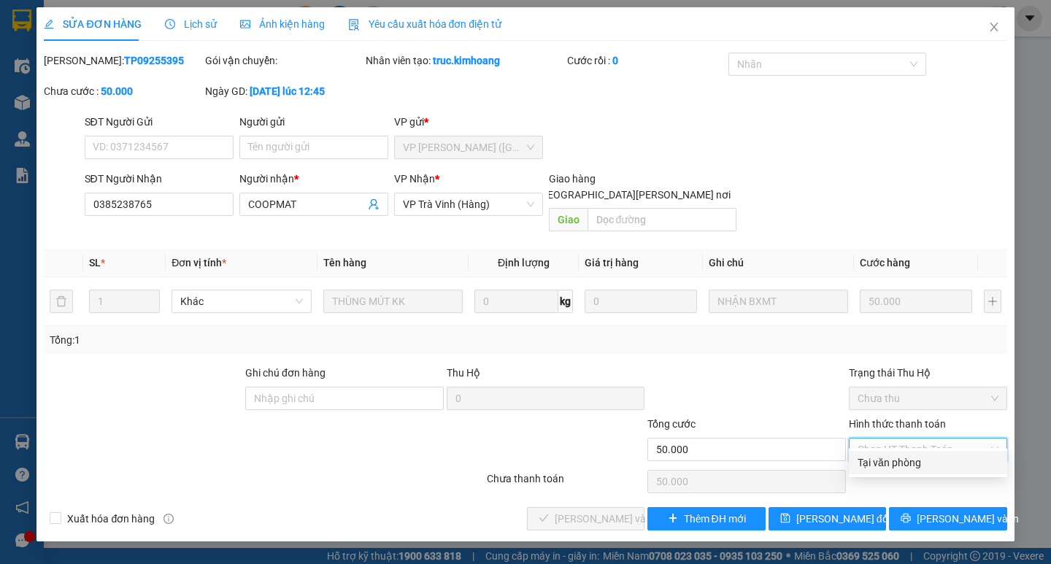
click at [895, 458] on div "Tại văn phòng" at bounding box center [927, 463] width 141 height 16
type input "0"
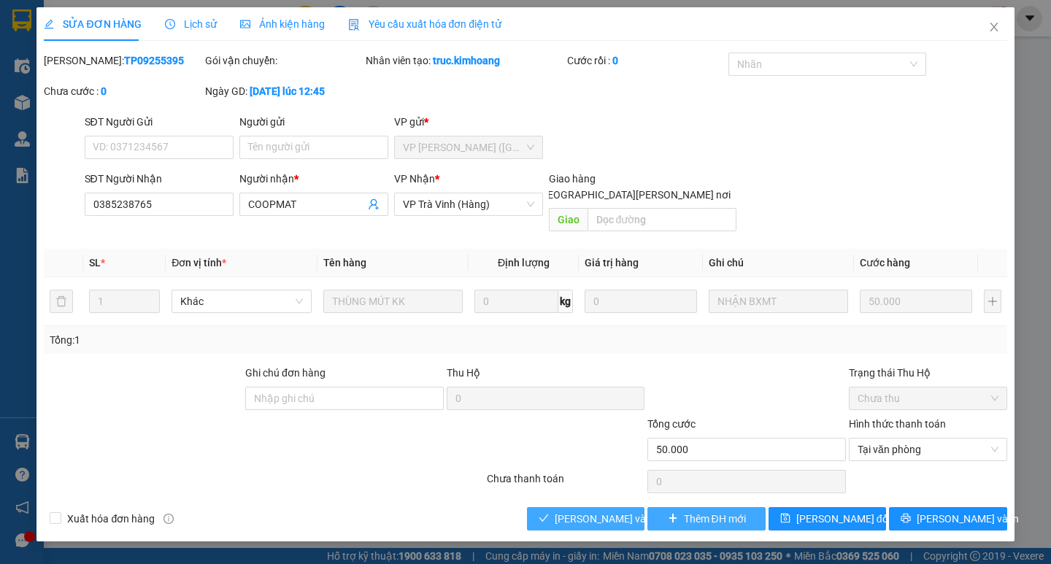
drag, startPoint x: 606, startPoint y: 503, endPoint x: 703, endPoint y: 505, distance: 97.8
click at [607, 508] on span "[PERSON_NAME] và [PERSON_NAME] hàng" at bounding box center [652, 519] width 197 height 16
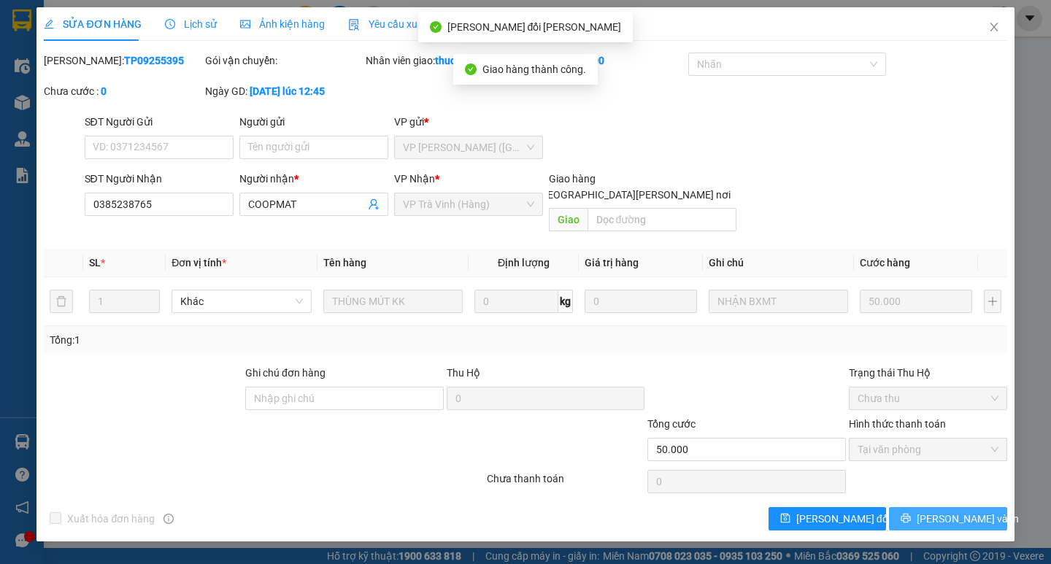
click at [962, 508] on span "[PERSON_NAME] và In" at bounding box center [967, 519] width 102 height 16
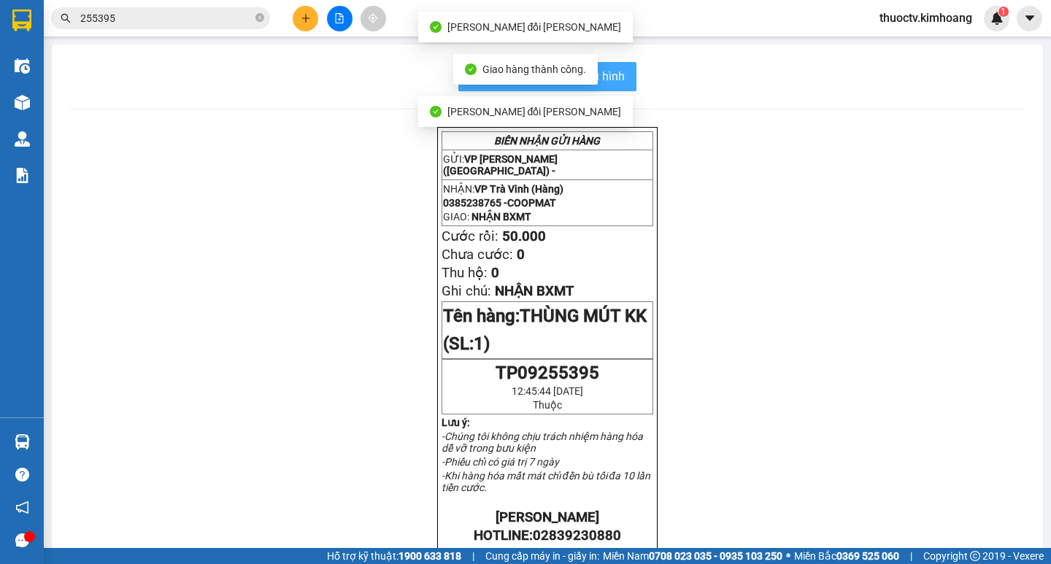
click at [625, 74] on button "In mẫu biên lai tự cấu hình" at bounding box center [547, 76] width 178 height 29
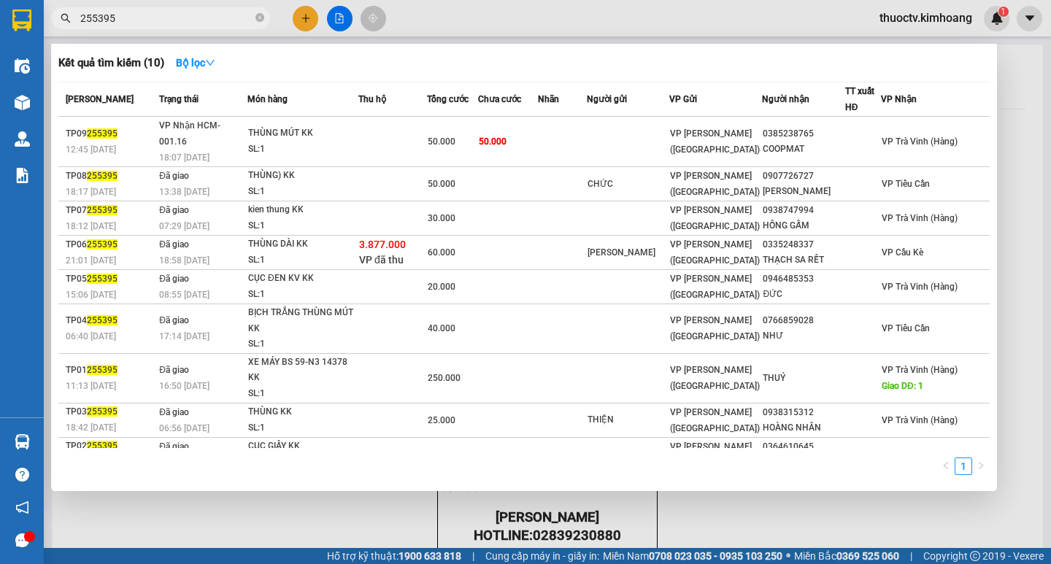
click at [118, 20] on input "255395" at bounding box center [166, 18] width 172 height 16
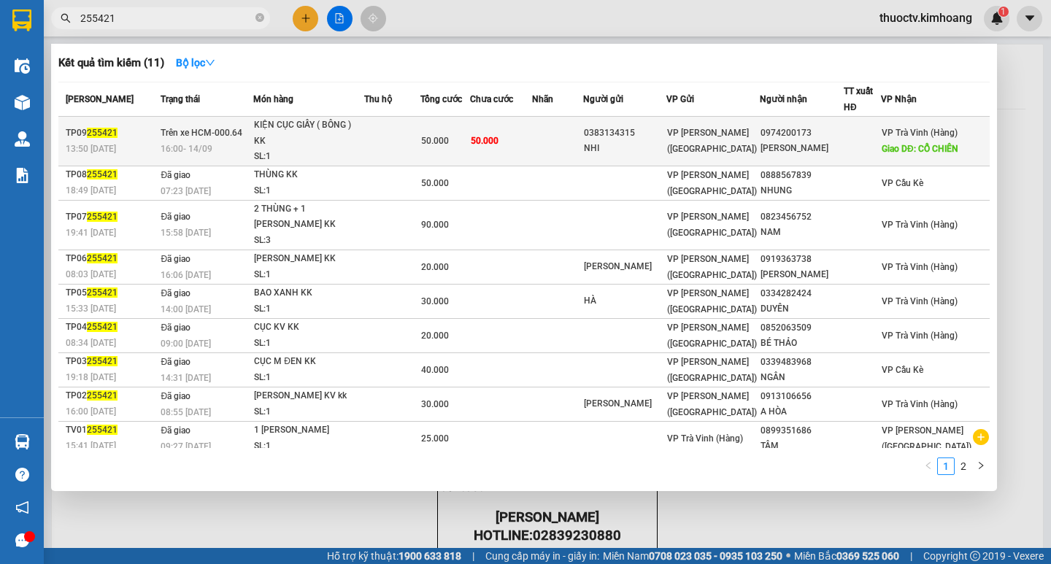
type input "255421"
click at [532, 125] on td "50.000" at bounding box center [501, 142] width 62 height 50
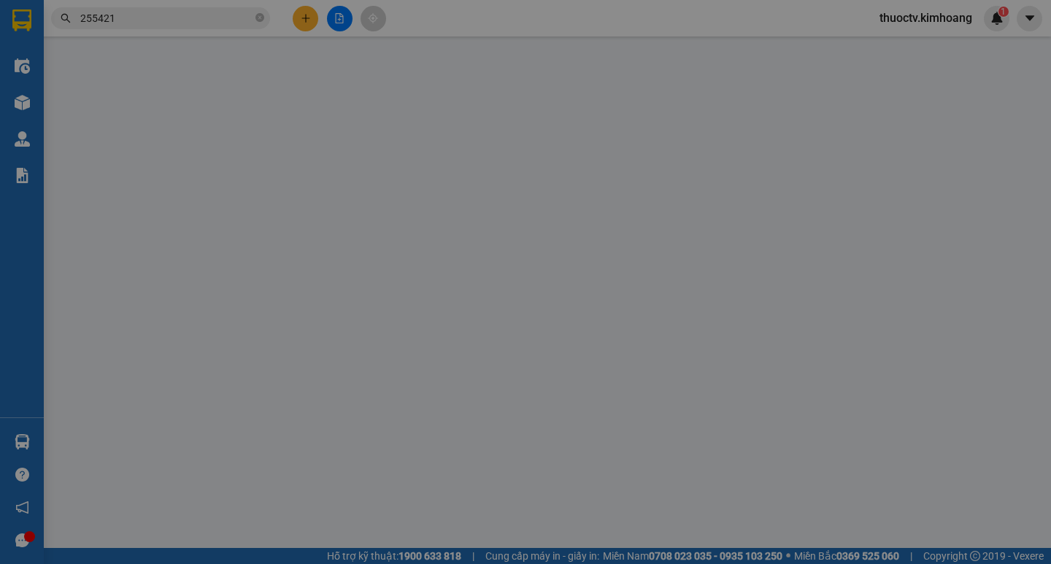
type input "0383134315"
type input "NHI"
type input "0974200173"
type input "[PERSON_NAME]"
type input "CỔ CHIÊN"
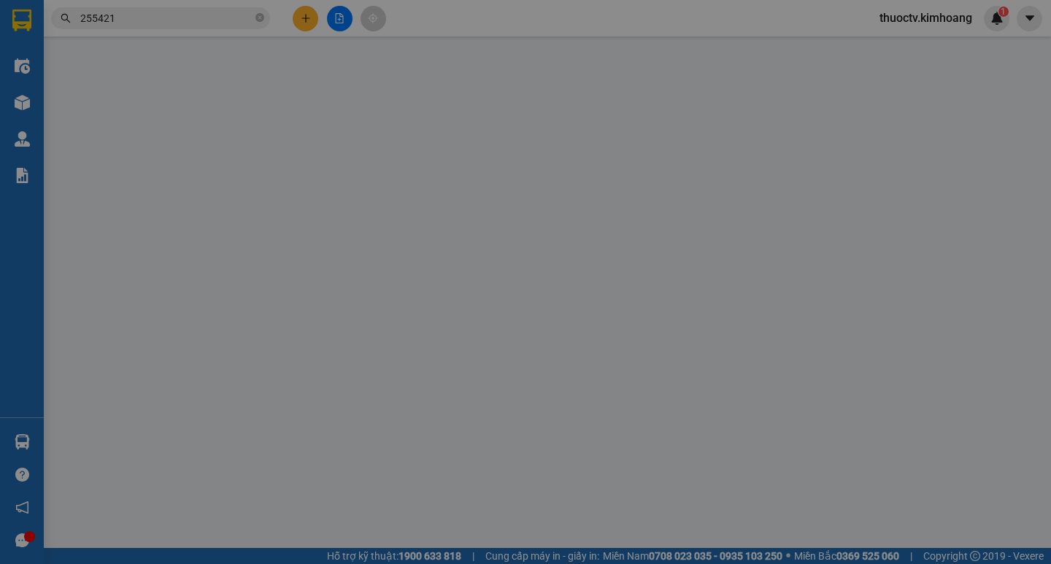
type input "50.000"
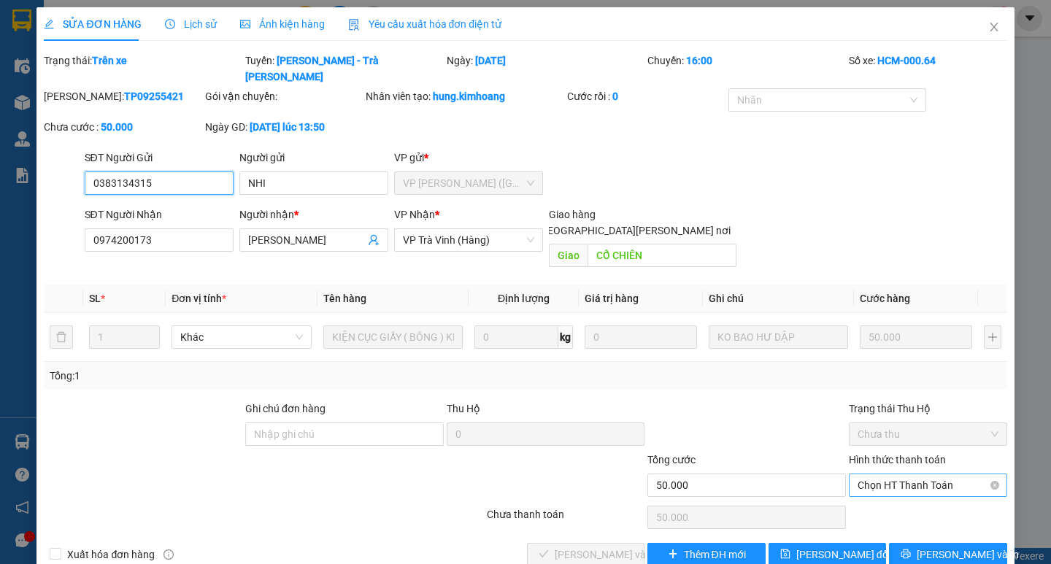
drag, startPoint x: 928, startPoint y: 454, endPoint x: 921, endPoint y: 463, distance: 12.0
click at [930, 474] on span "Chọn HT Thanh Toán" at bounding box center [927, 485] width 141 height 22
drag, startPoint x: 913, startPoint y: 475, endPoint x: 906, endPoint y: 479, distance: 7.9
click at [912, 476] on div "Tại văn phòng" at bounding box center [927, 482] width 141 height 16
type input "0"
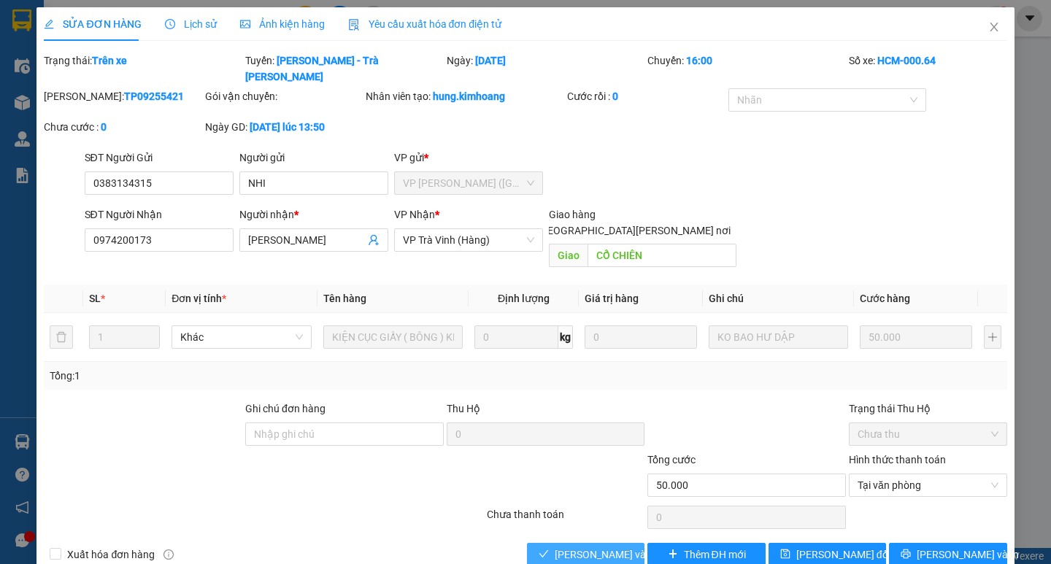
drag, startPoint x: 606, startPoint y: 525, endPoint x: 716, endPoint y: 536, distance: 111.4
click at [610, 508] on span "[PERSON_NAME] và [PERSON_NAME] hàng" at bounding box center [652, 554] width 197 height 16
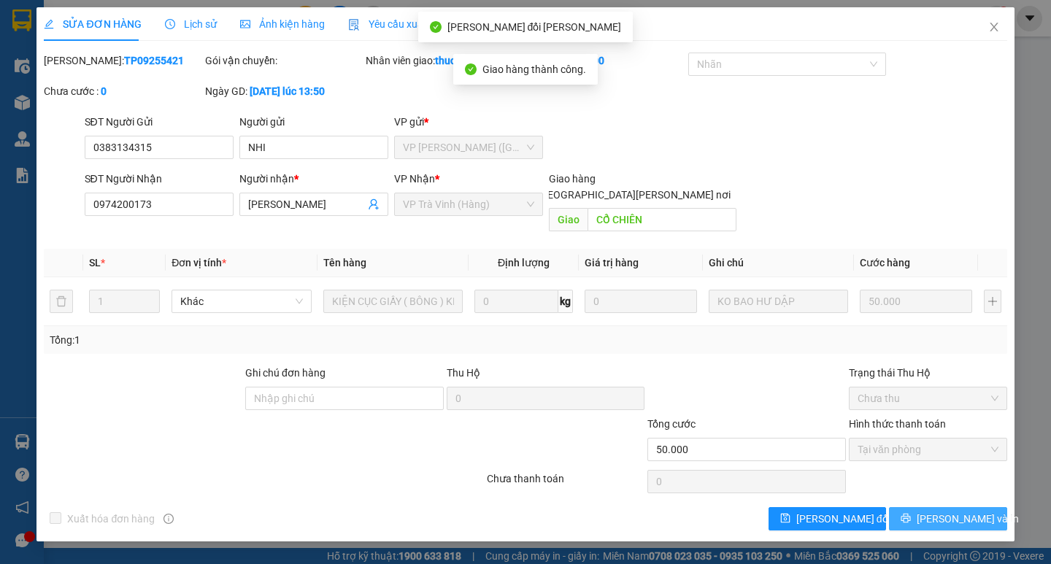
click at [956, 508] on span "[PERSON_NAME] và In" at bounding box center [967, 519] width 102 height 16
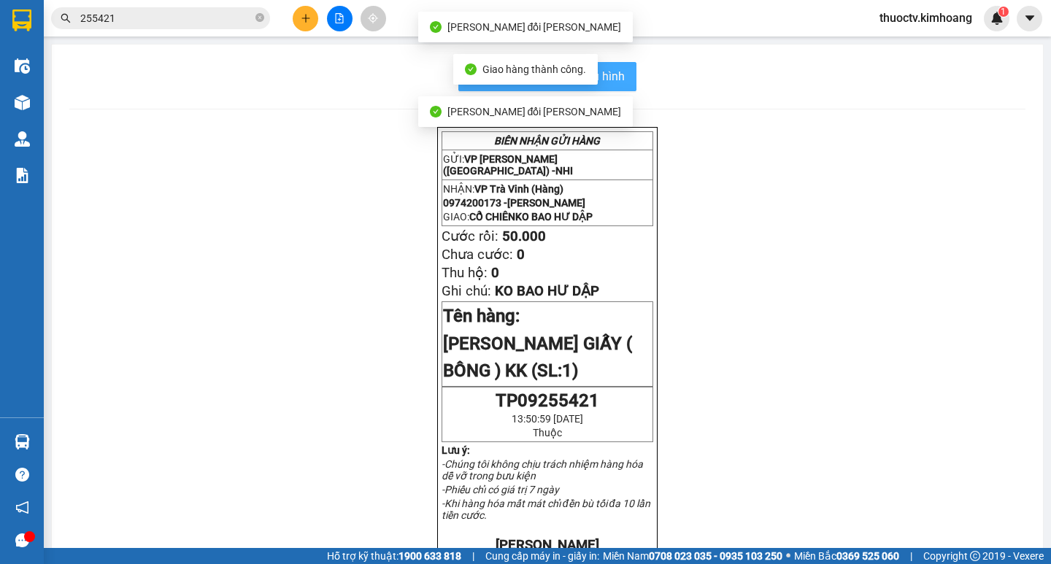
drag, startPoint x: 614, startPoint y: 77, endPoint x: 673, endPoint y: 98, distance: 63.7
click at [614, 77] on span "In mẫu biên lai tự cấu hình" at bounding box center [555, 76] width 137 height 18
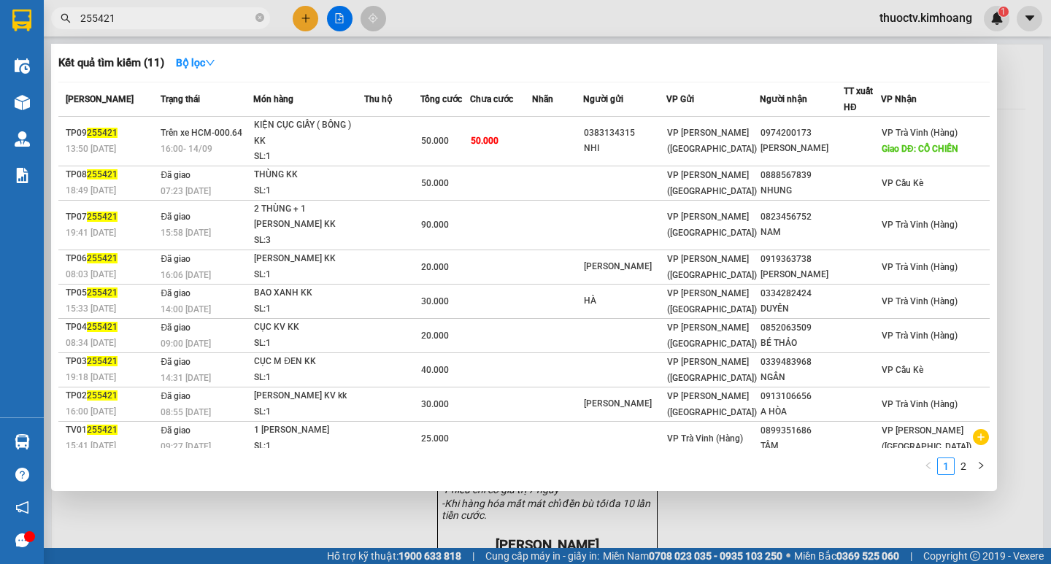
click at [122, 17] on input "255421" at bounding box center [166, 18] width 172 height 16
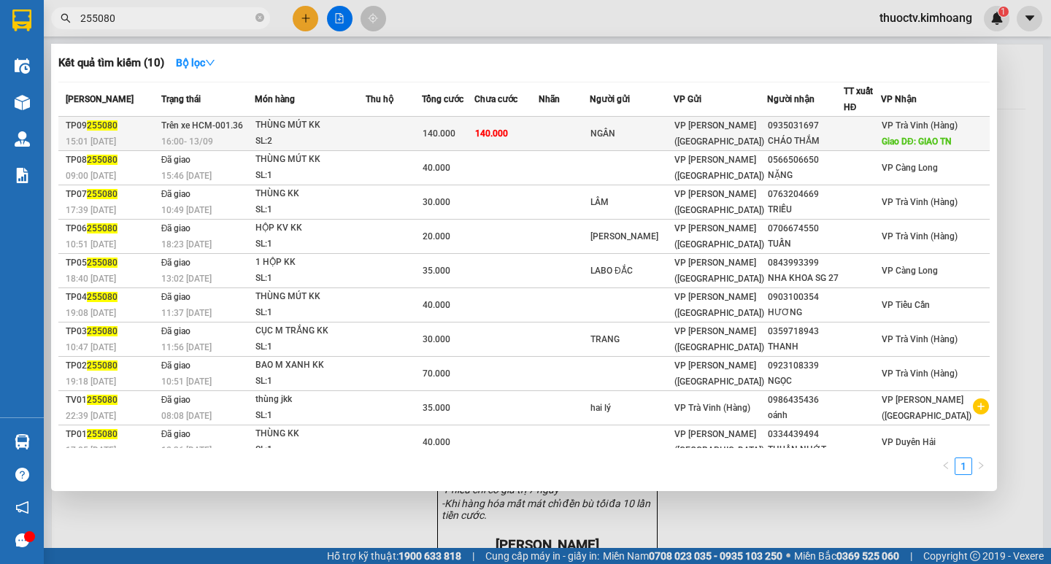
type input "255080"
click at [539, 132] on td "140.000" at bounding box center [506, 134] width 65 height 34
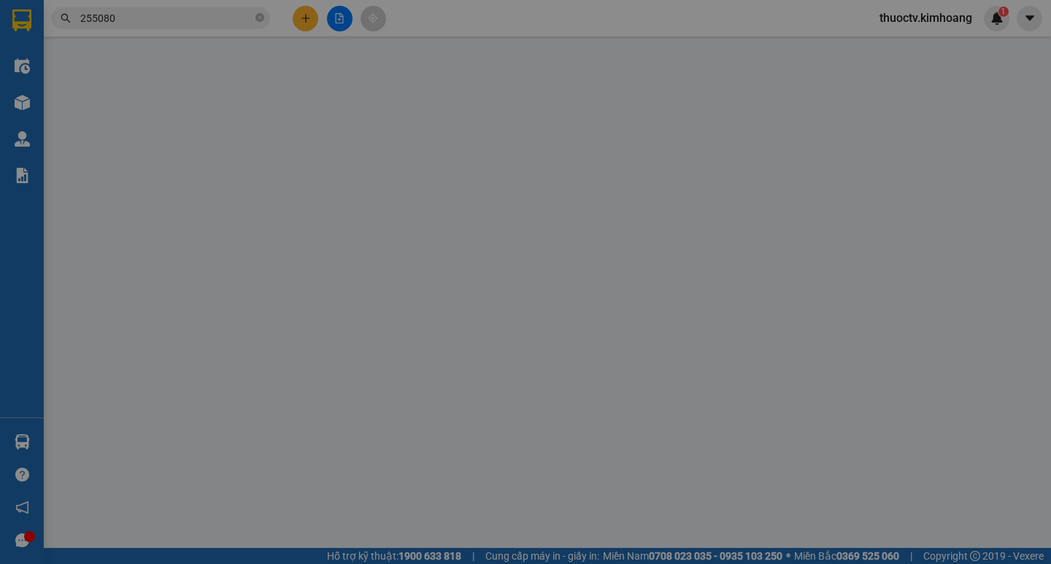
type input "NGÂN"
type input "0935031697"
type input "CHÁO THẮM"
type input "GIAO TN"
type input "140.000"
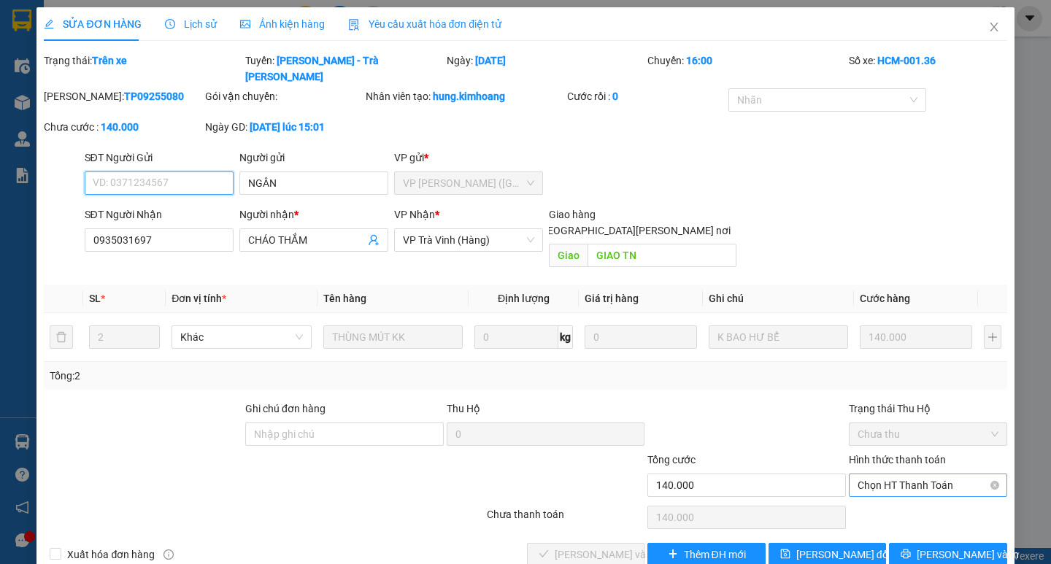
click at [924, 474] on span "Chọn HT Thanh Toán" at bounding box center [927, 485] width 141 height 22
drag, startPoint x: 906, startPoint y: 478, endPoint x: 711, endPoint y: 508, distance: 197.1
click at [905, 478] on div "Tại văn phòng" at bounding box center [927, 482] width 141 height 16
type input "0"
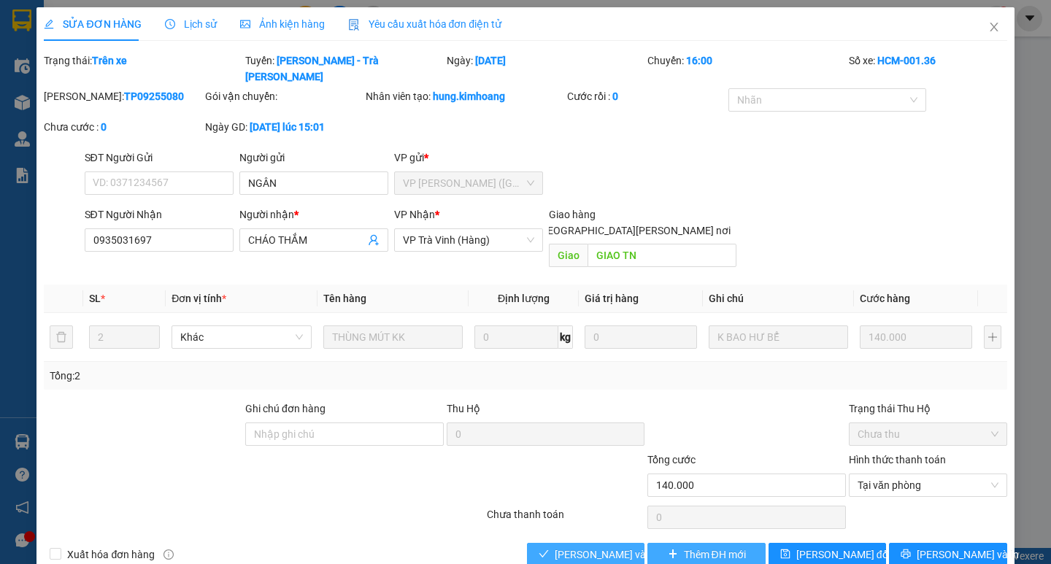
drag, startPoint x: 623, startPoint y: 522, endPoint x: 732, endPoint y: 517, distance: 108.9
click at [625, 508] on span "[PERSON_NAME] và [PERSON_NAME] hàng" at bounding box center [652, 554] width 197 height 16
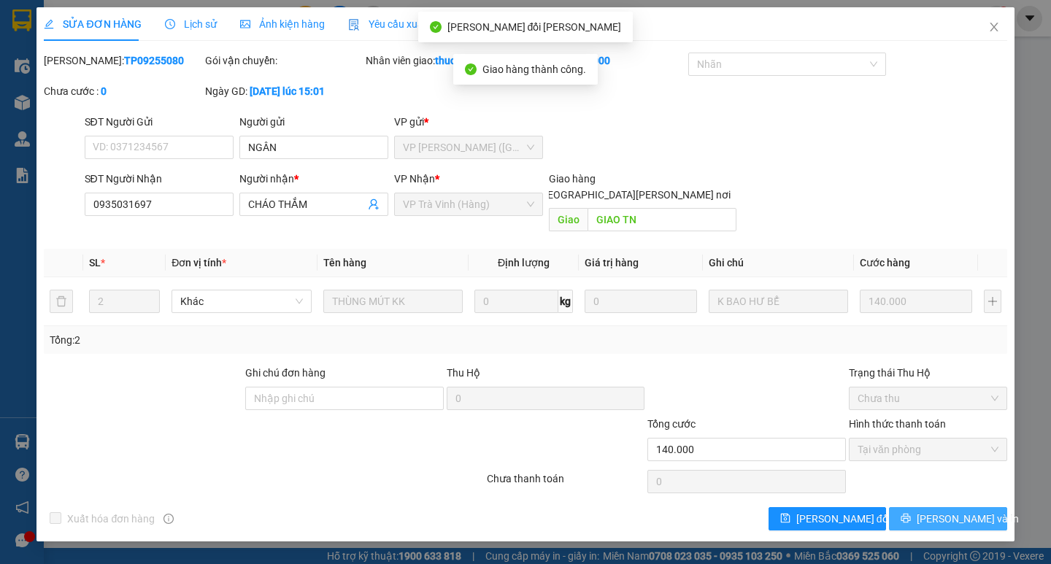
click at [948, 508] on span "[PERSON_NAME] và In" at bounding box center [967, 519] width 102 height 16
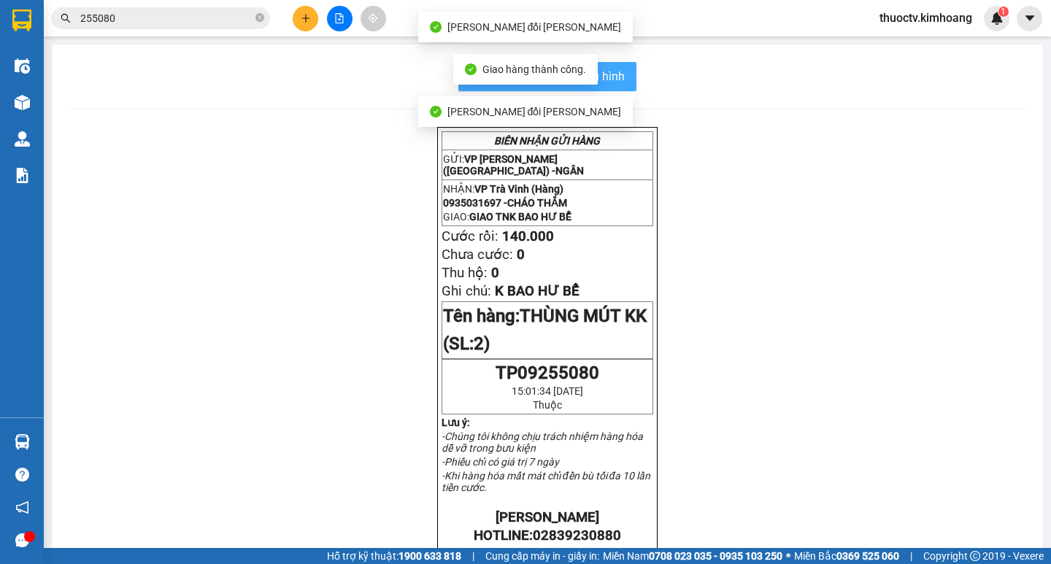
click at [610, 80] on span "In mẫu biên lai tự cấu hình" at bounding box center [555, 76] width 137 height 18
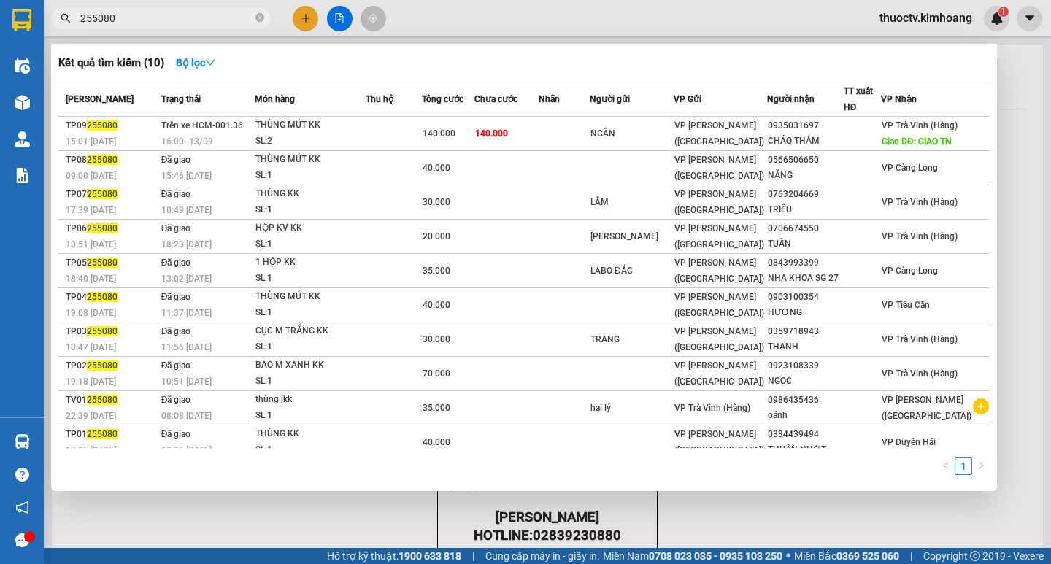
click at [134, 13] on input "255080" at bounding box center [166, 18] width 172 height 16
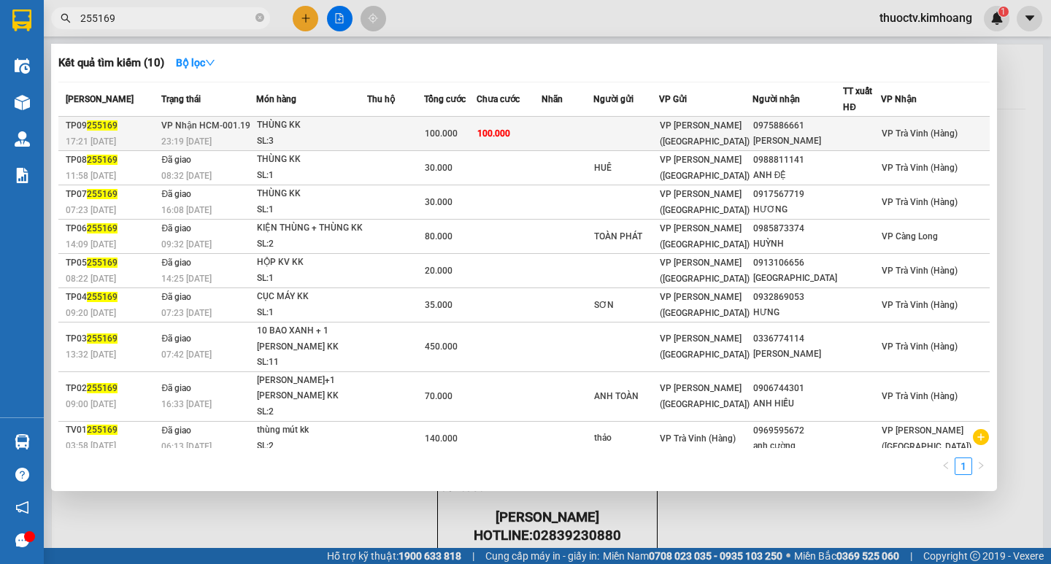
type input "255169"
click at [541, 136] on td "100.000" at bounding box center [508, 134] width 65 height 34
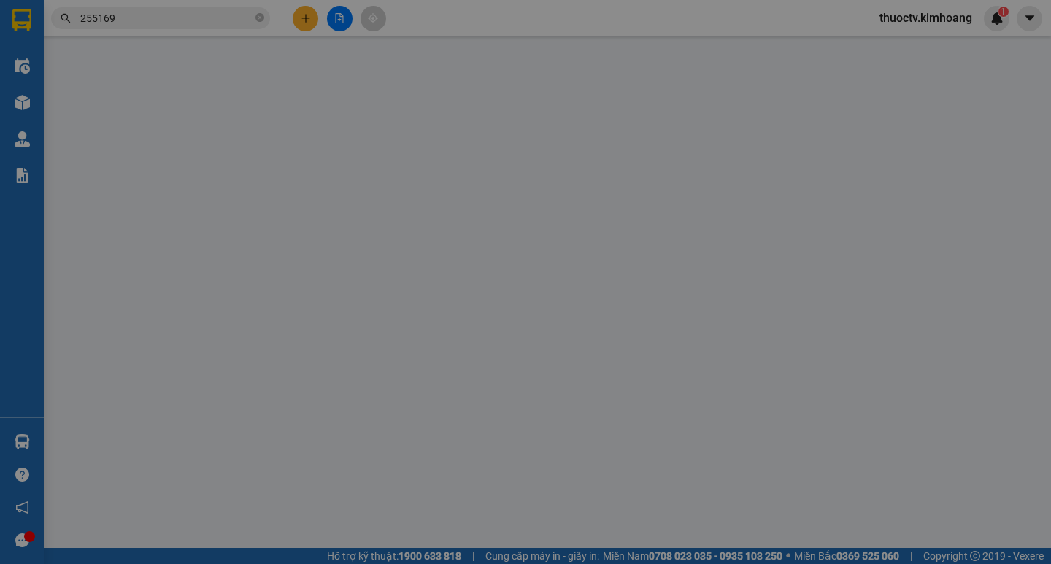
type input "0975886661"
type input "[PERSON_NAME]"
type input "100.000"
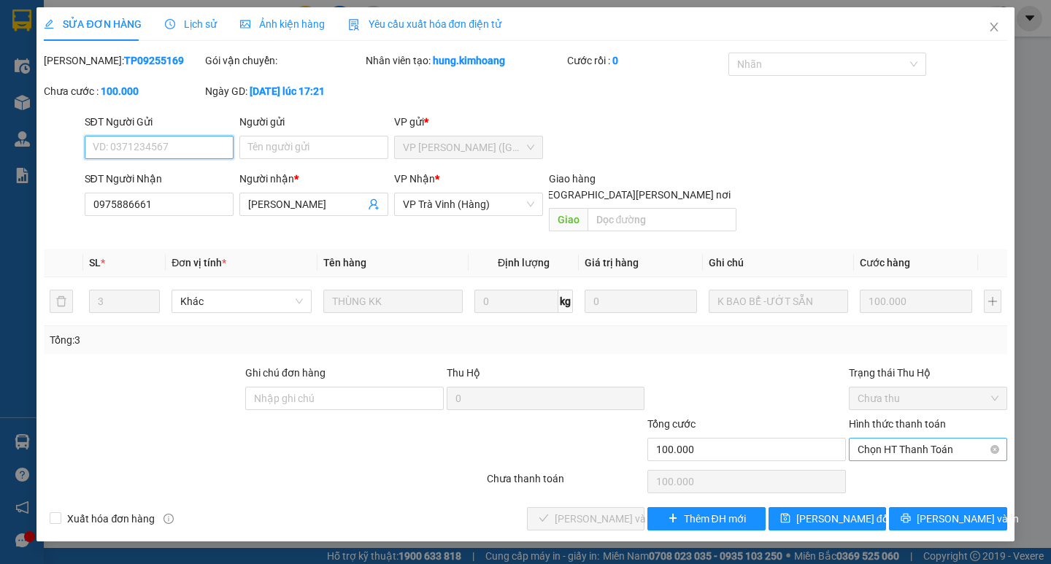
drag, startPoint x: 905, startPoint y: 432, endPoint x: 909, endPoint y: 443, distance: 11.5
click at [905, 438] on span "Chọn HT Thanh Toán" at bounding box center [927, 449] width 141 height 22
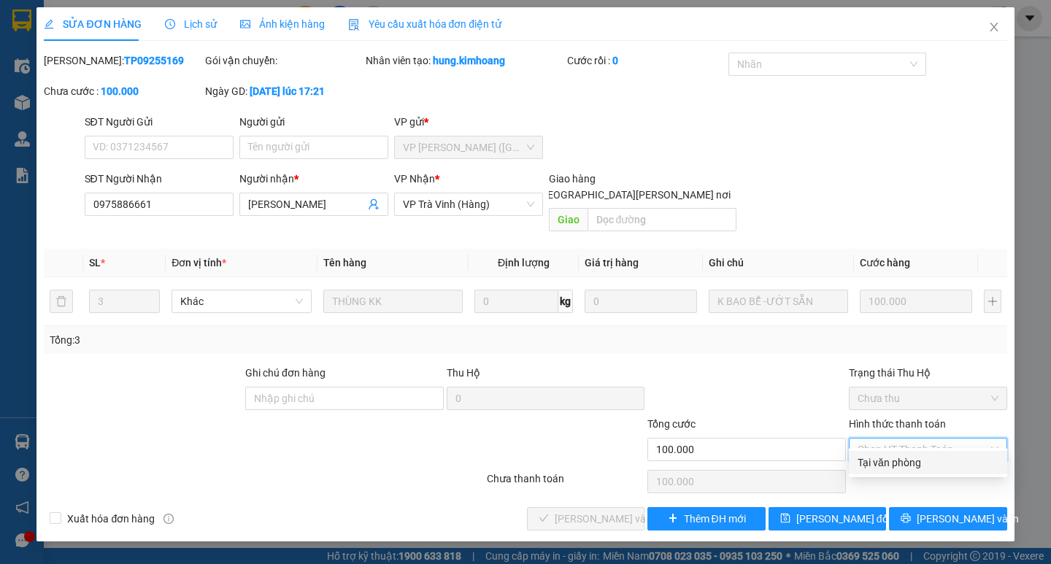
click at [911, 463] on div "Tại văn phòng" at bounding box center [927, 463] width 141 height 16
type input "0"
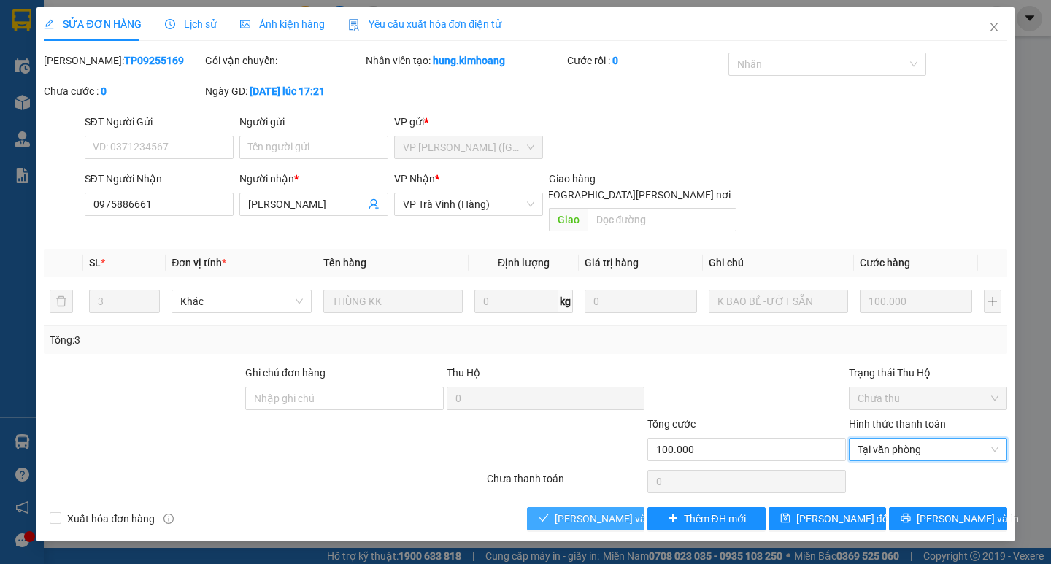
click at [602, 508] on span "[PERSON_NAME] và [PERSON_NAME] hàng" at bounding box center [652, 519] width 197 height 16
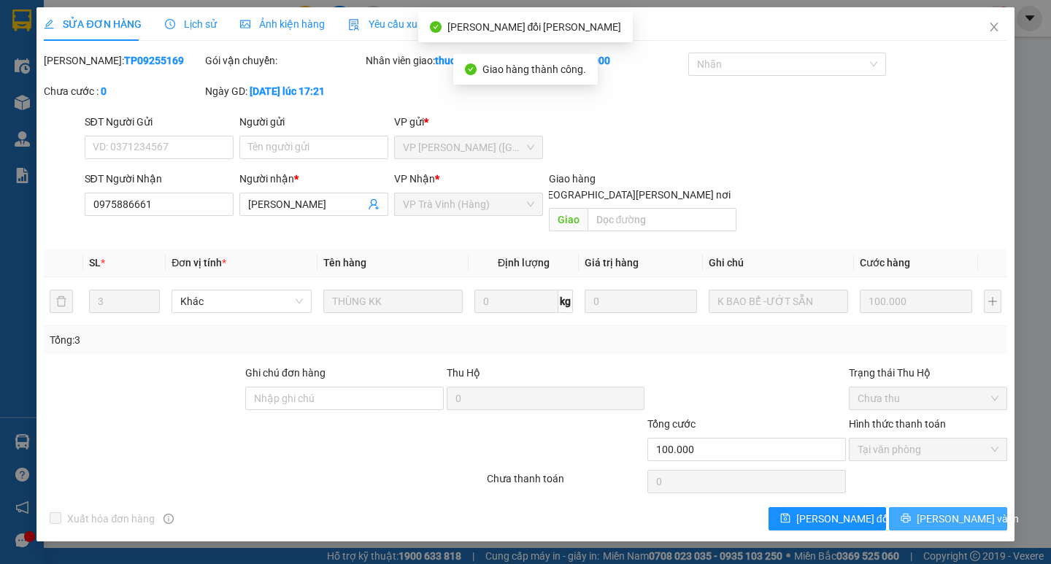
click at [954, 508] on span "[PERSON_NAME] và In" at bounding box center [967, 519] width 102 height 16
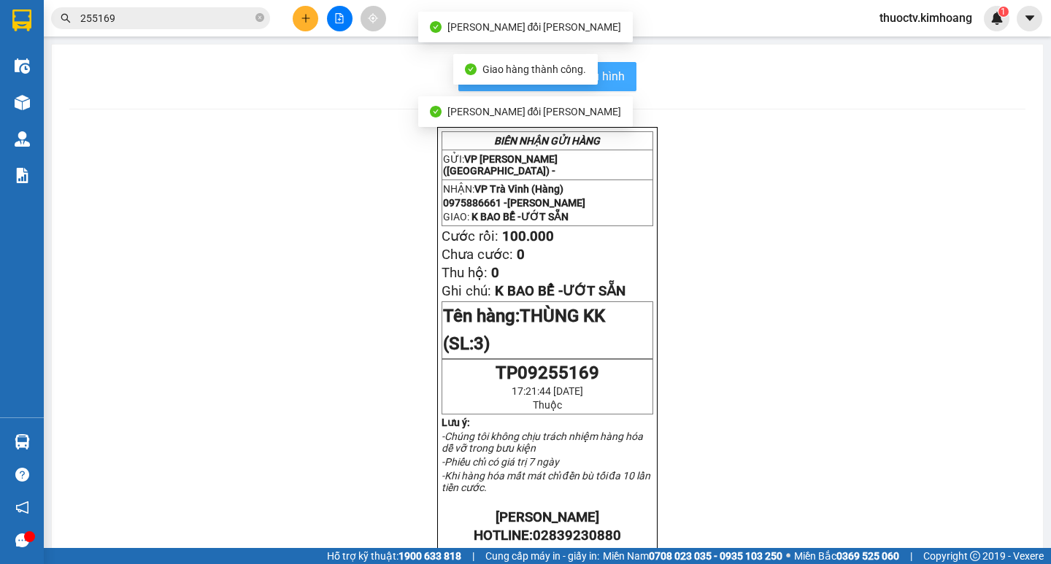
click at [607, 77] on span "In mẫu biên lai tự cấu hình" at bounding box center [555, 76] width 137 height 18
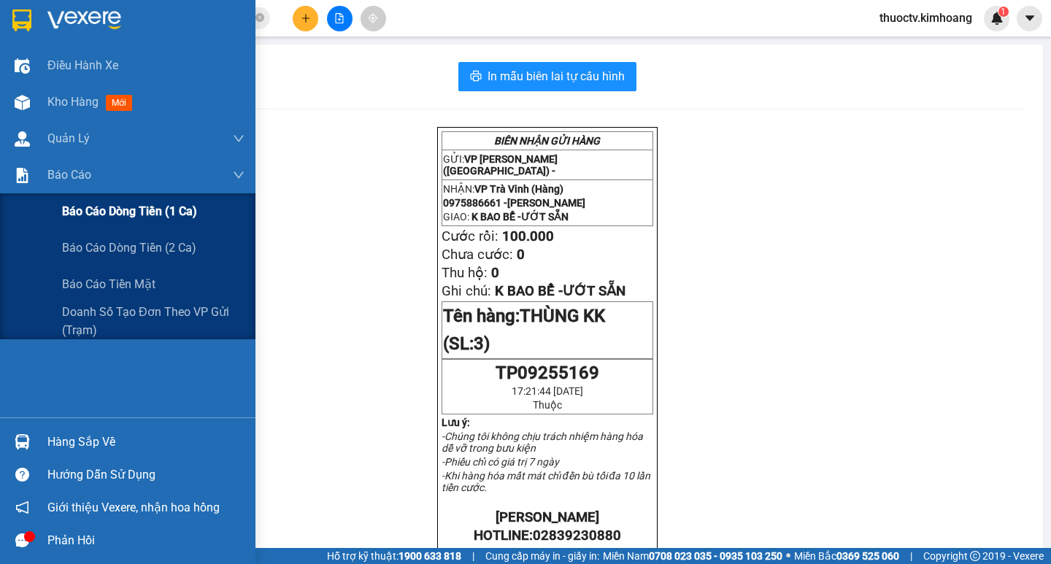
click at [147, 212] on span "Báo cáo dòng tiền (1 ca)" at bounding box center [129, 211] width 135 height 18
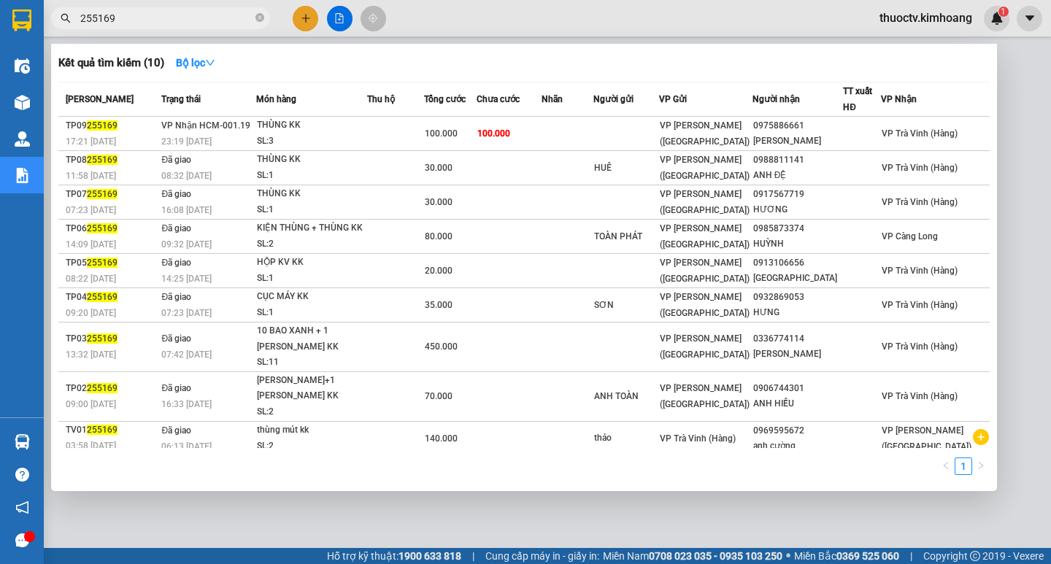
click at [160, 16] on input "255169" at bounding box center [166, 18] width 172 height 16
